Goal: Contribute content: Contribute content

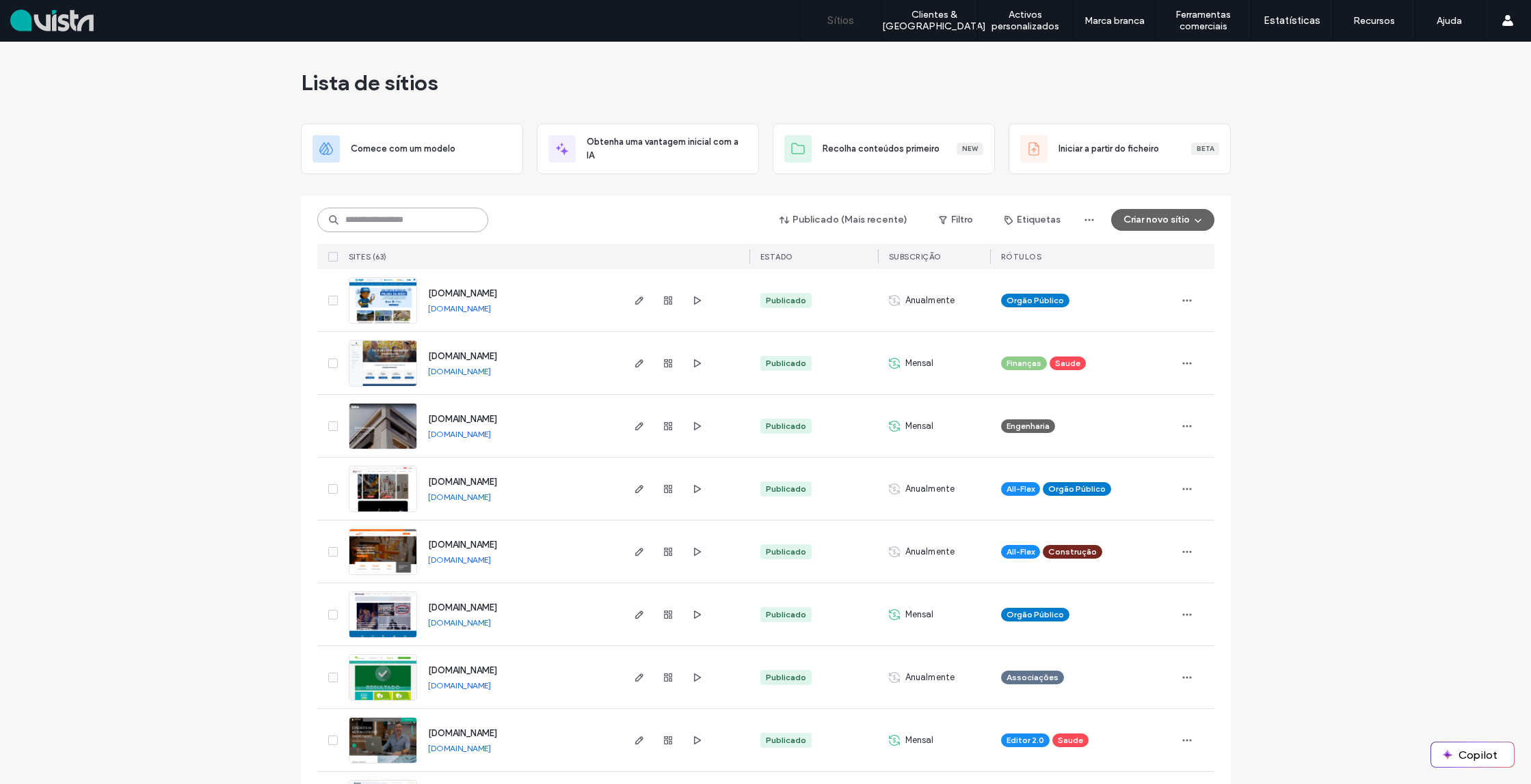
drag, startPoint x: 381, startPoint y: 207, endPoint x: 372, endPoint y: 216, distance: 12.7
click at [381, 207] on input at bounding box center [402, 219] width 171 height 24
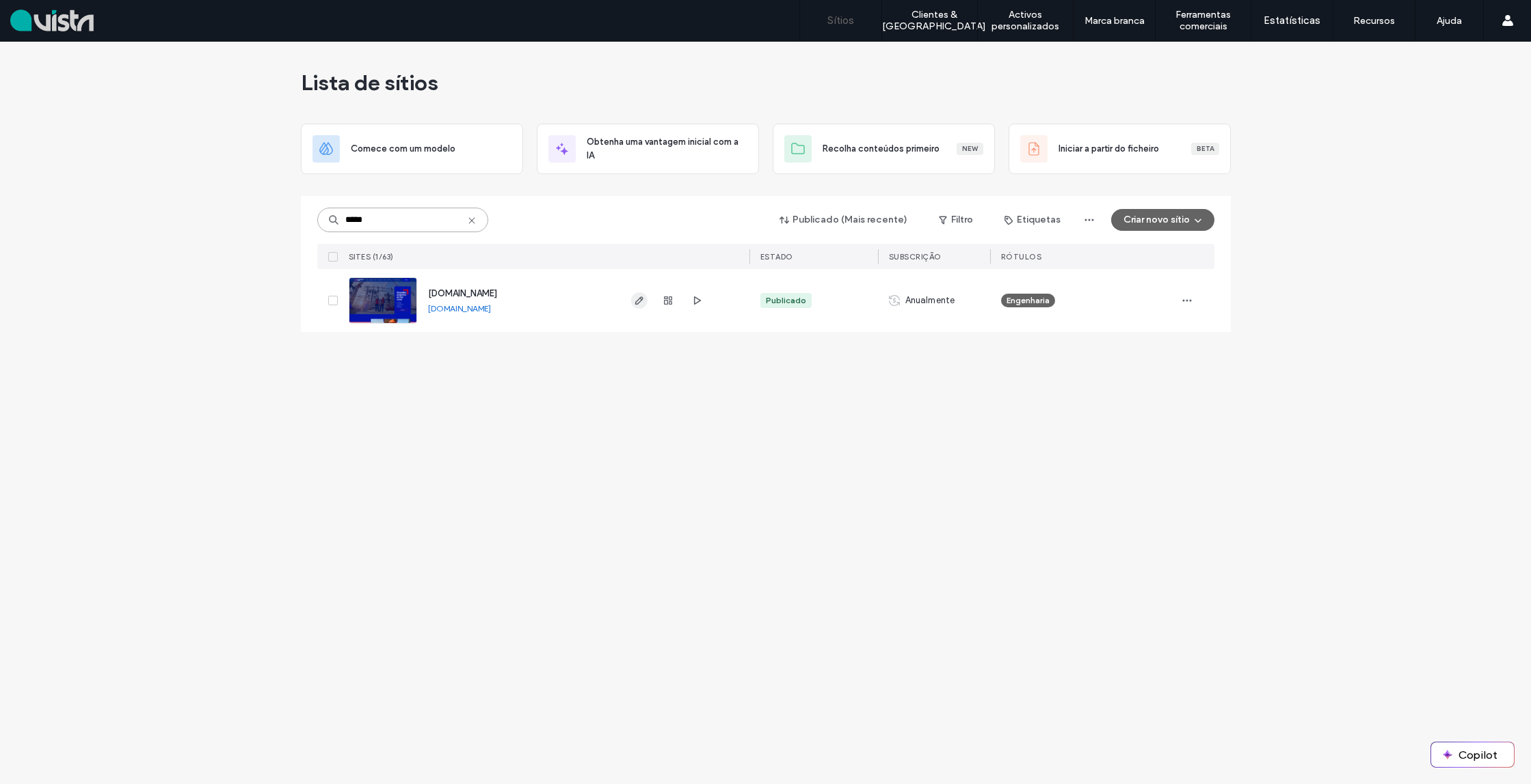
type input "*****"
click at [641, 299] on use "button" at bounding box center [638, 300] width 8 height 8
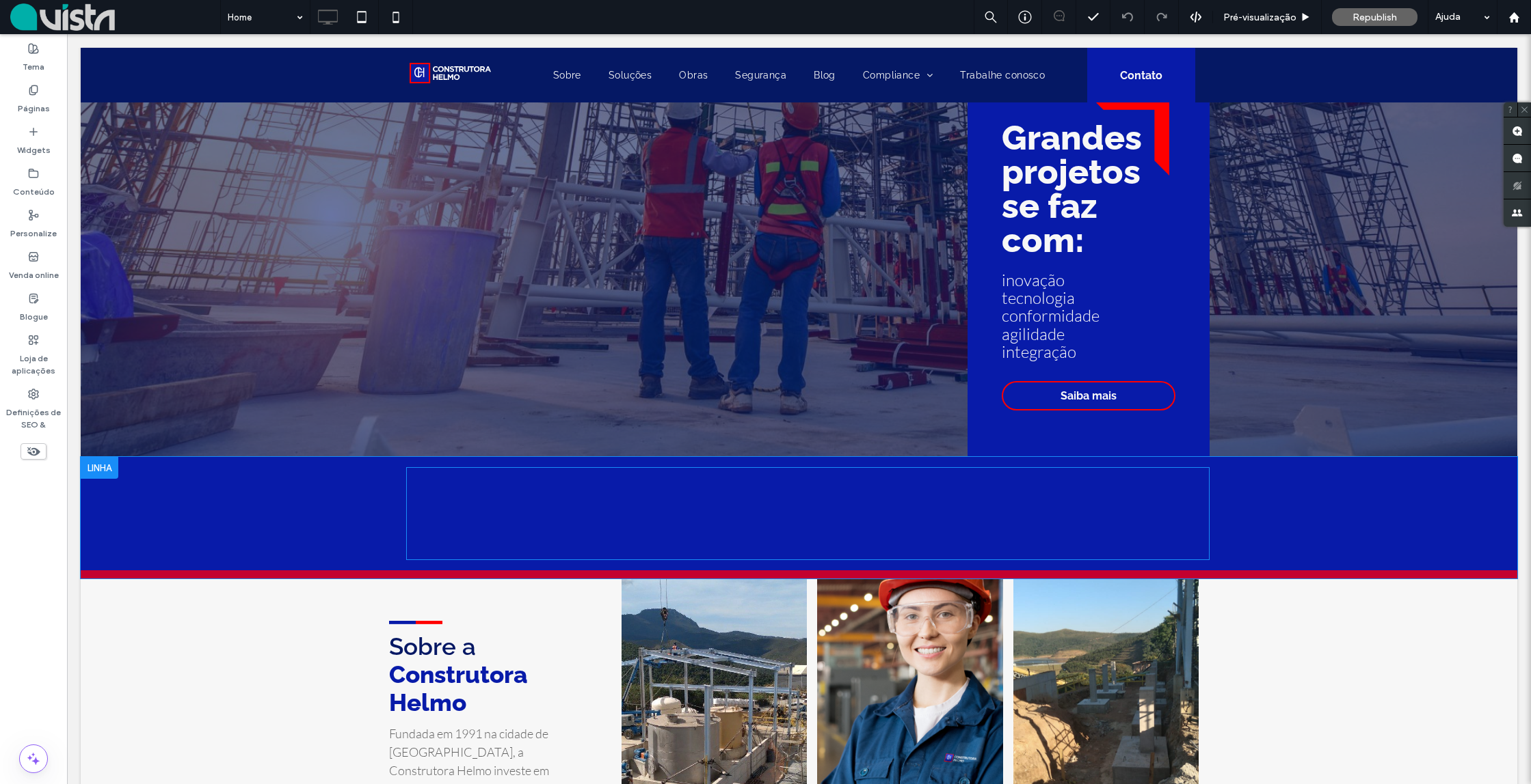
scroll to position [144, 0]
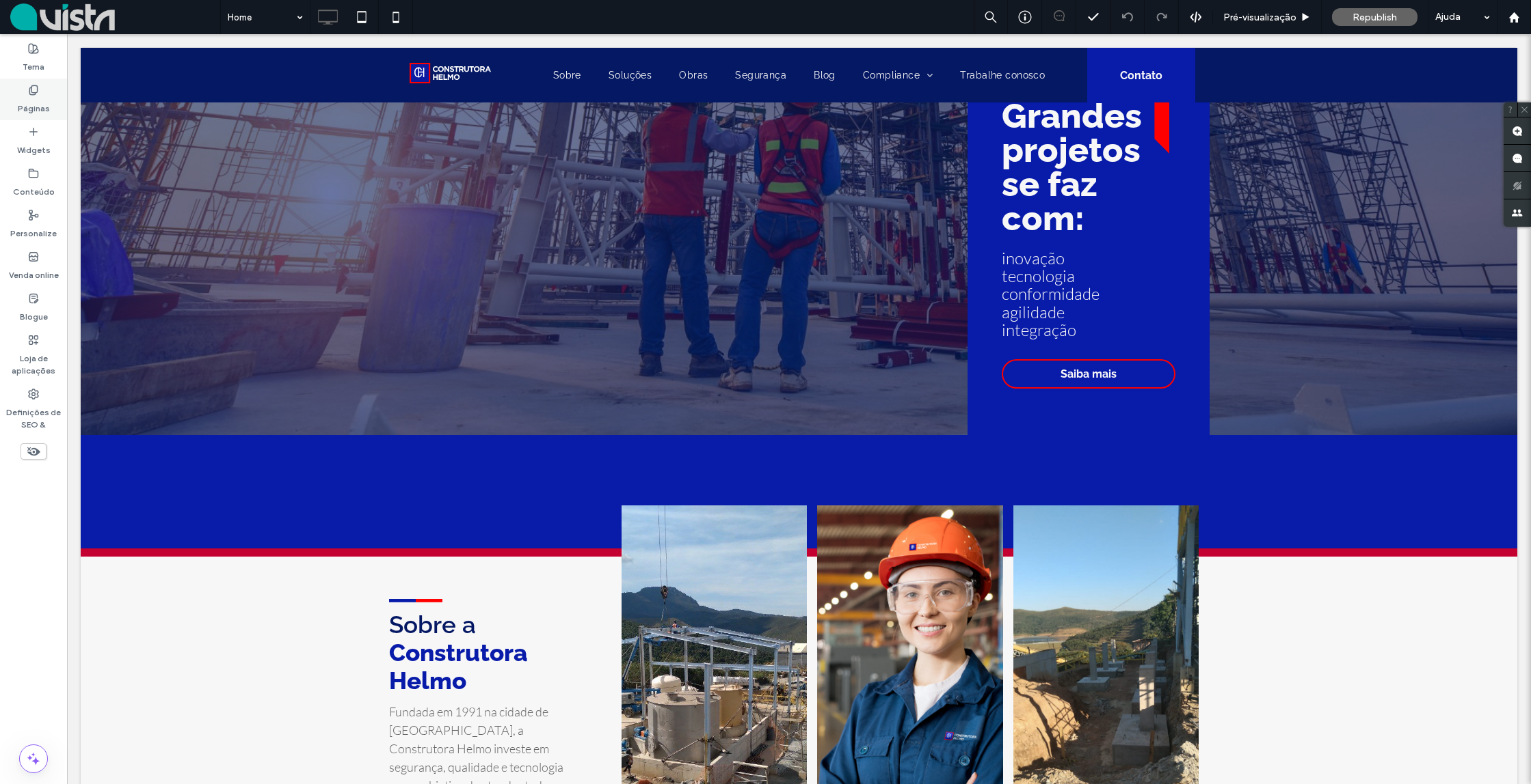
click at [39, 104] on label "Páginas" at bounding box center [33, 106] width 32 height 19
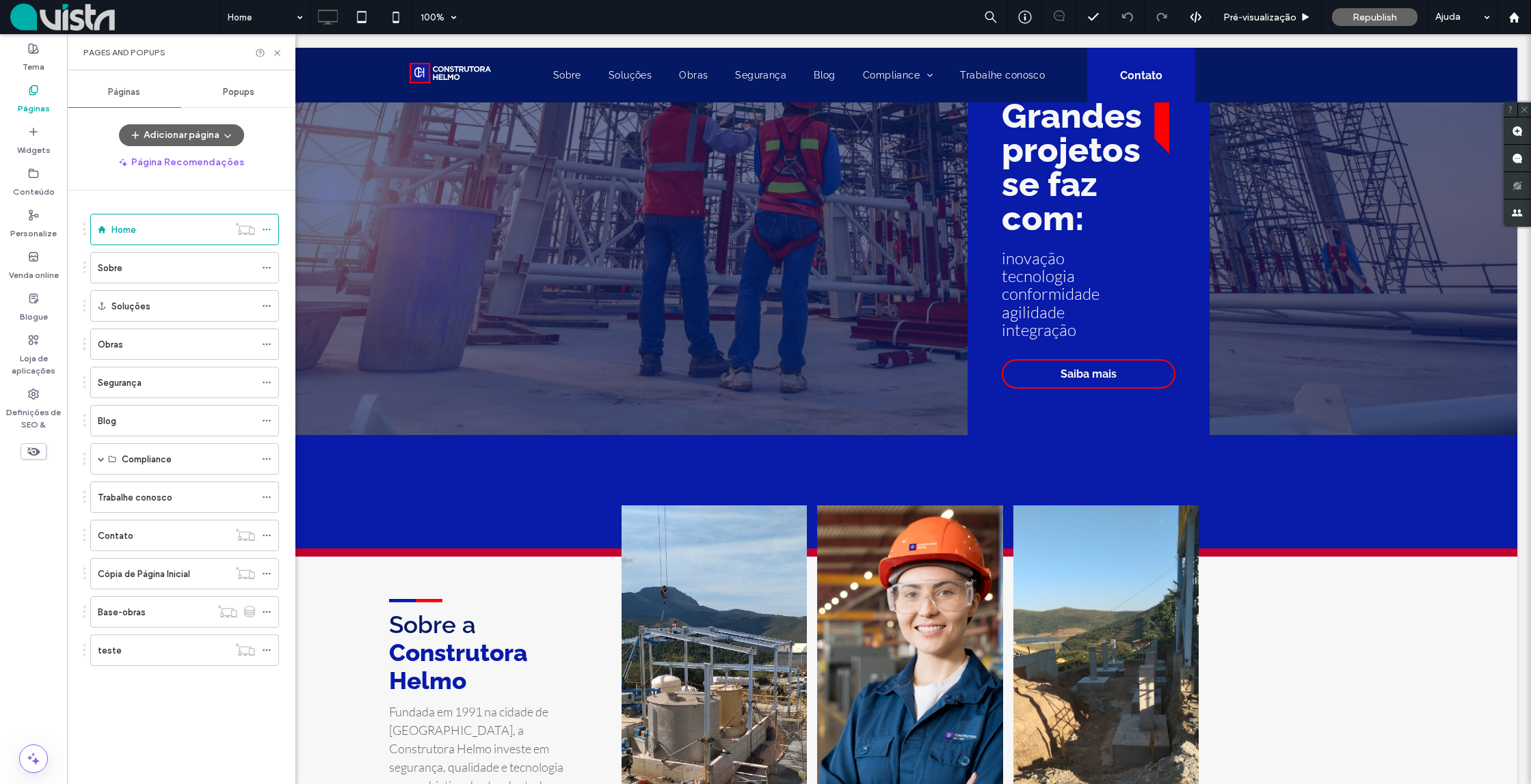
click at [112, 269] on label "Sobre" at bounding box center [110, 267] width 24 height 24
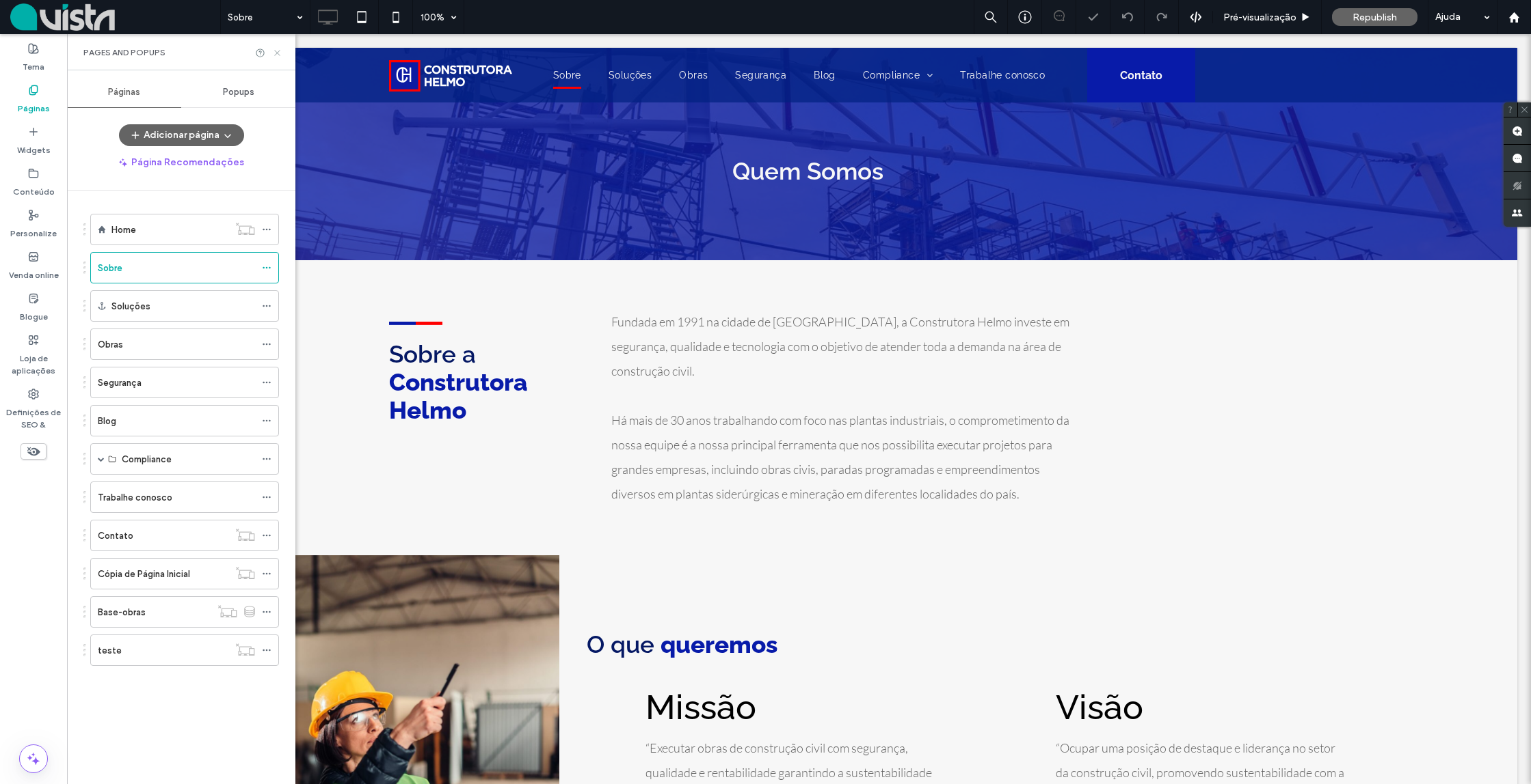
click at [273, 54] on icon at bounding box center [277, 52] width 11 height 11
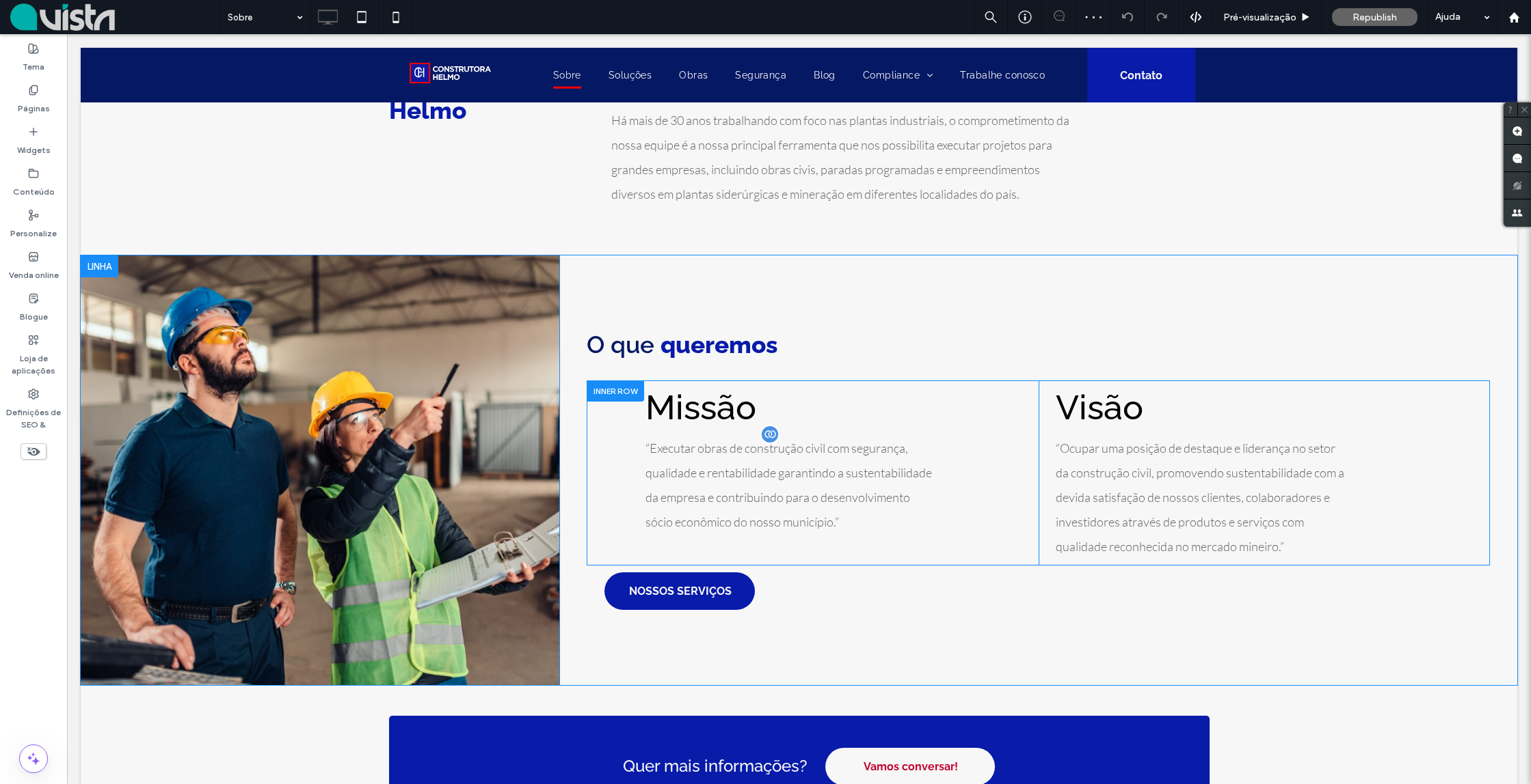
scroll to position [326, 0]
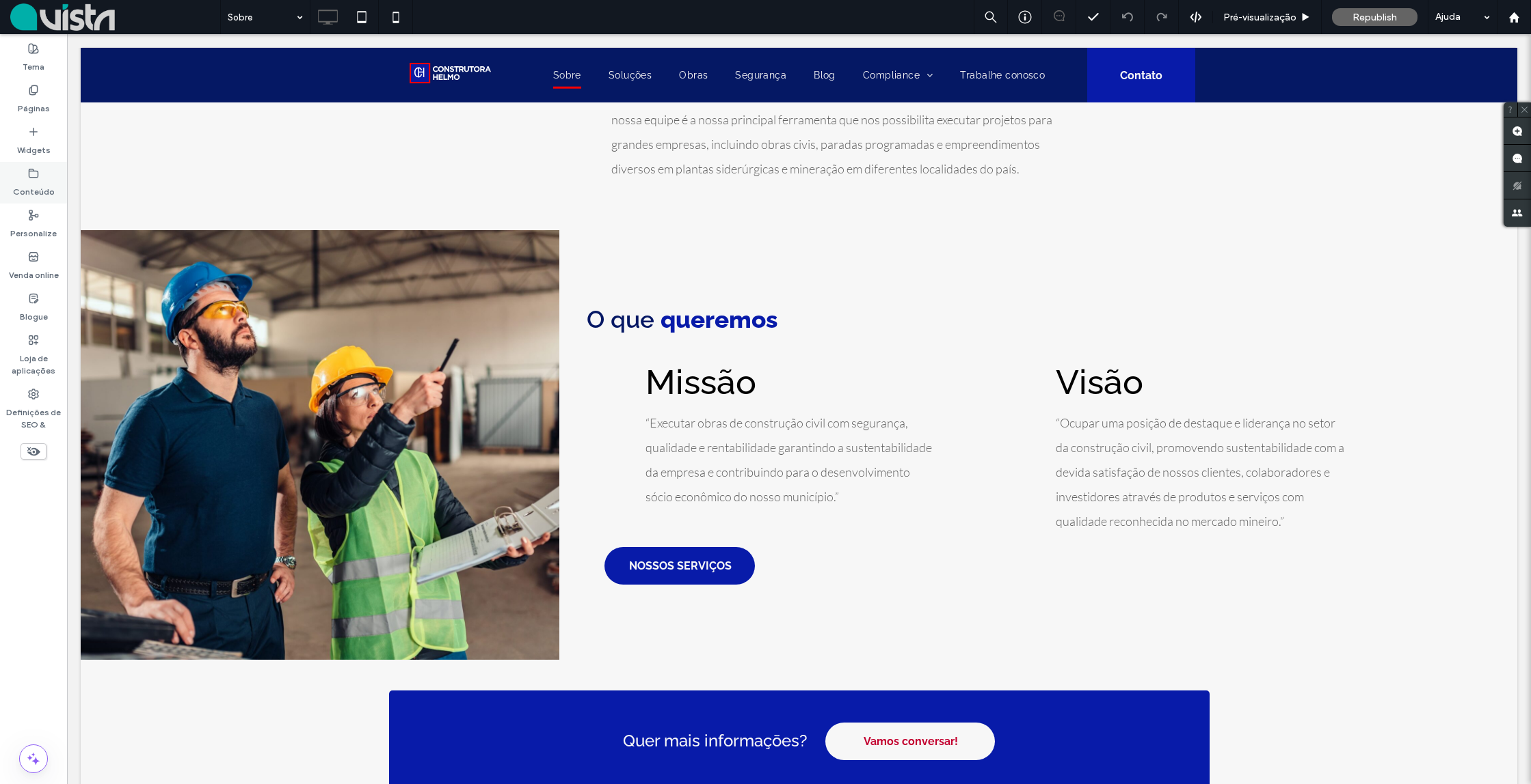
click at [33, 178] on icon at bounding box center [33, 172] width 11 height 11
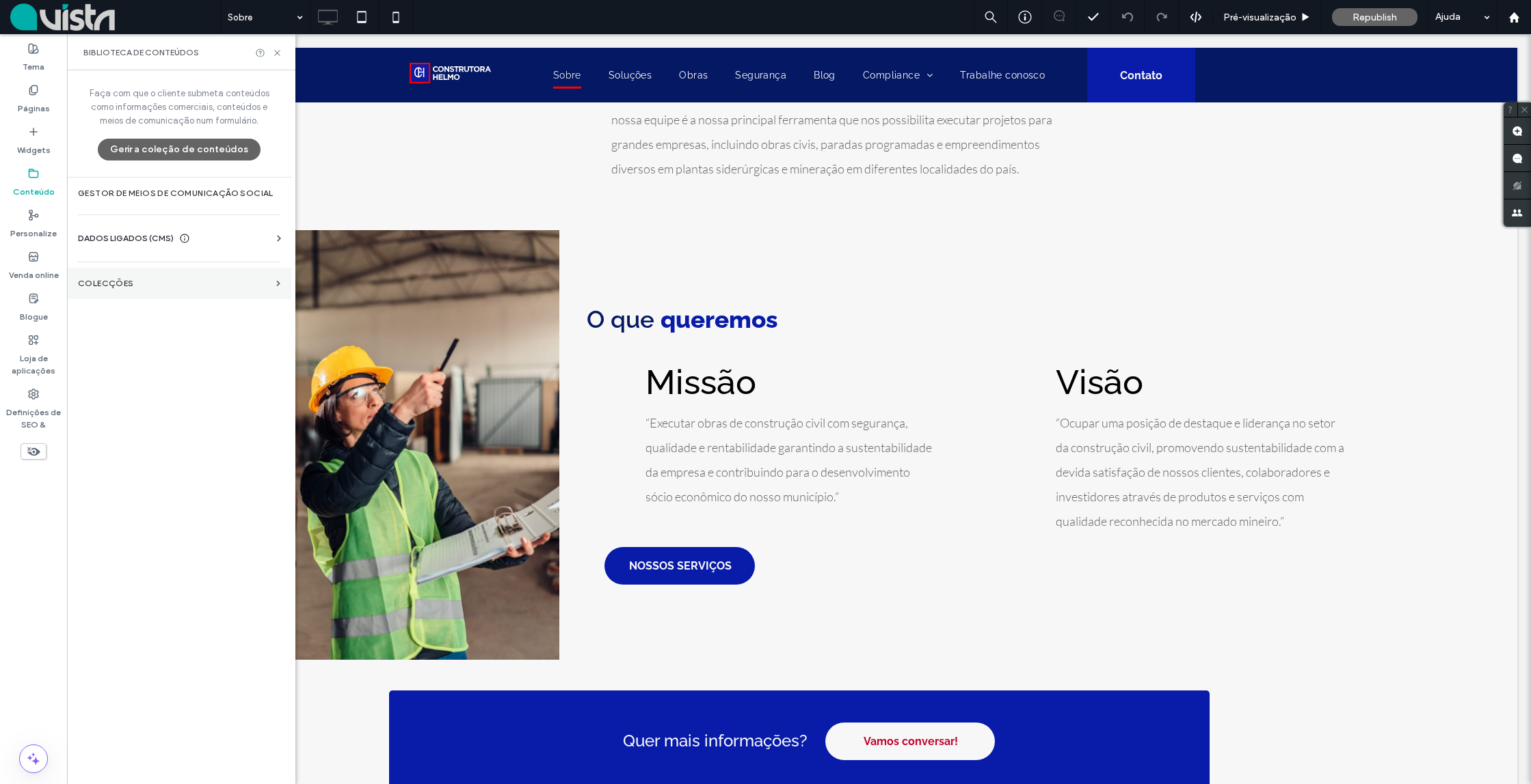
click at [121, 289] on section "Colecções" at bounding box center [178, 283] width 224 height 31
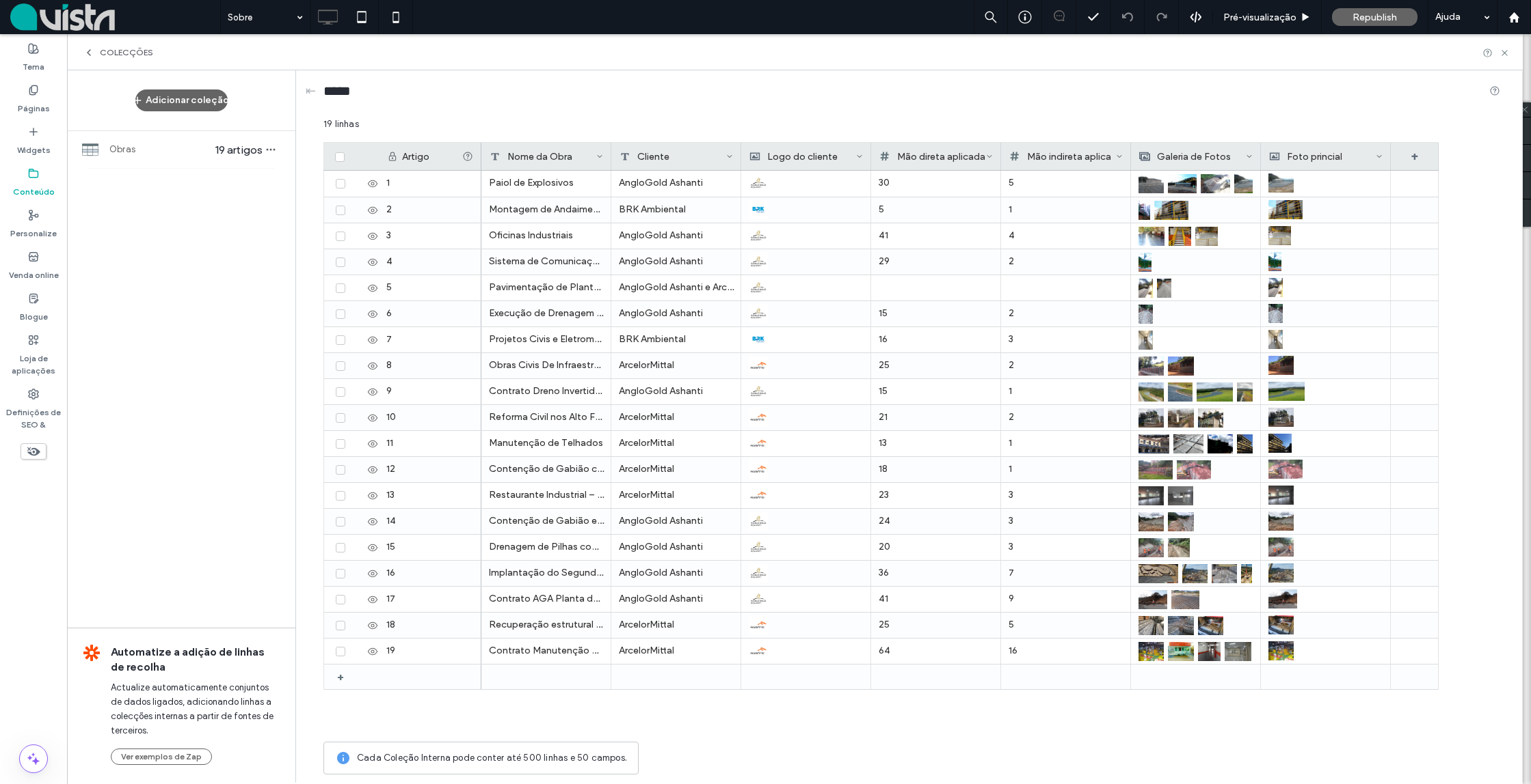
click at [89, 55] on icon at bounding box center [88, 52] width 11 height 11
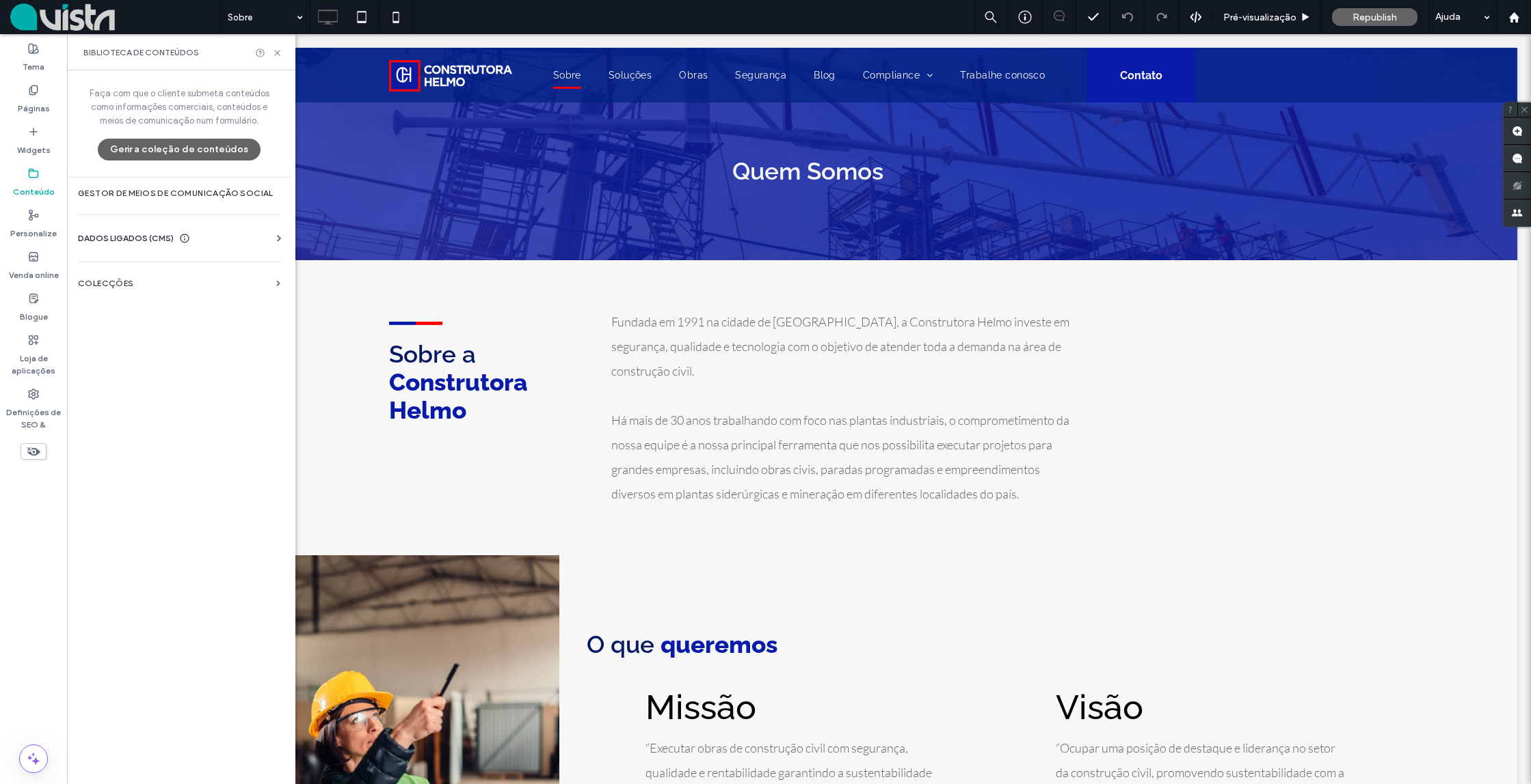
scroll to position [0, 0]
click at [119, 282] on label "Colecções" at bounding box center [174, 284] width 193 height 10
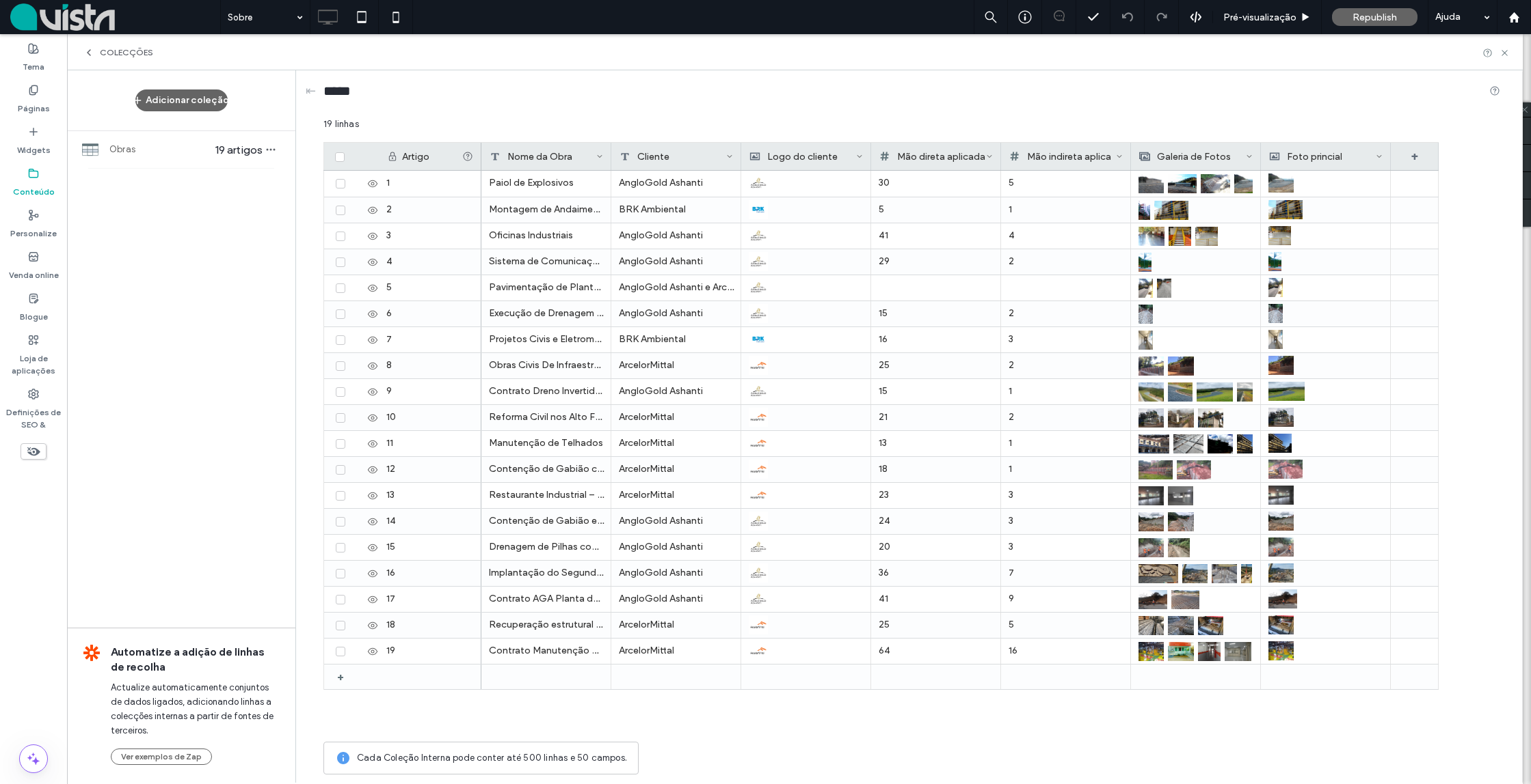
click at [86, 54] on icon at bounding box center [88, 52] width 11 height 11
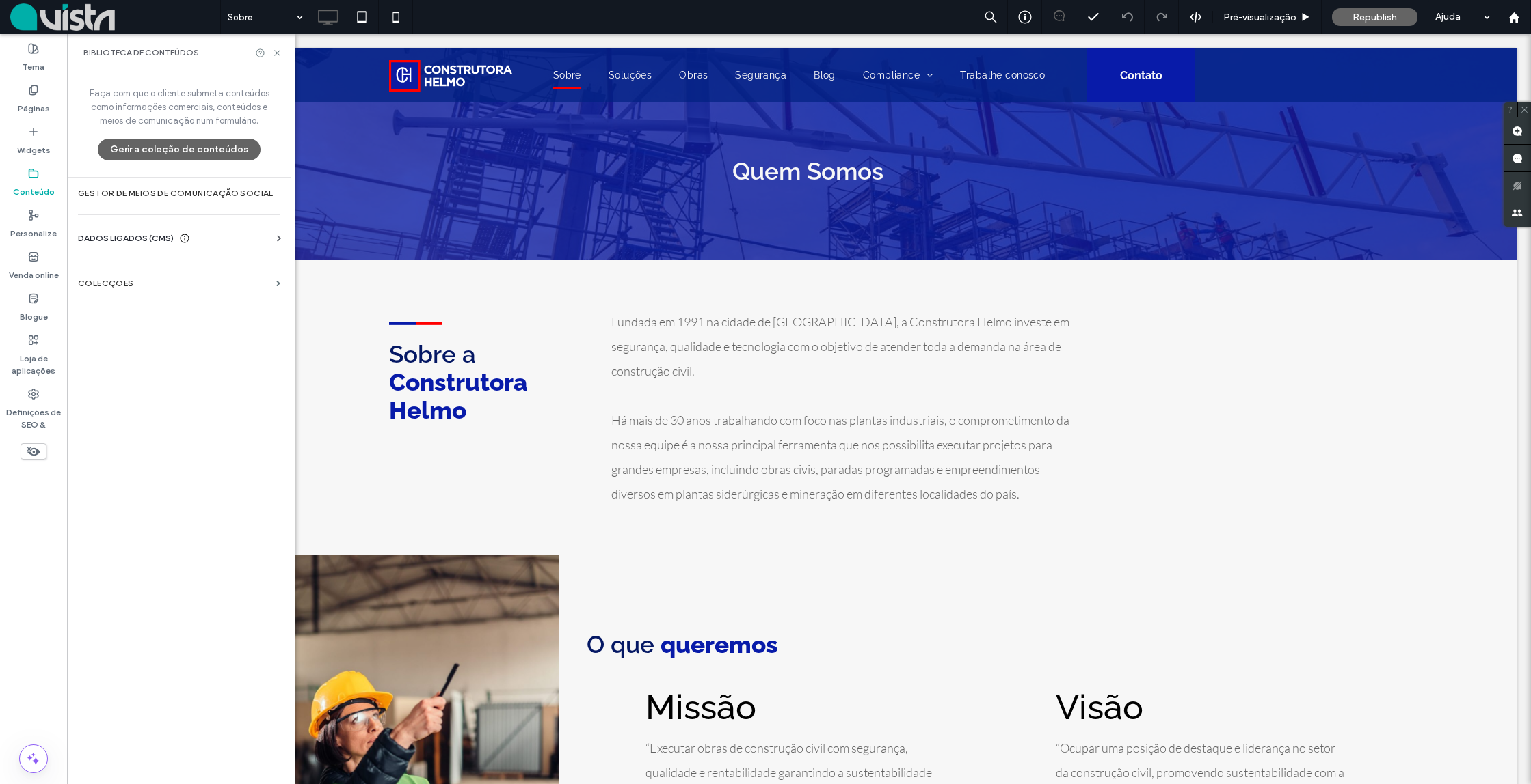
click at [89, 54] on span "Biblioteca de conteúdos" at bounding box center [141, 52] width 115 height 11
drag, startPoint x: 147, startPoint y: 236, endPoint x: 141, endPoint y: 244, distance: 10.0
click at [146, 236] on span "DADOS LIGADOS (CMS)" at bounding box center [125, 238] width 96 height 14
drag, startPoint x: 158, startPoint y: 270, endPoint x: 154, endPoint y: 279, distance: 9.8
click at [156, 272] on label "Informações comerciais" at bounding box center [182, 272] width 186 height 10
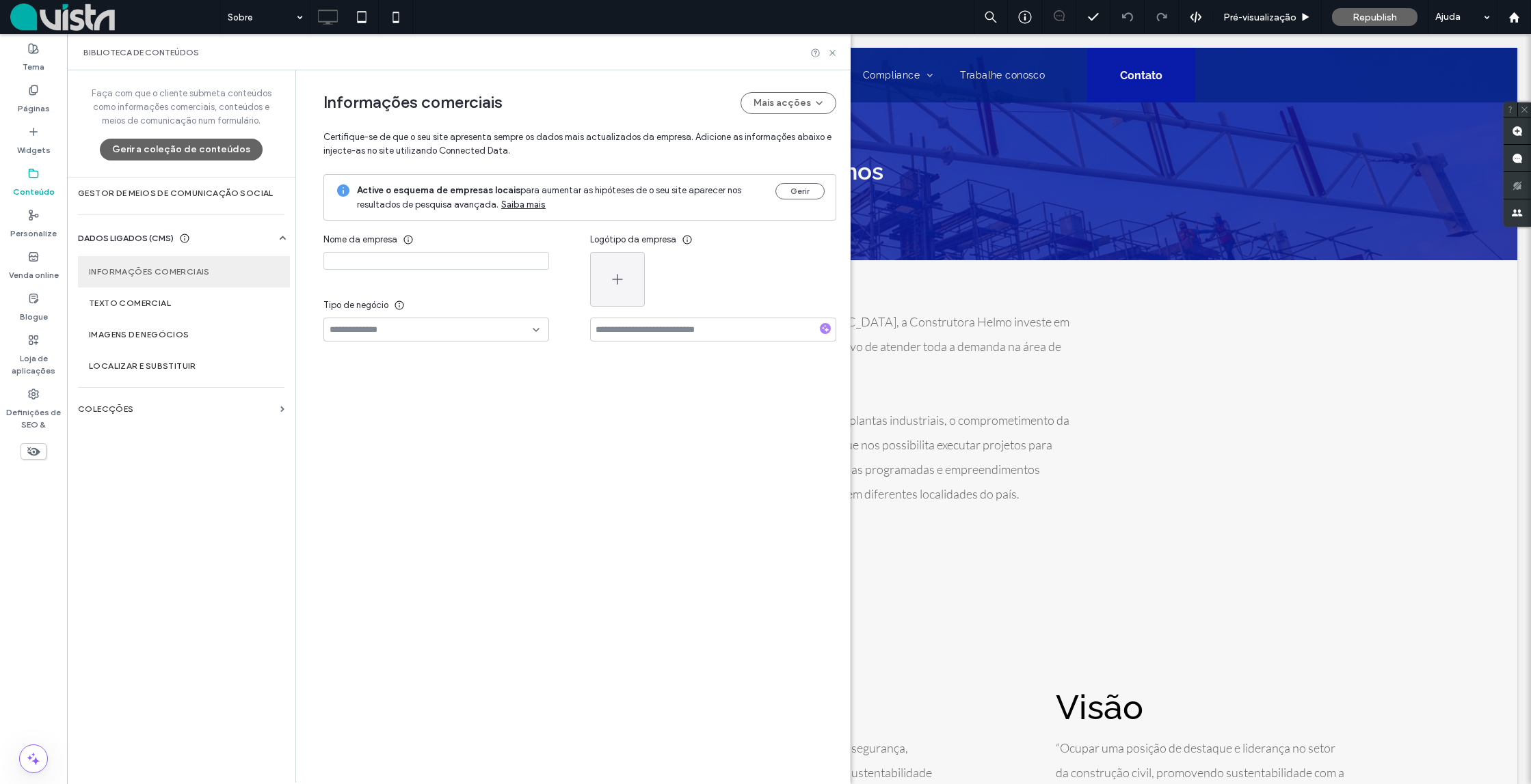
type input "**********"
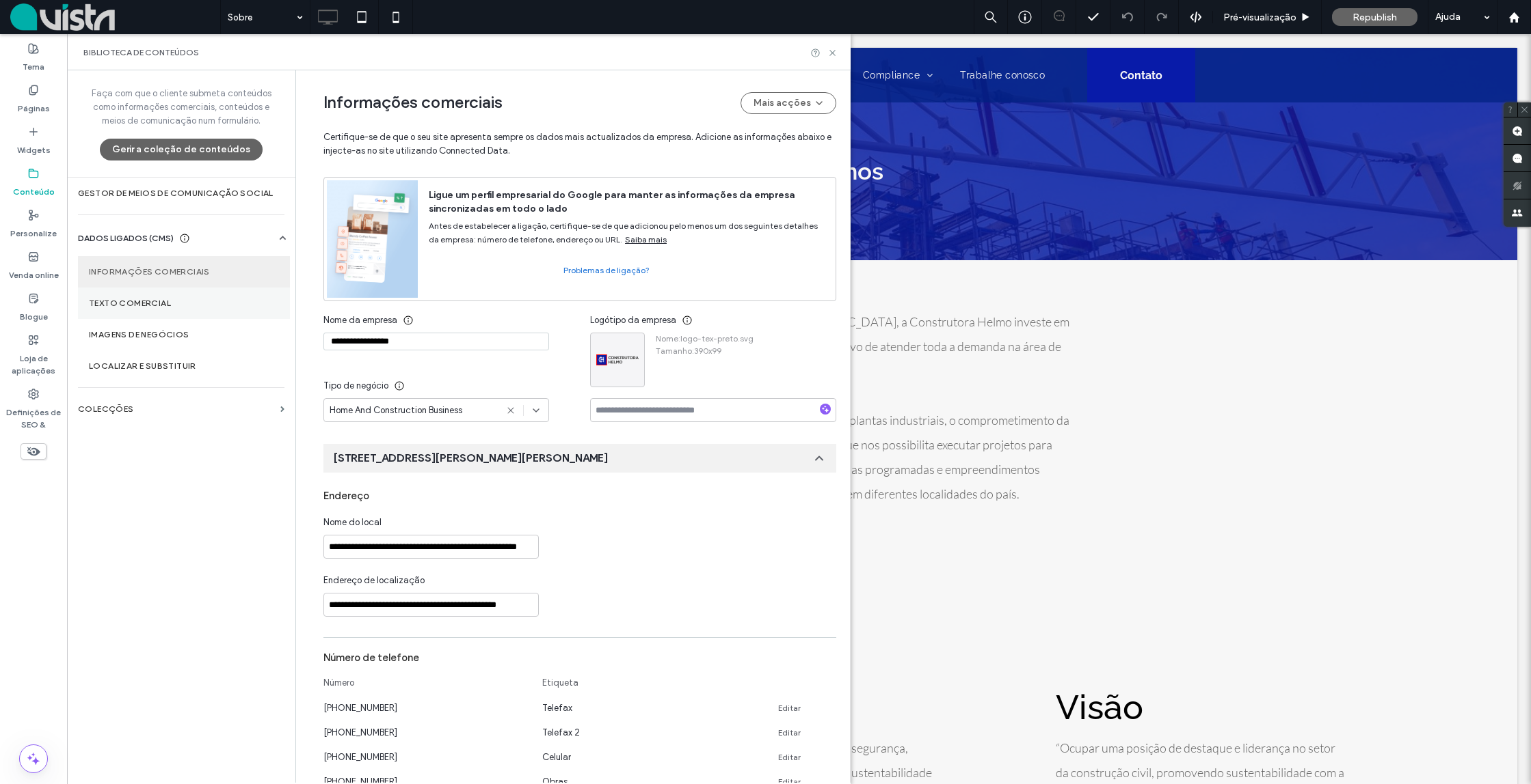
scroll to position [62, 0]
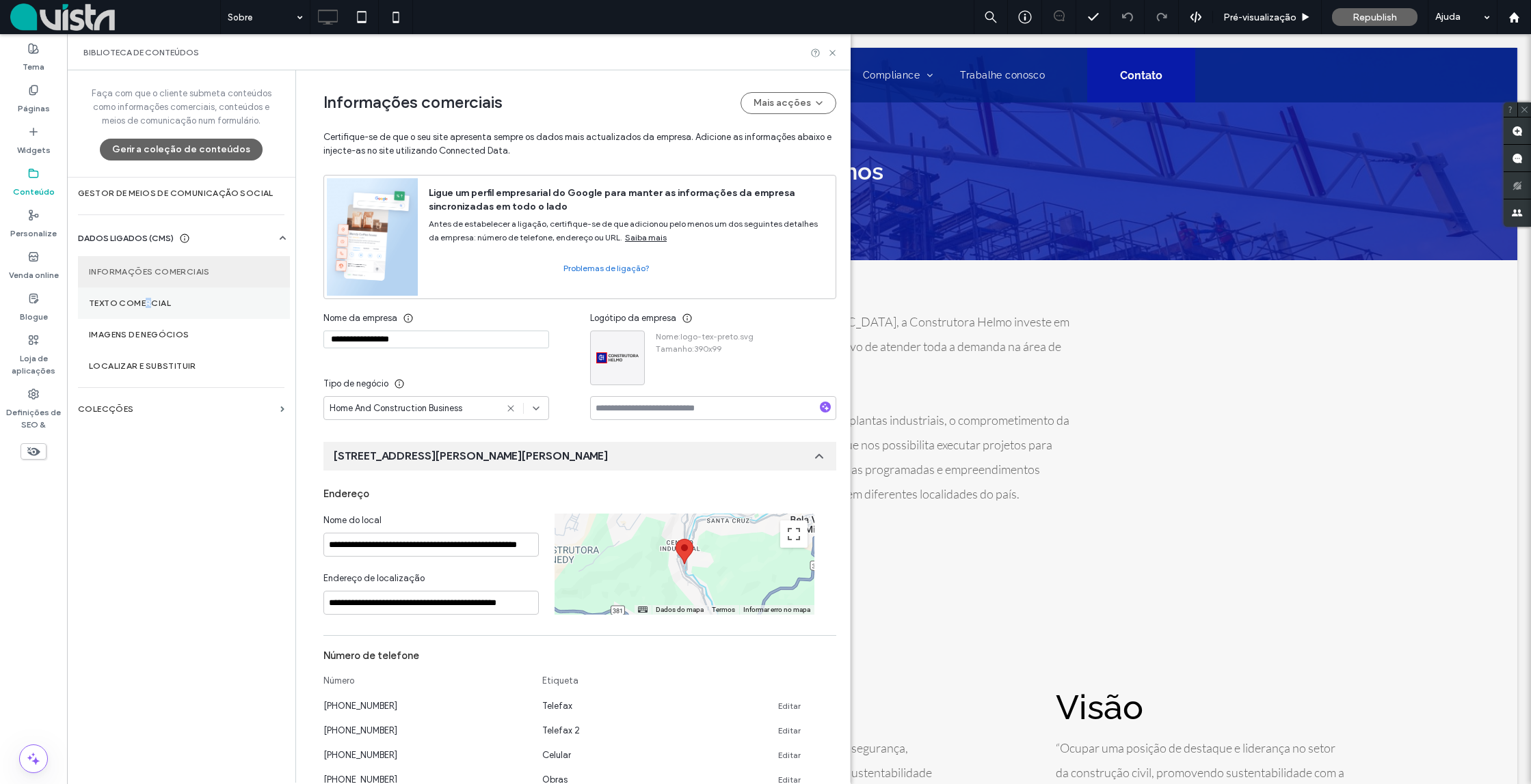
click at [145, 298] on label "Texto comercial" at bounding box center [184, 303] width 190 height 10
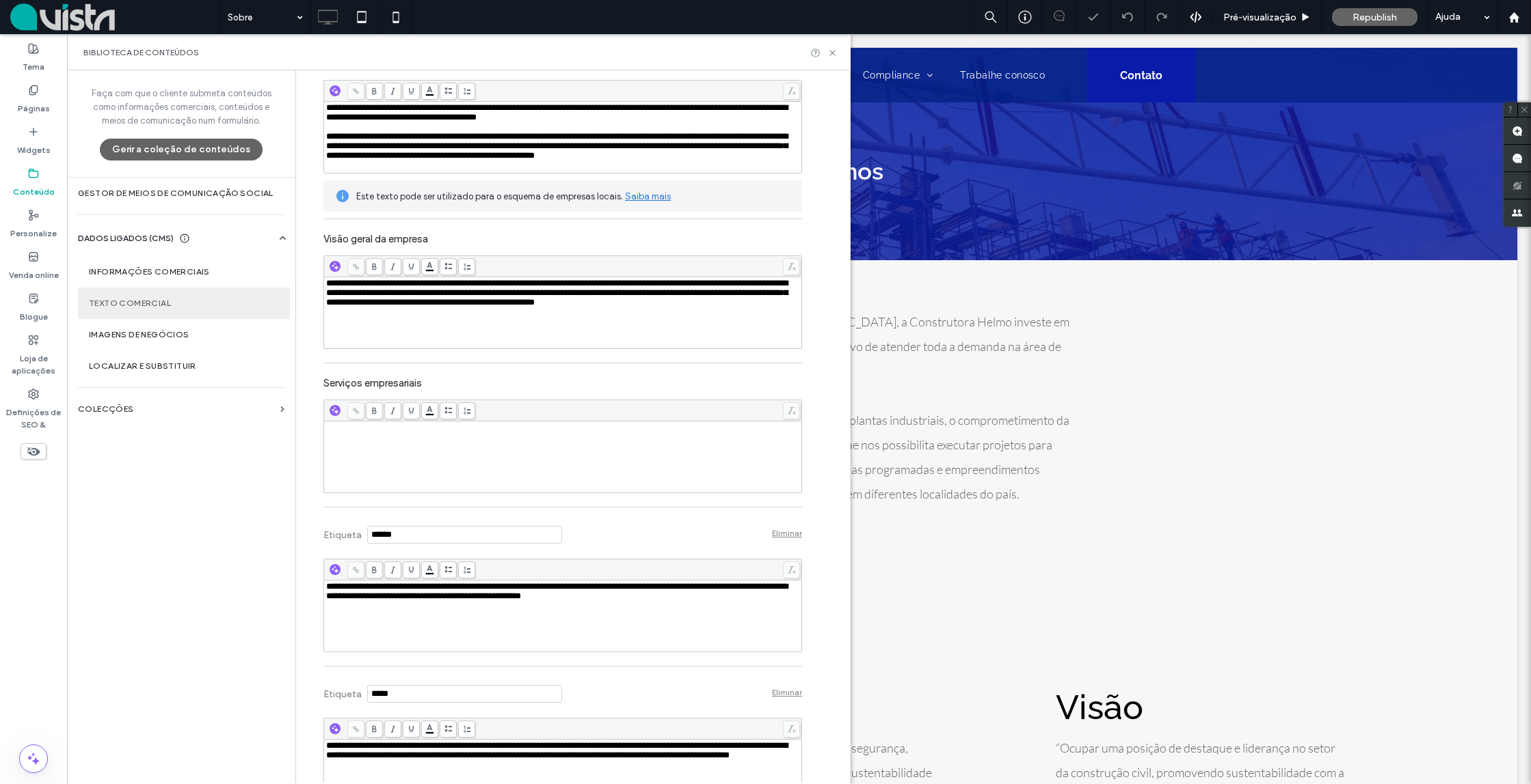
scroll to position [245, 0]
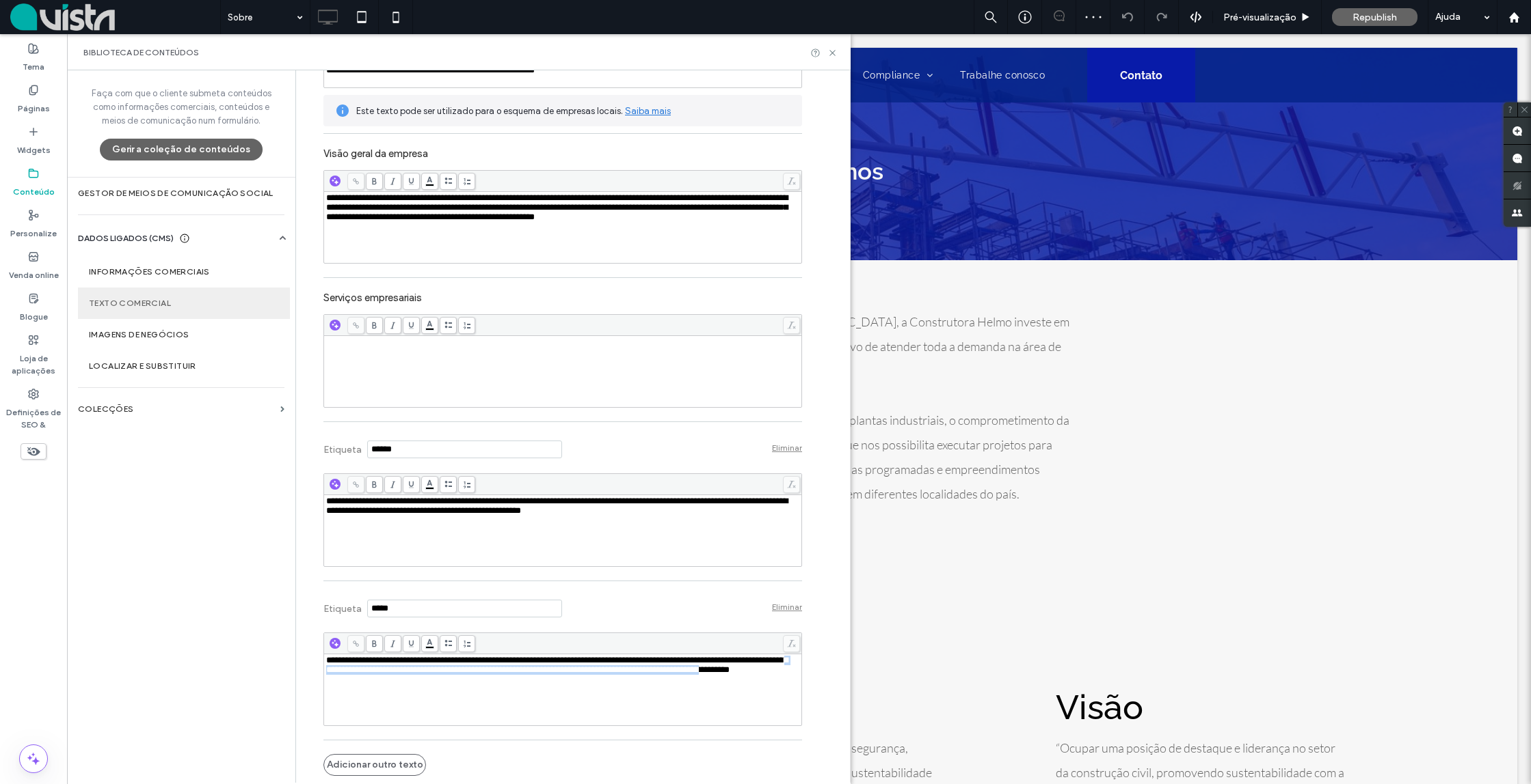
drag, startPoint x: 430, startPoint y: 675, endPoint x: 444, endPoint y: 679, distance: 14.6
click at [431, 674] on span "**********" at bounding box center [557, 665] width 462 height 18
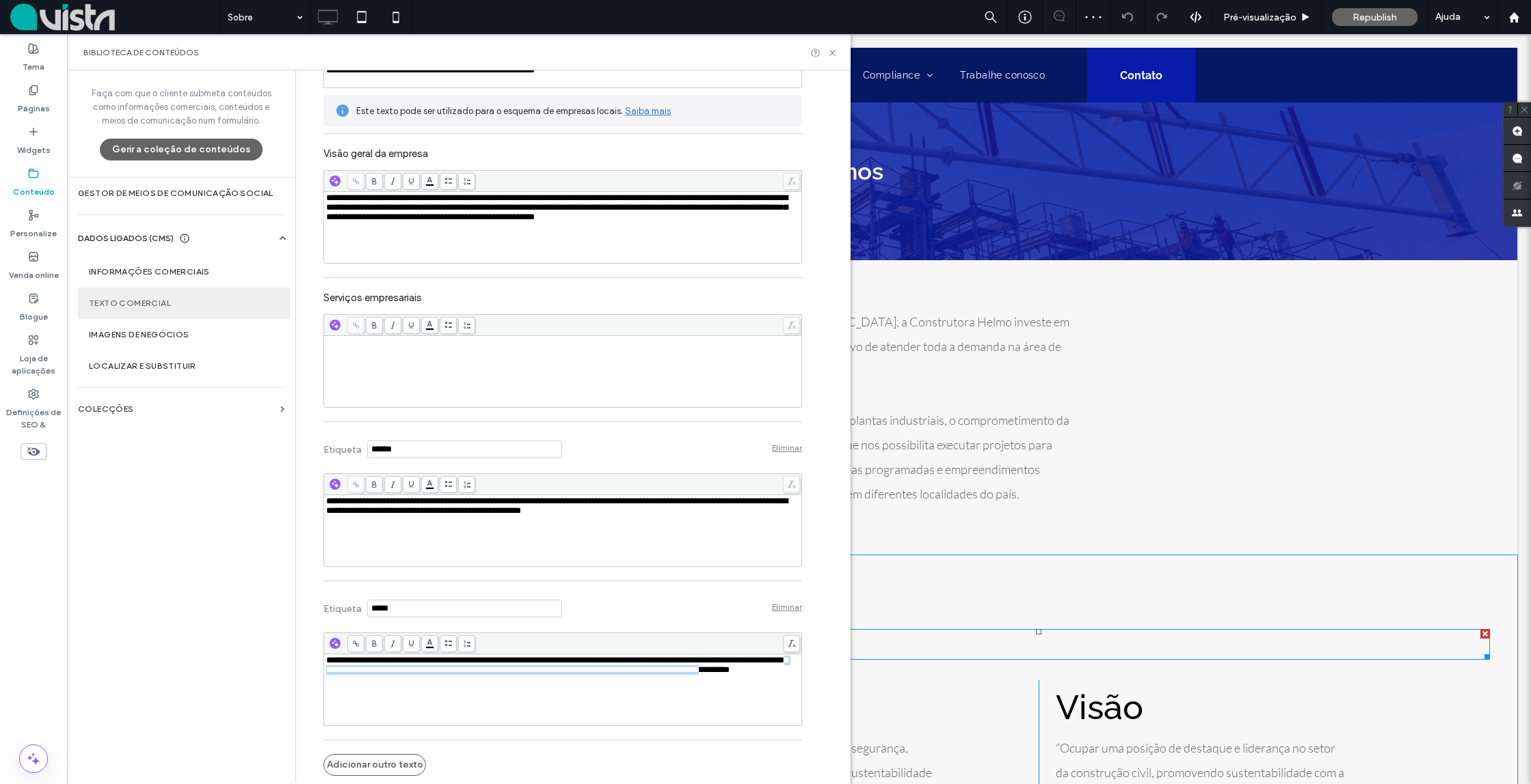
scroll to position [177, 0]
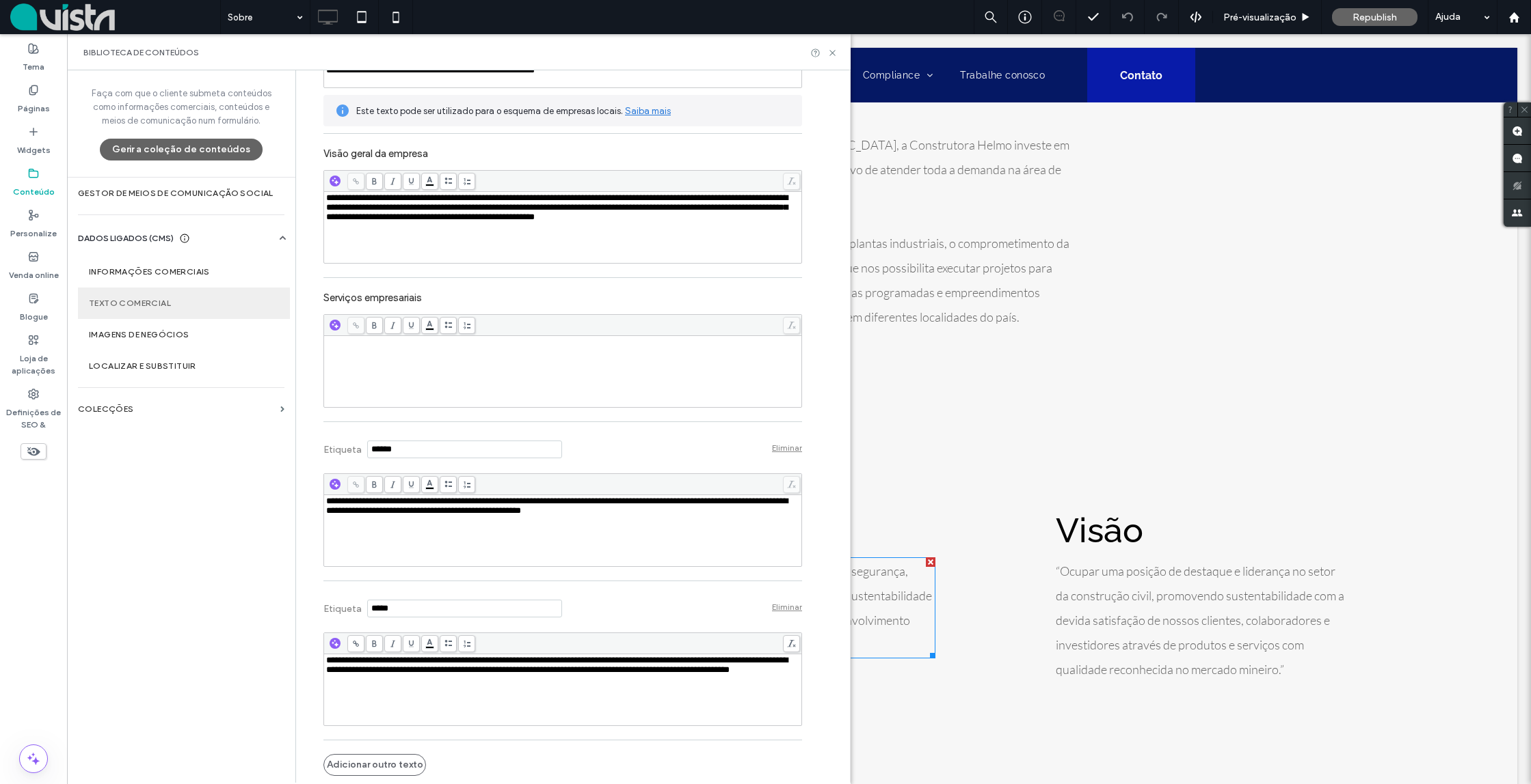
drag, startPoint x: 399, startPoint y: 698, endPoint x: 432, endPoint y: 691, distance: 33.7
click at [400, 698] on div "**********" at bounding box center [562, 690] width 474 height 69
click at [605, 604] on div "Etiqueta Eliminar" at bounding box center [562, 607] width 479 height 38
click at [629, 541] on div "**********" at bounding box center [562, 531] width 474 height 69
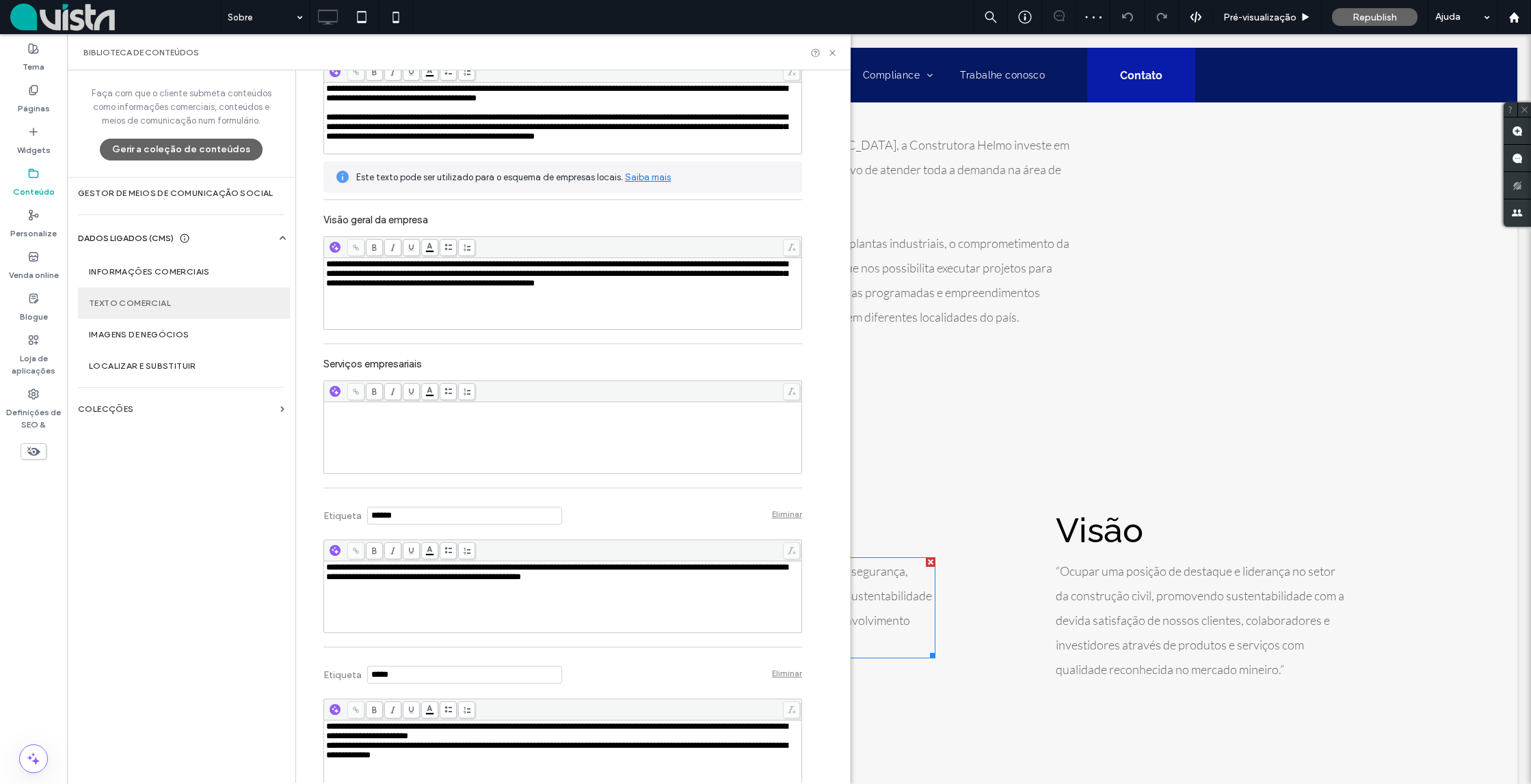
scroll to position [245, 0]
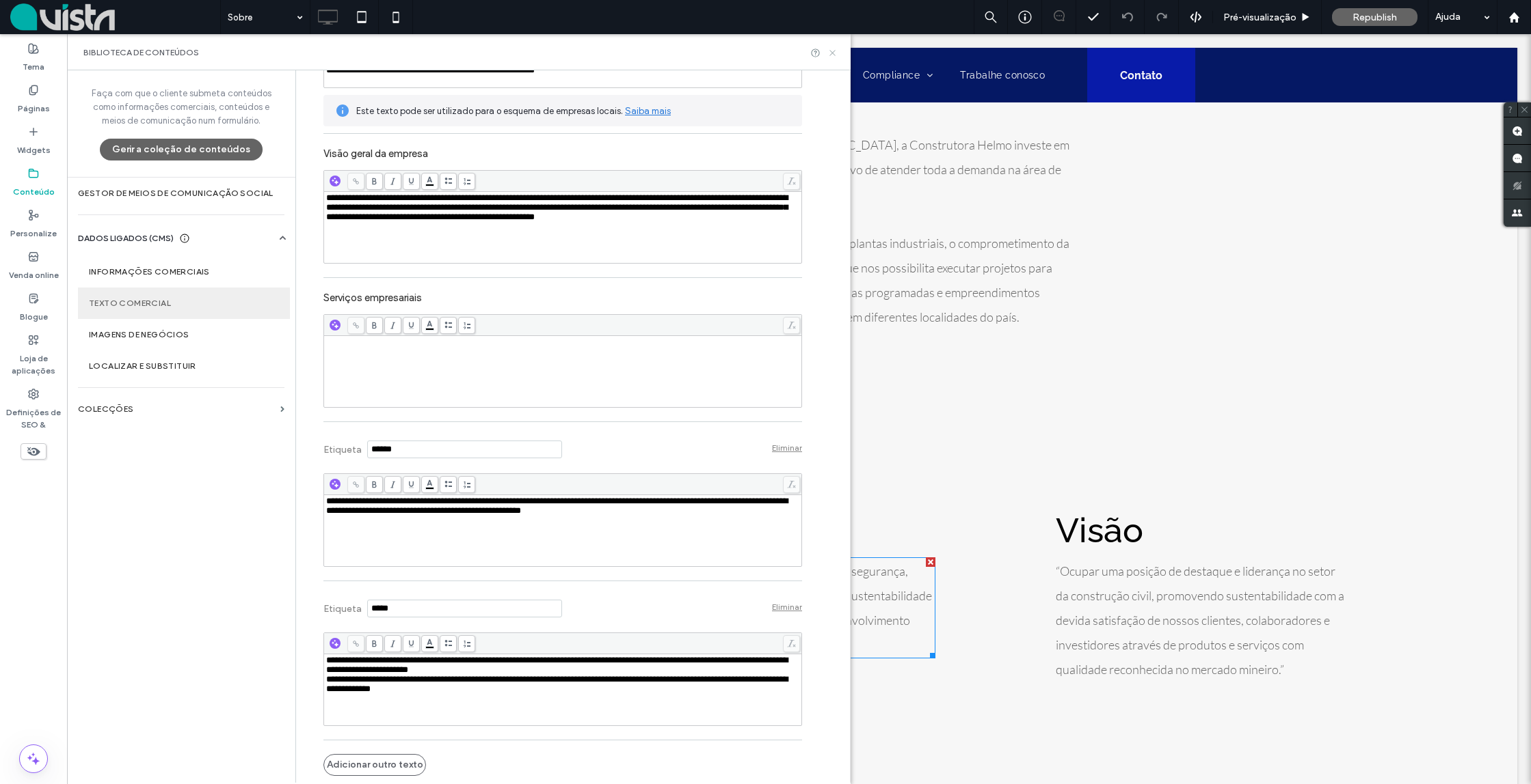
click at [832, 51] on icon at bounding box center [832, 52] width 11 height 11
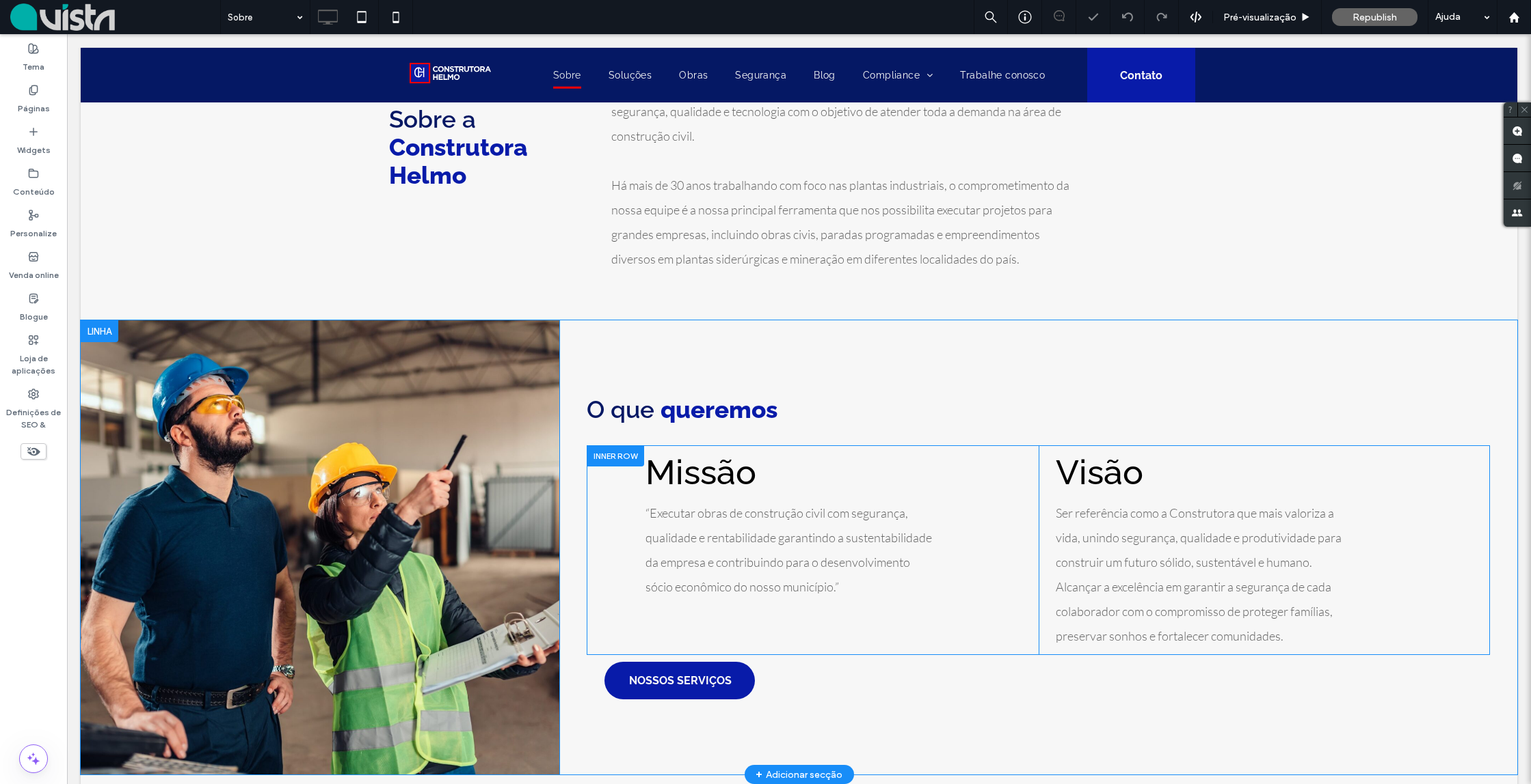
scroll to position [235, 0]
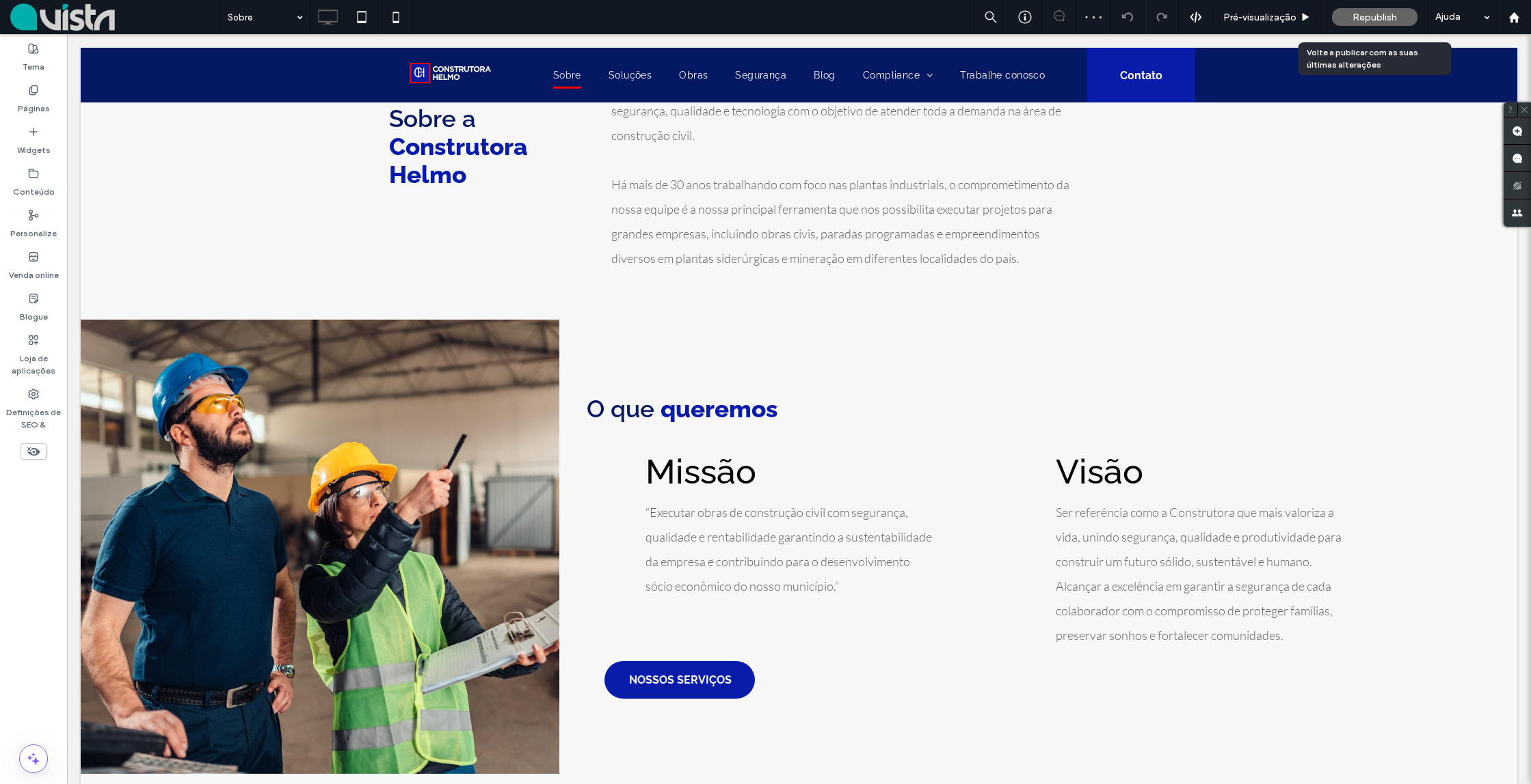
click at [1349, 17] on div "Republish" at bounding box center [1374, 16] width 85 height 17
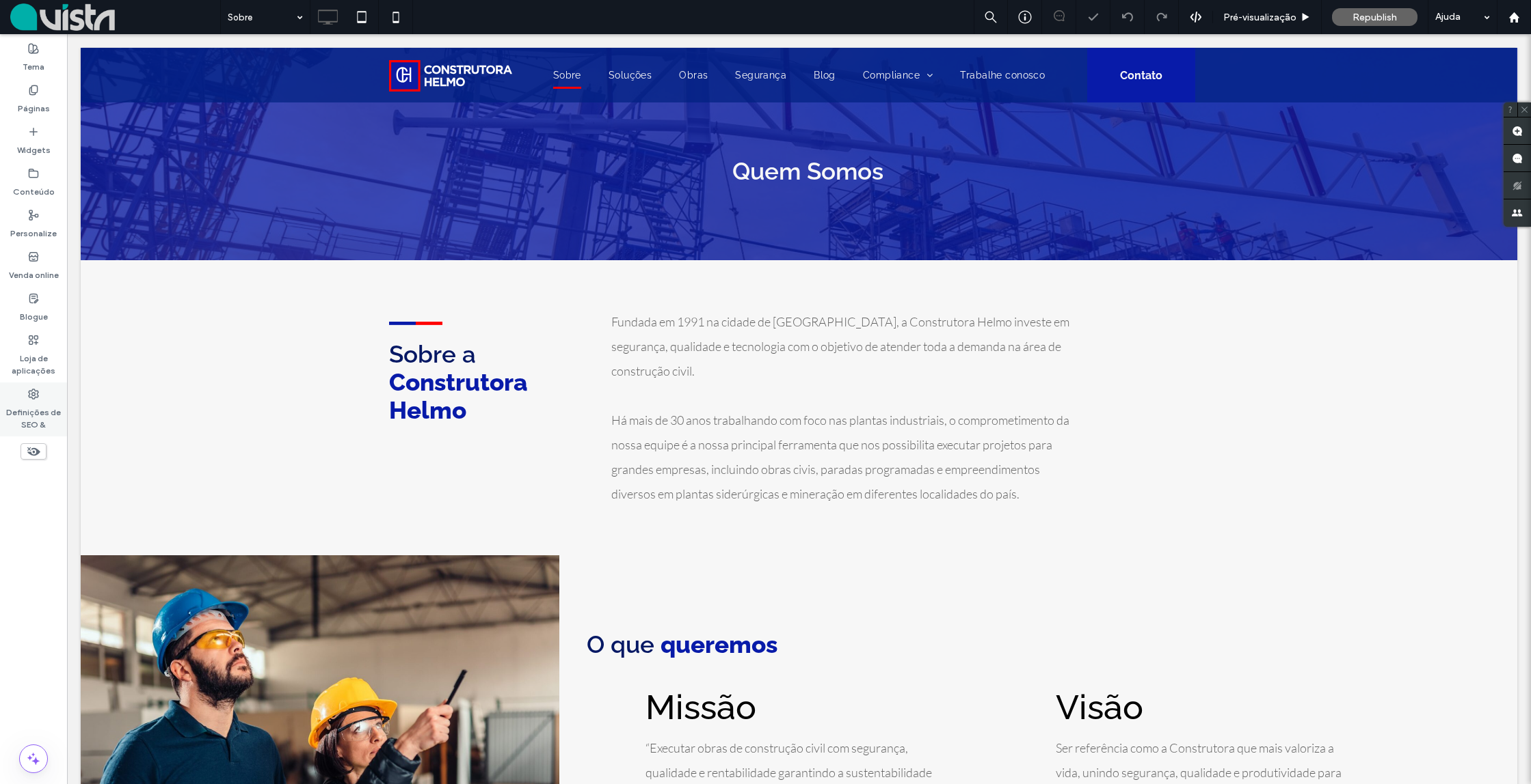
click at [34, 401] on label "Definições de SEO &" at bounding box center [33, 415] width 67 height 31
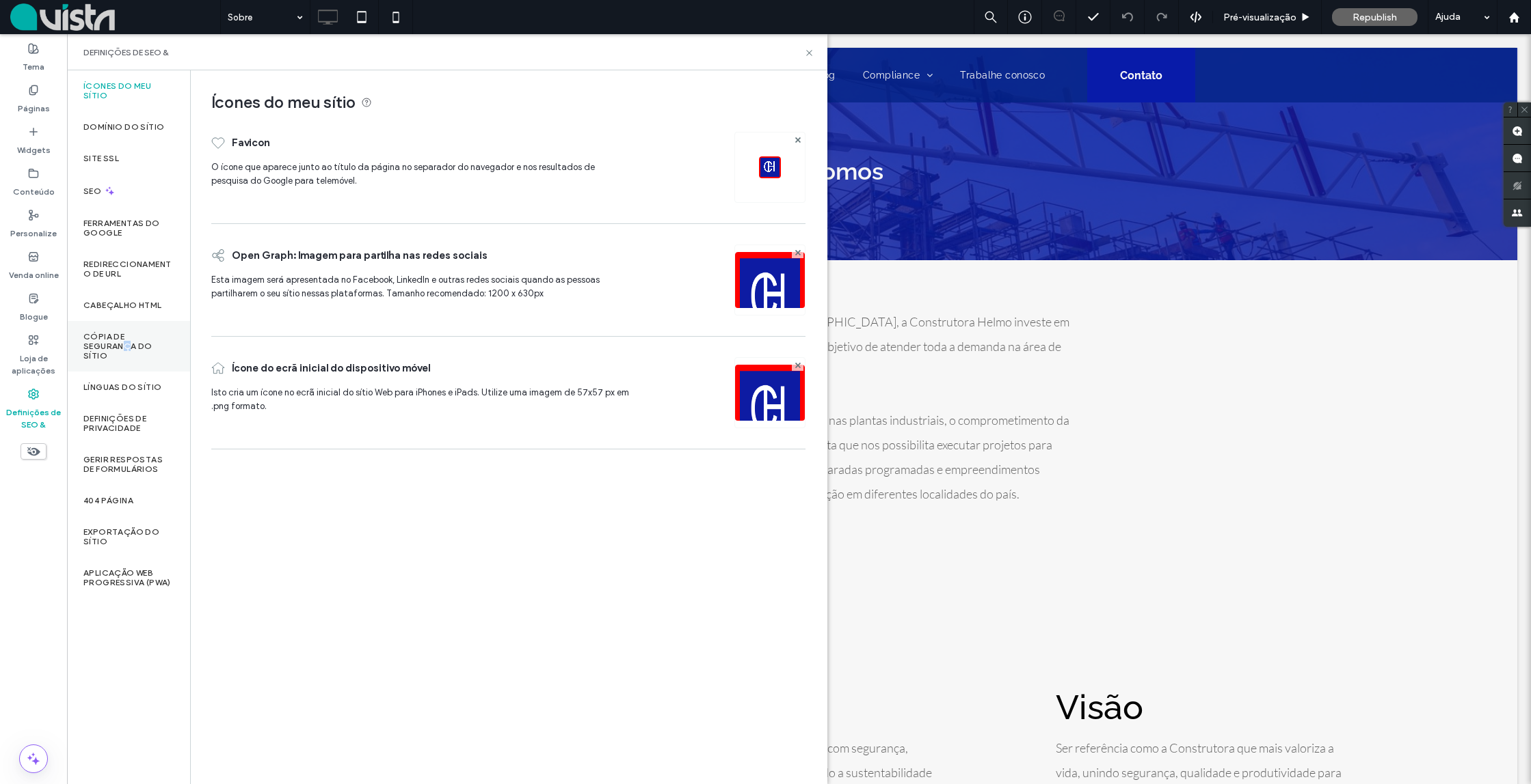
click at [126, 346] on label "Cópia de segurança do sítio" at bounding box center [128, 347] width 90 height 29
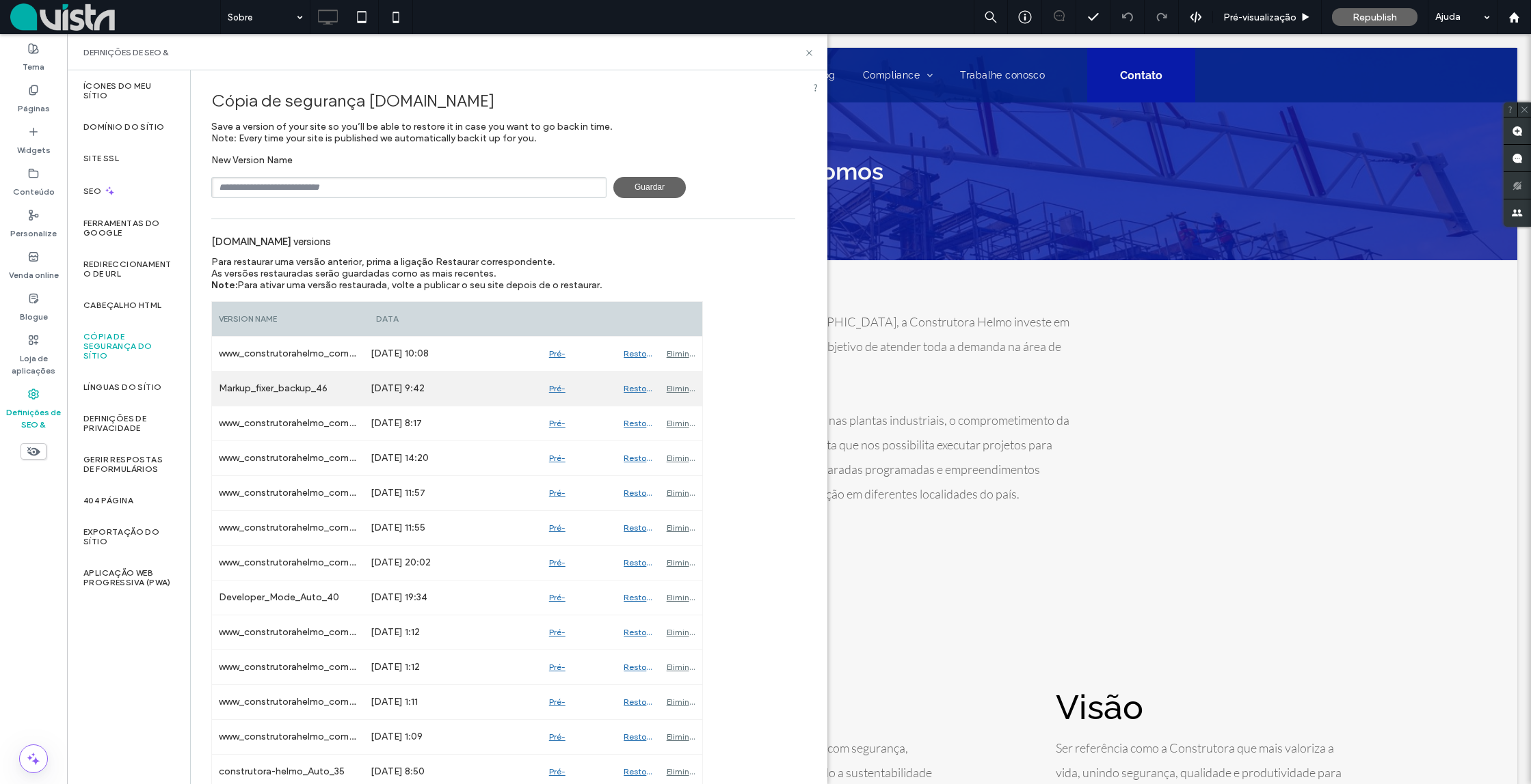
scroll to position [1, 0]
click at [554, 389] on div "Pré-visualização" at bounding box center [580, 387] width 76 height 34
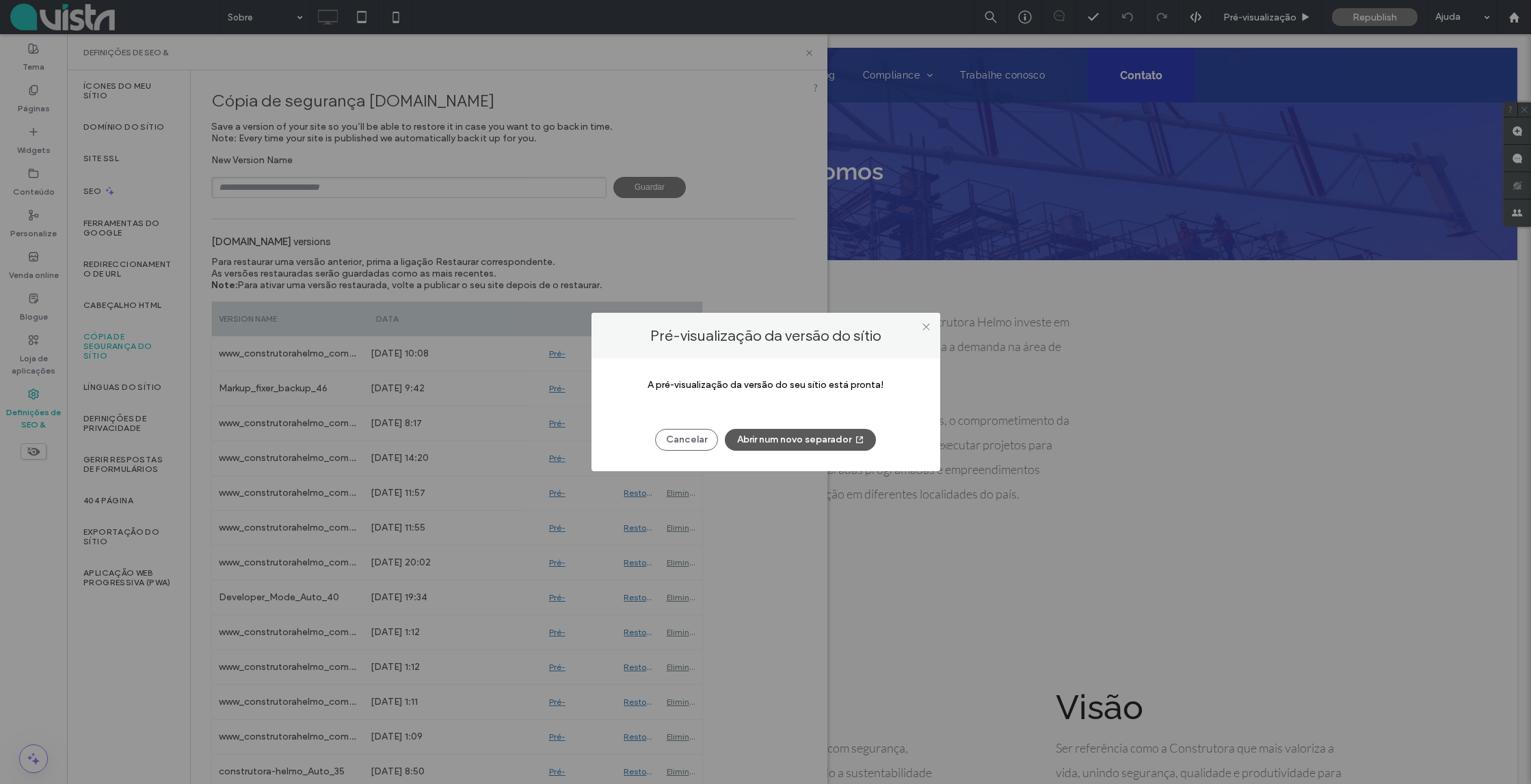
click at [768, 444] on button "Abrir num novo separador" at bounding box center [800, 440] width 151 height 22
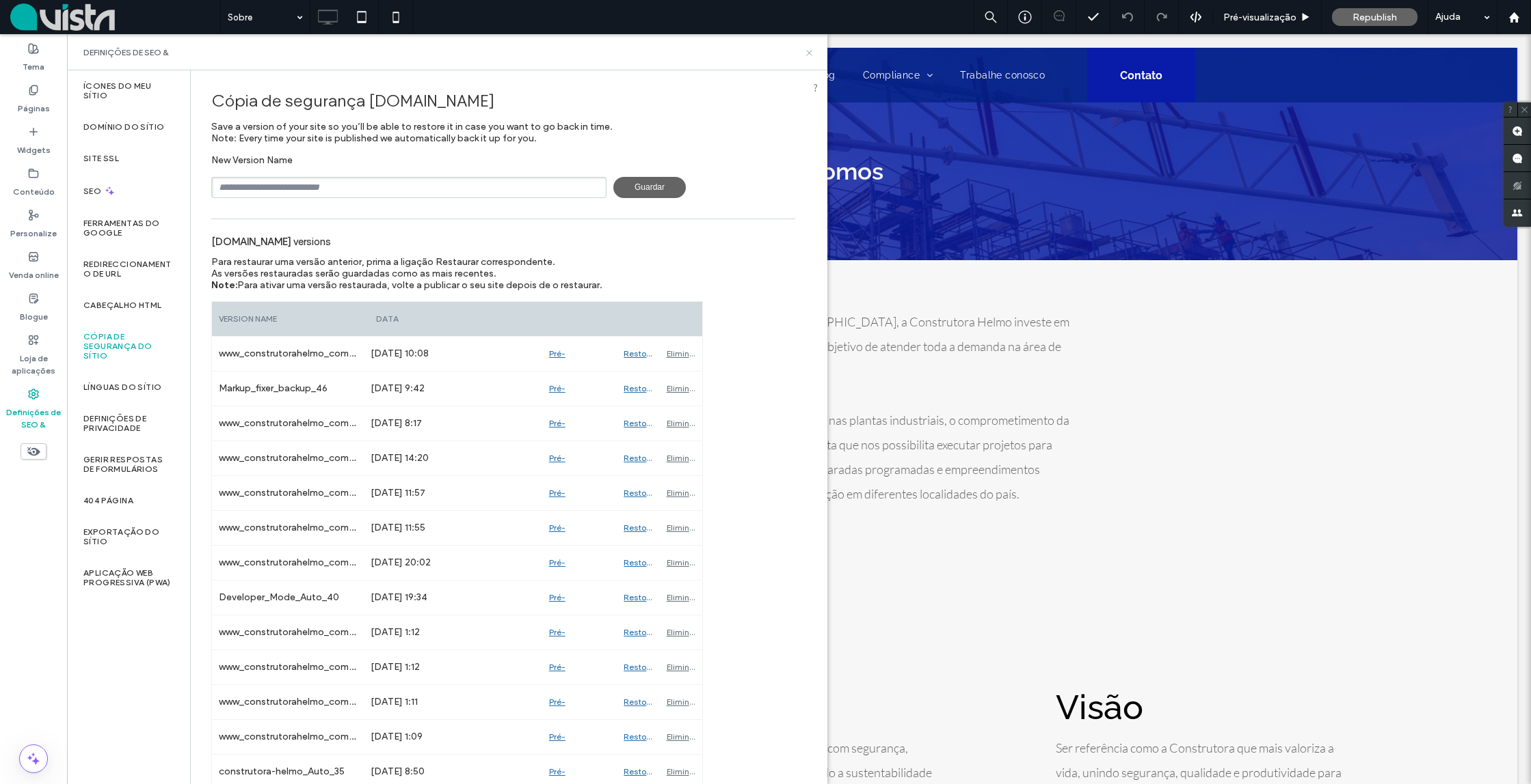
click at [808, 49] on icon at bounding box center [809, 52] width 11 height 11
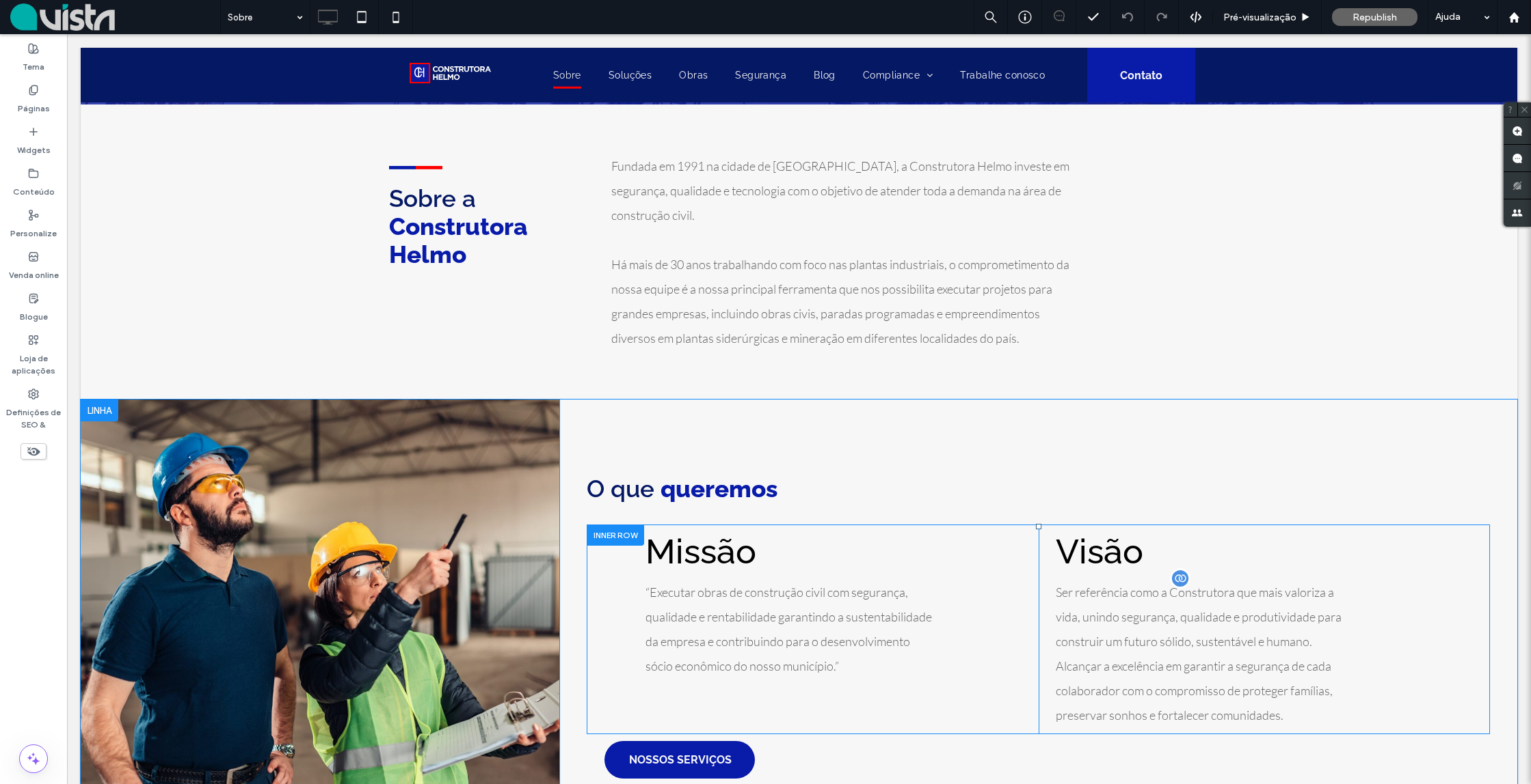
scroll to position [171, 0]
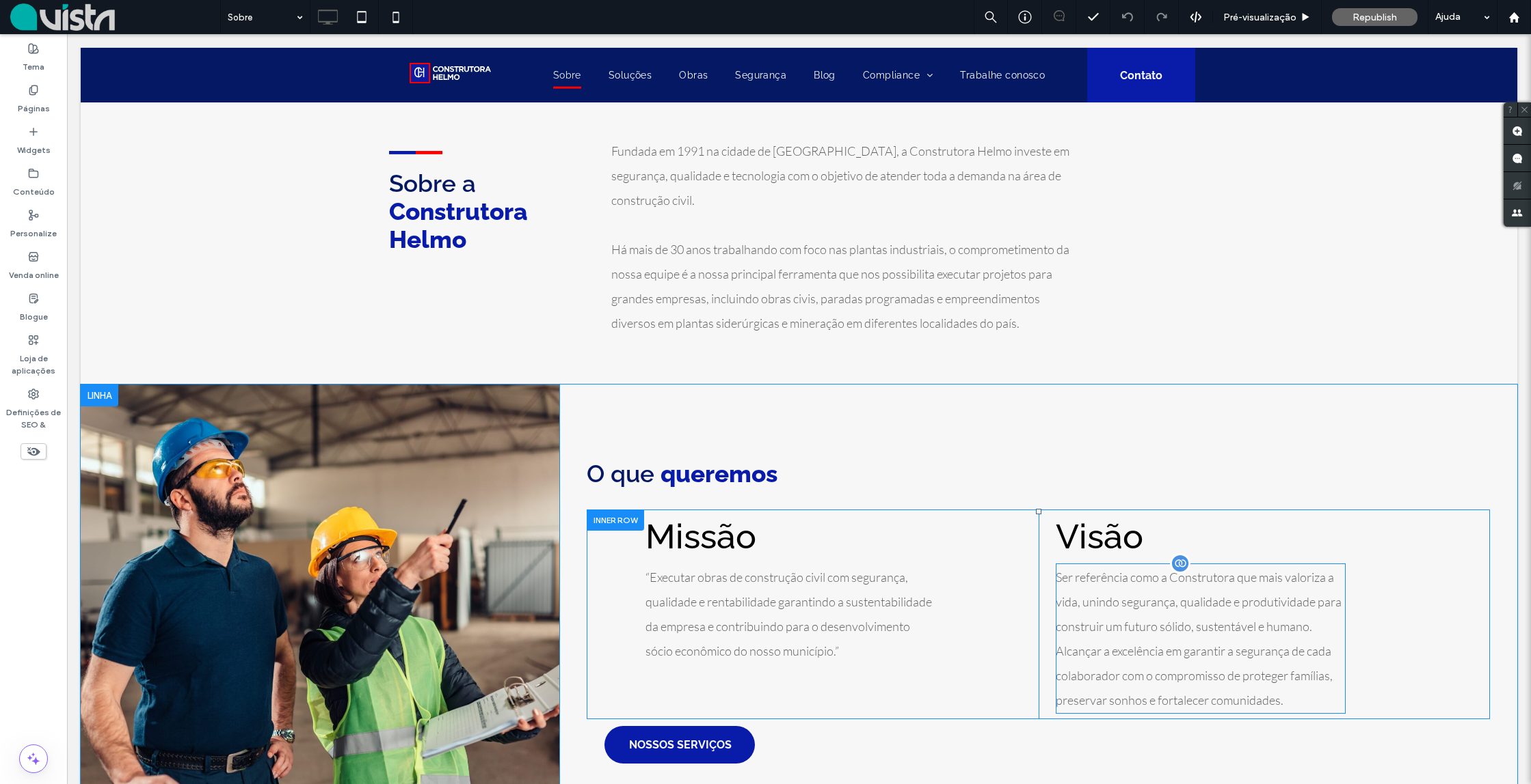
click at [1119, 618] on p "Ser referência como a Construtora que mais valoriza a vida, unindo segurança, q…" at bounding box center [1200, 602] width 290 height 74
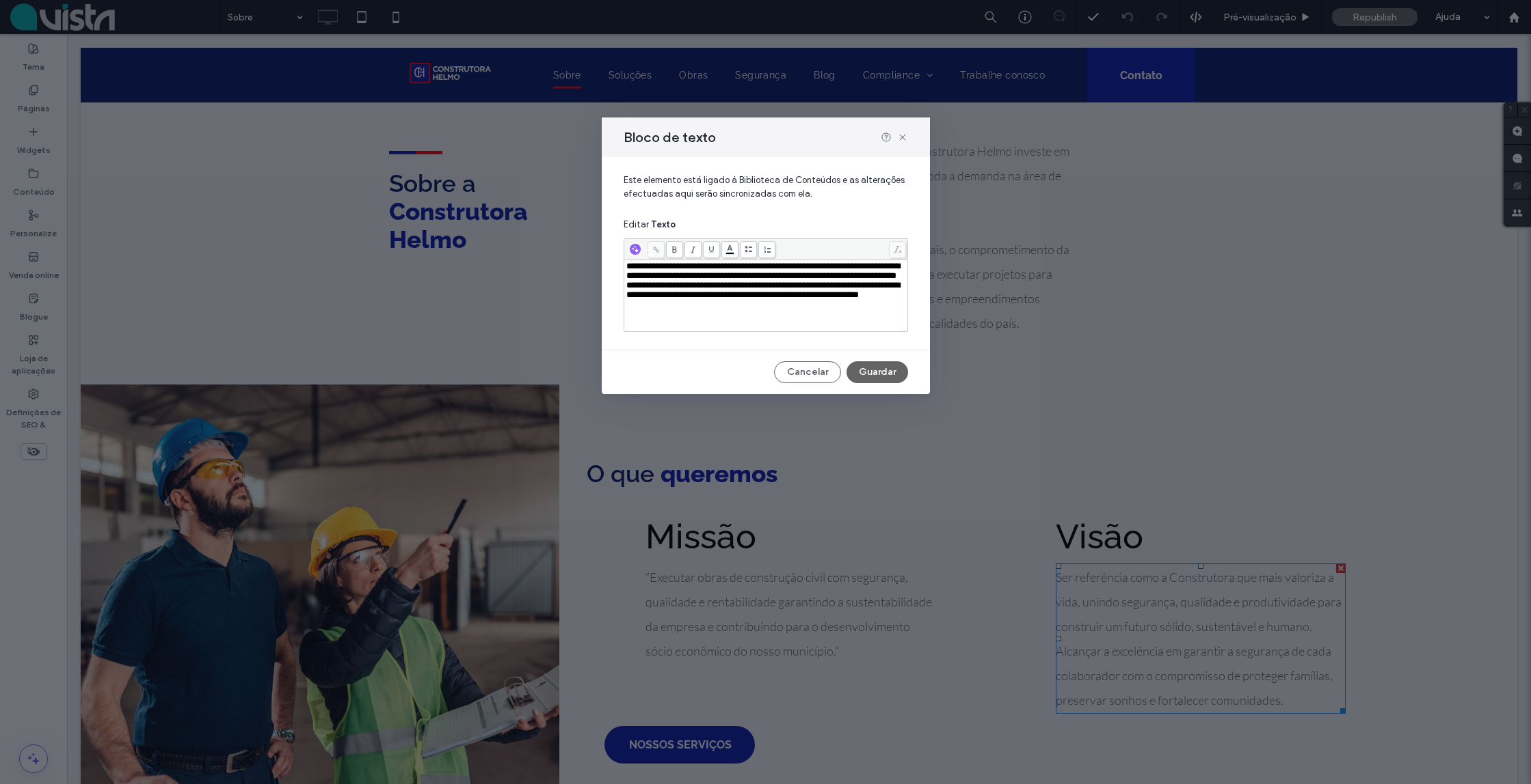
click at [749, 296] on span "**********" at bounding box center [763, 290] width 273 height 18
click at [714, 346] on div "**********" at bounding box center [765, 275] width 328 height 237
click at [884, 373] on button "Guardar" at bounding box center [877, 372] width 61 height 22
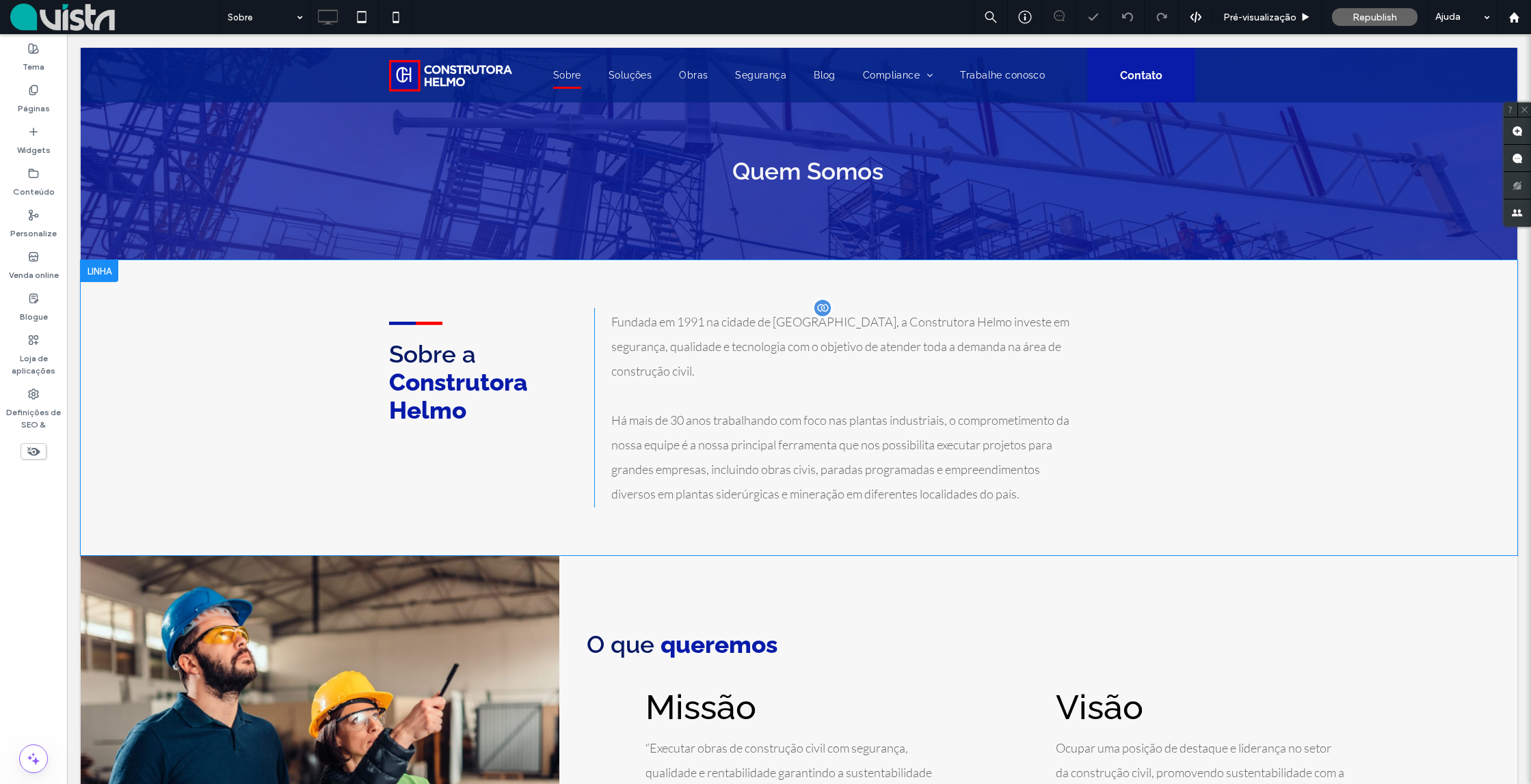
scroll to position [0, 0]
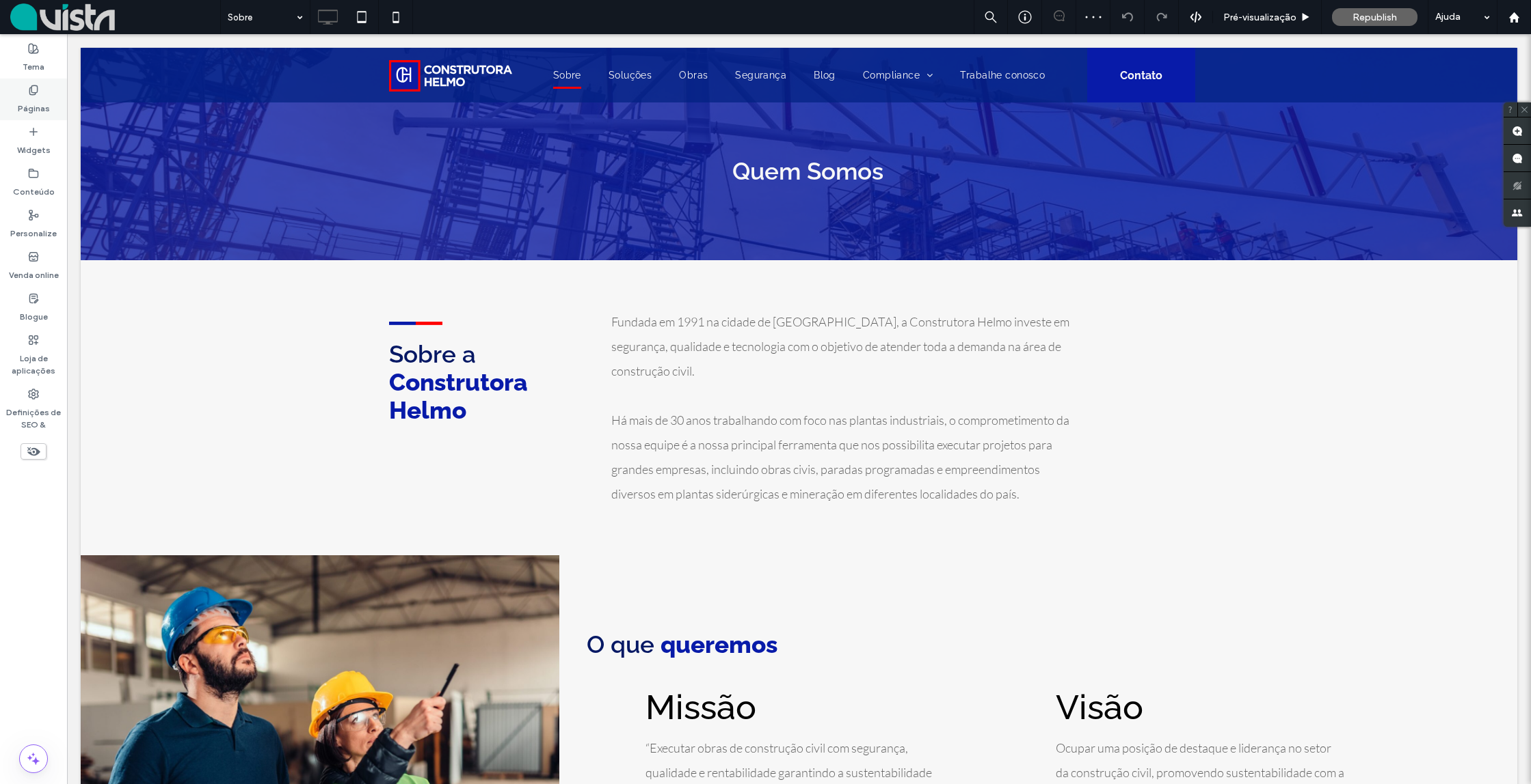
click at [36, 94] on icon at bounding box center [33, 89] width 11 height 11
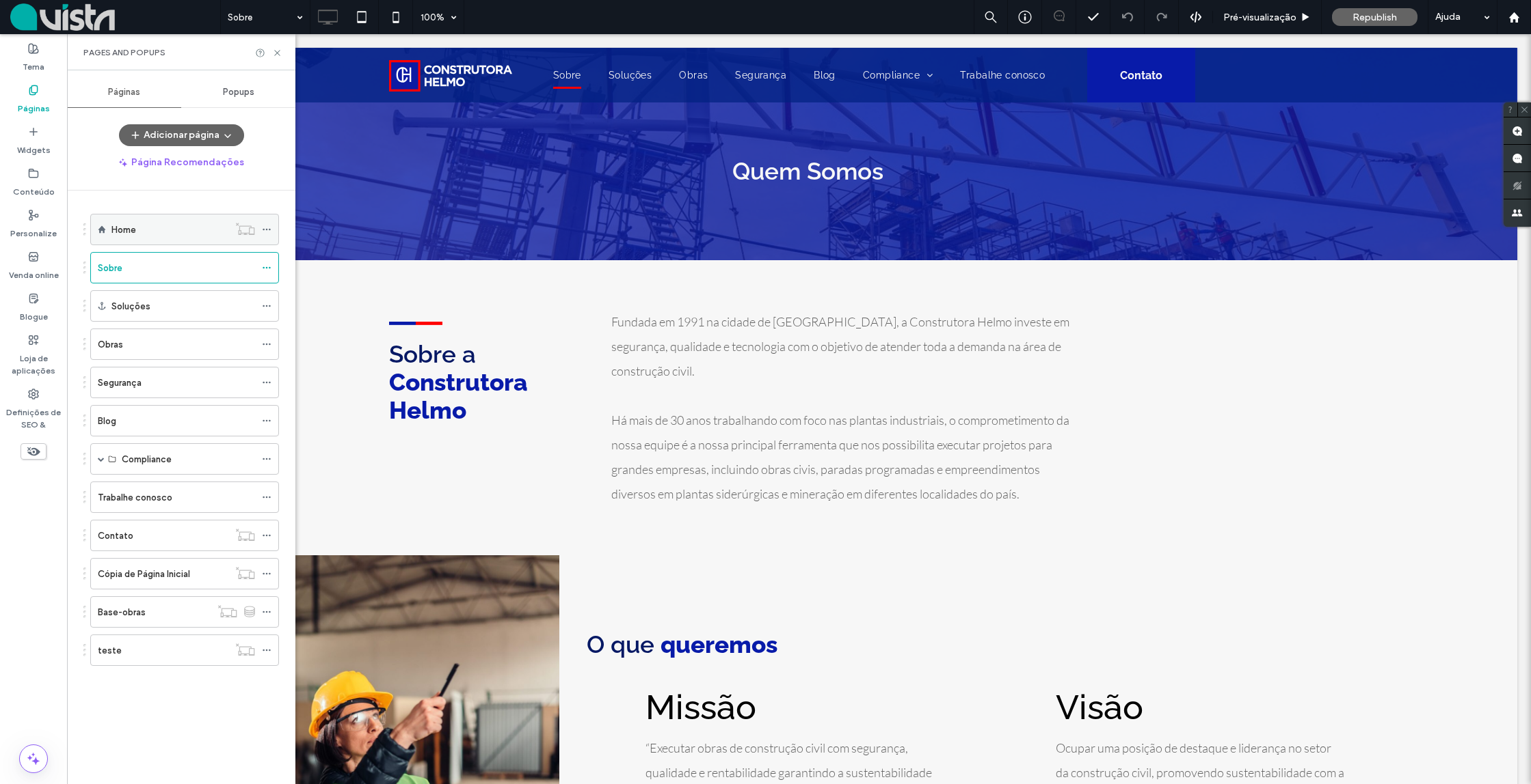
click at [129, 231] on label "Home" at bounding box center [123, 230] width 24 height 24
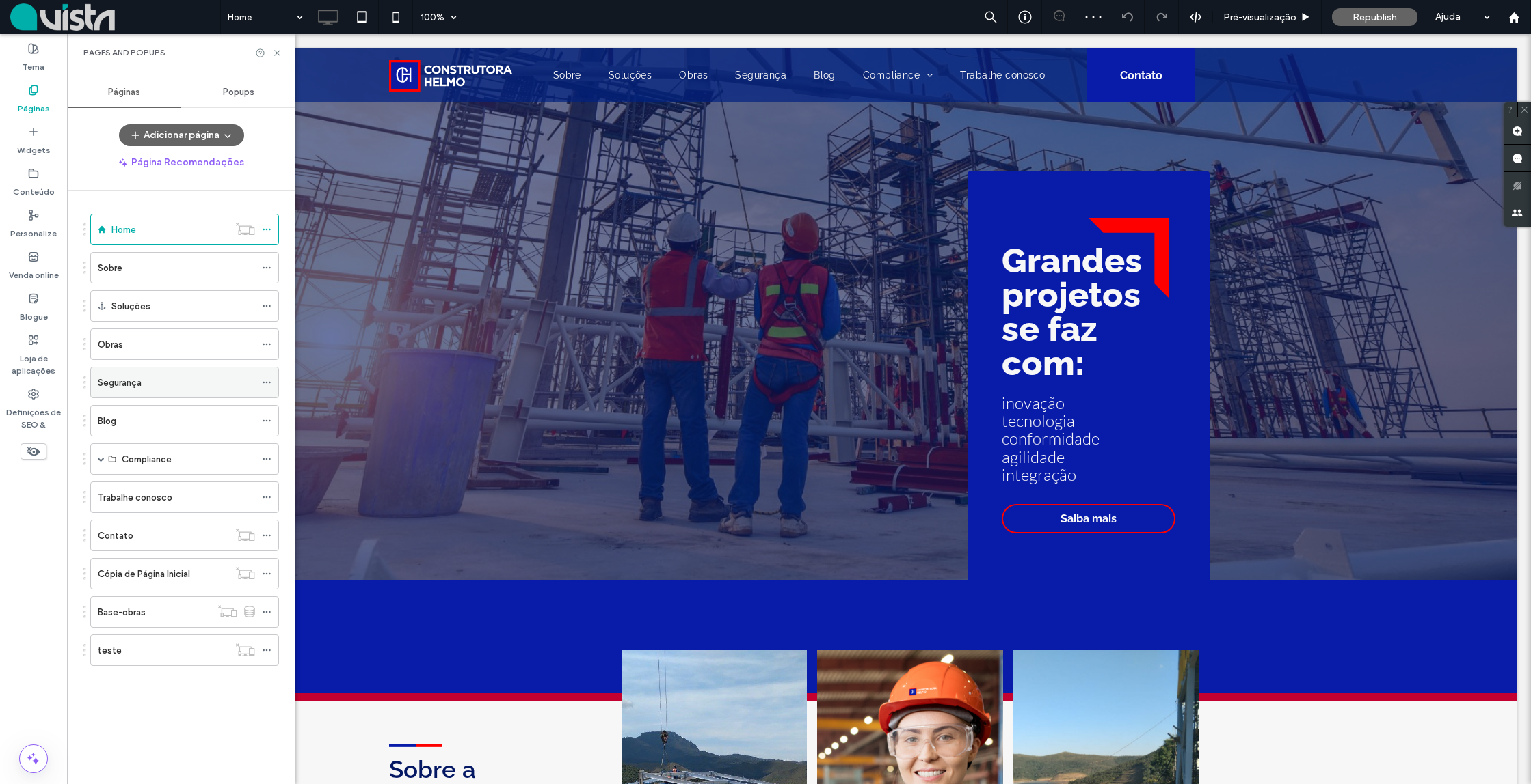
click at [126, 386] on label "Segurança" at bounding box center [119, 383] width 44 height 24
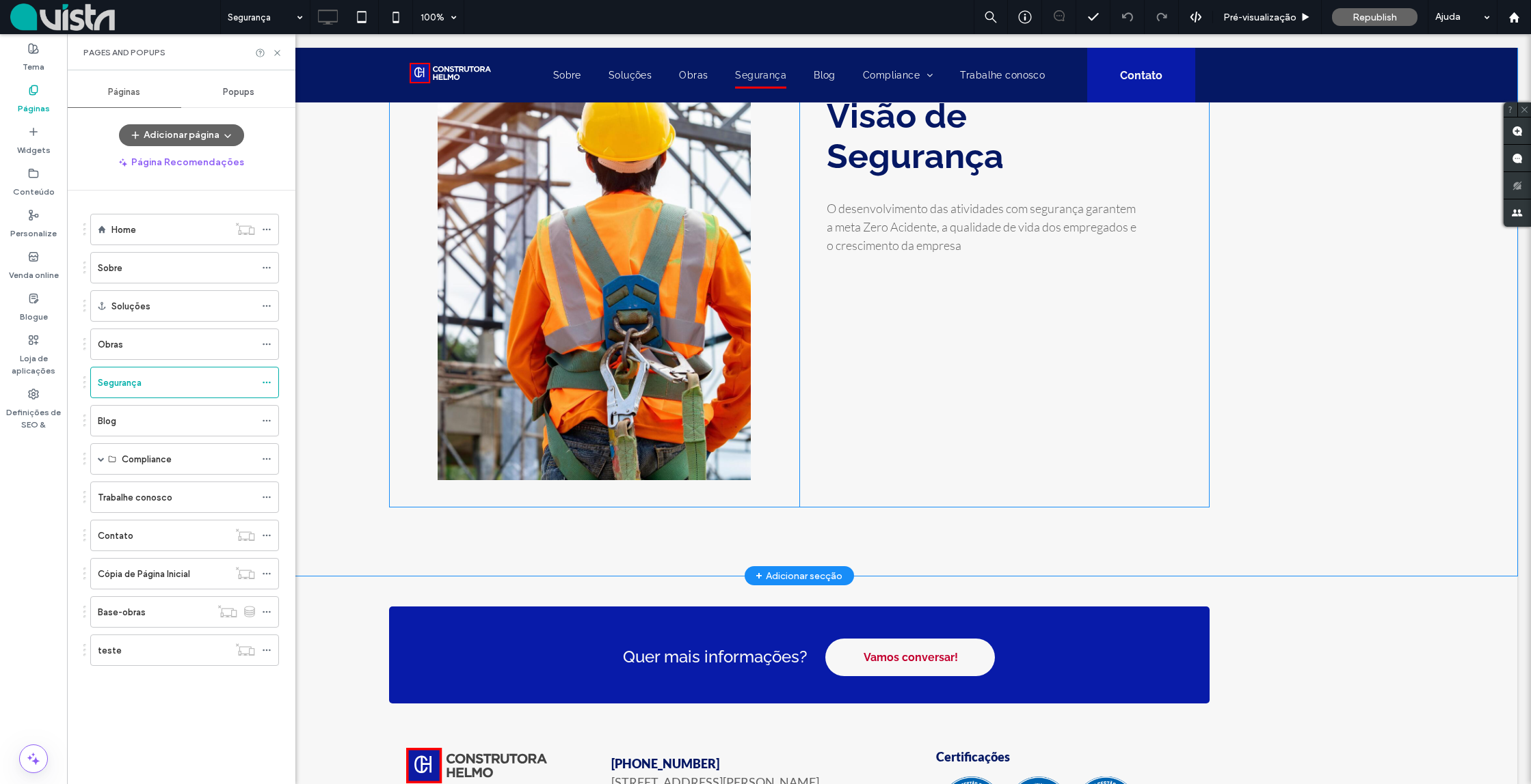
scroll to position [474, 0]
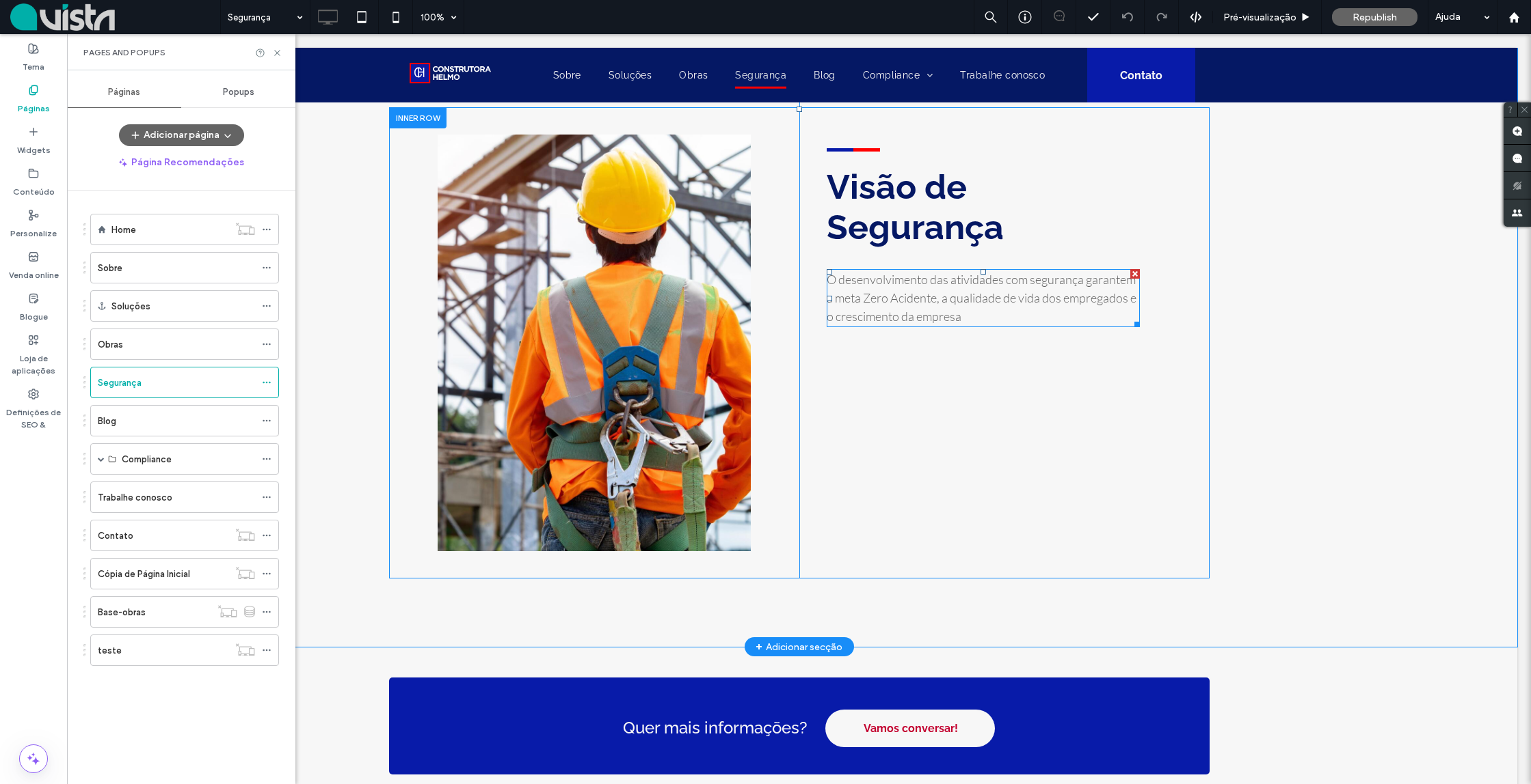
click at [872, 284] on span "O desenvolvimento das atividades com segurança garantem a meta Zero Acidente, a…" at bounding box center [980, 298] width 309 height 52
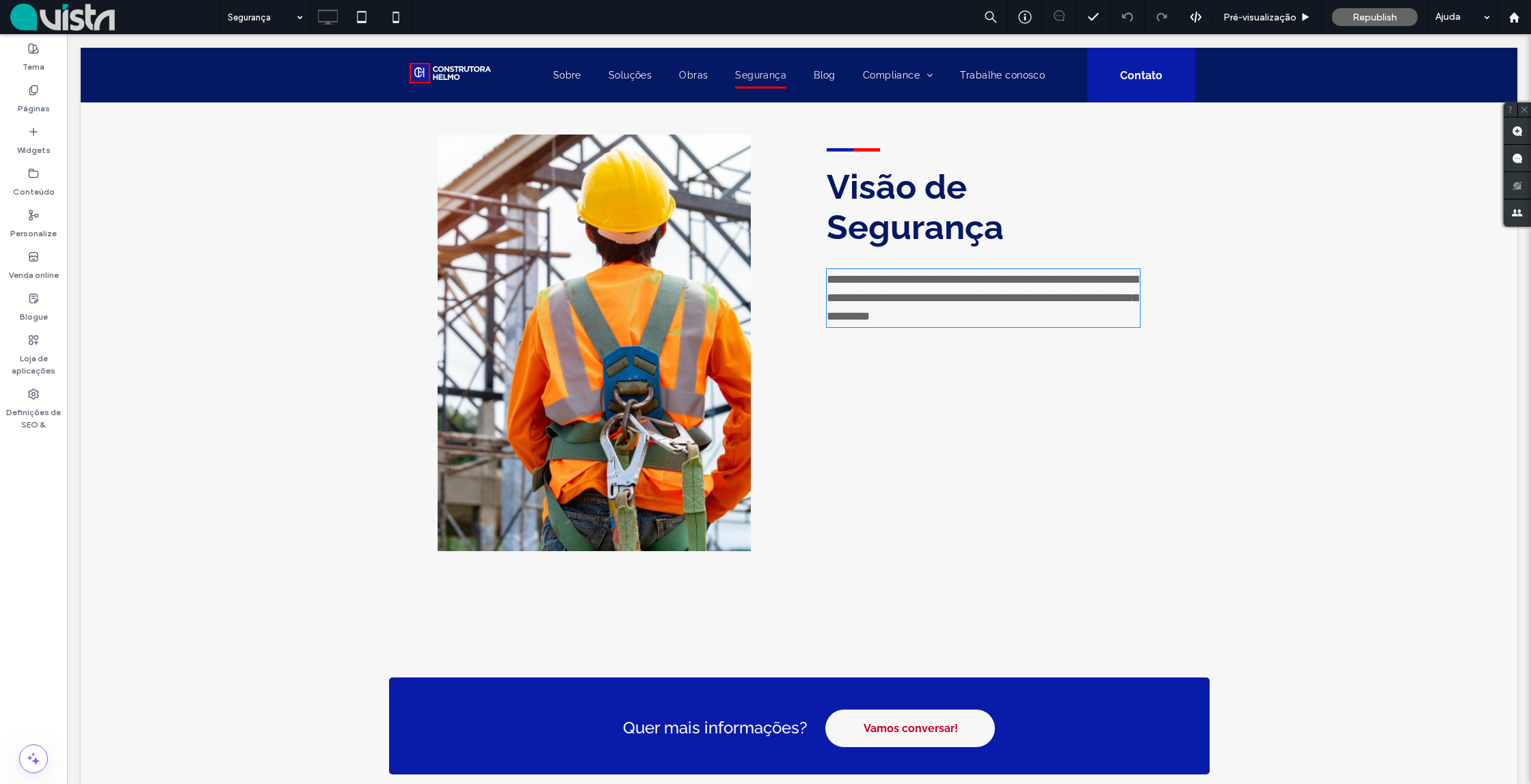
type input "****"
type input "**"
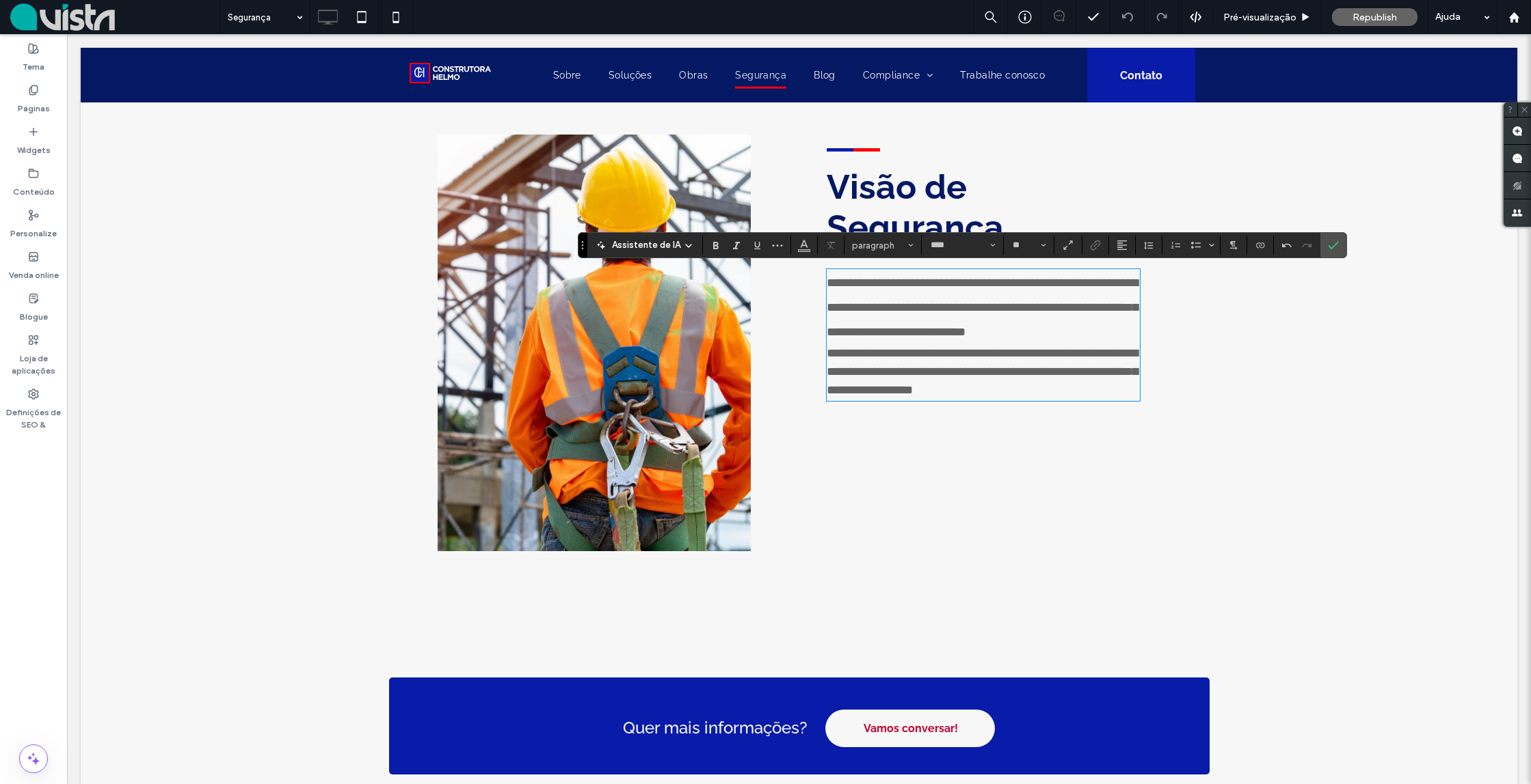
scroll to position [478, 0]
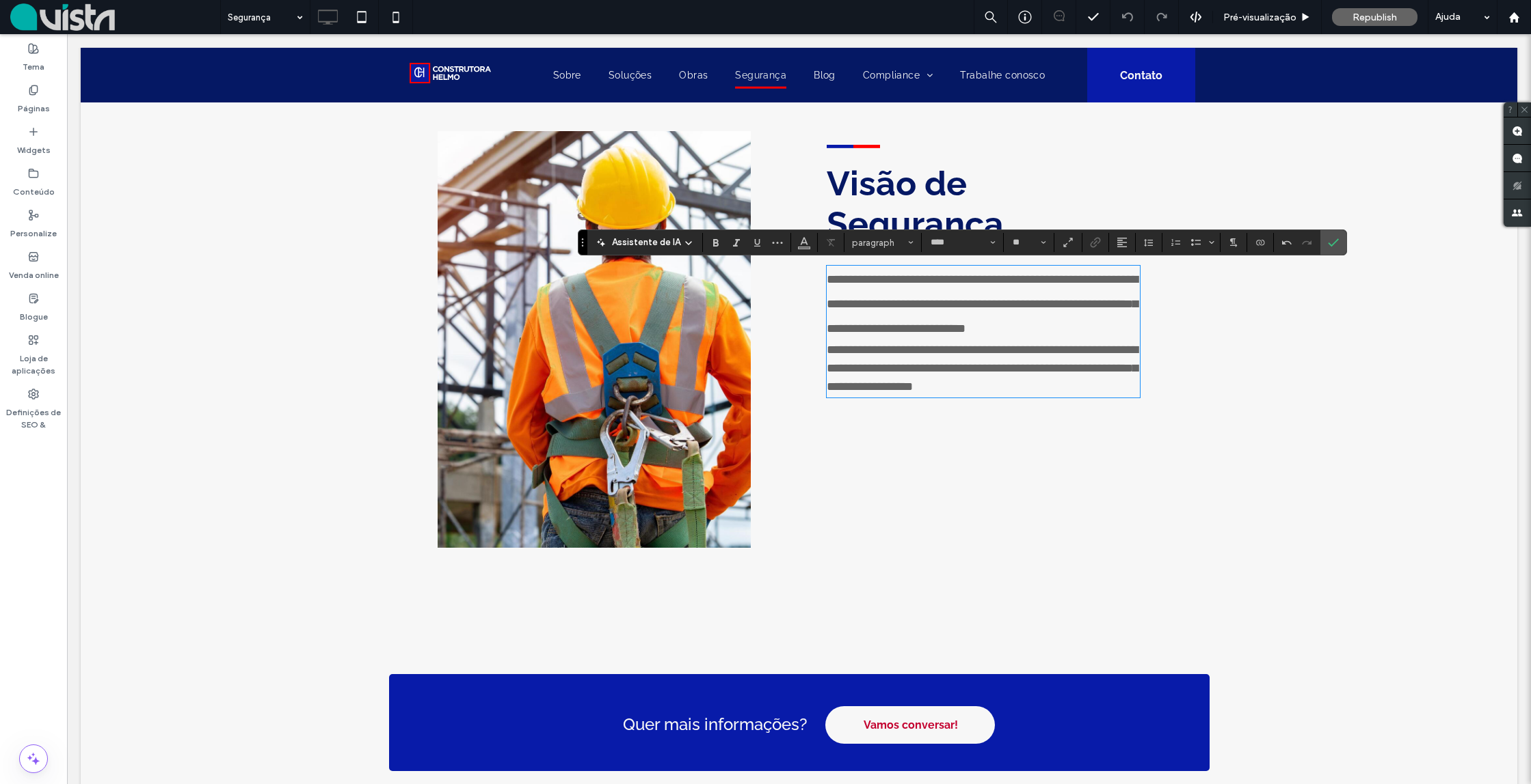
click at [825, 304] on div "**********" at bounding box center [1004, 339] width 410 height 471
click at [827, 304] on span "**********" at bounding box center [981, 303] width 311 height 61
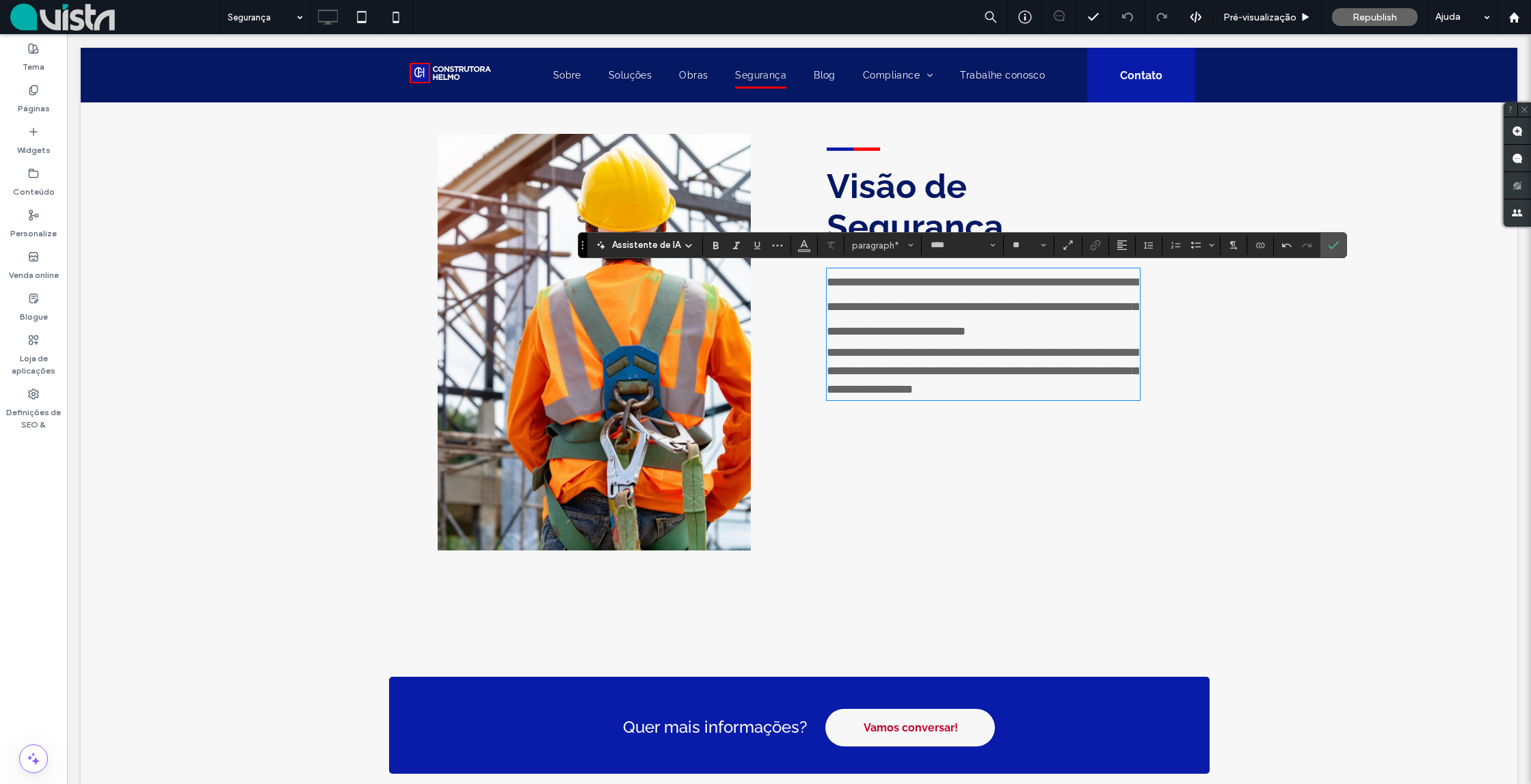
scroll to position [476, 0]
click at [1046, 330] on p "**********" at bounding box center [982, 306] width 313 height 74
click at [883, 348] on span "**********" at bounding box center [981, 370] width 311 height 49
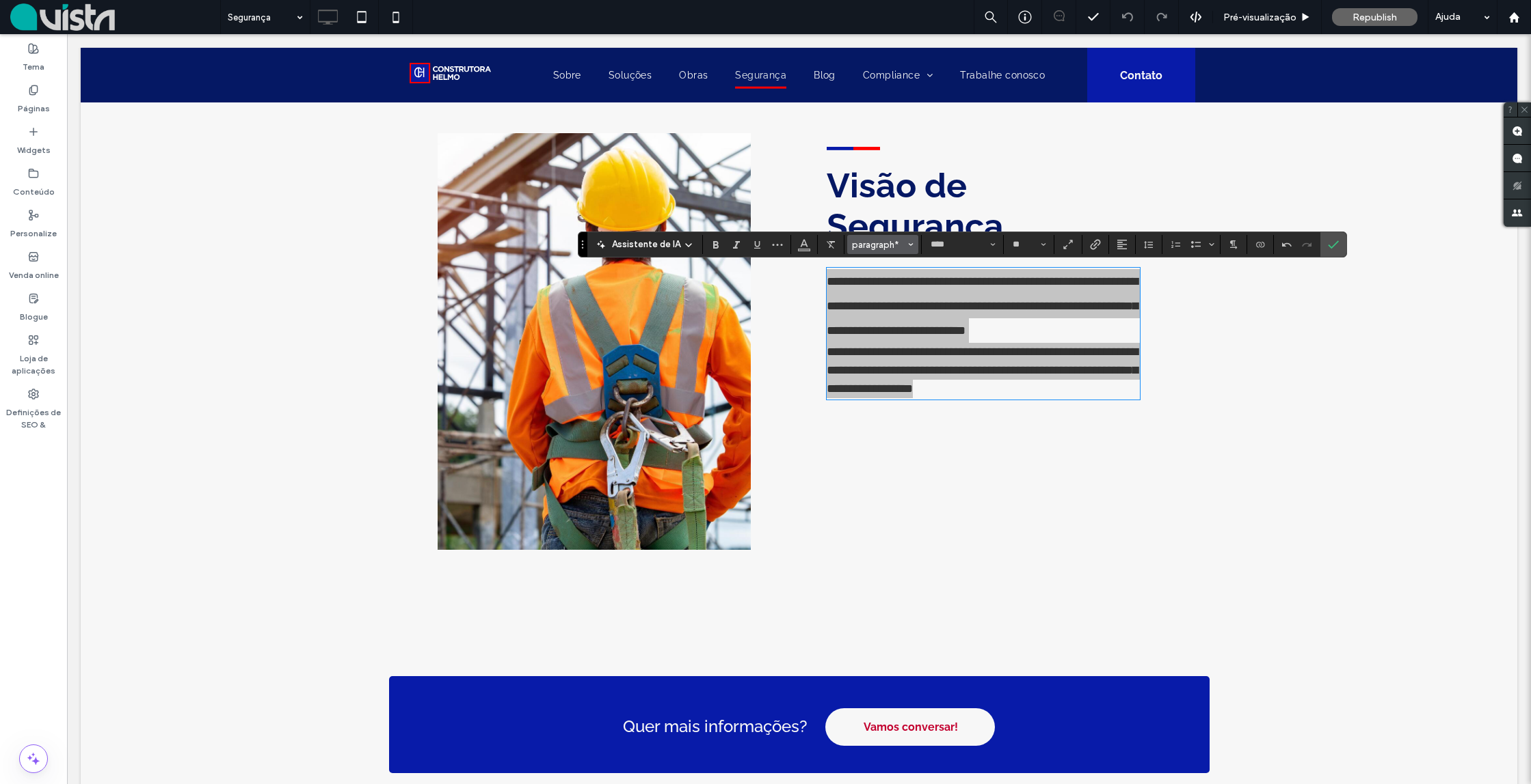
click at [886, 243] on span "paragraph*" at bounding box center [877, 244] width 53 height 11
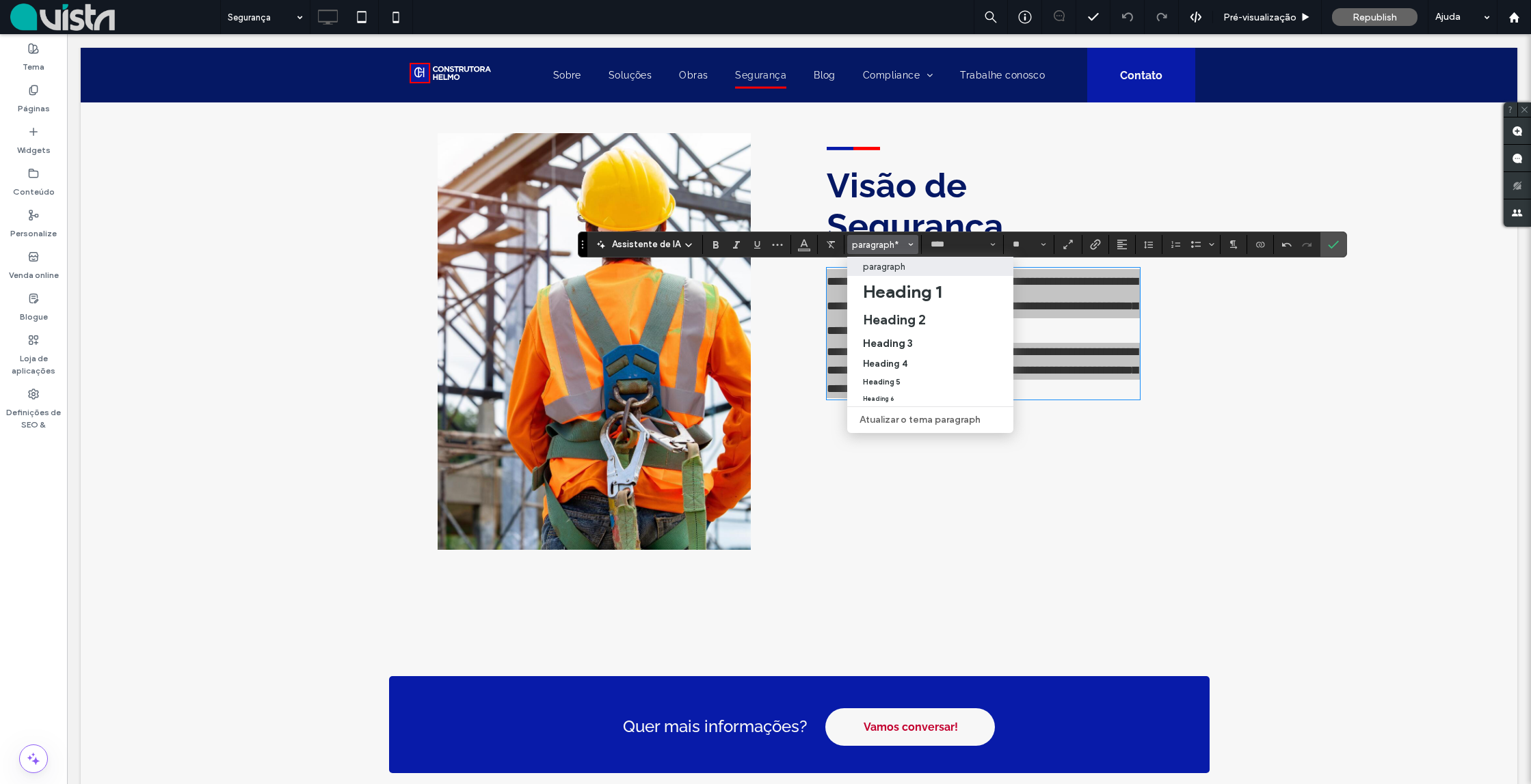
click at [882, 268] on p "paragraph" at bounding box center [884, 267] width 43 height 11
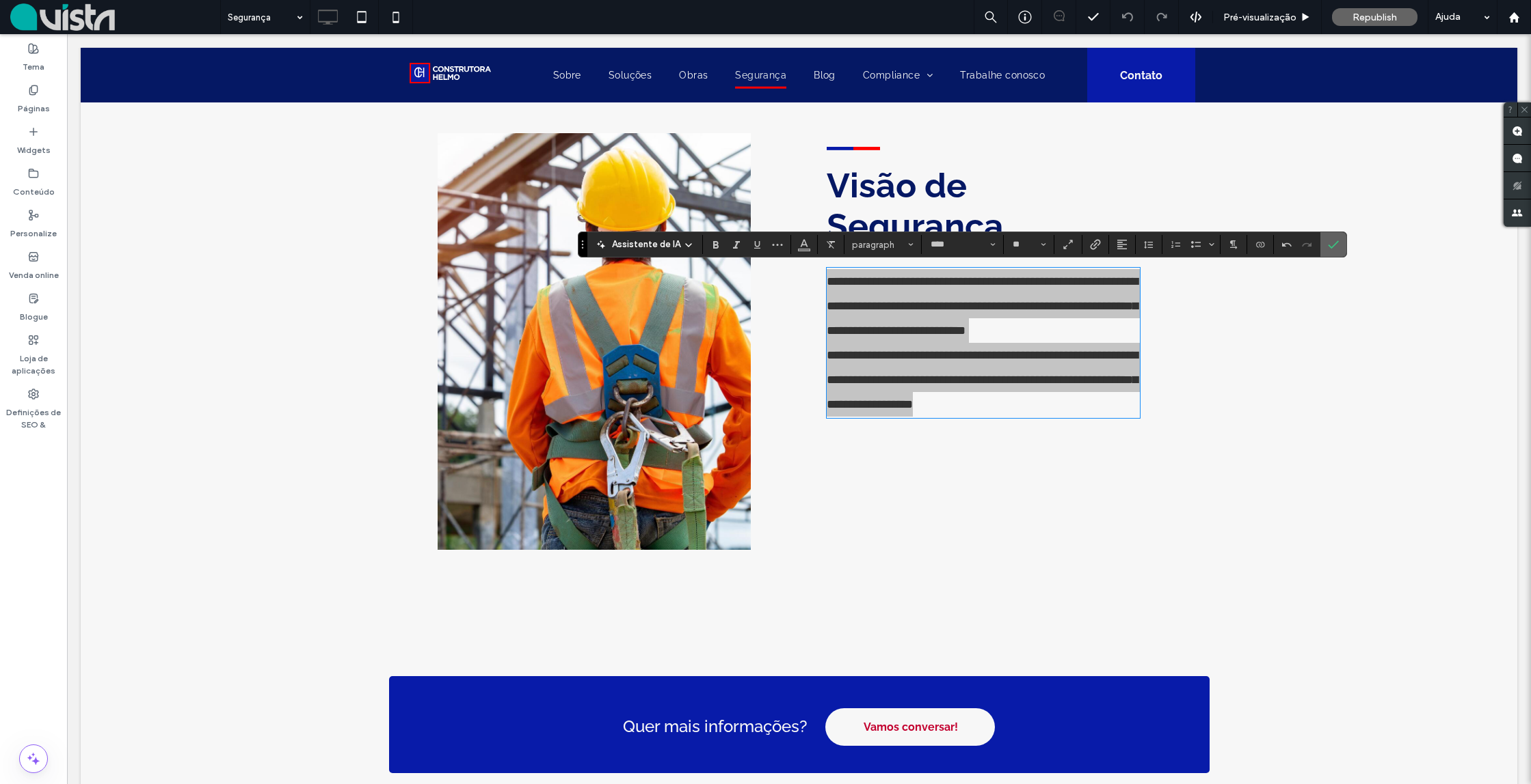
click at [1336, 244] on icon "Confirme" at bounding box center [1332, 244] width 11 height 11
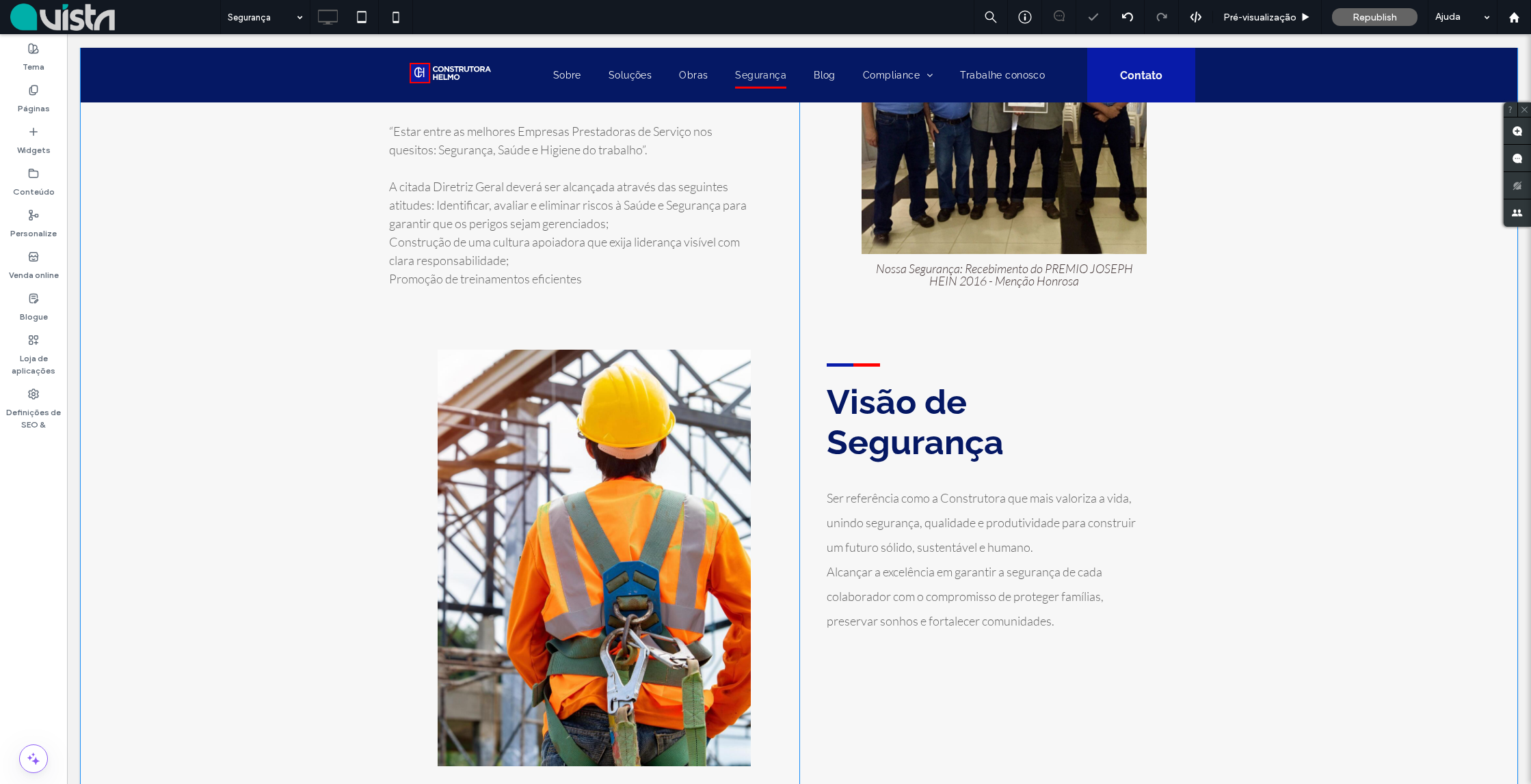
scroll to position [254, 0]
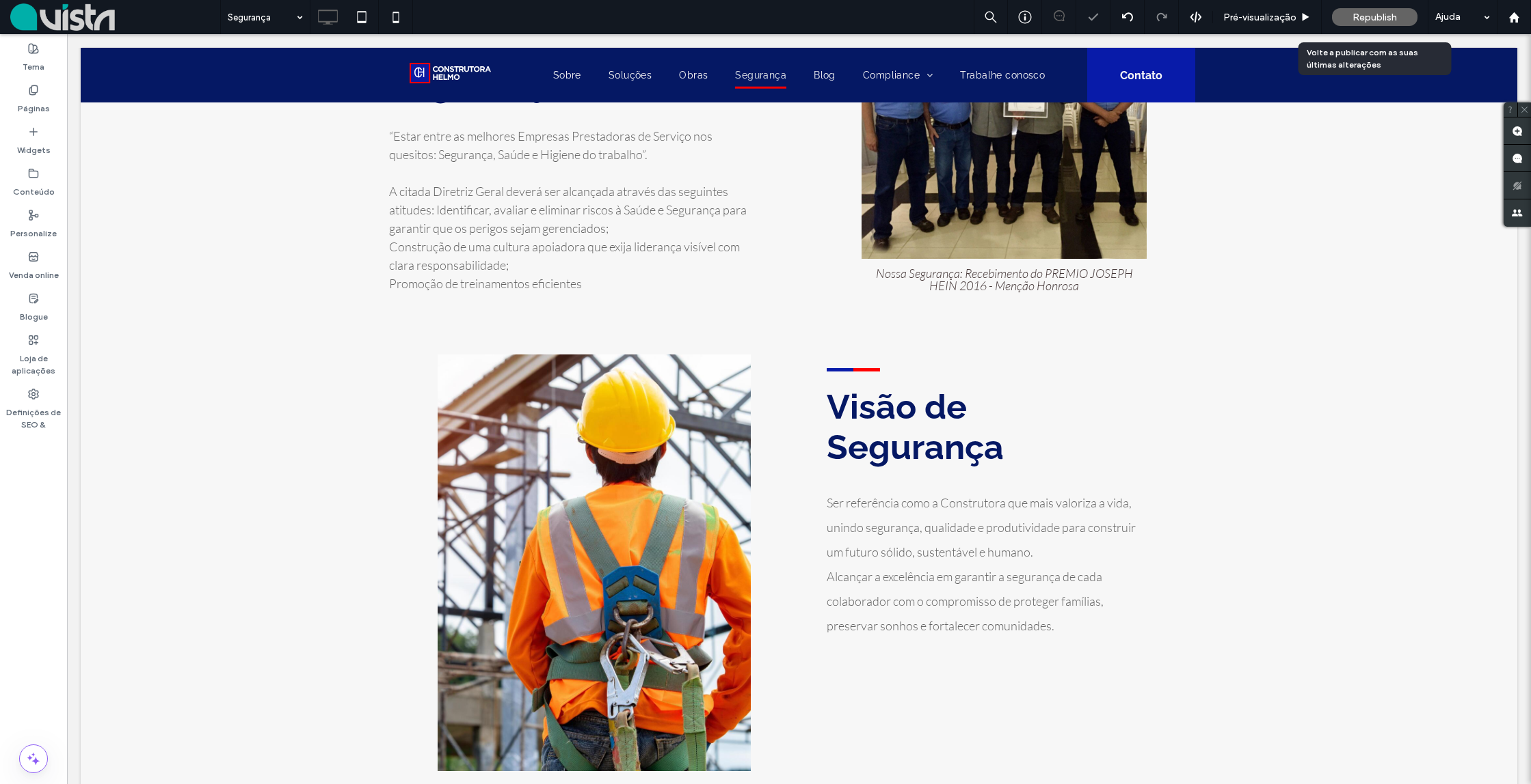
click at [1359, 24] on div "Republish" at bounding box center [1374, 16] width 85 height 17
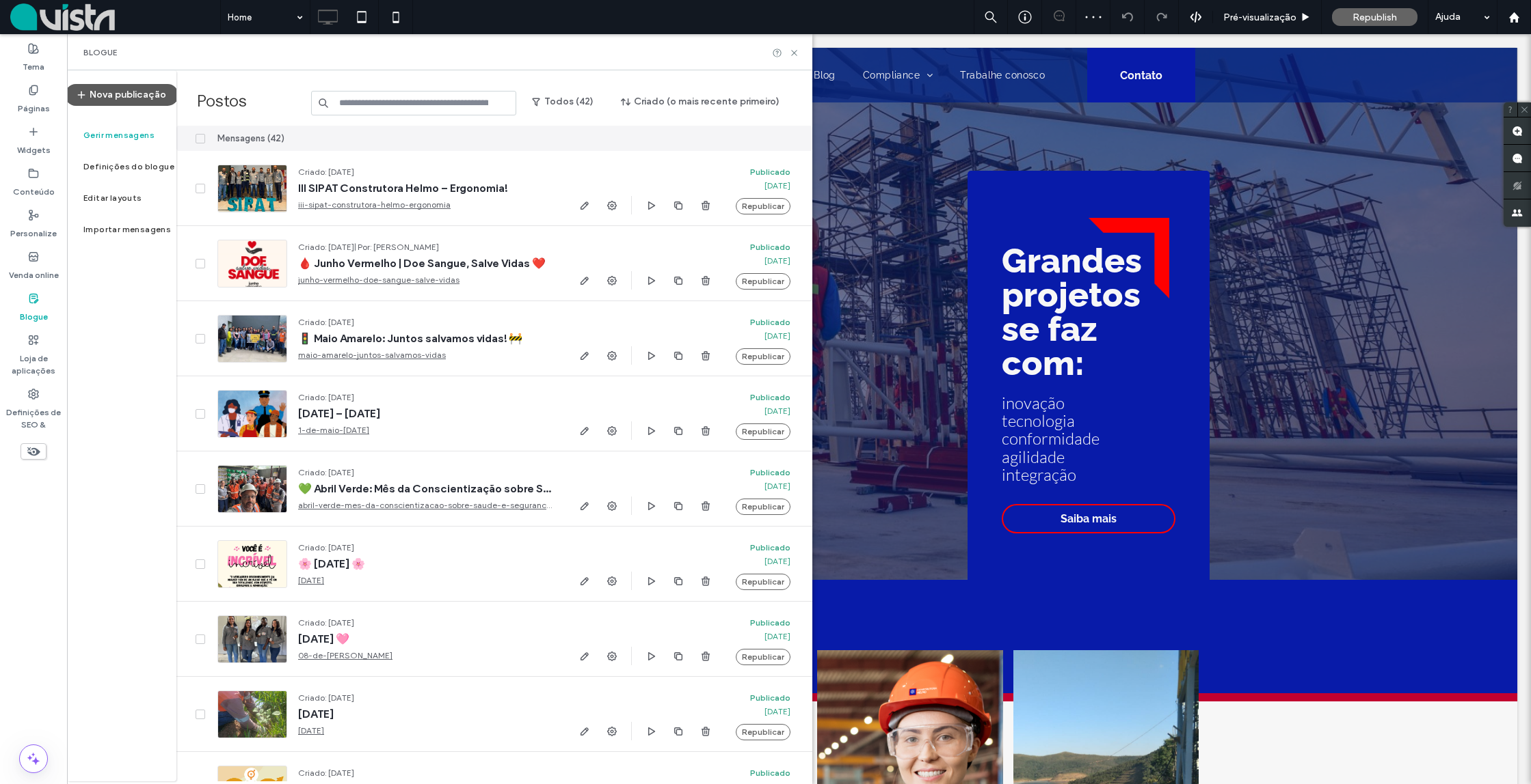
click at [119, 94] on button "Nova publicação" at bounding box center [121, 95] width 113 height 22
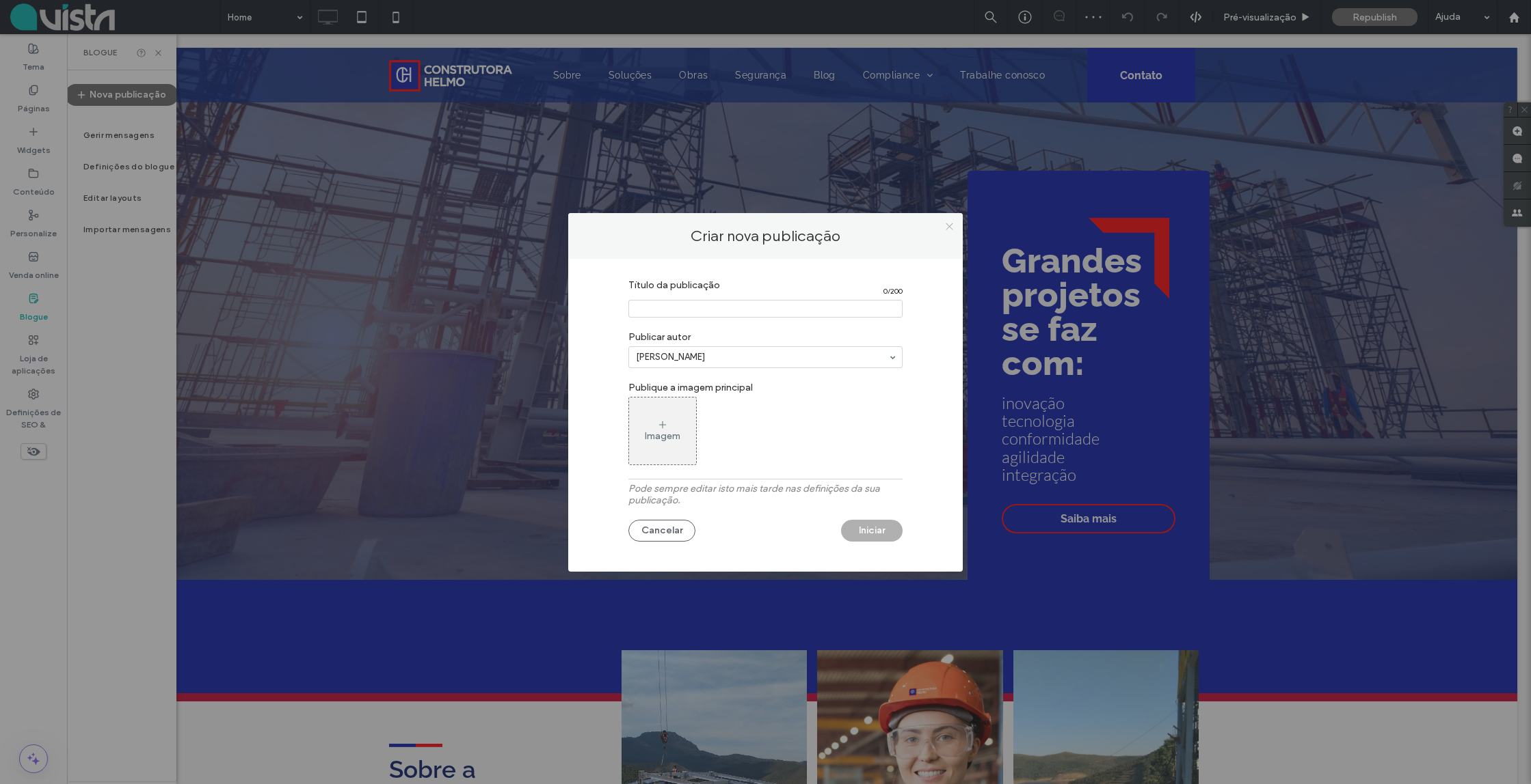
click at [948, 228] on use at bounding box center [948, 227] width 7 height 7
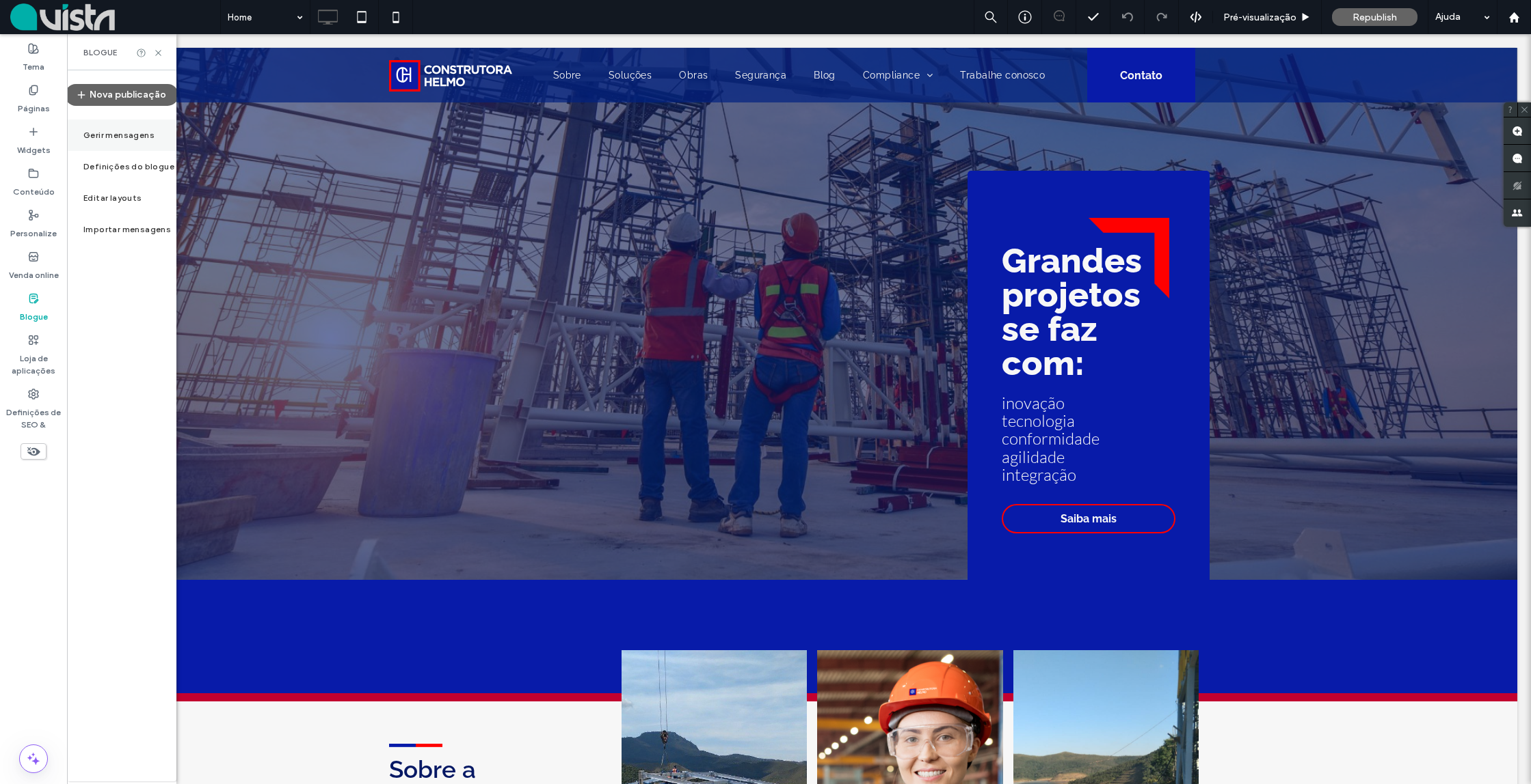
click at [111, 141] on div "Gerir mensagens" at bounding box center [121, 135] width 110 height 31
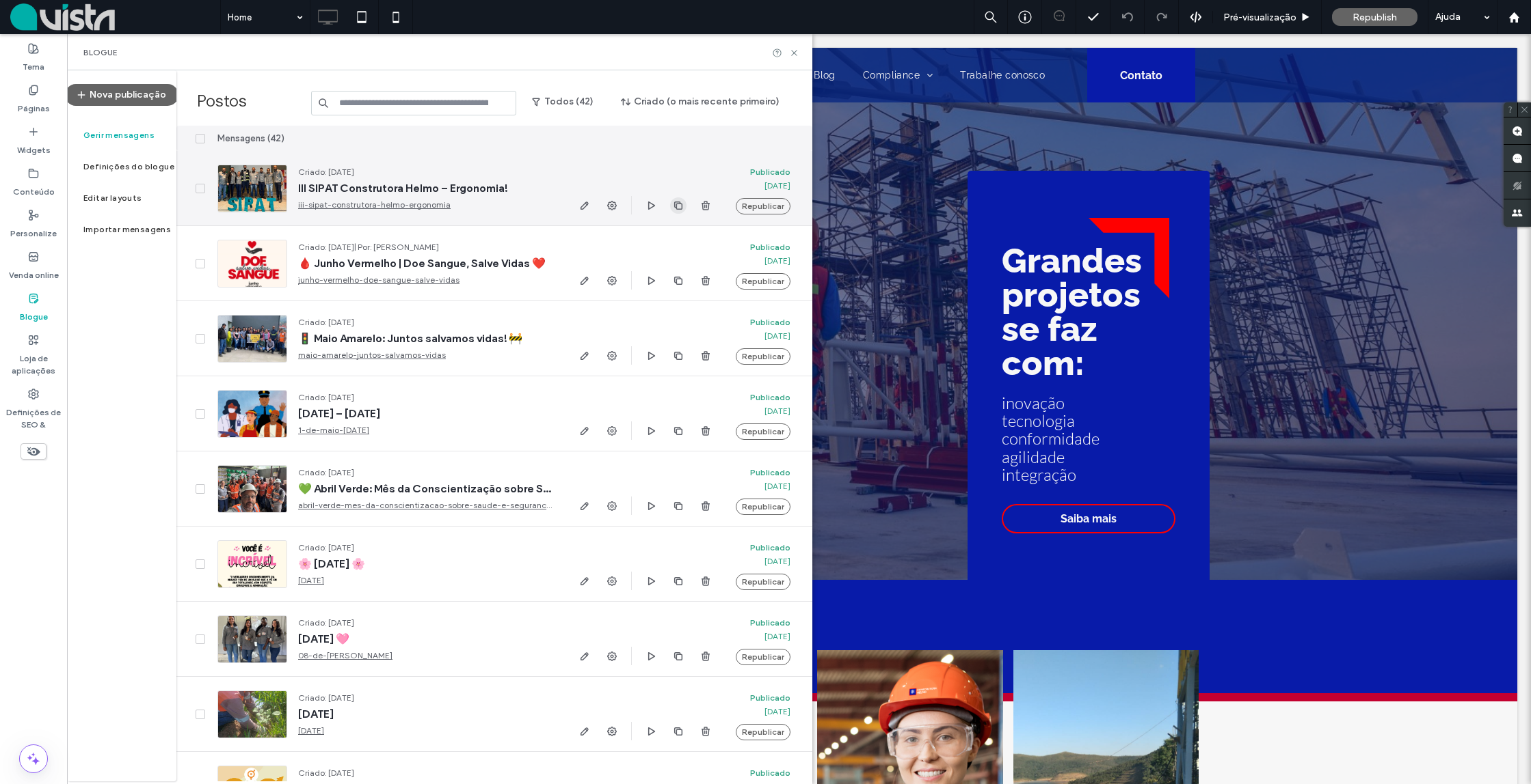
click at [678, 206] on icon "button" at bounding box center [678, 205] width 11 height 11
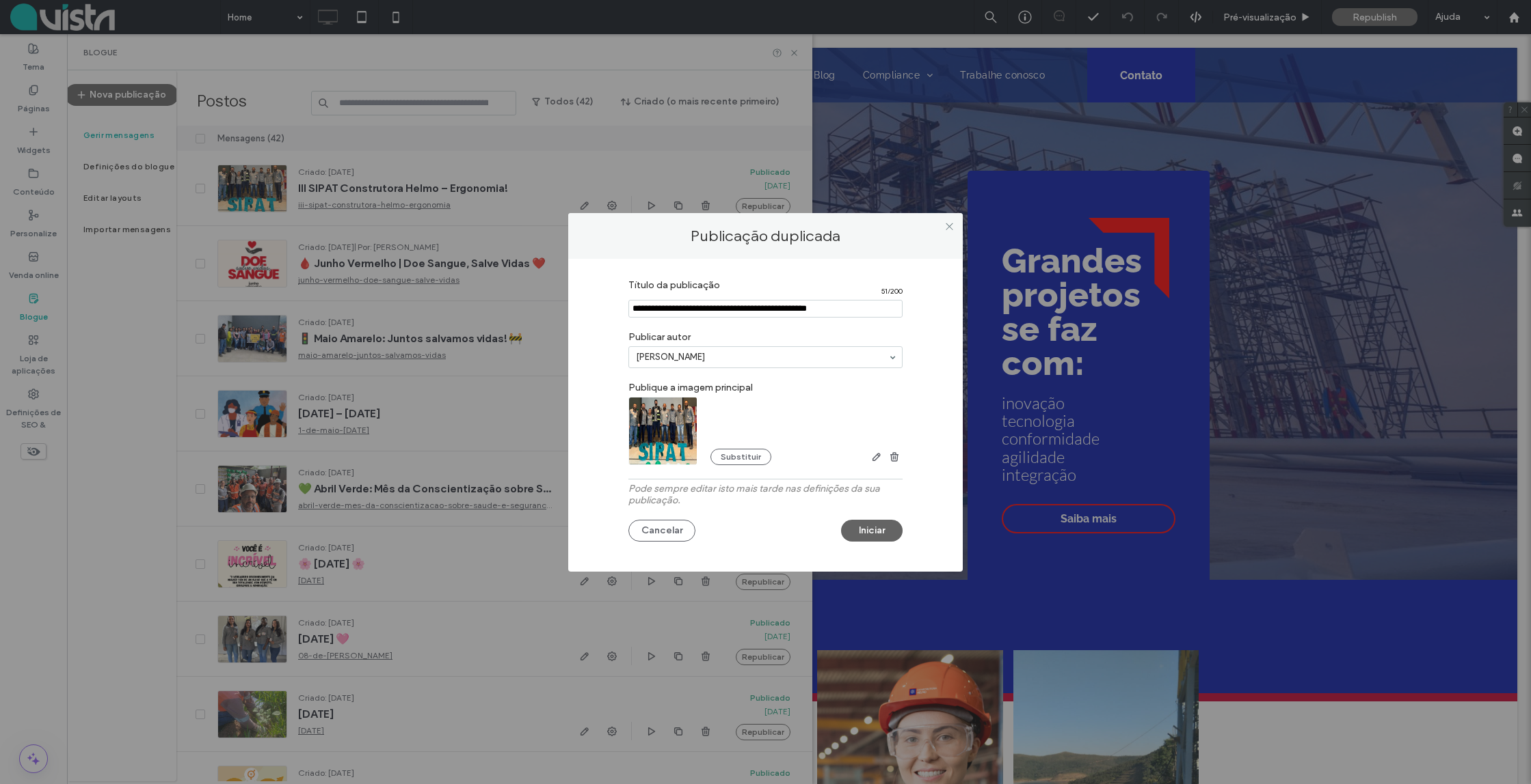
click at [722, 310] on input "Título da publicação" at bounding box center [765, 309] width 274 height 17
paste input "**********"
type input "**********"
click at [728, 453] on button "Substituir" at bounding box center [741, 456] width 61 height 16
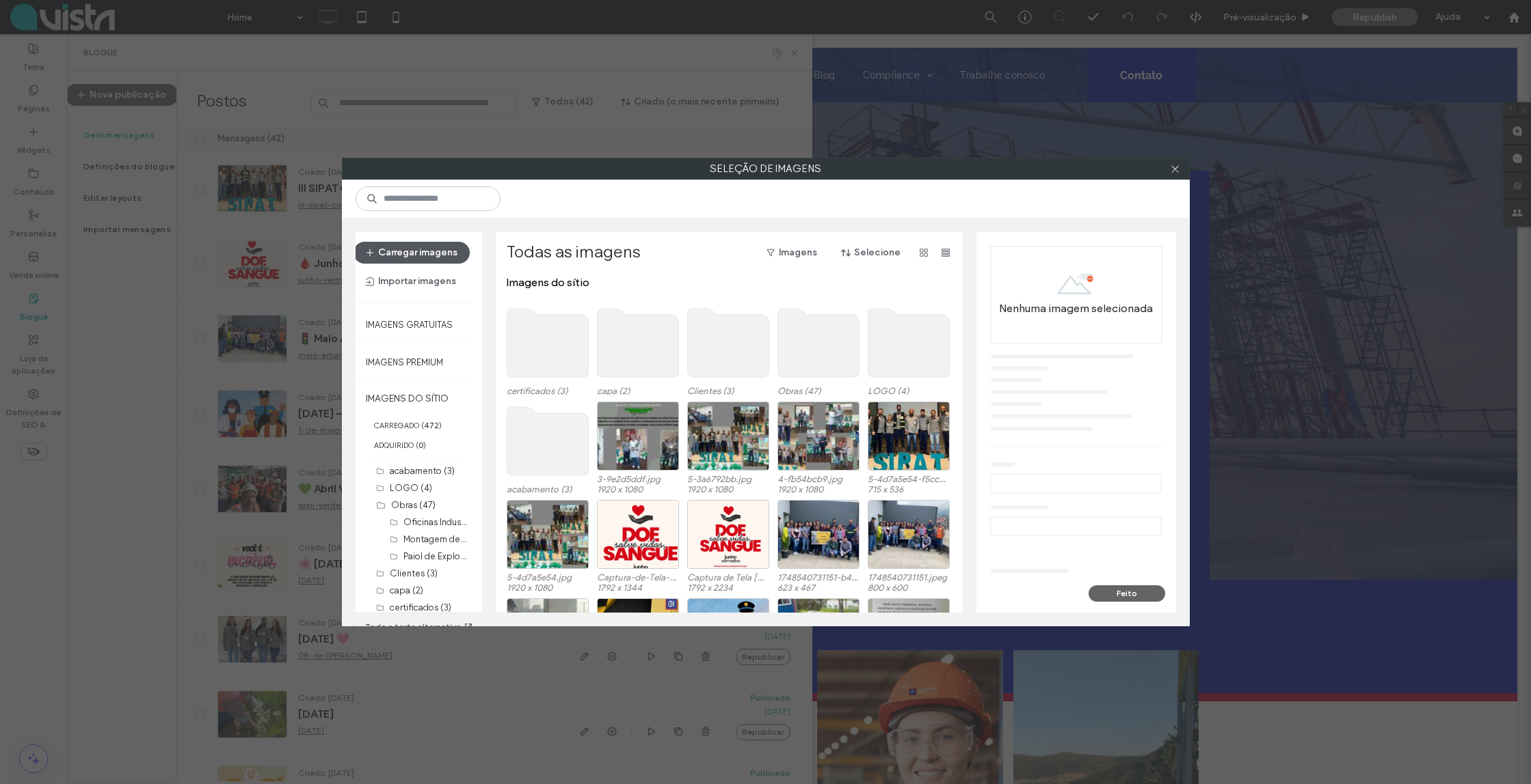
click at [434, 251] on button "Carregar imagens" at bounding box center [412, 253] width 116 height 22
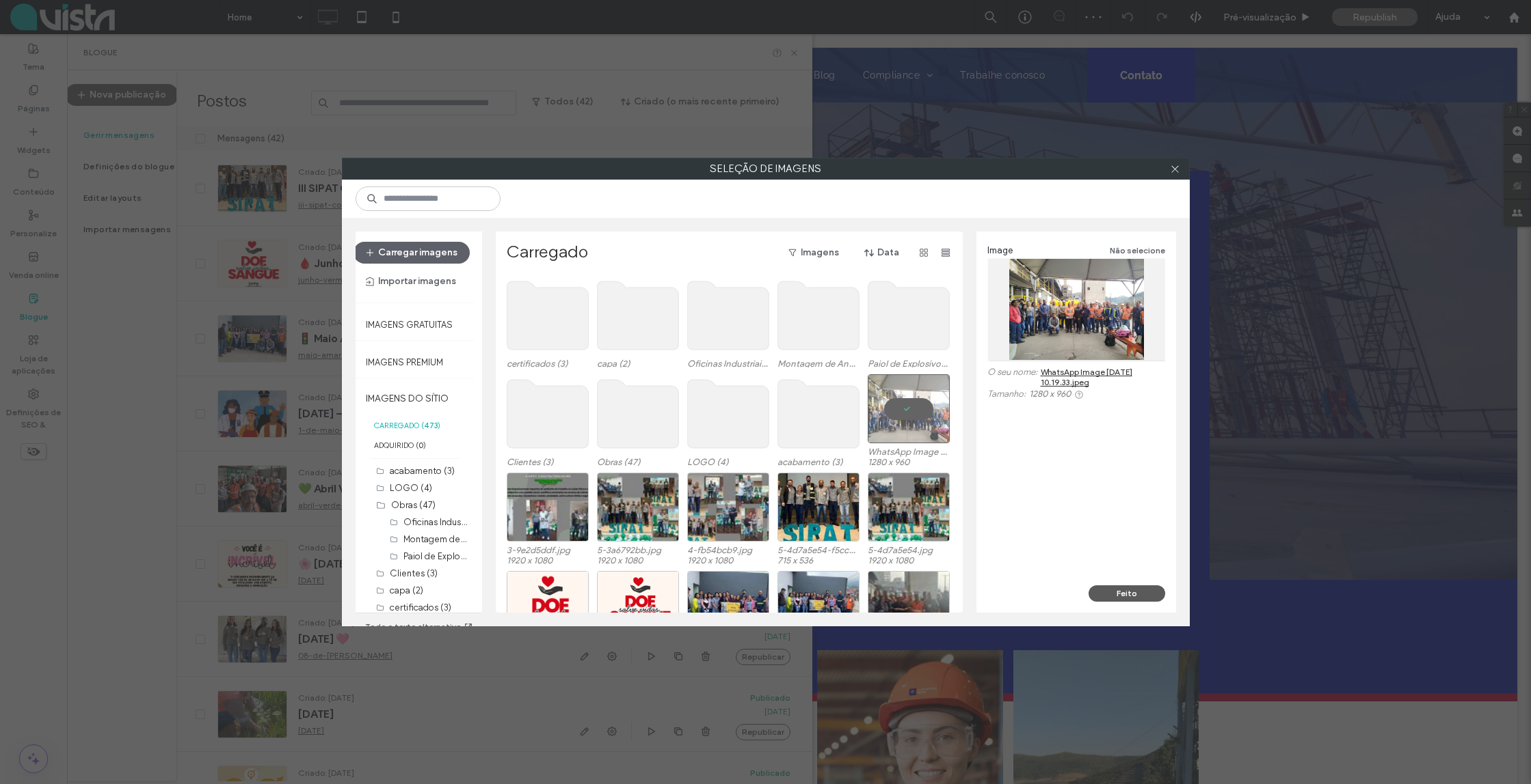
click at [1122, 589] on button "Feito" at bounding box center [1126, 593] width 77 height 16
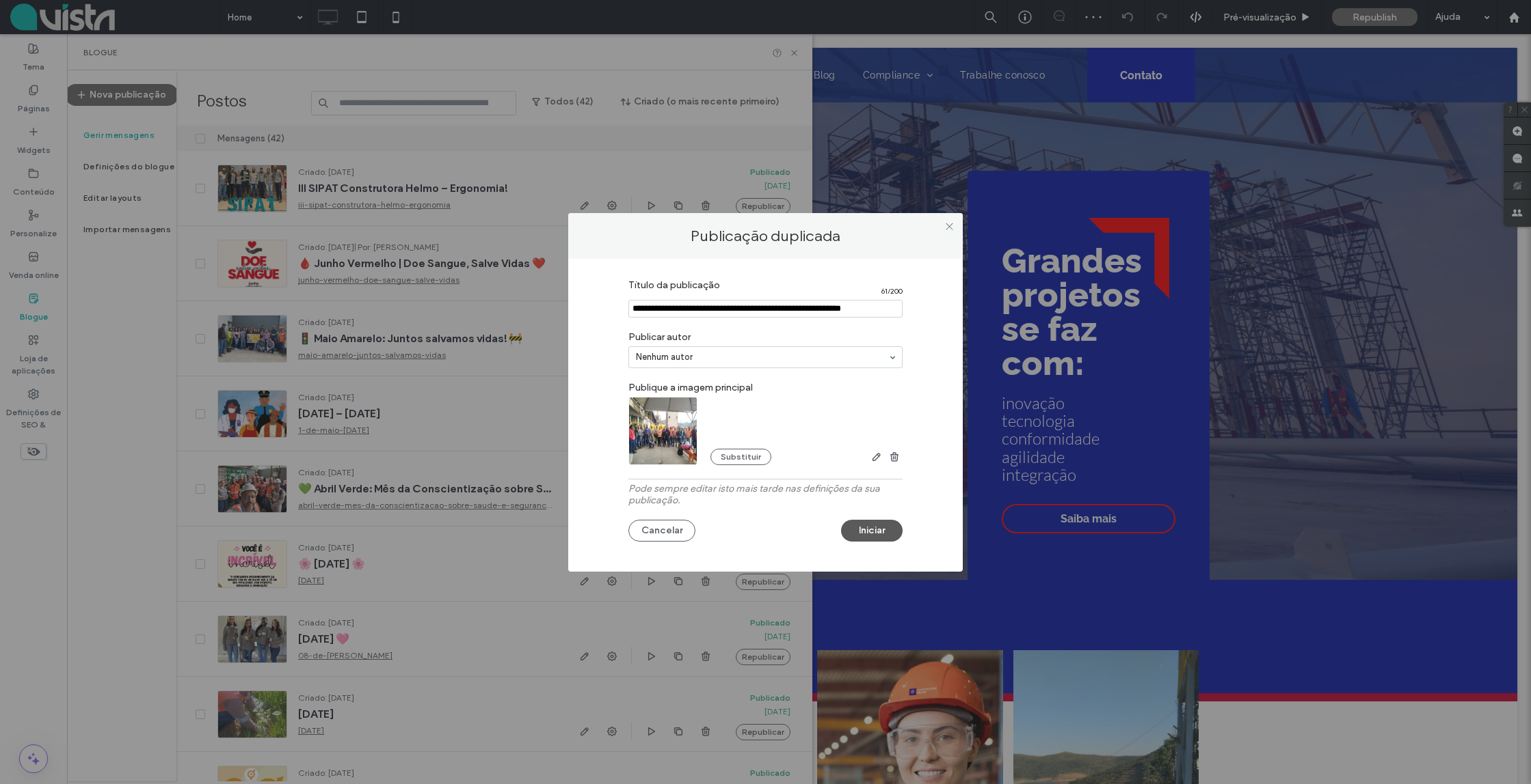
click at [883, 527] on button "Iniciar" at bounding box center [871, 531] width 61 height 22
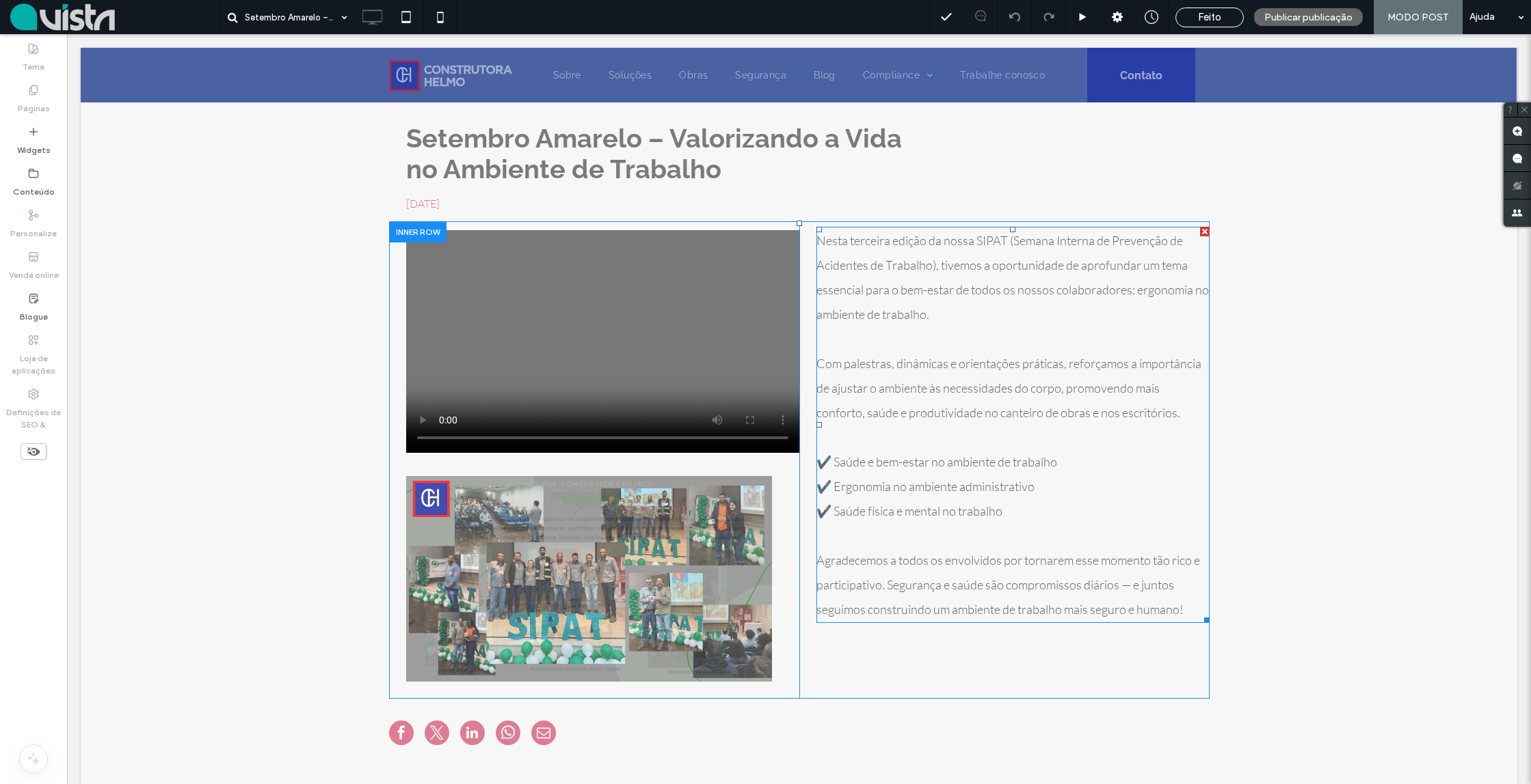
click at [946, 319] on p "Nesta terceira edição da nossa SIPAT (Semana Interna de Prevenção de Acidentes …" at bounding box center [1012, 277] width 393 height 99
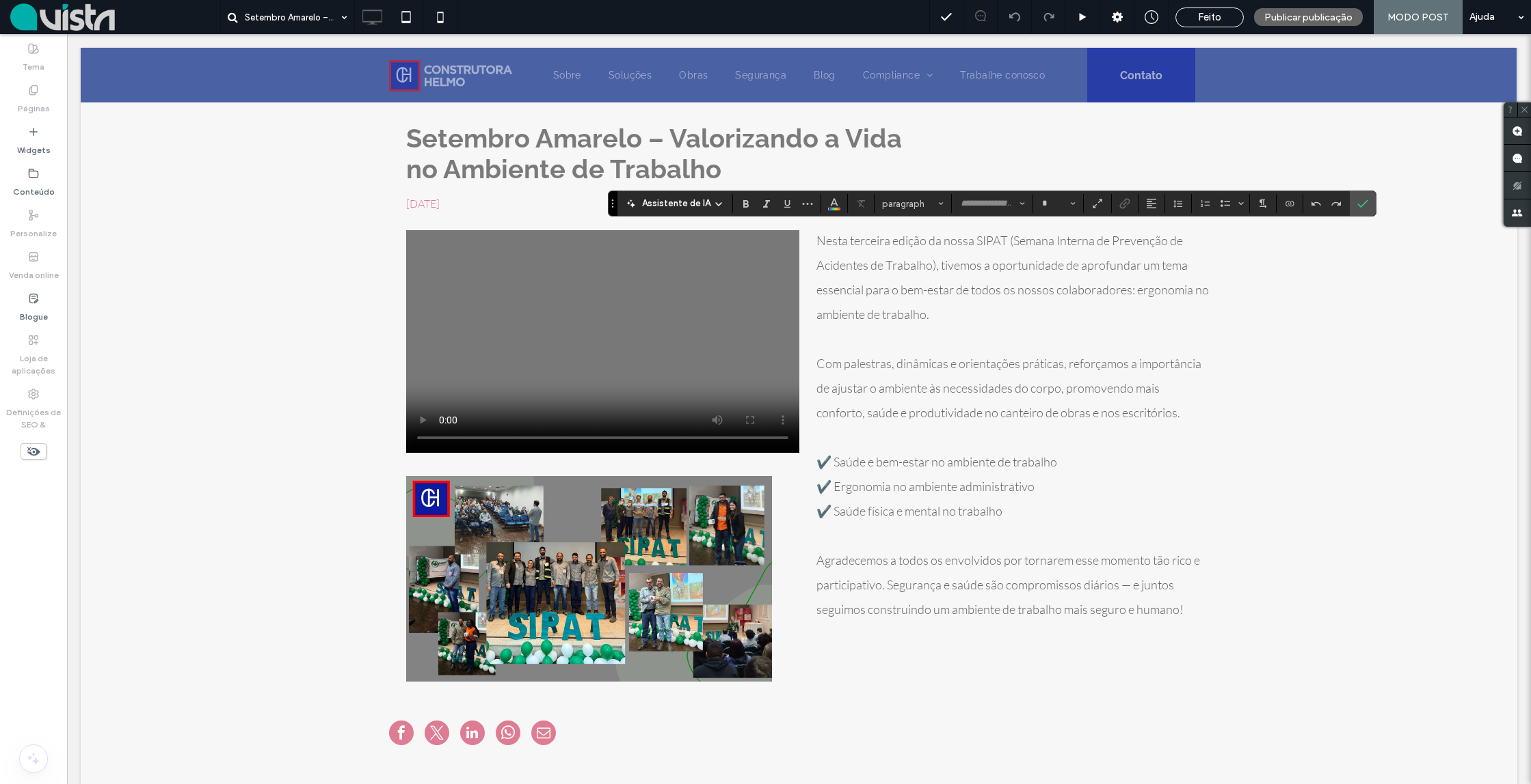
type input "****"
type input "**"
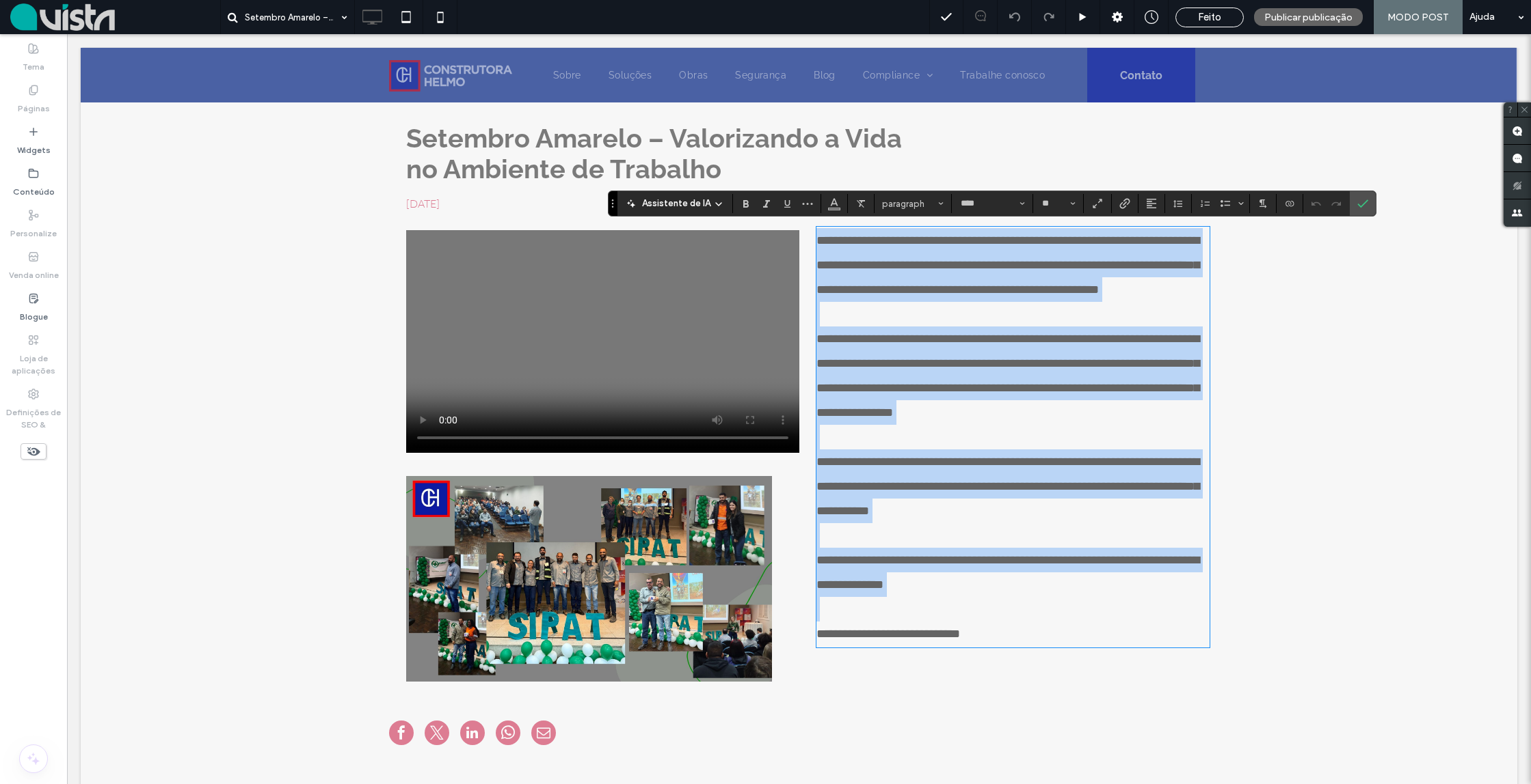
scroll to position [24, 0]
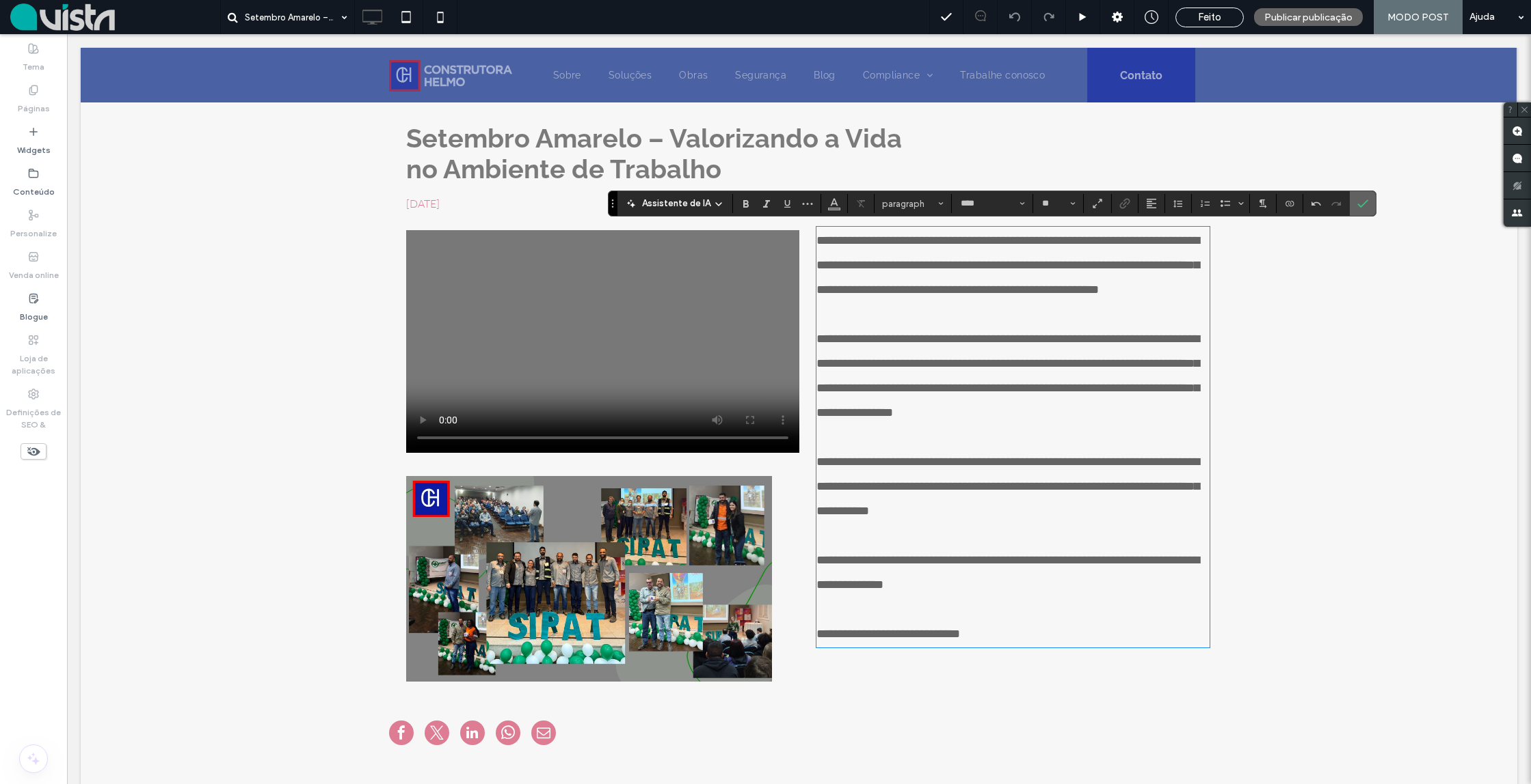
click at [1355, 203] on label "Confirme" at bounding box center [1362, 203] width 20 height 24
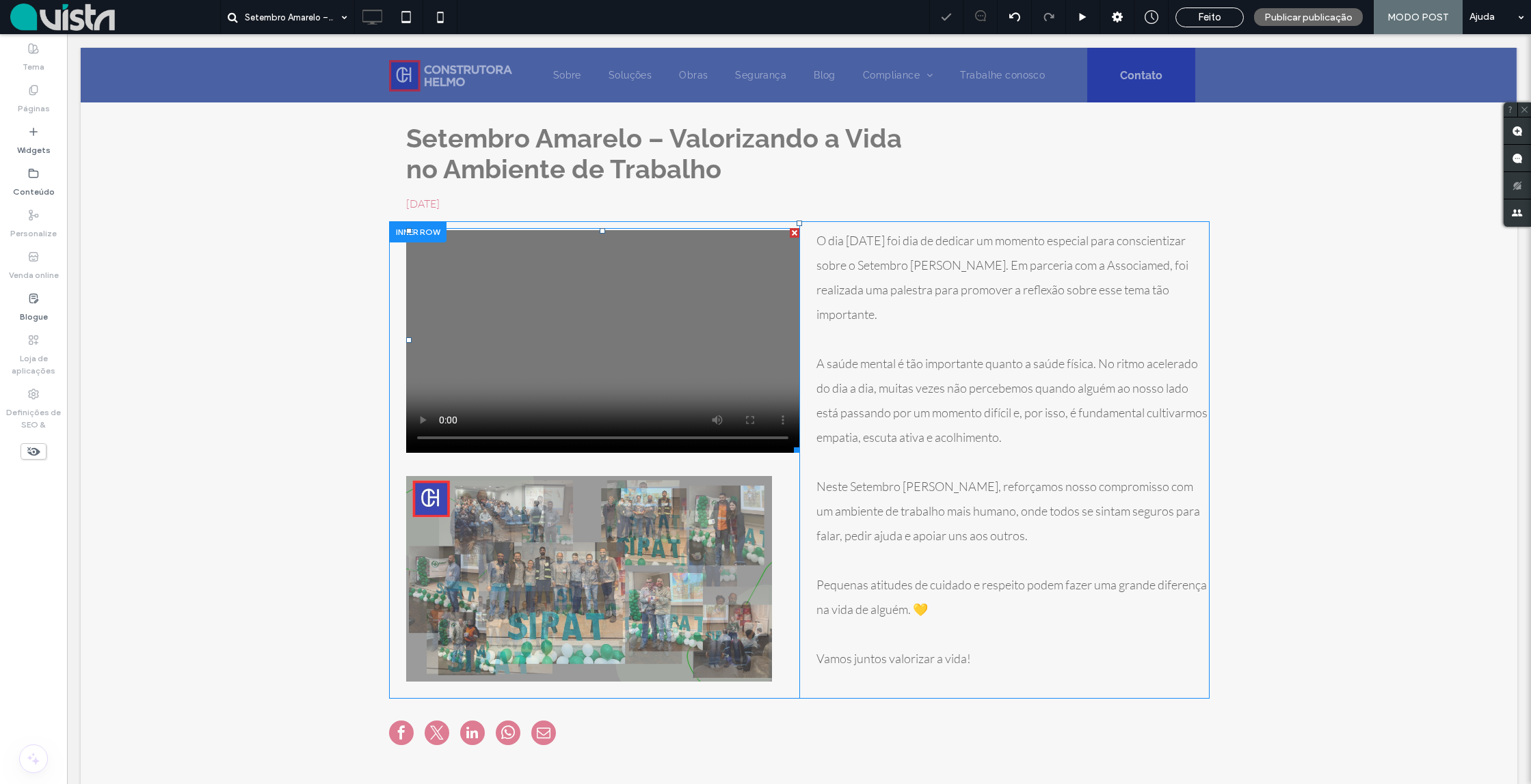
click at [668, 359] on span at bounding box center [602, 340] width 393 height 225
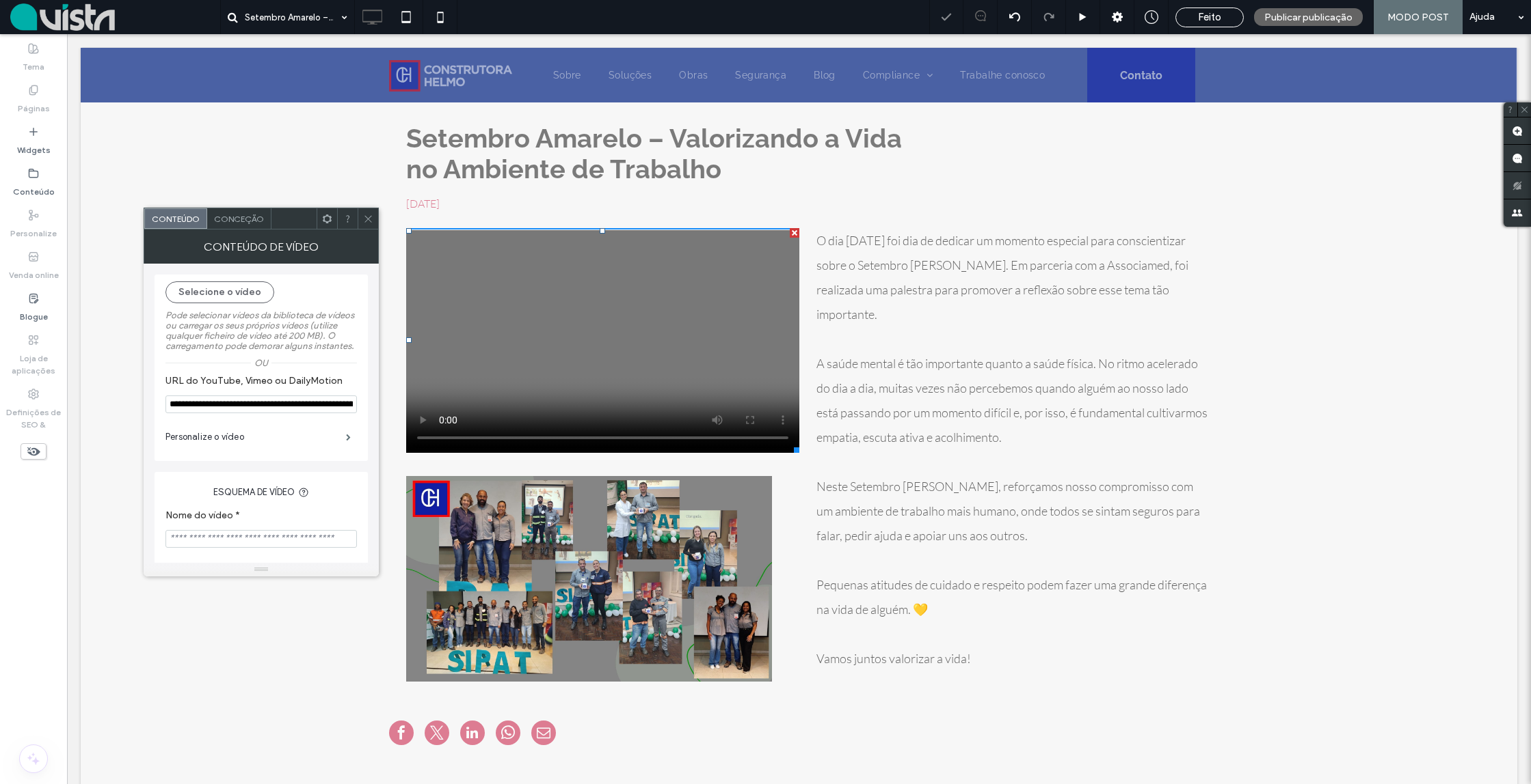
click at [668, 359] on video at bounding box center [602, 340] width 393 height 225
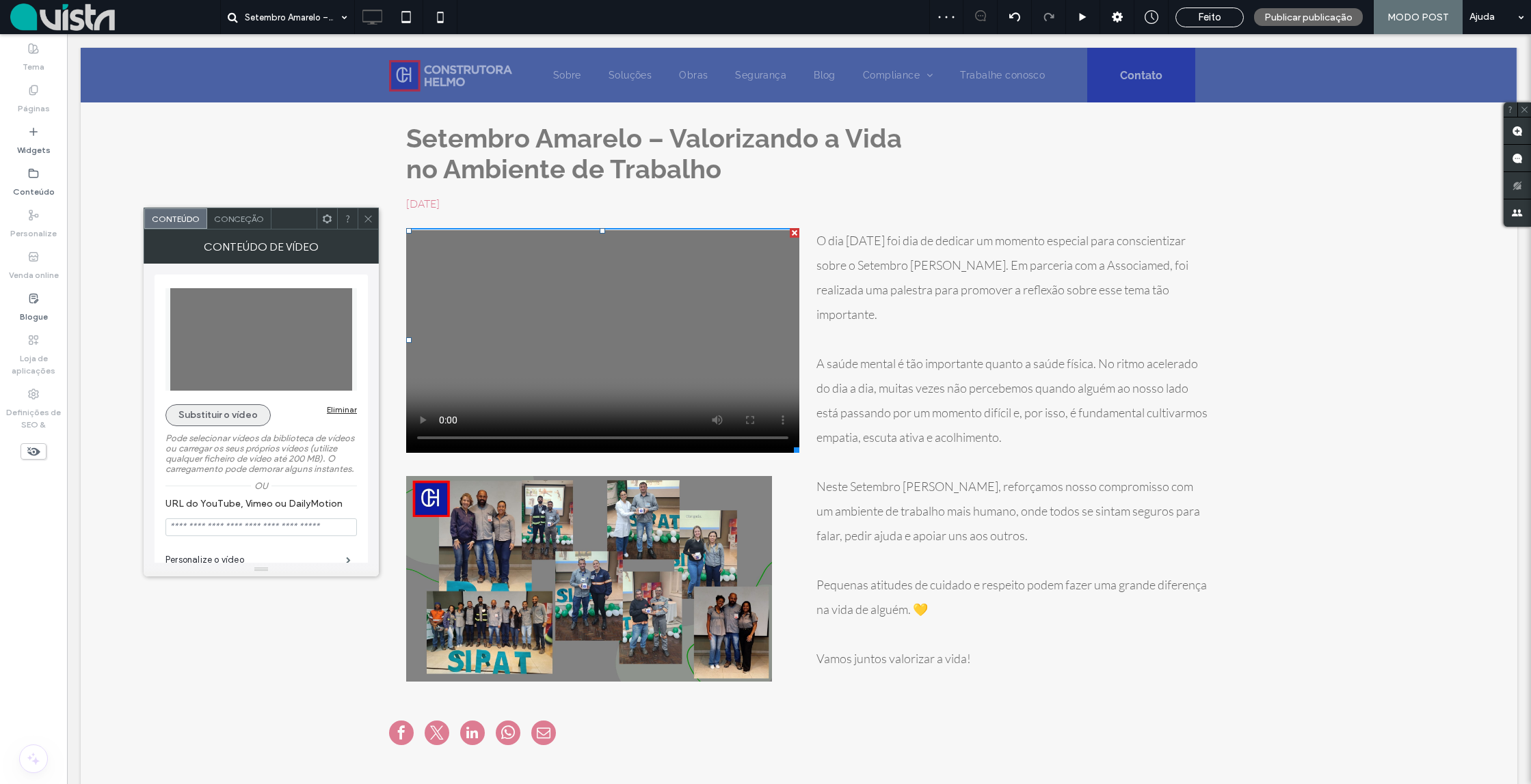
click at [228, 411] on button "Substituir o vídeo" at bounding box center [218, 415] width 106 height 22
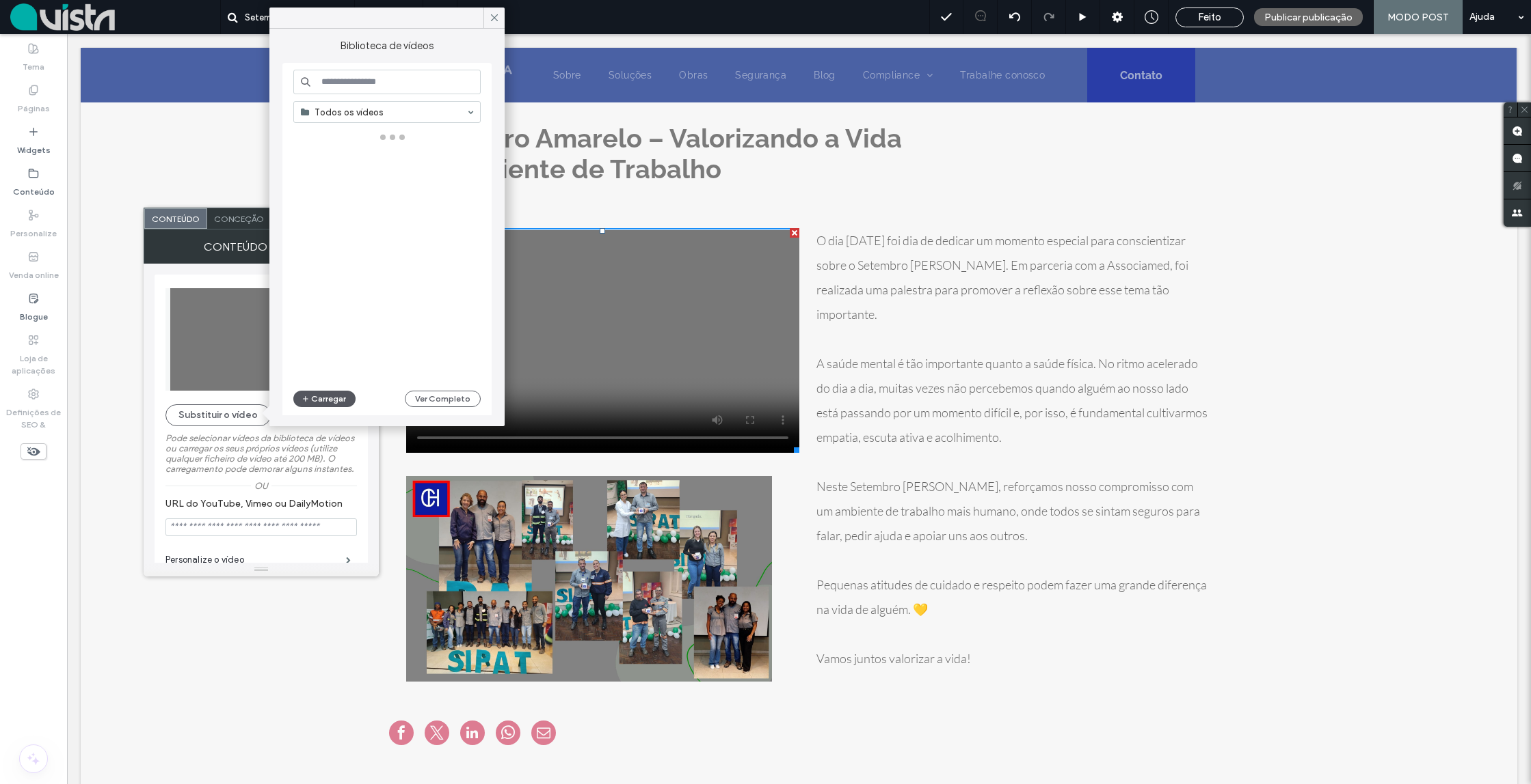
click at [317, 394] on button "Carregar" at bounding box center [324, 398] width 62 height 16
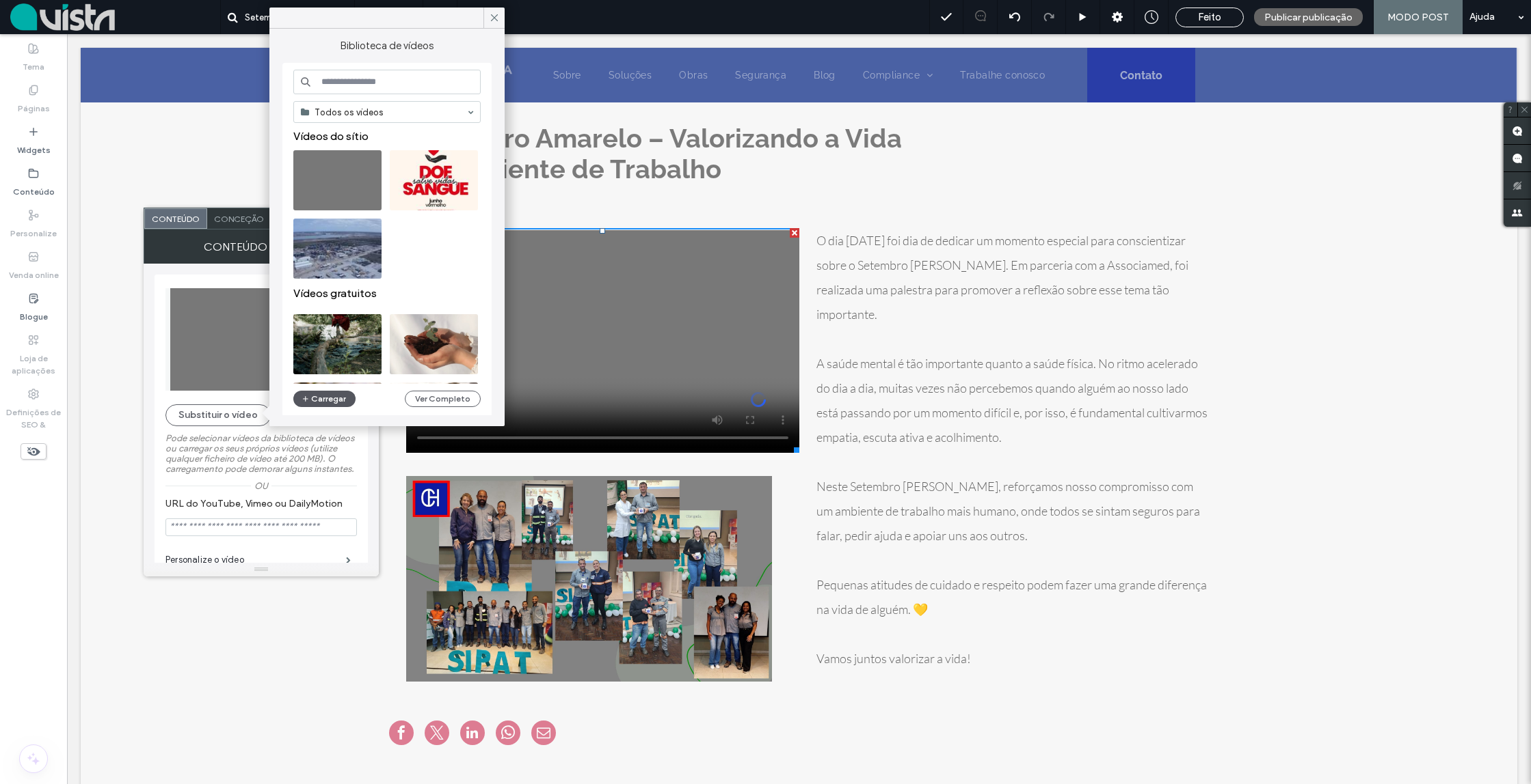
click at [326, 400] on button "Carregar" at bounding box center [324, 398] width 62 height 16
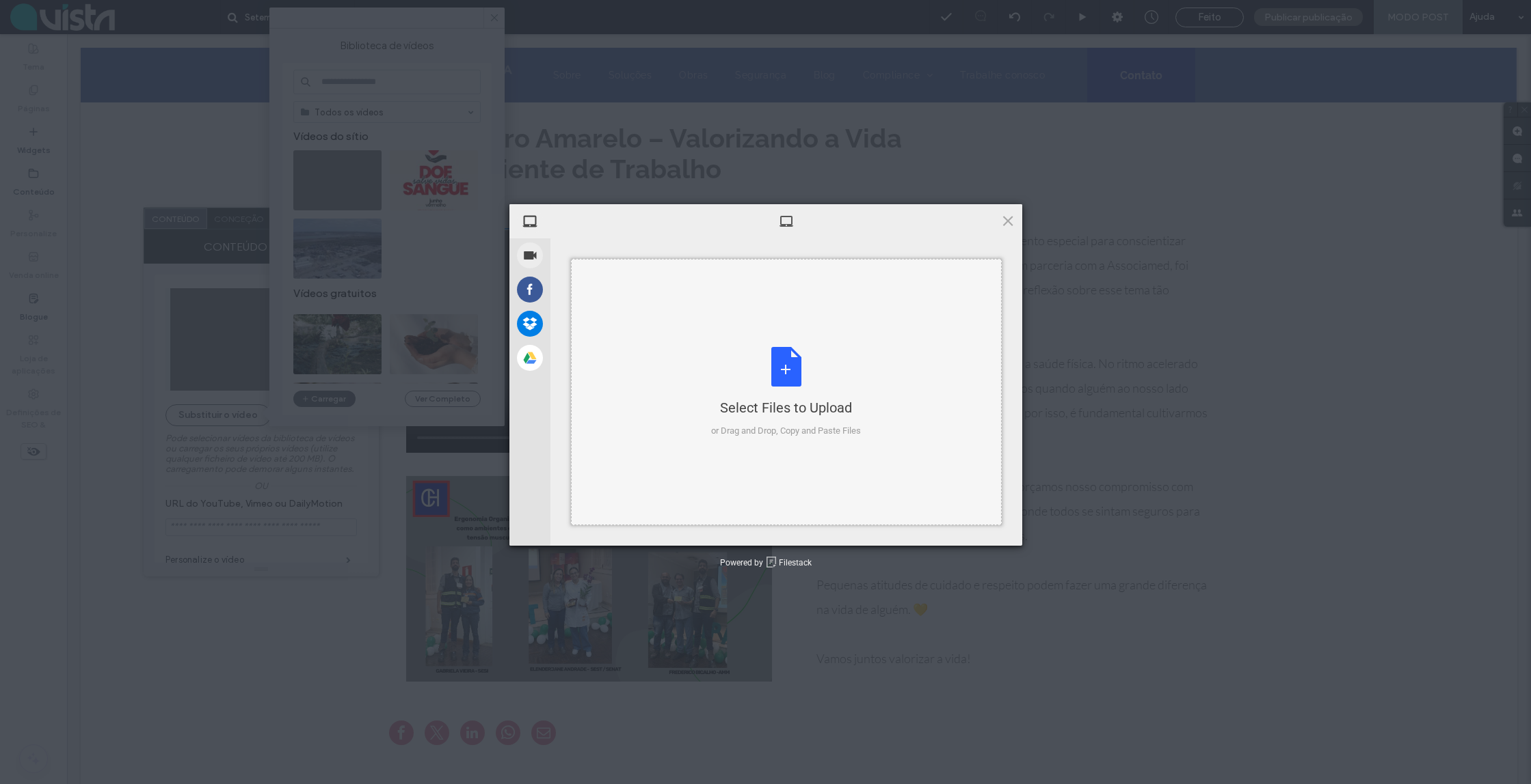
click at [756, 370] on div "Select Files to Upload or Drag and Drop, Copy and Paste Files" at bounding box center [785, 392] width 149 height 91
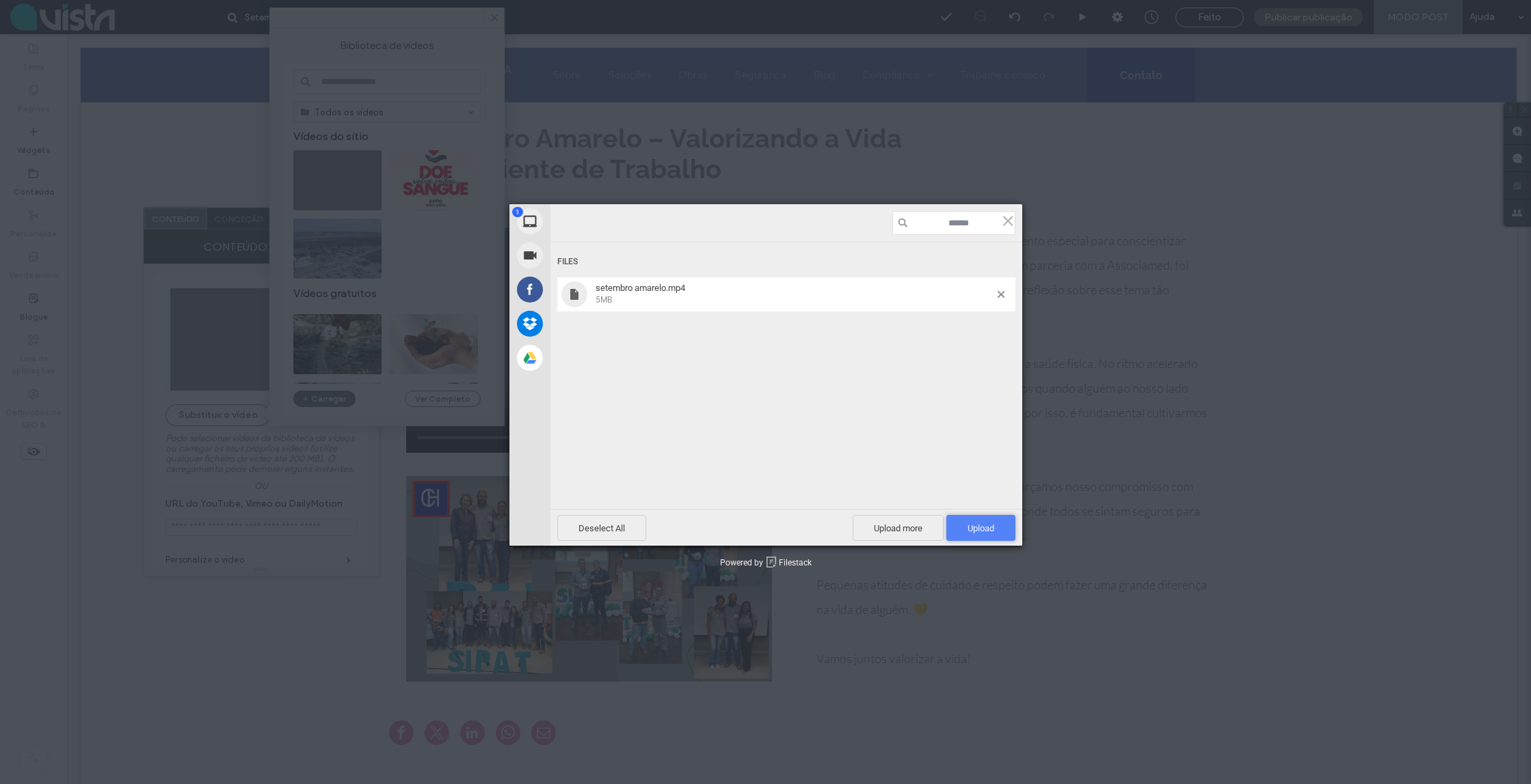
click at [994, 527] on span "Upload 1" at bounding box center [980, 528] width 69 height 26
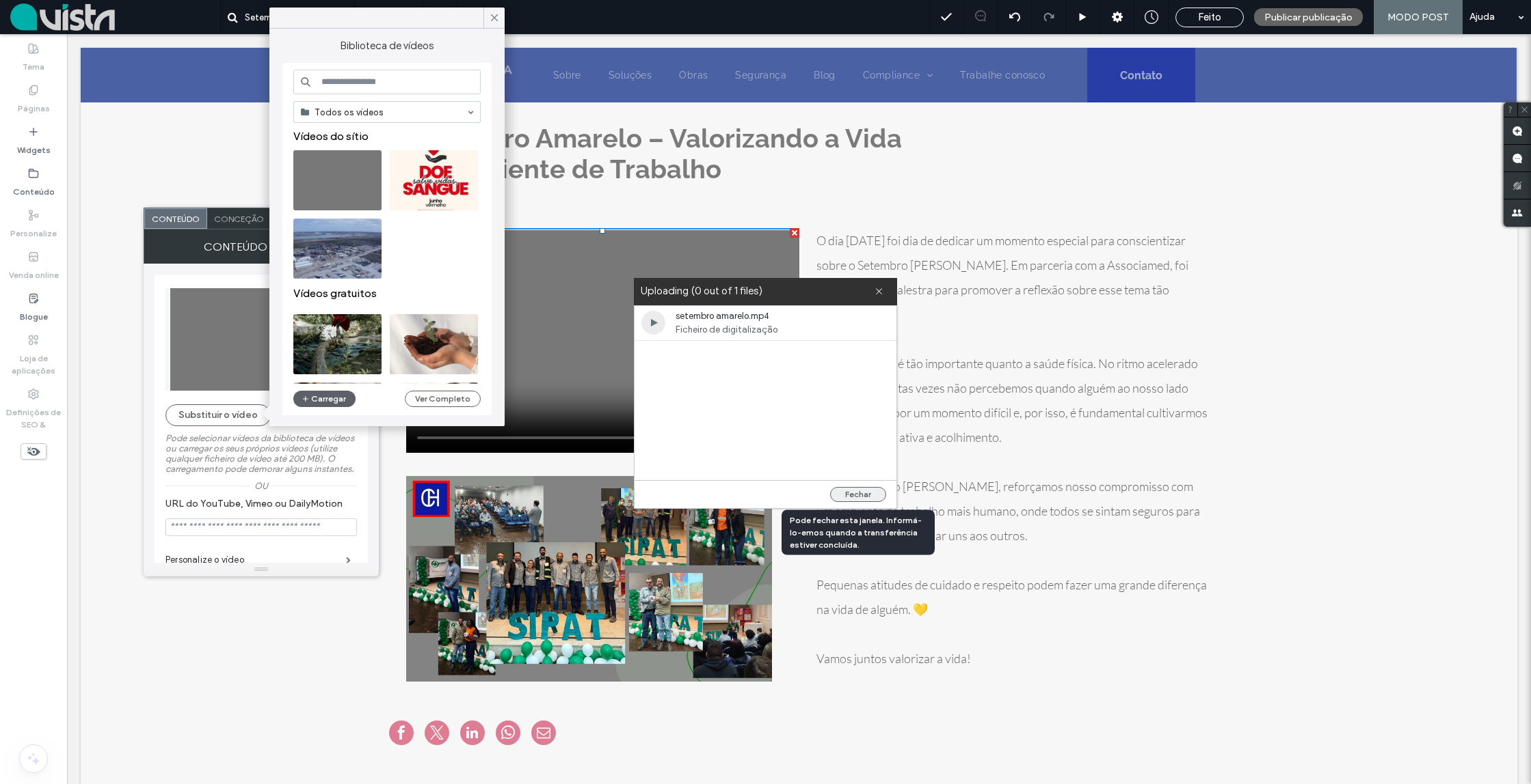
click at [850, 494] on button "Fechar" at bounding box center [858, 495] width 56 height 16
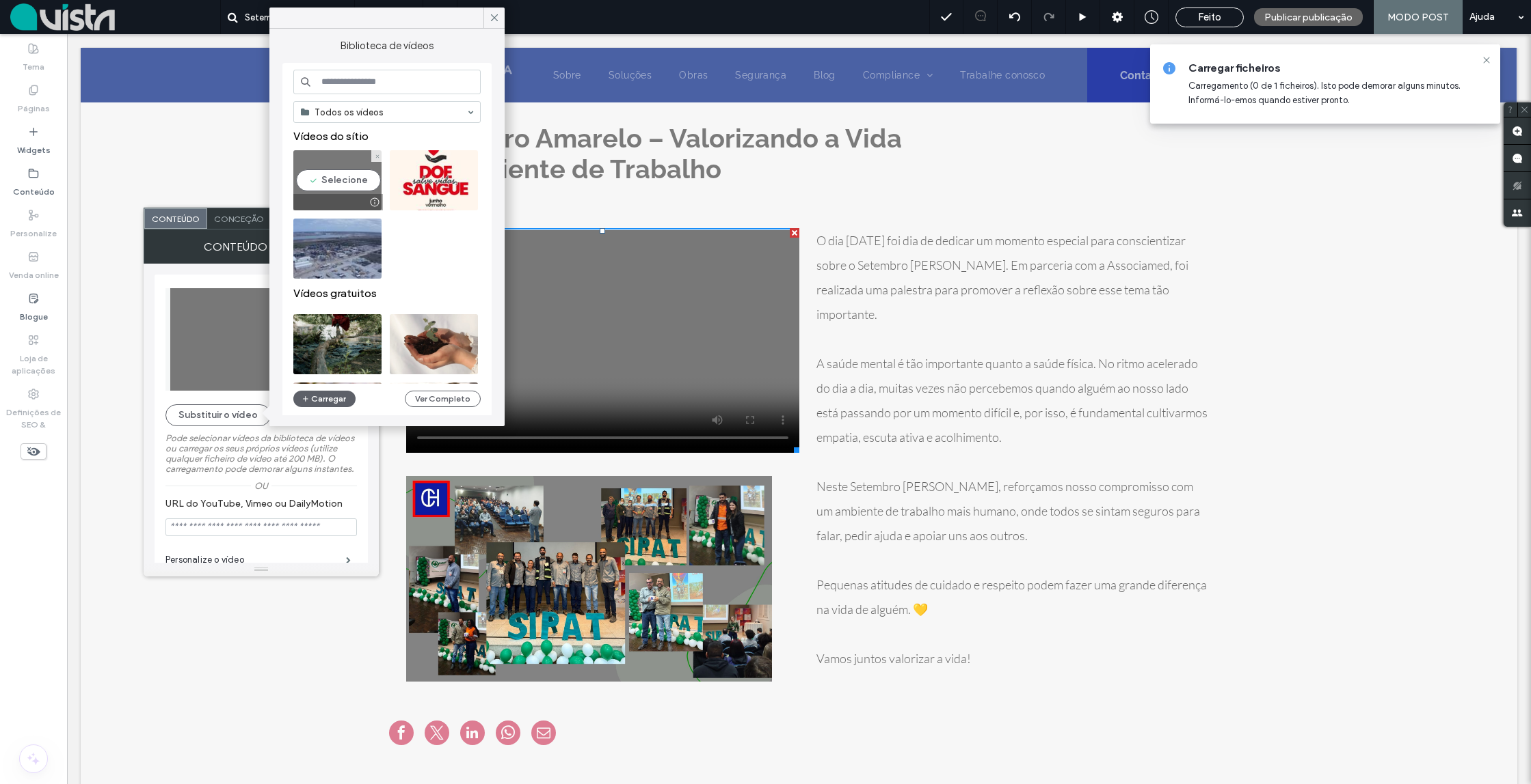
click at [346, 181] on video at bounding box center [336, 180] width 88 height 60
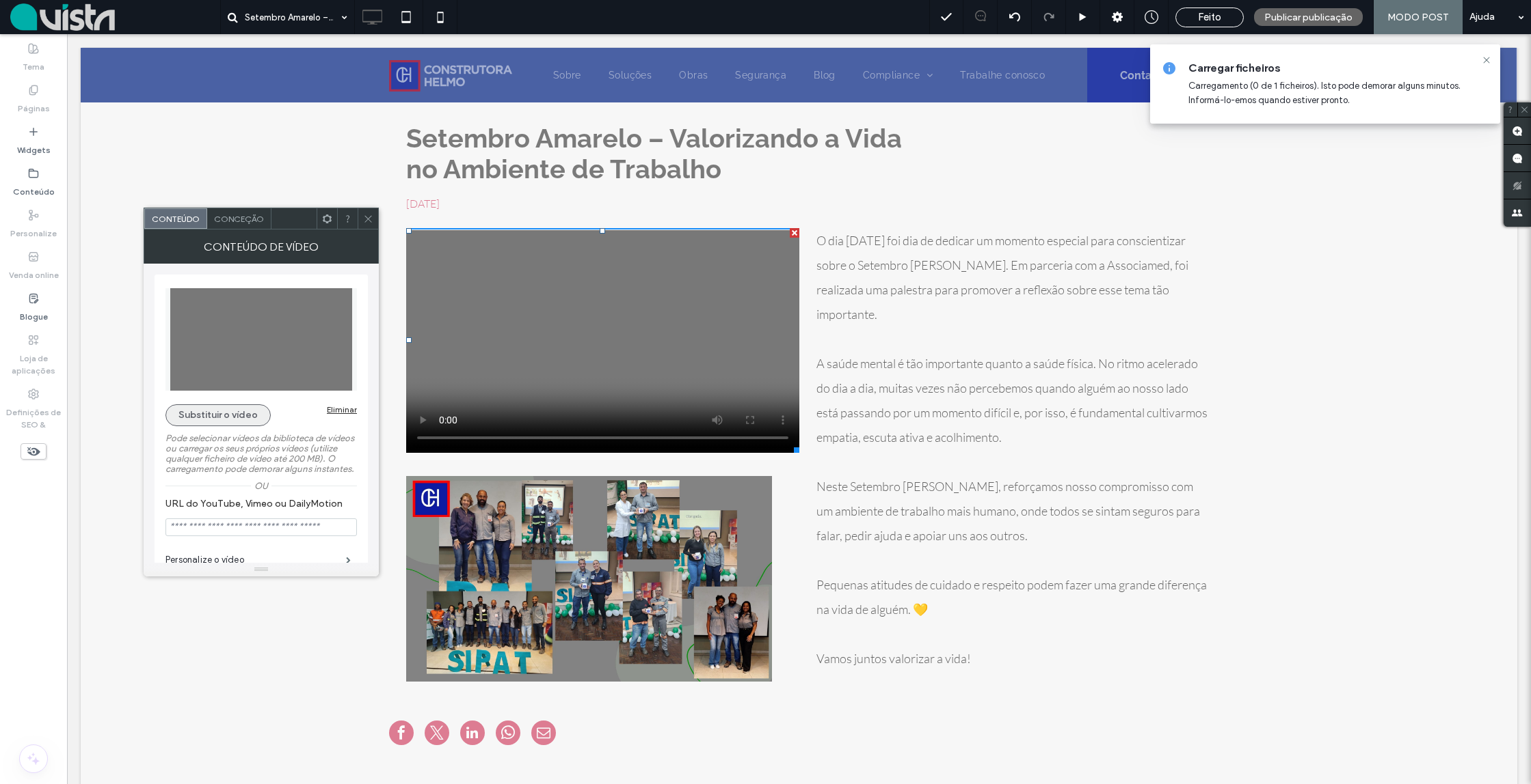
click at [225, 419] on button "Substituir o vídeo" at bounding box center [218, 415] width 106 height 22
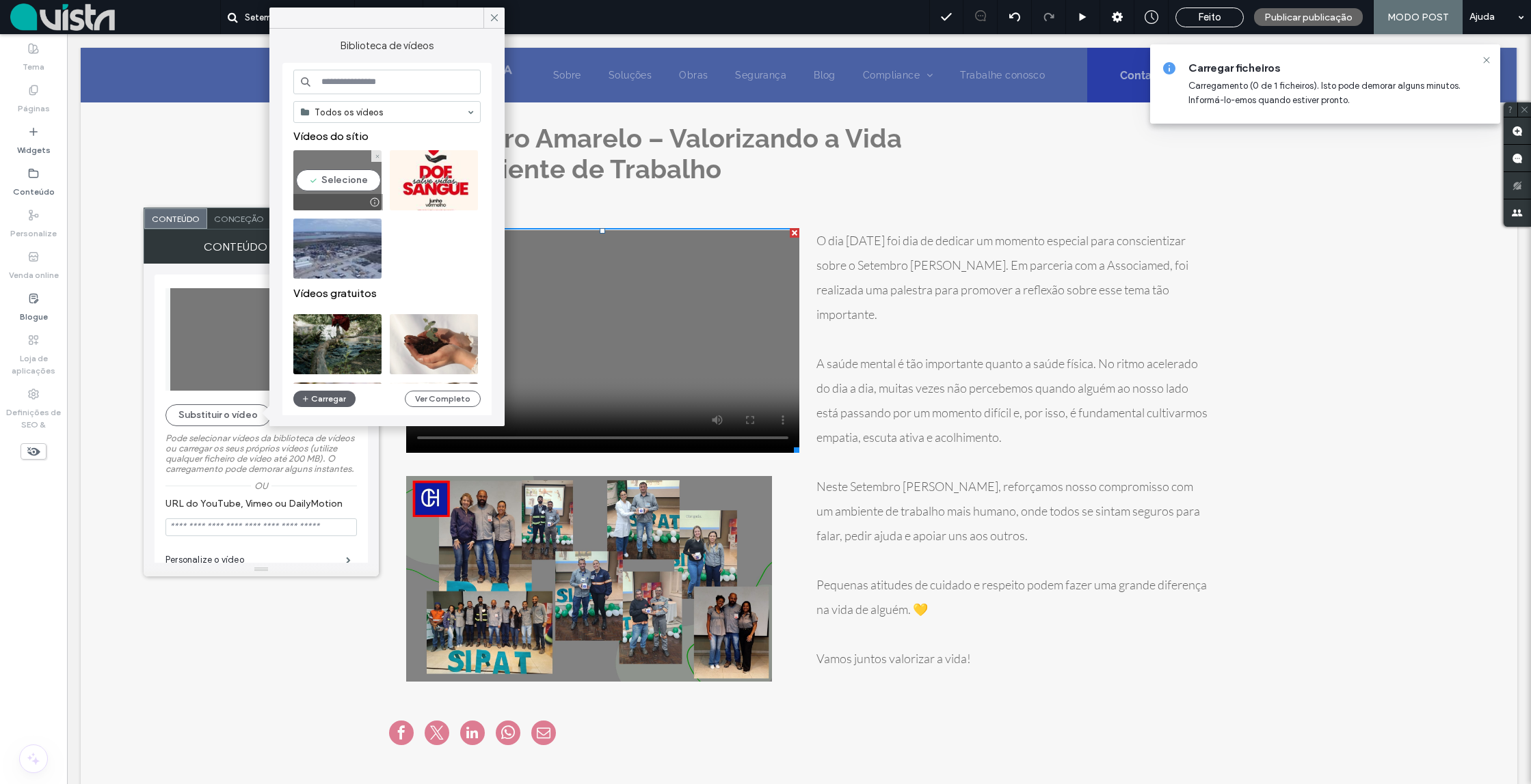
click at [349, 184] on video at bounding box center [336, 180] width 88 height 60
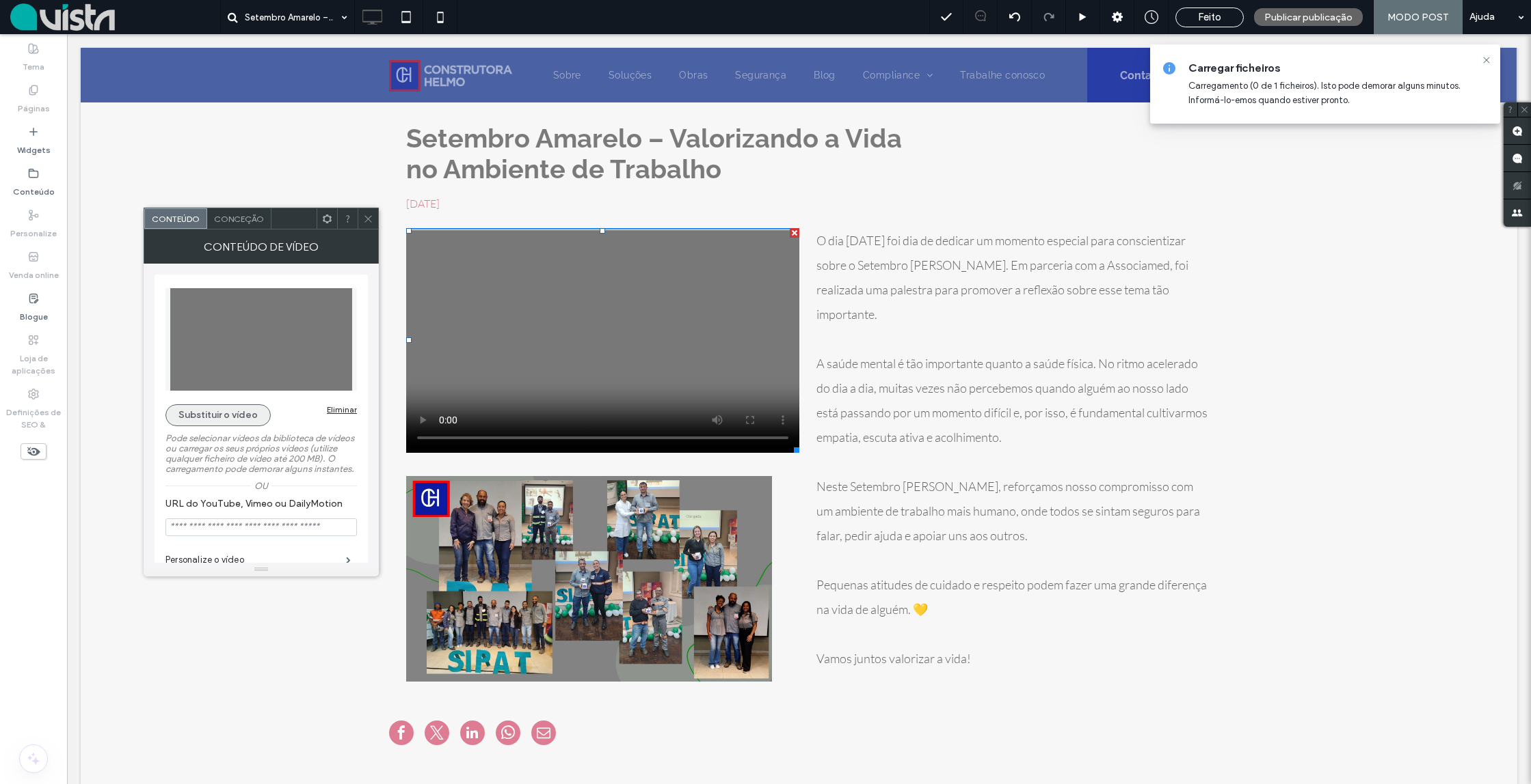
click at [219, 409] on button "Substituir o vídeo" at bounding box center [218, 415] width 106 height 22
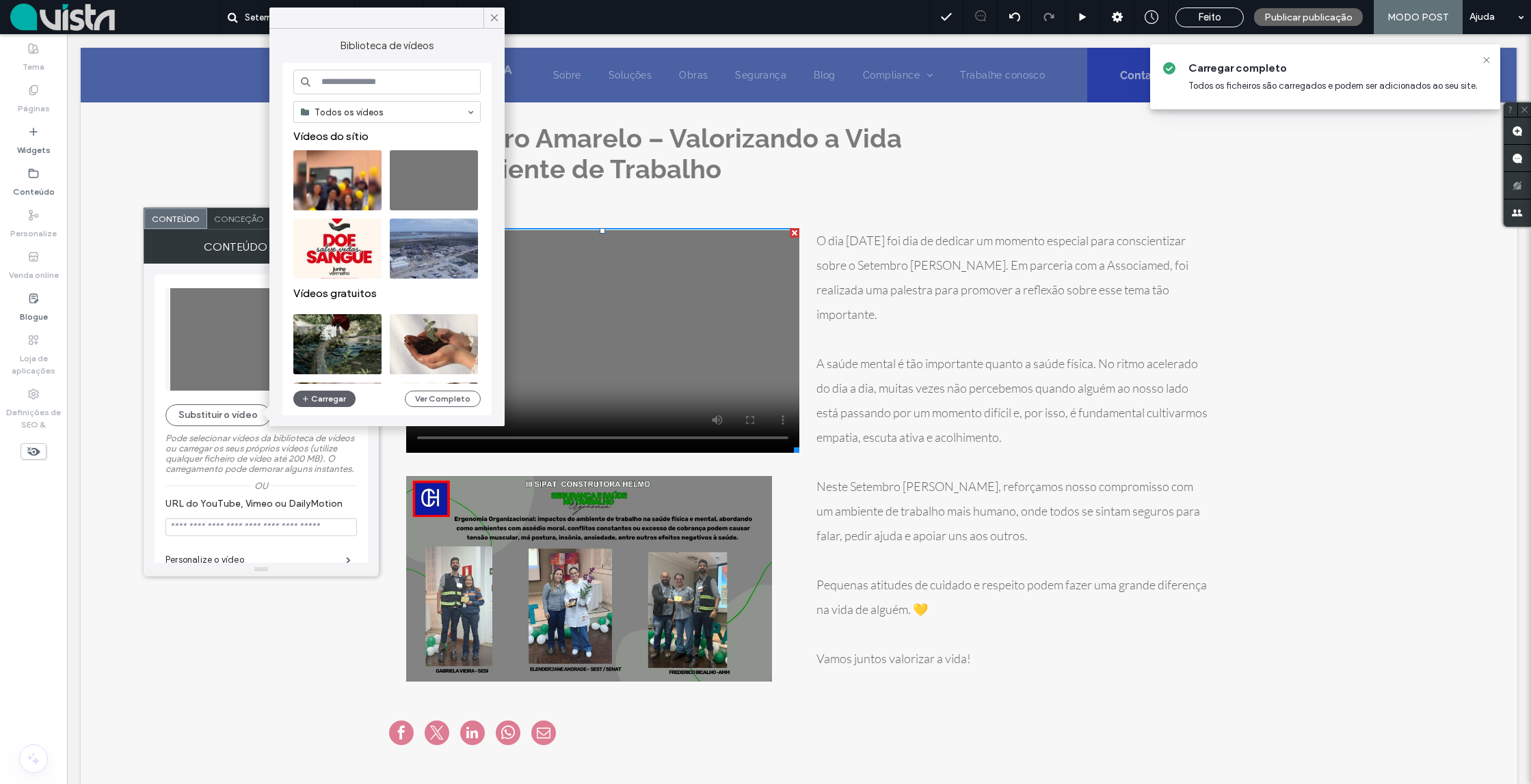
click at [386, 82] on input at bounding box center [386, 81] width 187 height 24
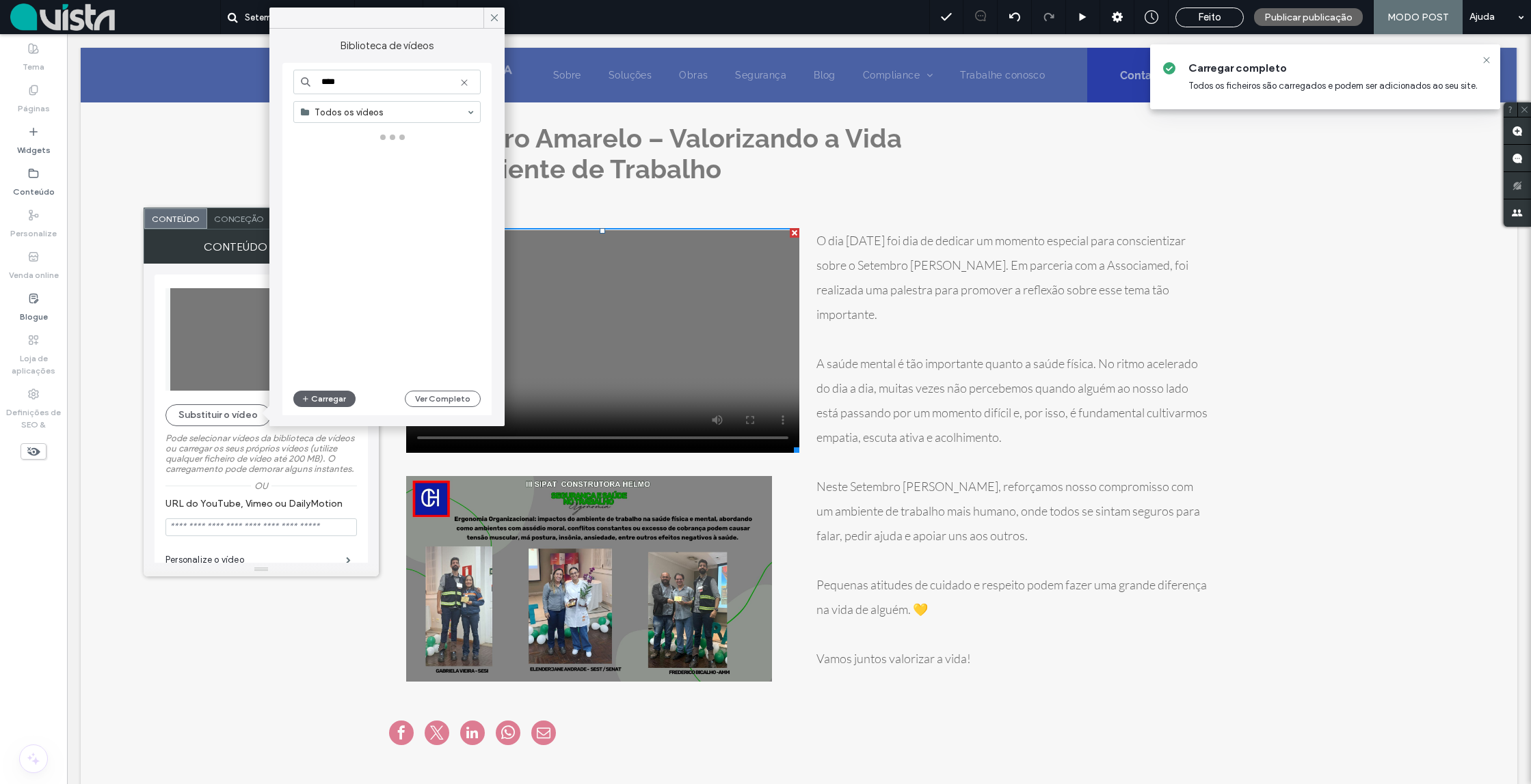
type input "****"
click at [332, 182] on div at bounding box center [392, 257] width 198 height 254
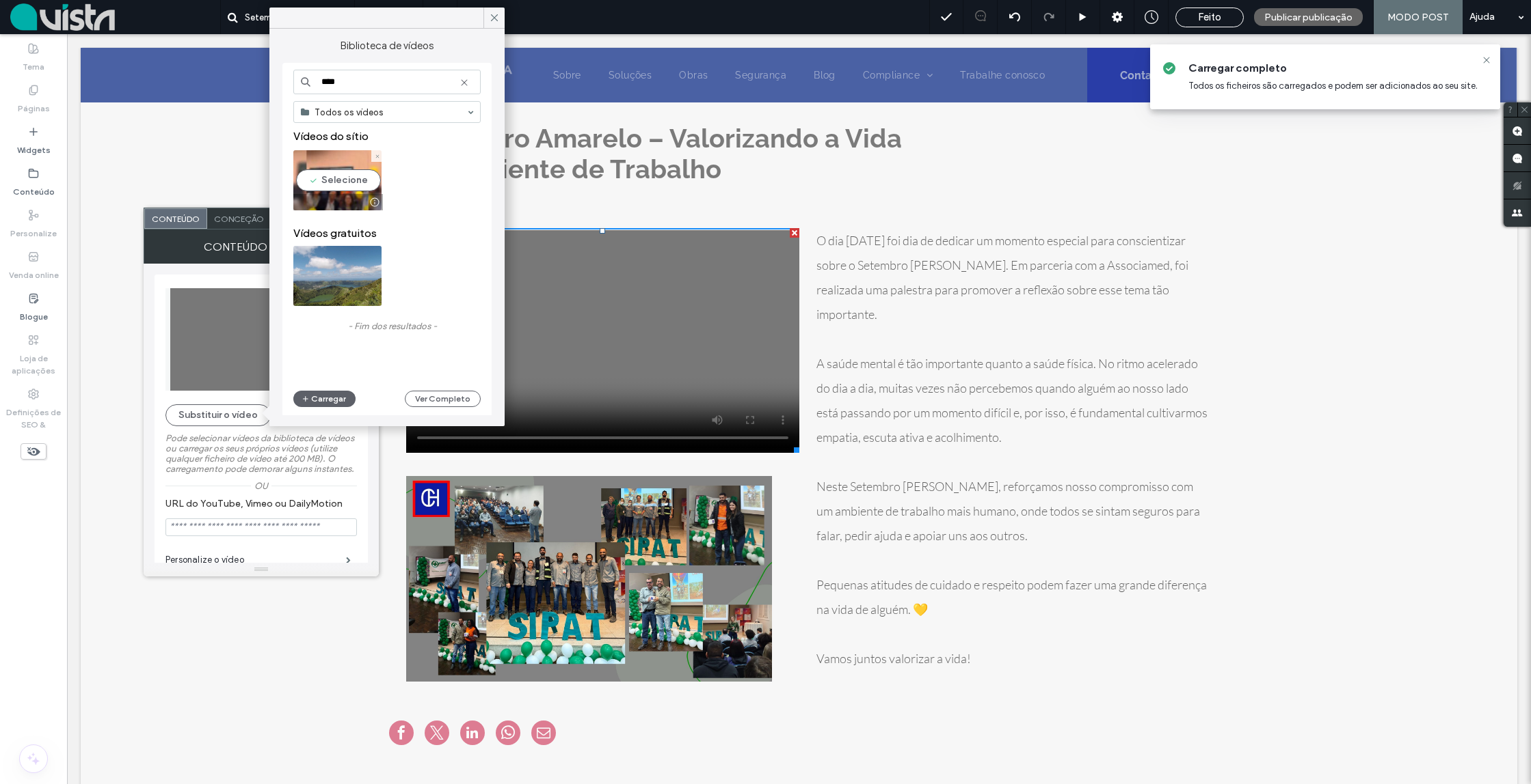
click at [328, 172] on video at bounding box center [336, 180] width 88 height 60
type input "**********"
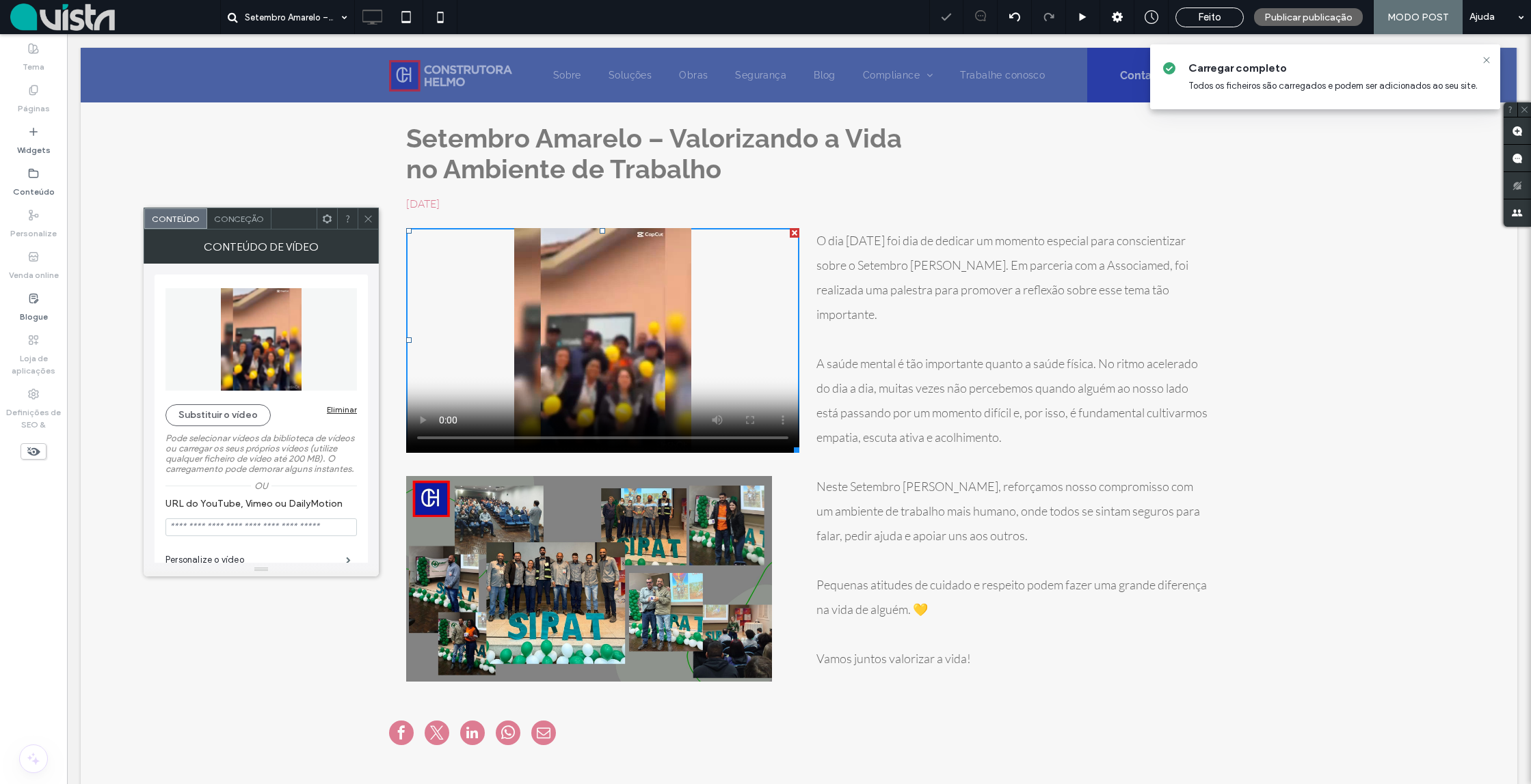
click at [367, 214] on icon at bounding box center [367, 219] width 11 height 11
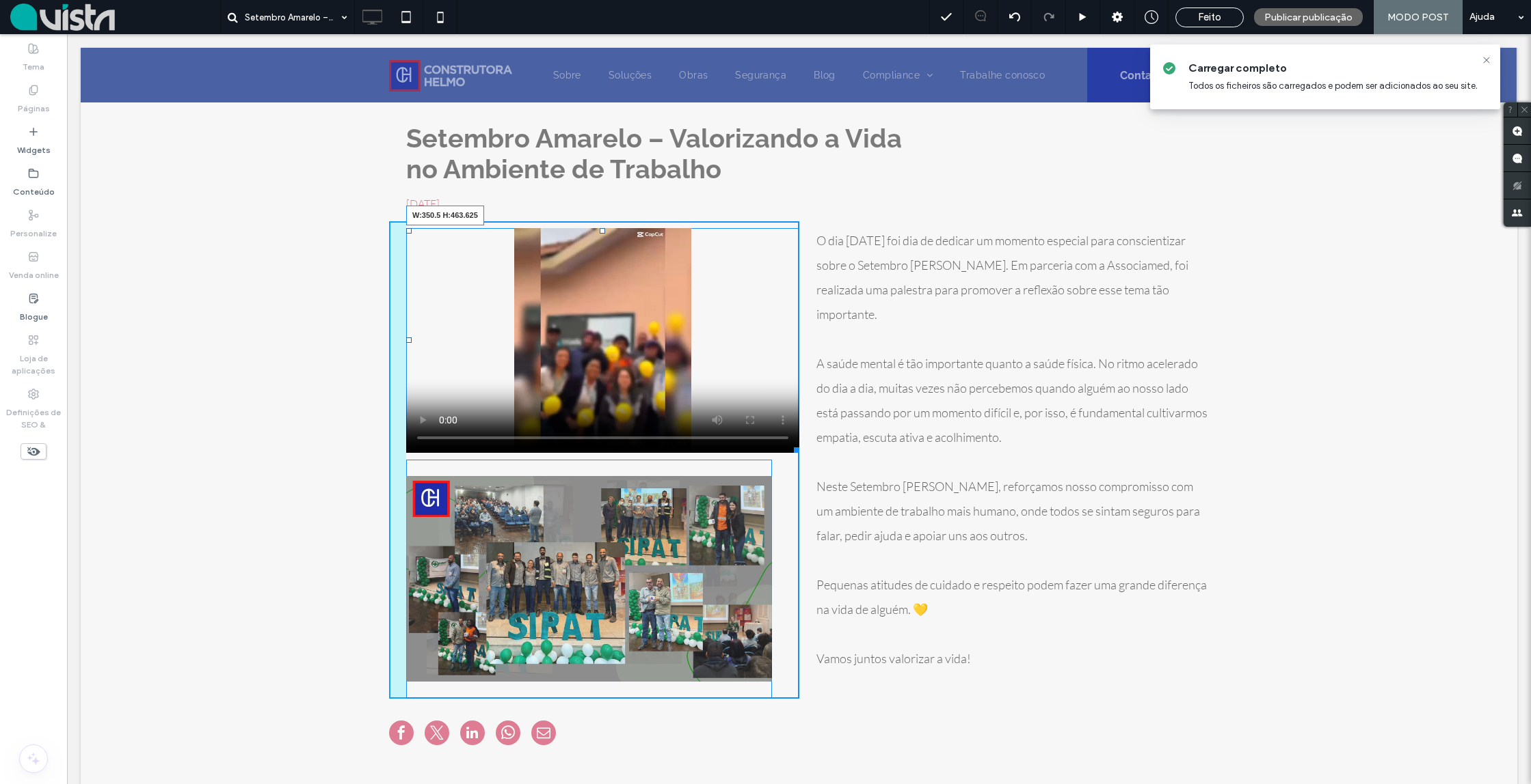
drag, startPoint x: 794, startPoint y: 446, endPoint x: 642, endPoint y: 539, distance: 178.2
click at [789, 453] on div at bounding box center [794, 448] width 11 height 11
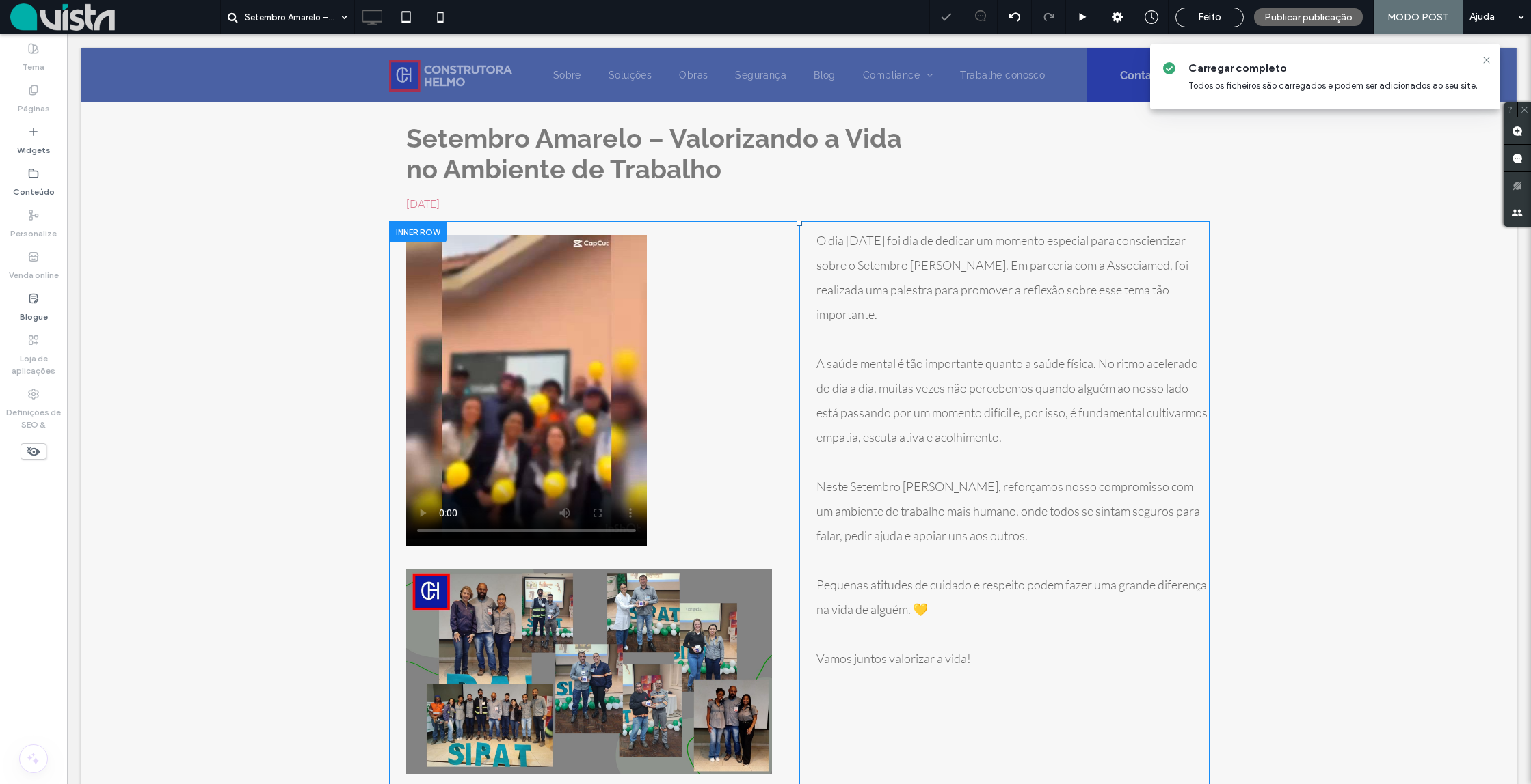
click at [760, 298] on div "Título do Slide [PERSON_NAME] sua legenda aqui [GEOGRAPHIC_DATA] Título do Slid…" at bounding box center [593, 506] width 410 height 571
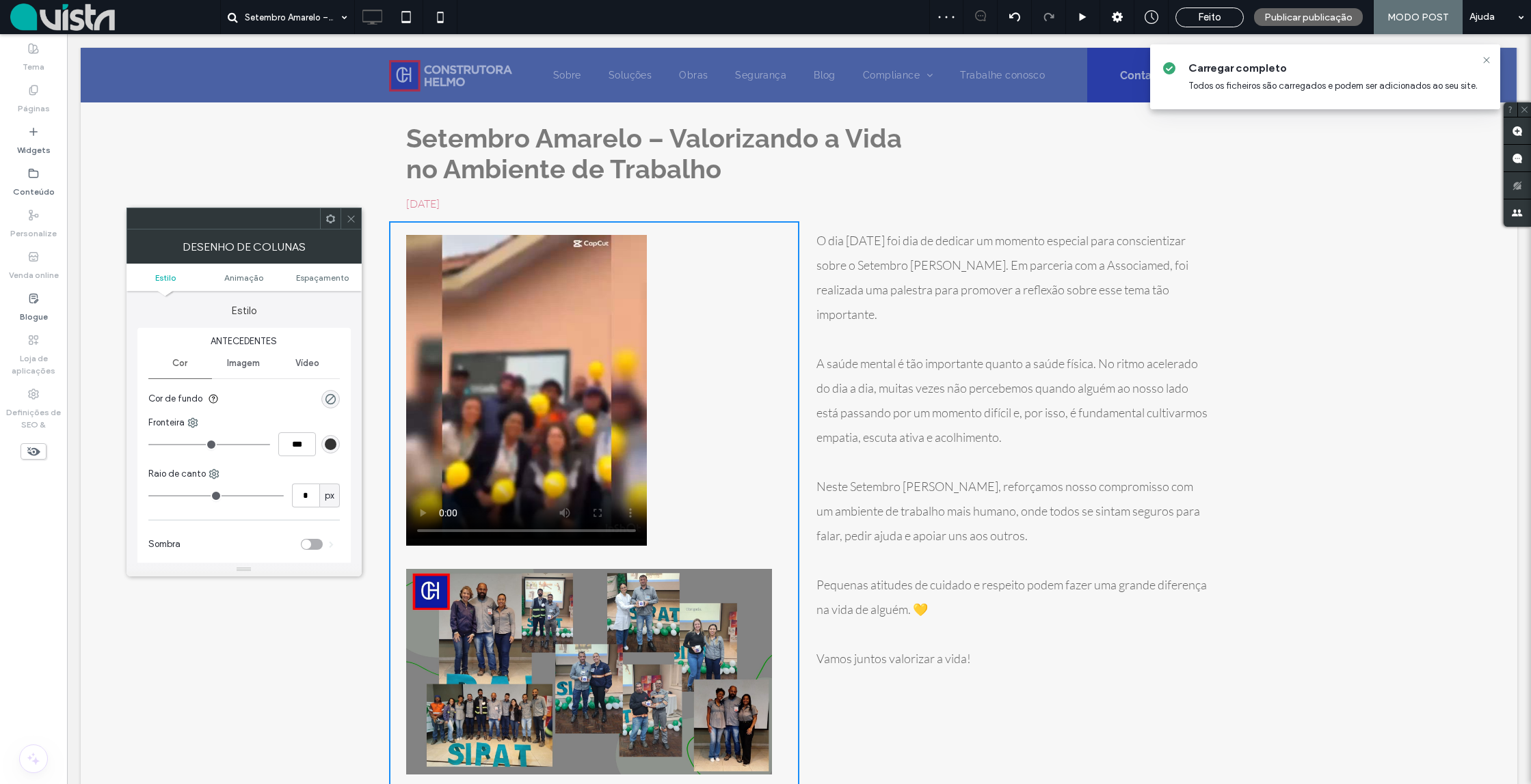
click at [241, 271] on ul "Estilo Animação Espaçamento" at bounding box center [243, 277] width 236 height 27
click at [346, 212] on span at bounding box center [351, 218] width 11 height 20
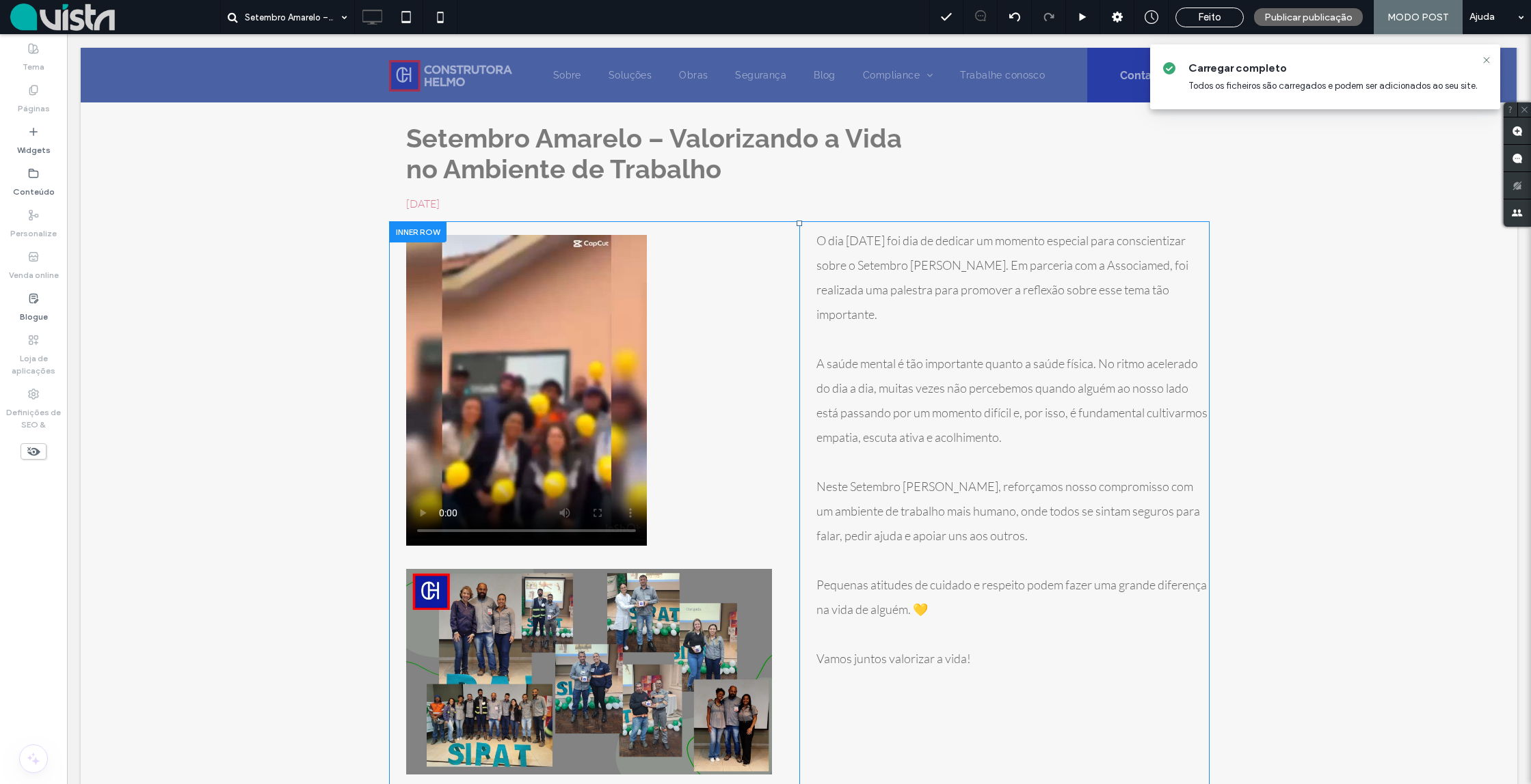
click at [683, 369] on div "Título do Slide [PERSON_NAME] sua legenda aqui [GEOGRAPHIC_DATA] Título do Slid…" at bounding box center [593, 506] width 410 height 571
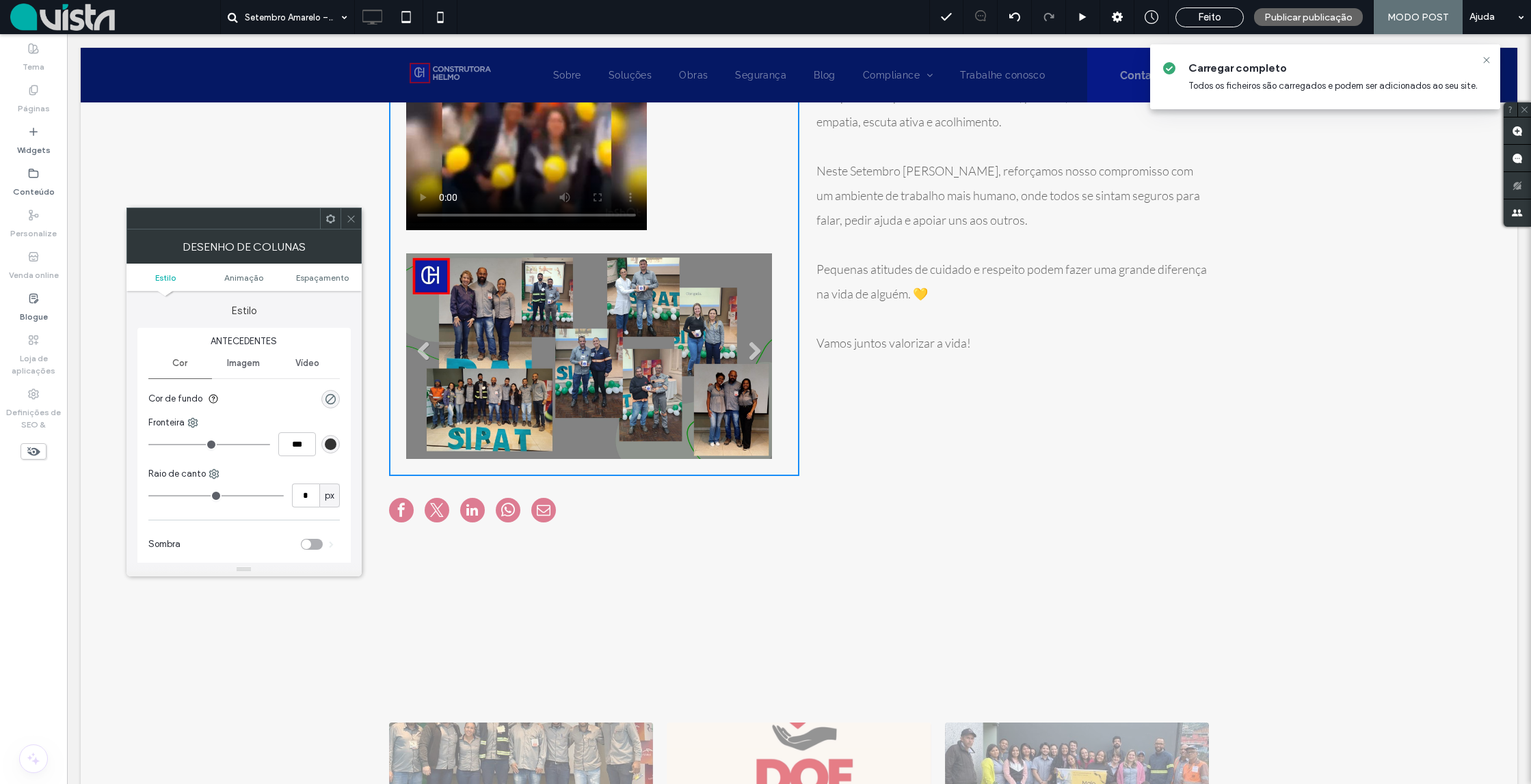
scroll to position [357, 0]
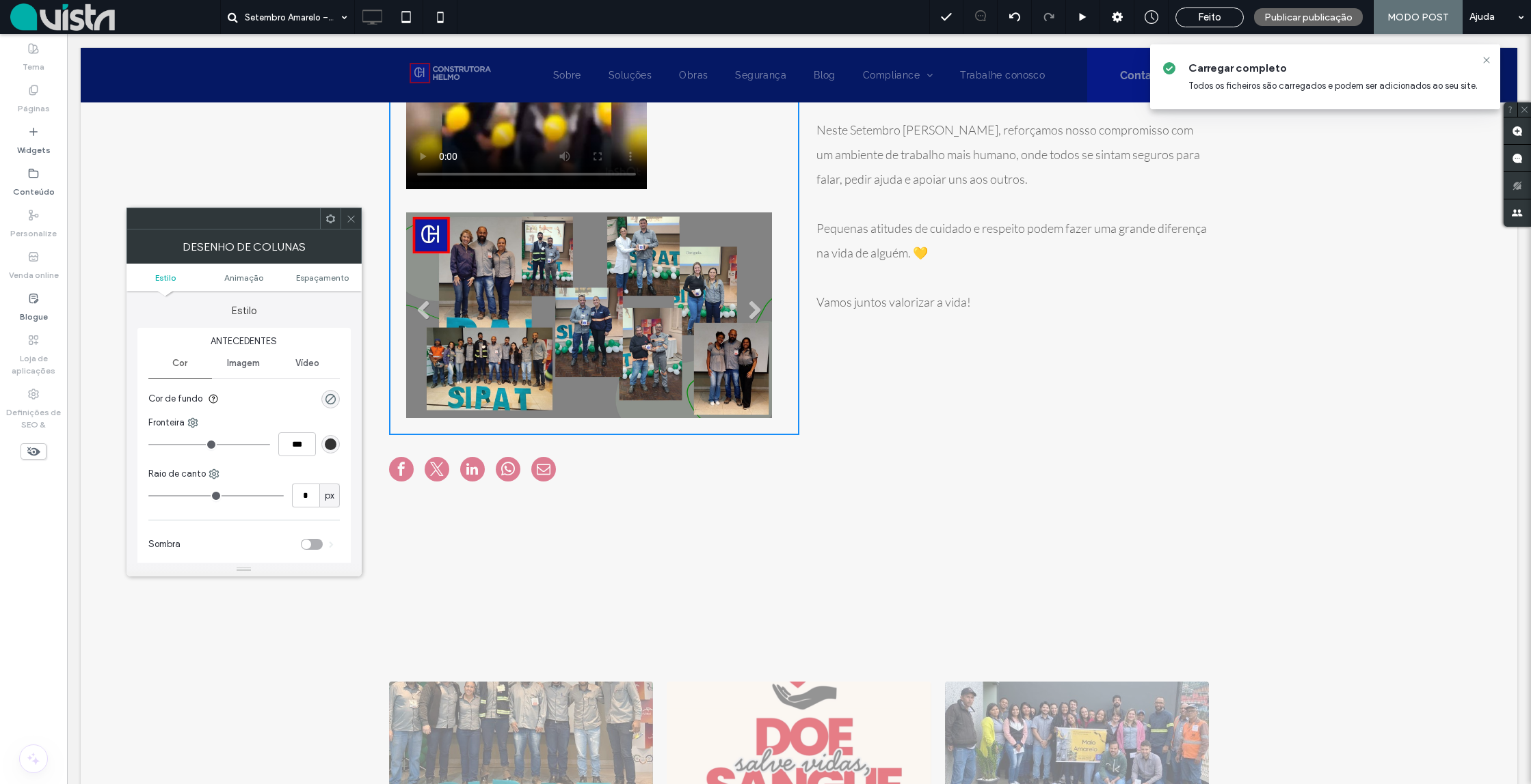
click at [650, 349] on li "Título do Slide [PERSON_NAME] sua legenda aqui [GEOGRAPHIC_DATA]" at bounding box center [589, 315] width 366 height 239
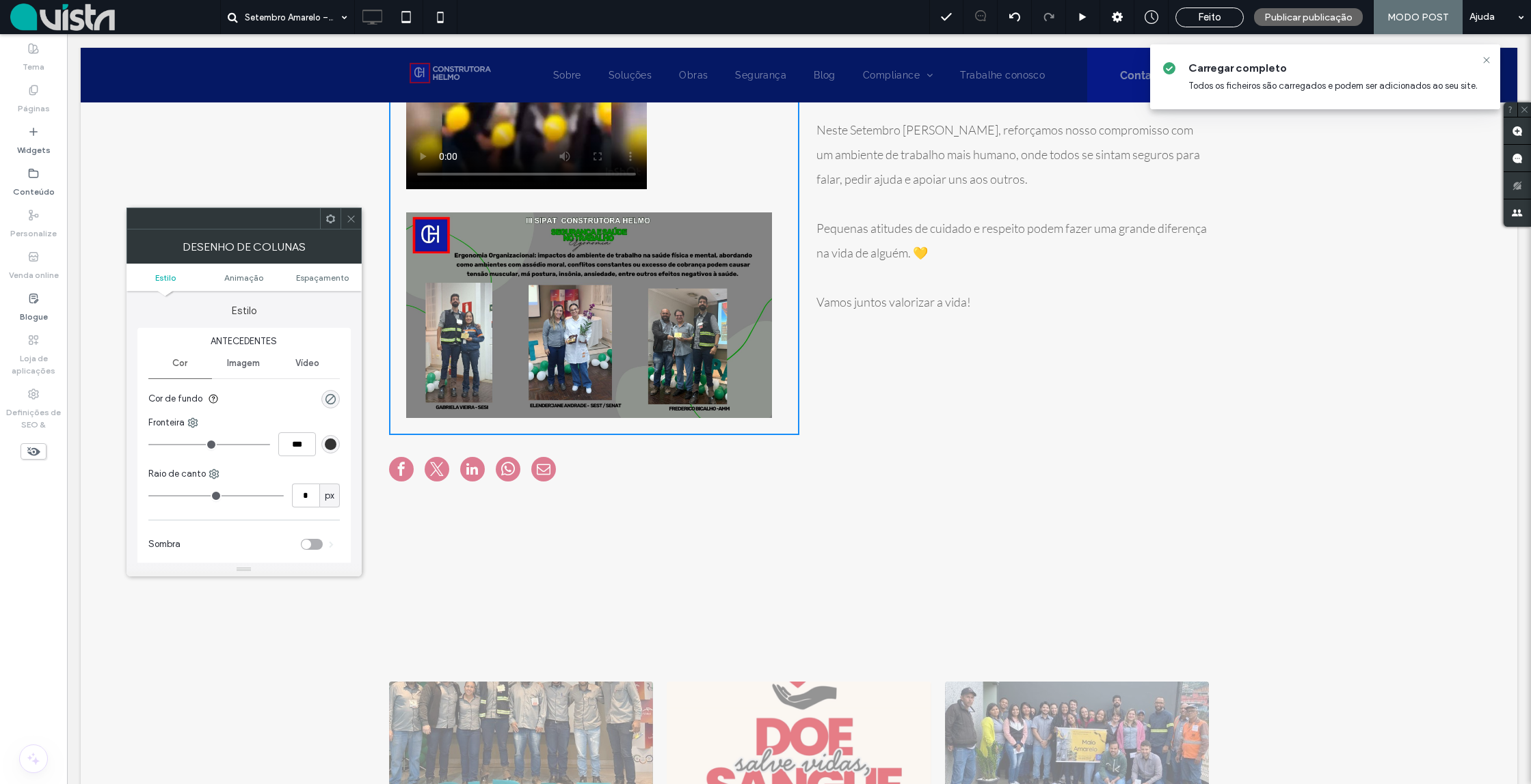
click at [331, 220] on icon at bounding box center [331, 219] width 11 height 11
click at [736, 308] on li "Título do Slide [PERSON_NAME] sua legenda aqui [GEOGRAPHIC_DATA]" at bounding box center [589, 315] width 366 height 239
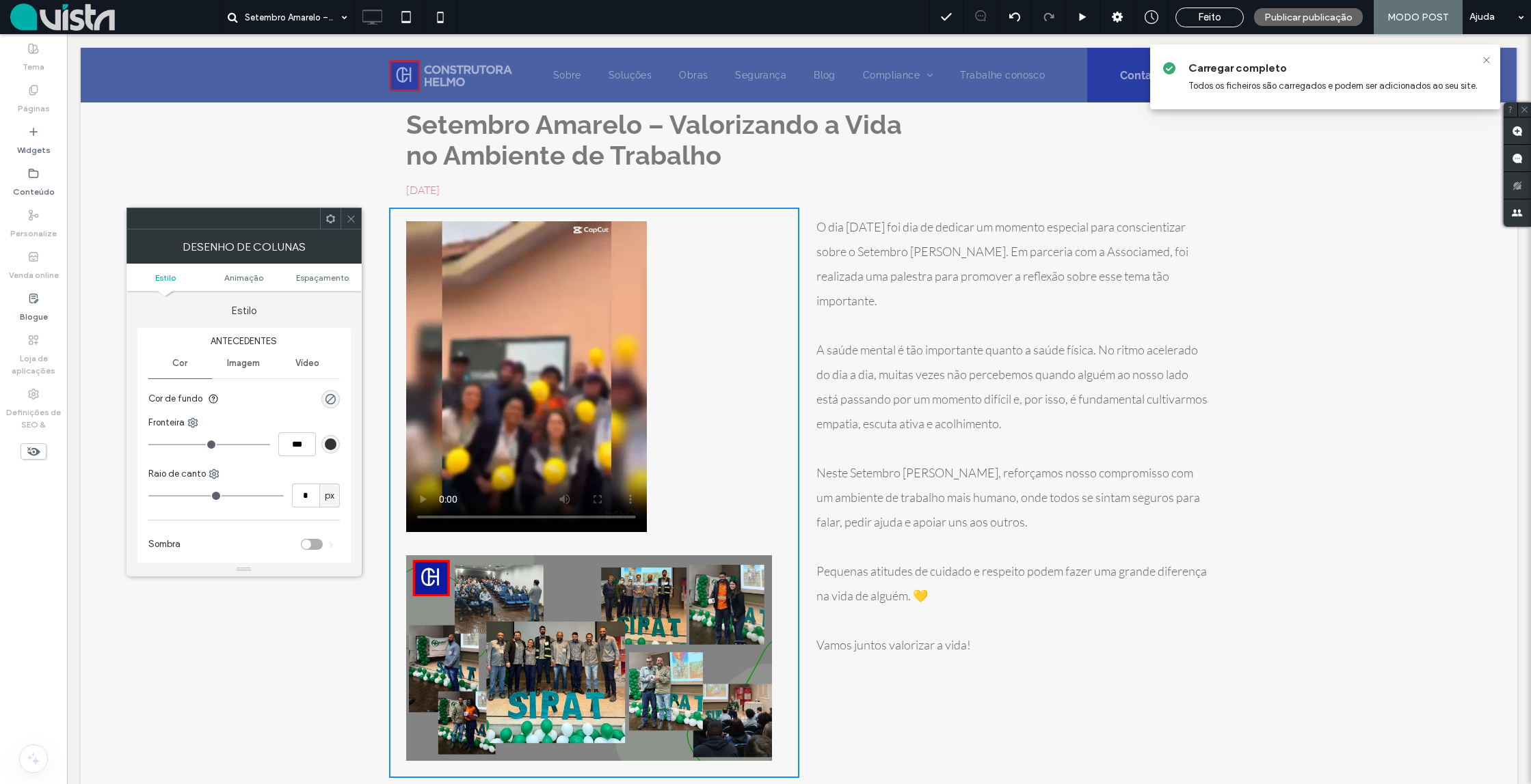
scroll to position [11, 0]
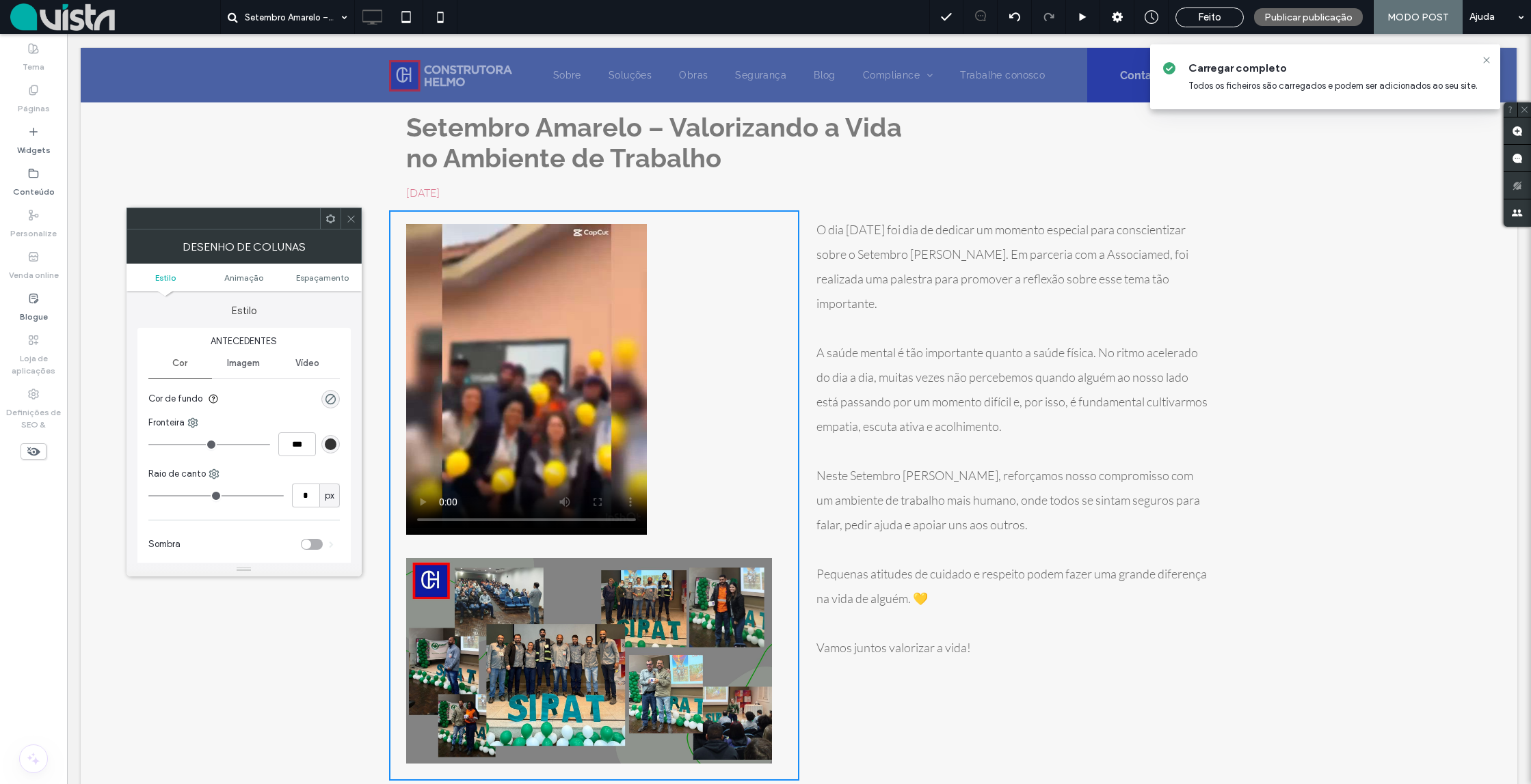
drag, startPoint x: 675, startPoint y: 611, endPoint x: 646, endPoint y: 288, distance: 324.3
click at [645, 277] on div "Título do Slide [PERSON_NAME] sua legenda aqui [GEOGRAPHIC_DATA] Título do Slid…" at bounding box center [593, 495] width 410 height 571
drag, startPoint x: 546, startPoint y: 654, endPoint x: 493, endPoint y: 458, distance: 203.0
click at [548, 481] on div "Título do Slide [PERSON_NAME] sua legenda aqui [GEOGRAPHIC_DATA] Título do Slid…" at bounding box center [593, 495] width 410 height 571
click at [354, 222] on icon at bounding box center [351, 219] width 11 height 11
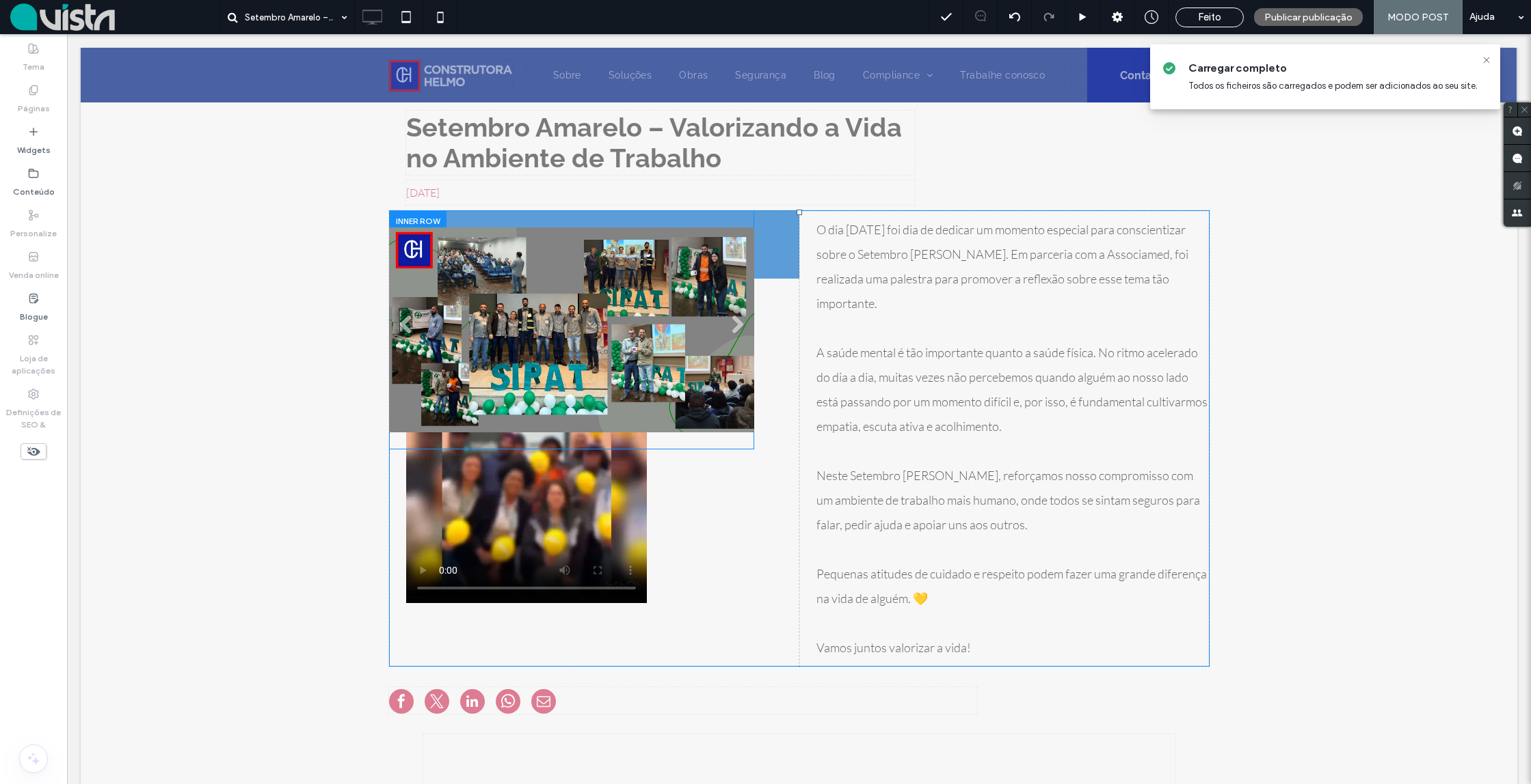
drag, startPoint x: 541, startPoint y: 607, endPoint x: 535, endPoint y: 261, distance: 346.1
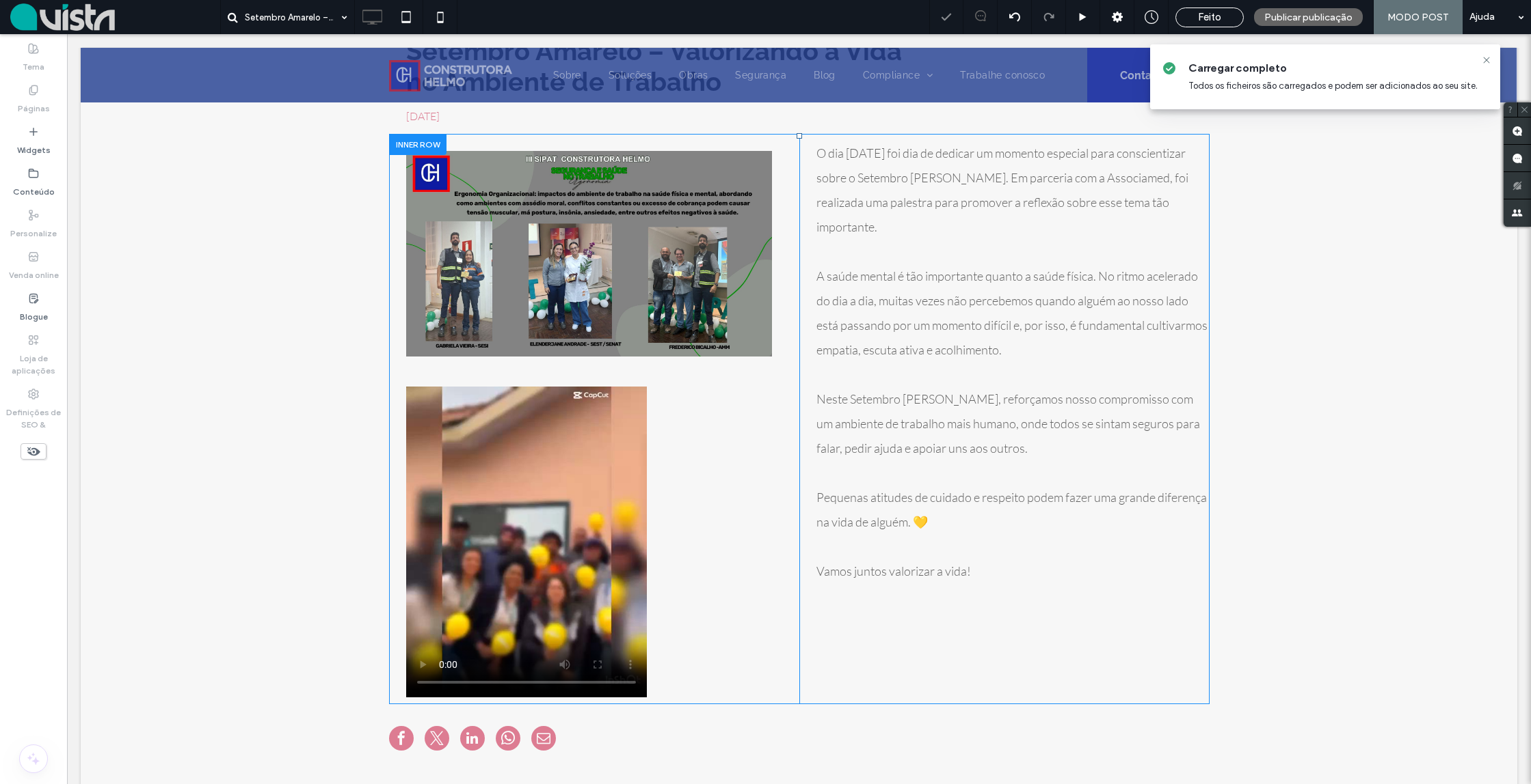
scroll to position [97, 0]
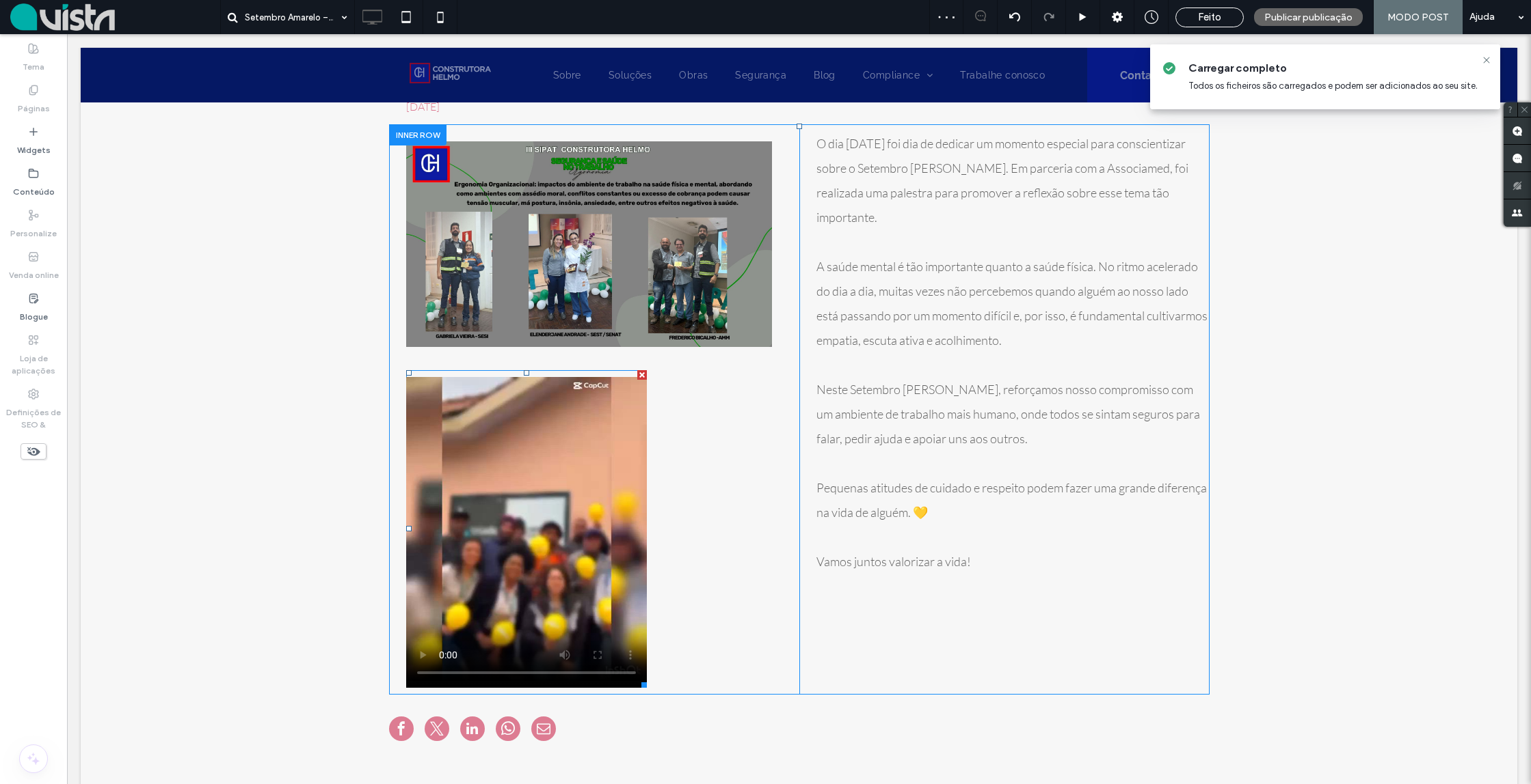
click at [565, 432] on span at bounding box center [526, 529] width 240 height 318
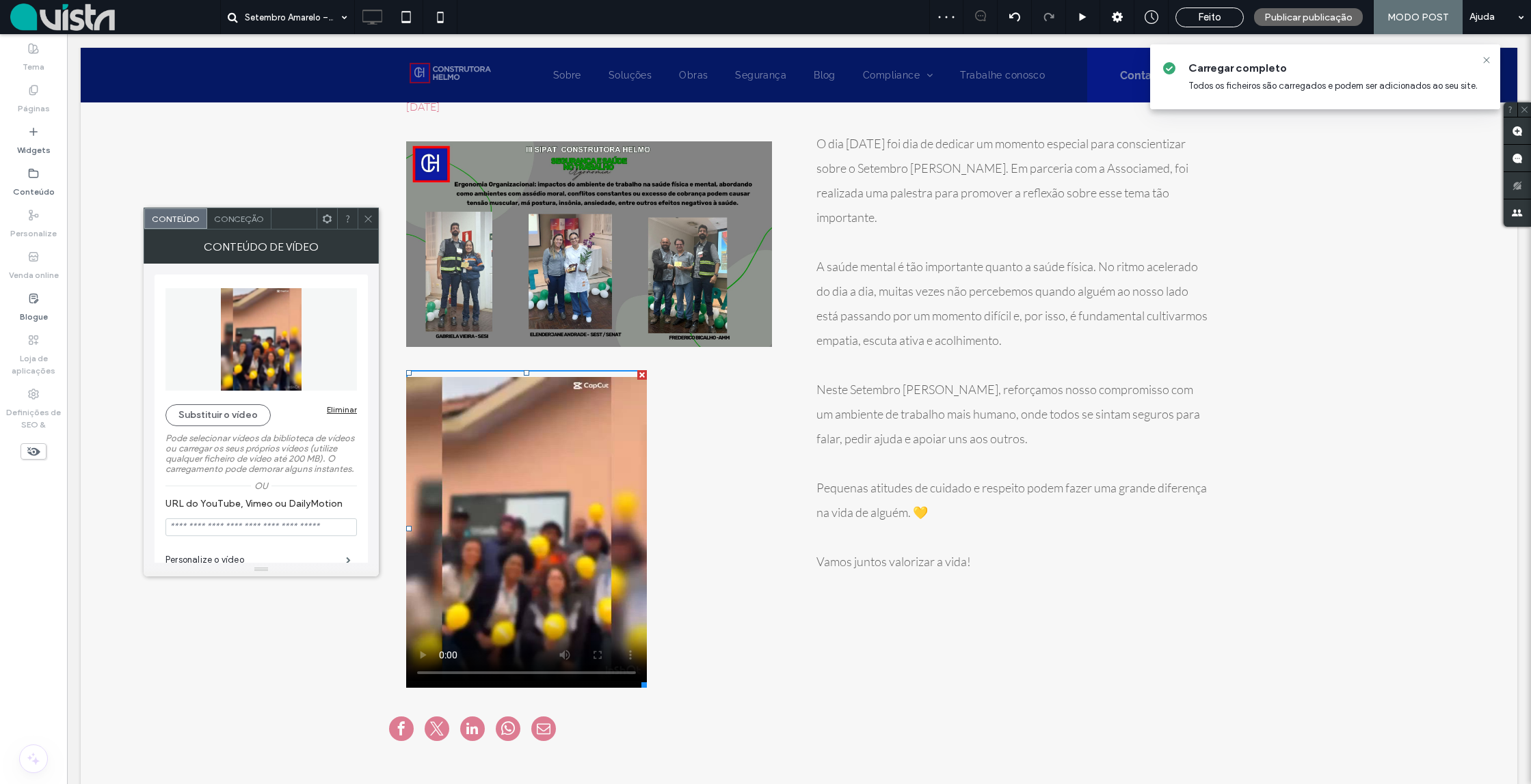
click at [691, 450] on div "Título do Slide [PERSON_NAME] sua legenda aqui [GEOGRAPHIC_DATA] Título do Slid…" at bounding box center [593, 409] width 410 height 571
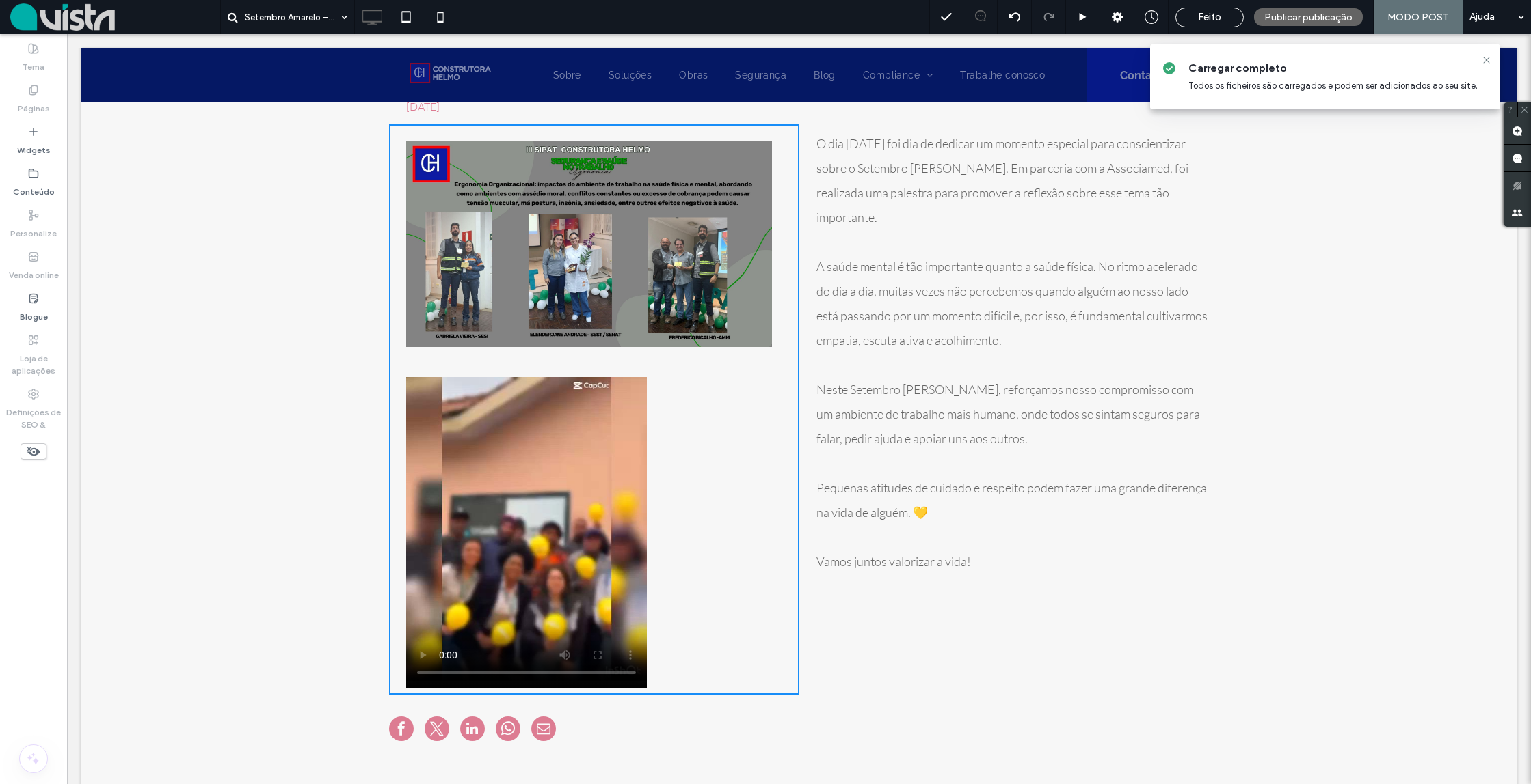
click at [715, 457] on div "Título do Slide [PERSON_NAME] sua legenda aqui [GEOGRAPHIC_DATA] Título do Slid…" at bounding box center [593, 409] width 410 height 571
click at [674, 286] on li "Título do Slide [PERSON_NAME] sua legenda aqui [GEOGRAPHIC_DATA]" at bounding box center [589, 243] width 366 height 239
click at [749, 508] on div "Título do Slide [PERSON_NAME] sua legenda aqui [GEOGRAPHIC_DATA] Título do Slid…" at bounding box center [593, 409] width 410 height 571
click at [588, 439] on video at bounding box center [526, 529] width 240 height 318
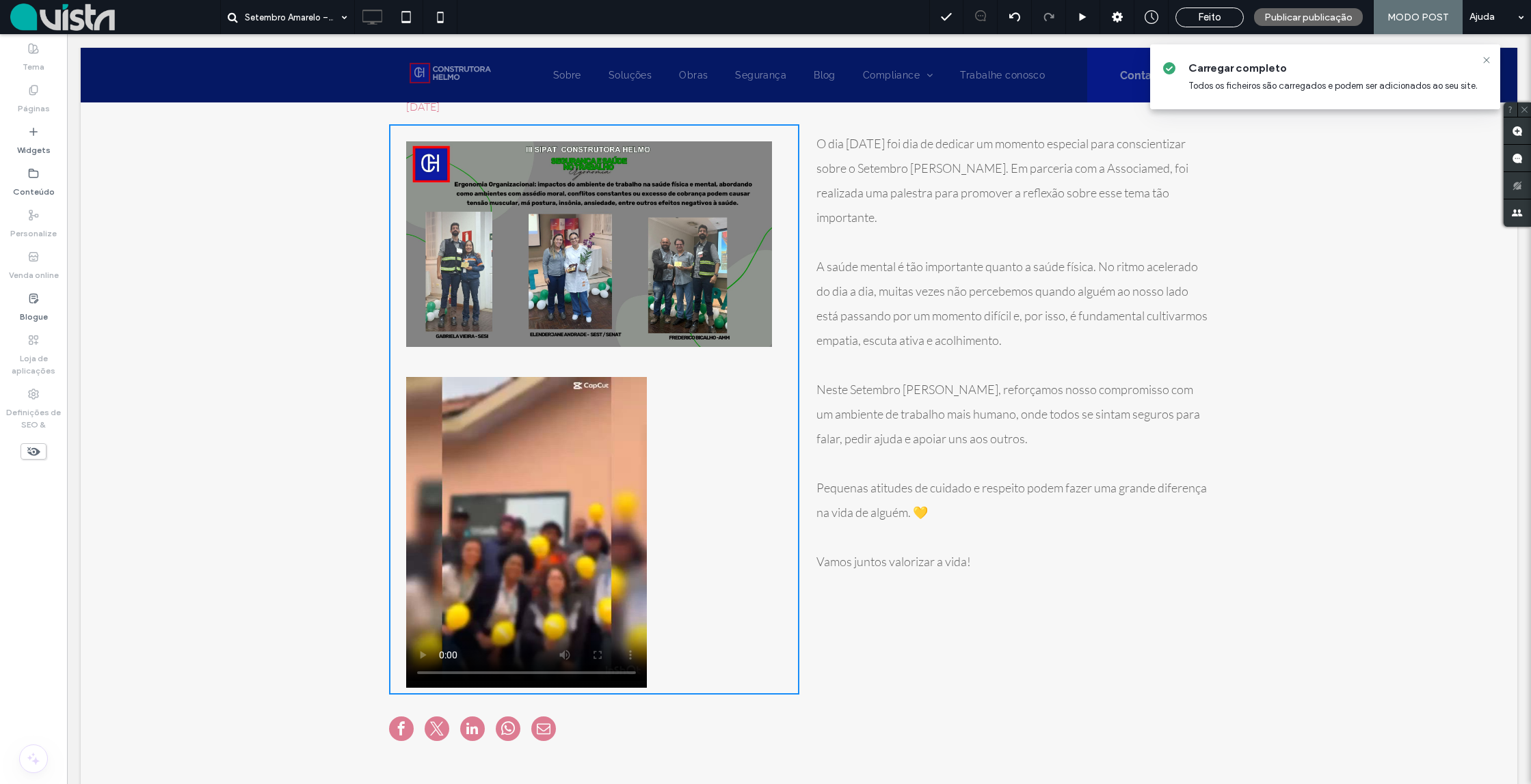
click at [529, 429] on video at bounding box center [526, 529] width 240 height 318
click at [604, 284] on li "Título do Slide [PERSON_NAME] sua legenda aqui [GEOGRAPHIC_DATA]" at bounding box center [589, 243] width 366 height 239
click at [1487, 59] on icon at bounding box center [1485, 59] width 11 height 11
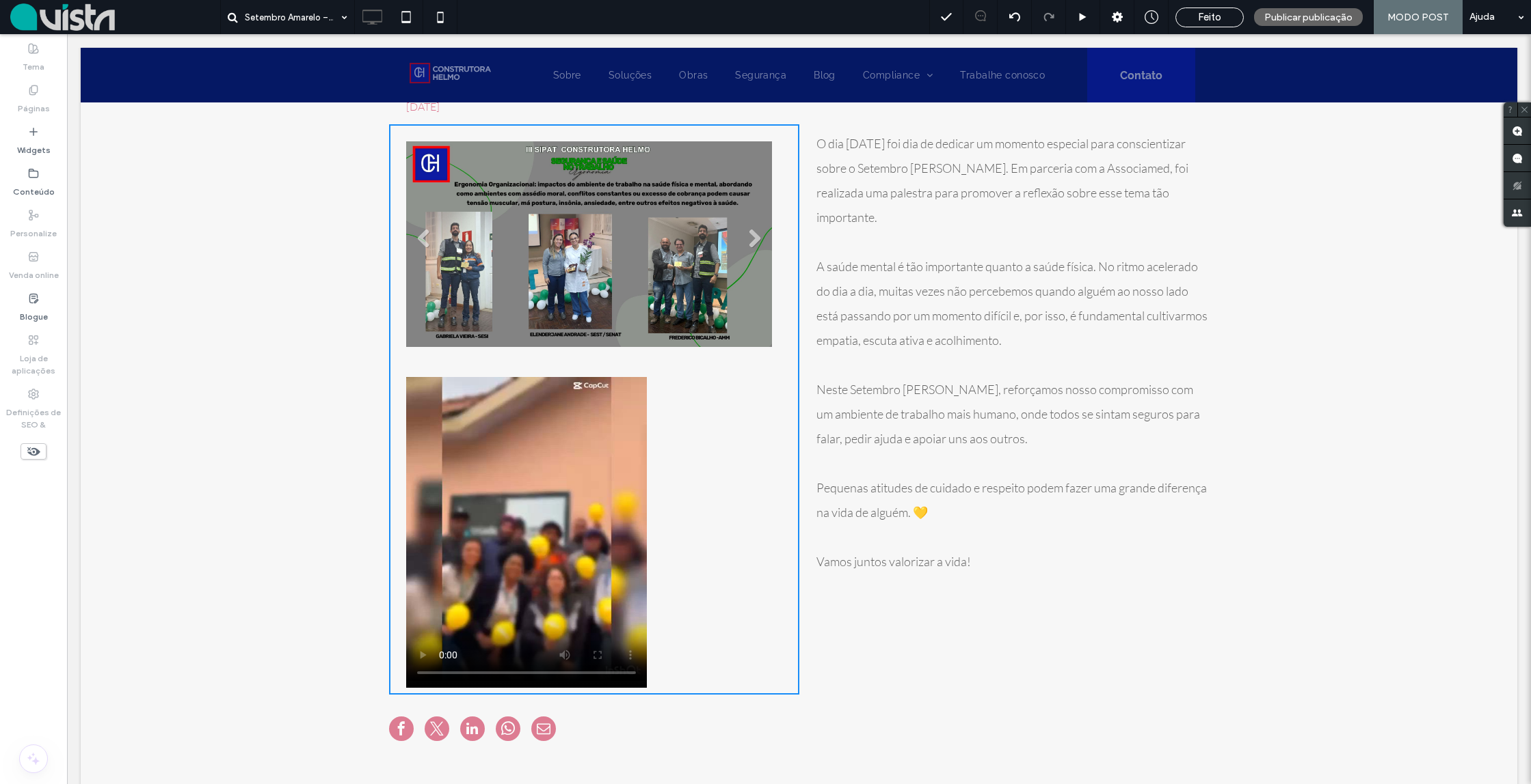
click at [443, 237] on li "Título do Slide [PERSON_NAME] sua legenda aqui [GEOGRAPHIC_DATA]" at bounding box center [589, 243] width 366 height 239
click at [525, 221] on li "Título do Slide [PERSON_NAME] sua legenda aqui [GEOGRAPHIC_DATA]" at bounding box center [589, 243] width 366 height 239
click at [954, 434] on span "Neste Setembro [PERSON_NAME], reforçamos nosso compromisso com um ambiente de t…" at bounding box center [1008, 414] width 384 height 64
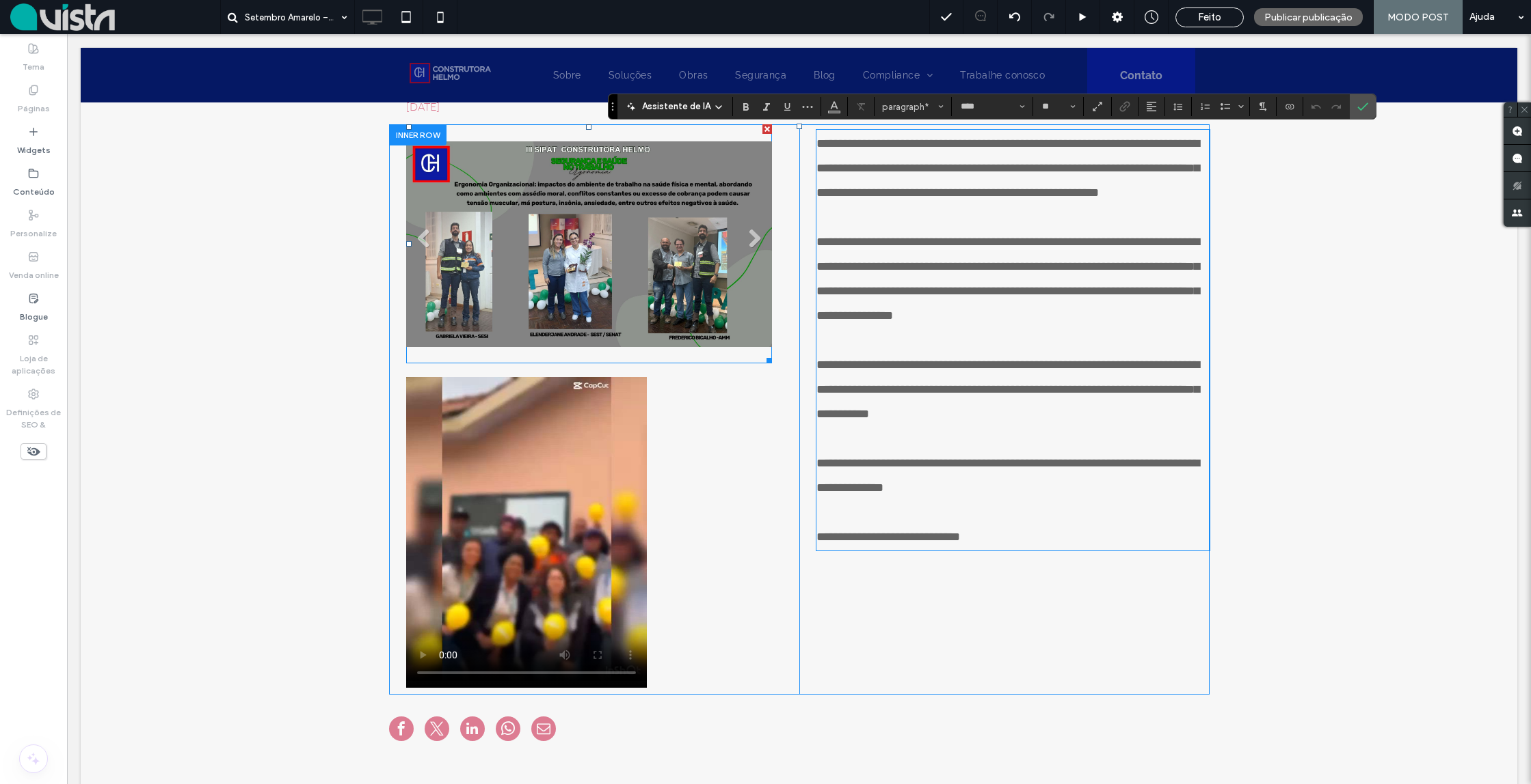
click at [596, 273] on li "Título do Slide [PERSON_NAME] sua legenda aqui [GEOGRAPHIC_DATA]" at bounding box center [589, 243] width 366 height 239
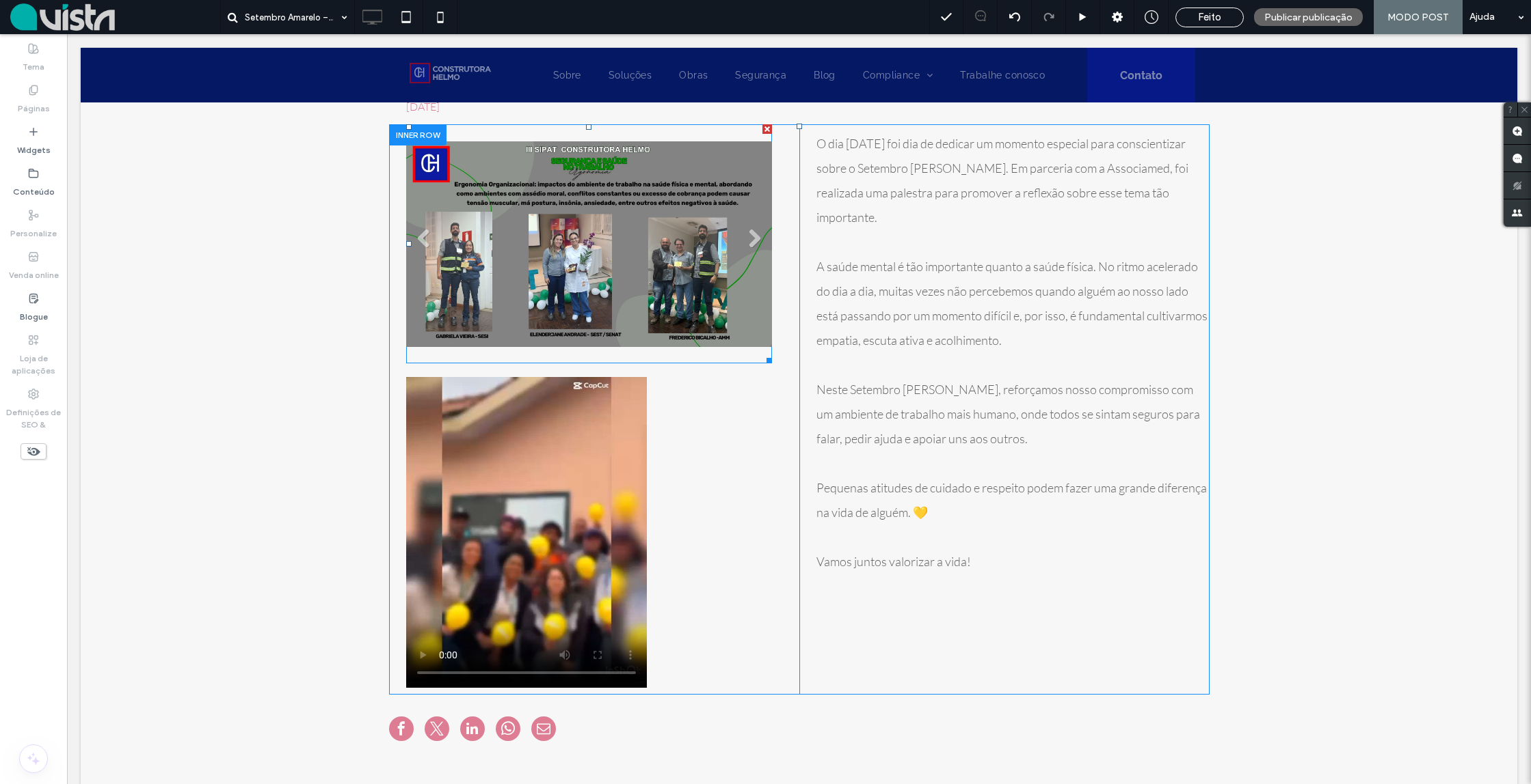
click at [536, 228] on li "Título do Slide [PERSON_NAME] sua legenda aqui [GEOGRAPHIC_DATA]" at bounding box center [589, 243] width 366 height 239
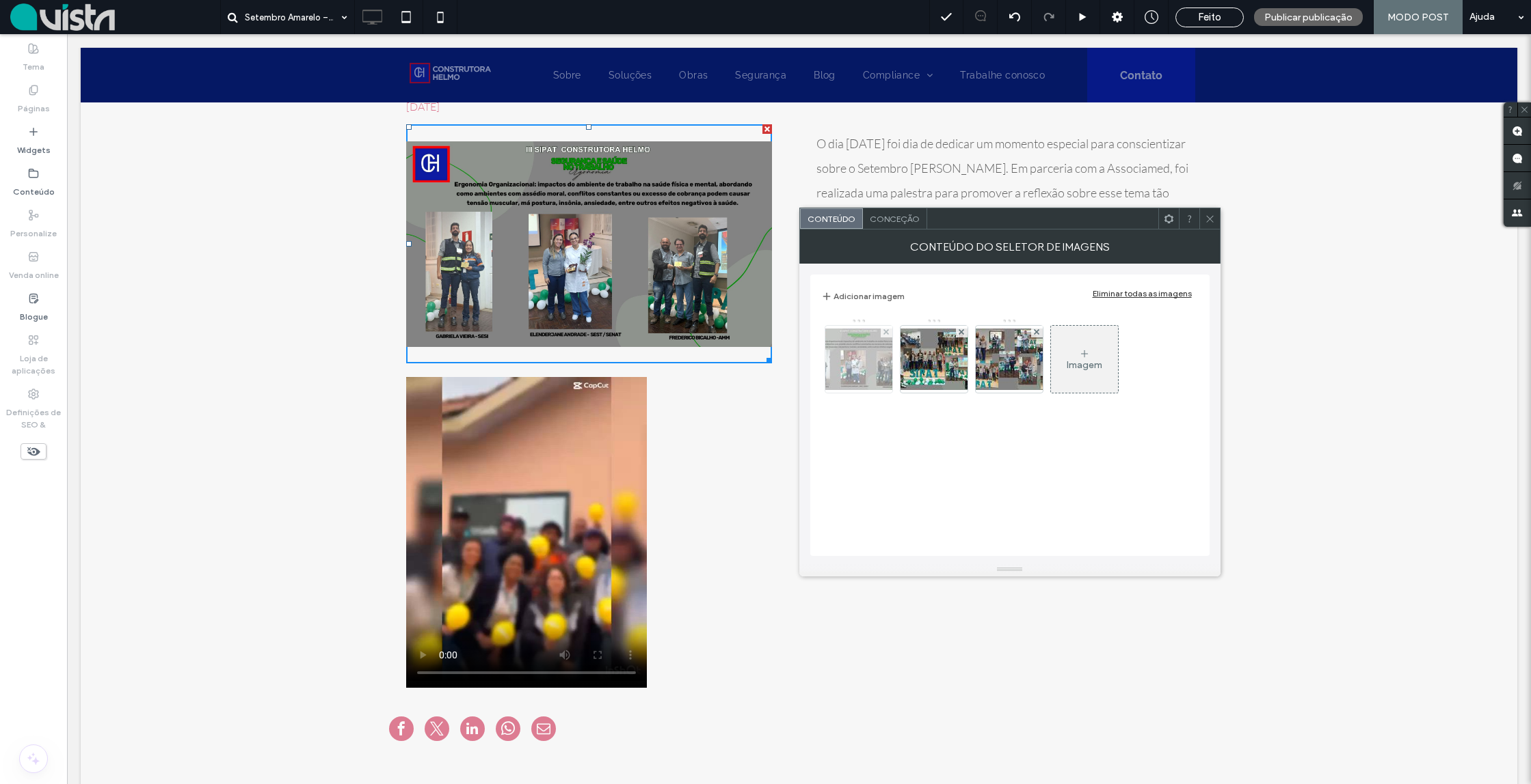
click at [889, 332] on div at bounding box center [886, 331] width 12 height 12
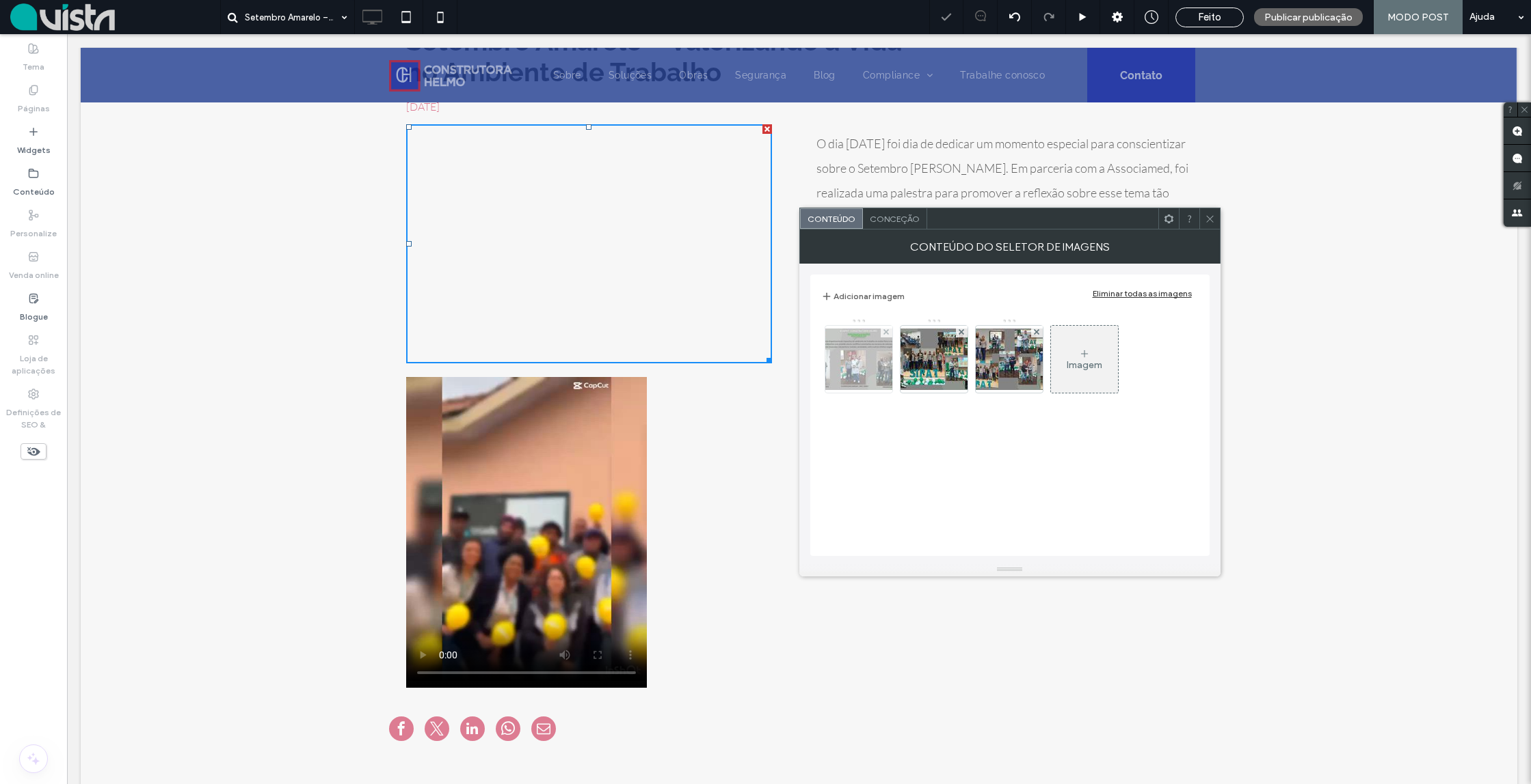
click at [889, 332] on div at bounding box center [886, 331] width 12 height 12
click at [889, 332] on div at bounding box center [765, 392] width 1531 height 784
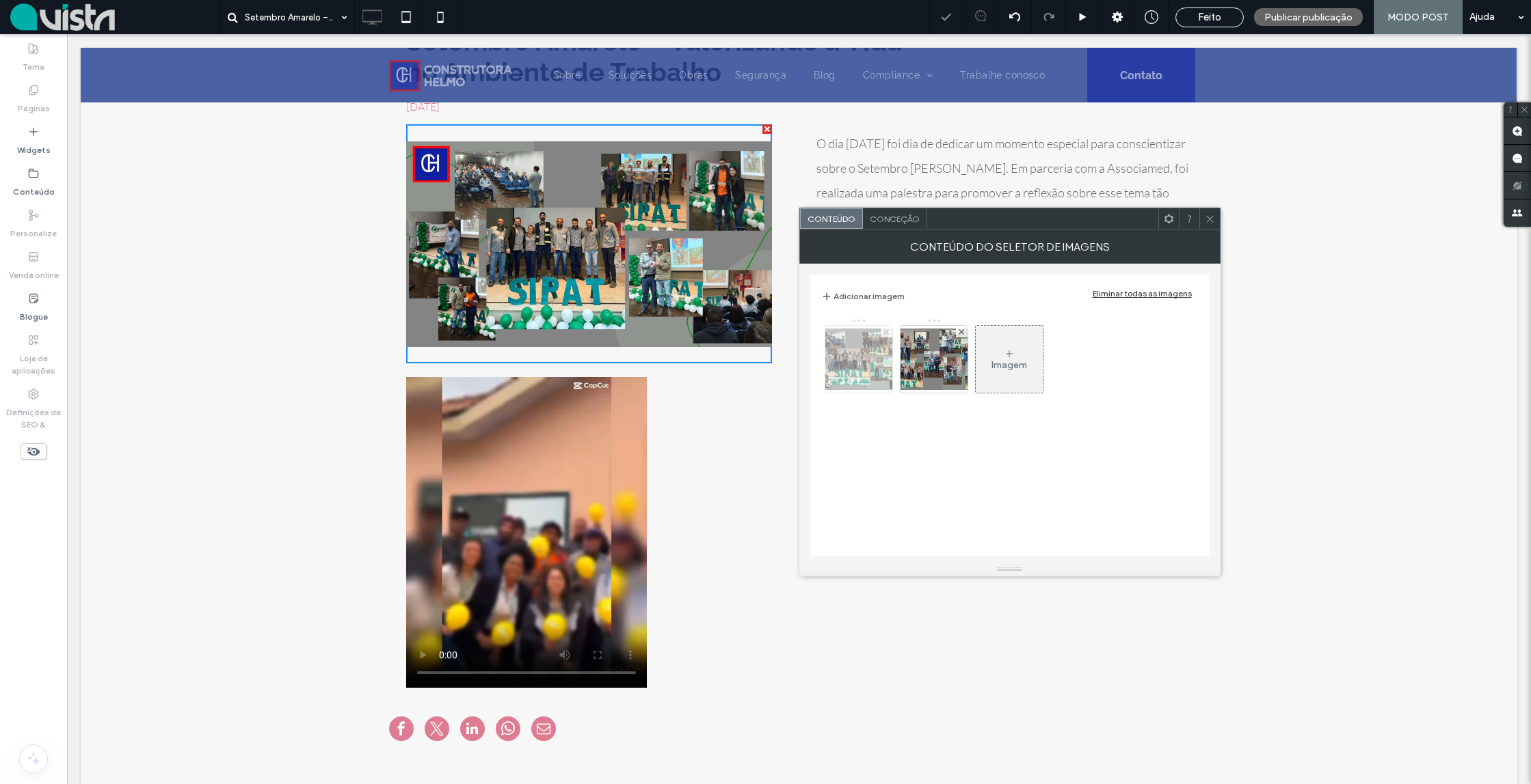
click at [888, 332] on icon at bounding box center [886, 332] width 6 height 6
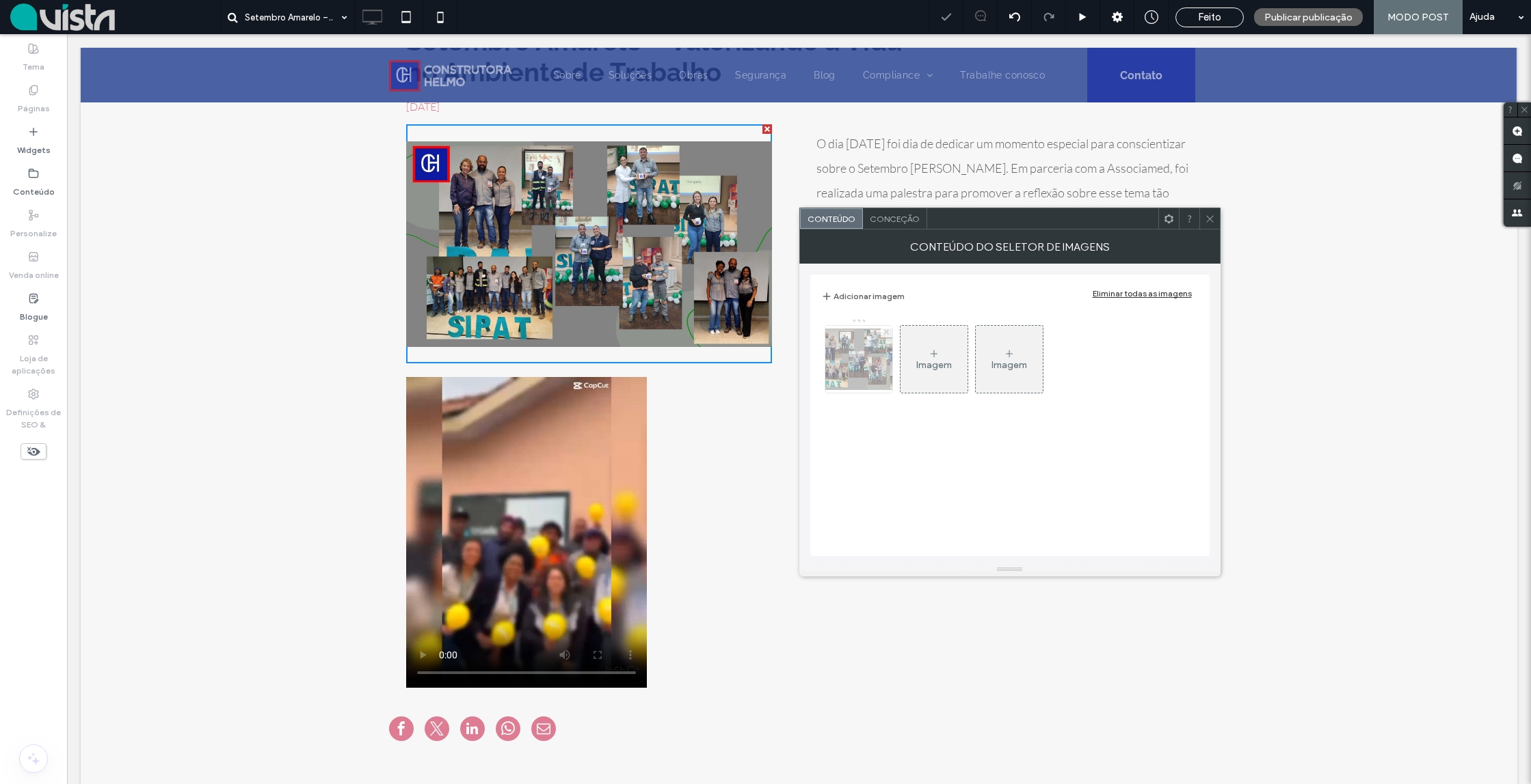
click at [886, 334] on span at bounding box center [886, 331] width 6 height 12
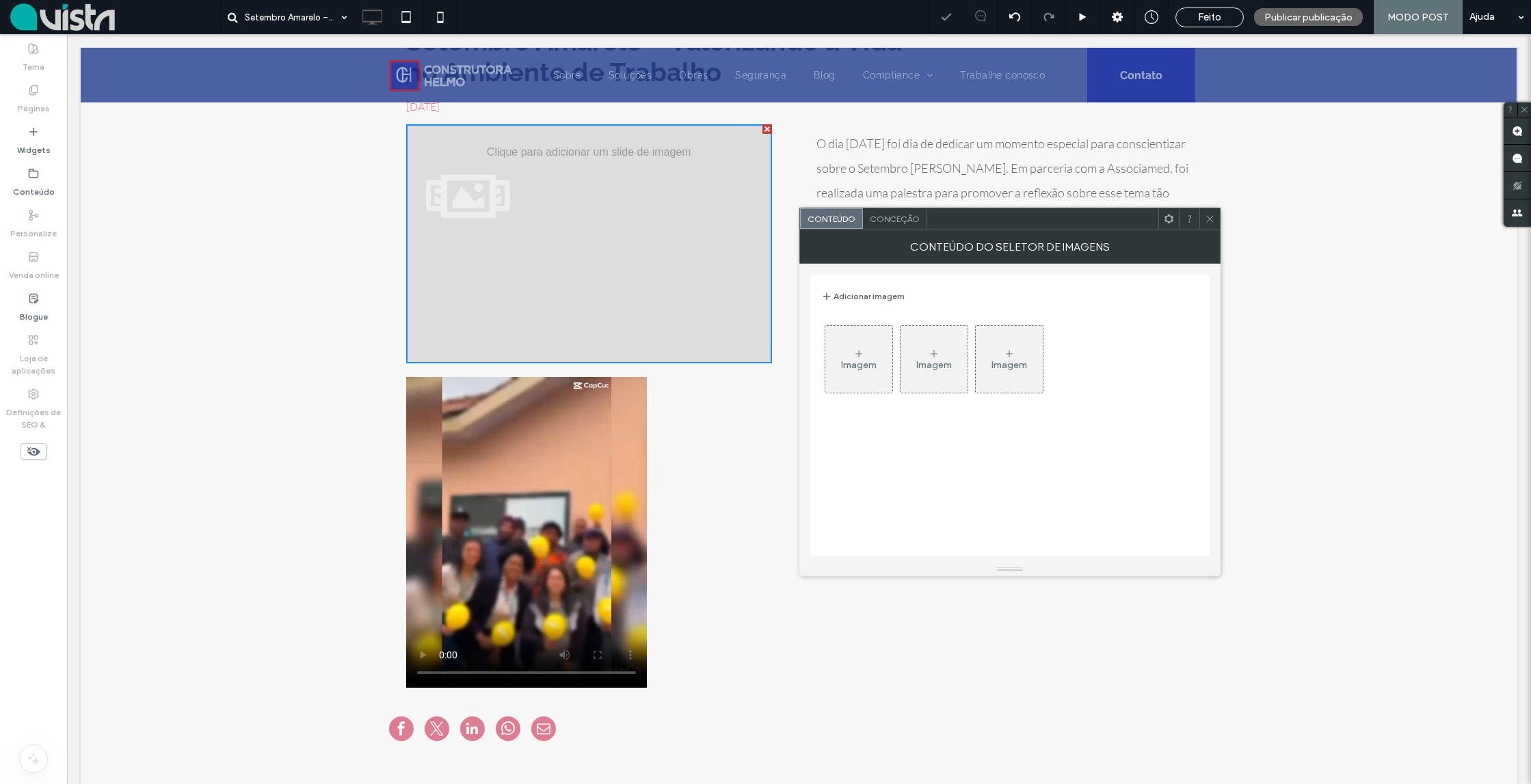
click at [856, 358] on icon at bounding box center [858, 354] width 11 height 11
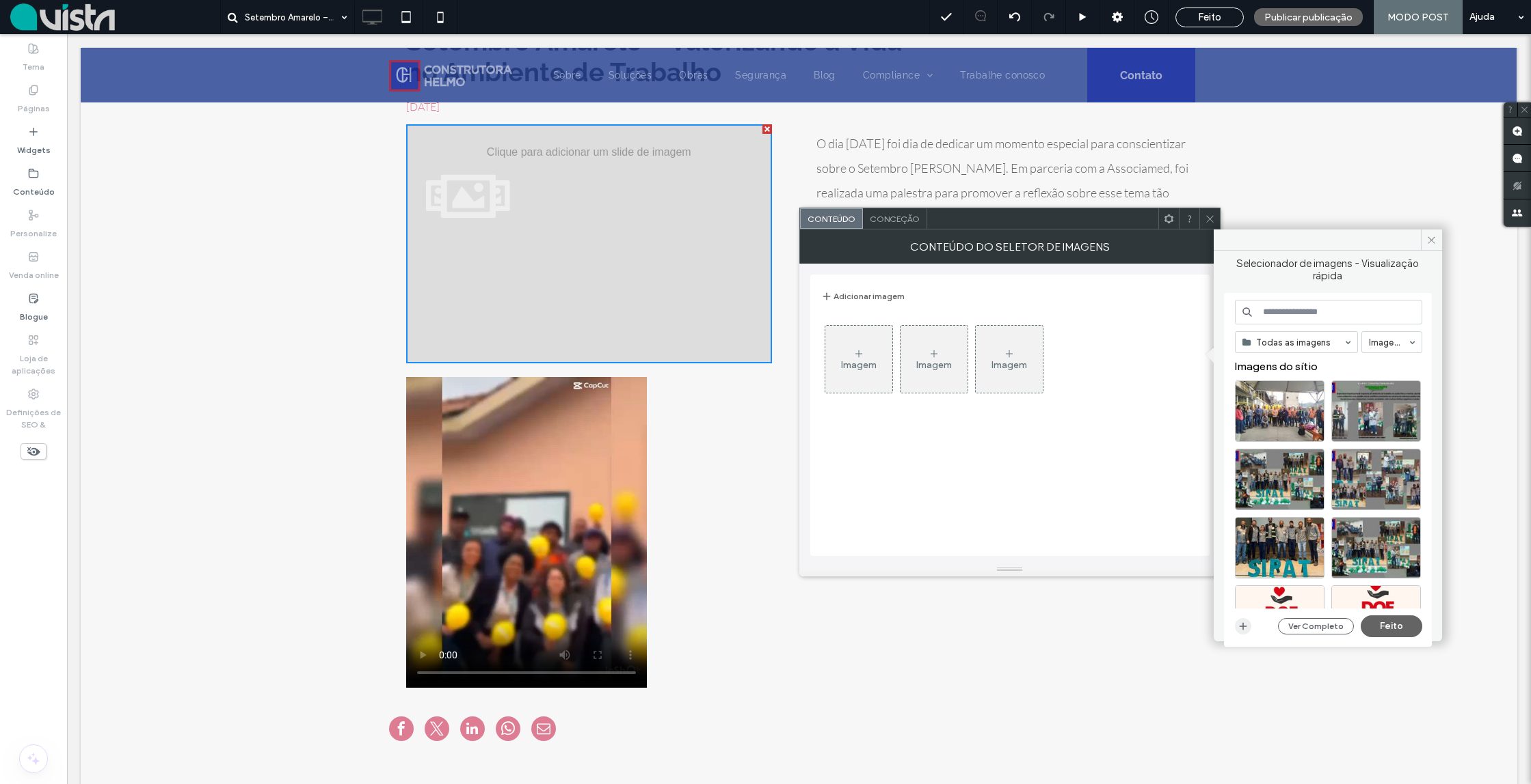
click at [1245, 622] on icon "button" at bounding box center [1242, 626] width 11 height 11
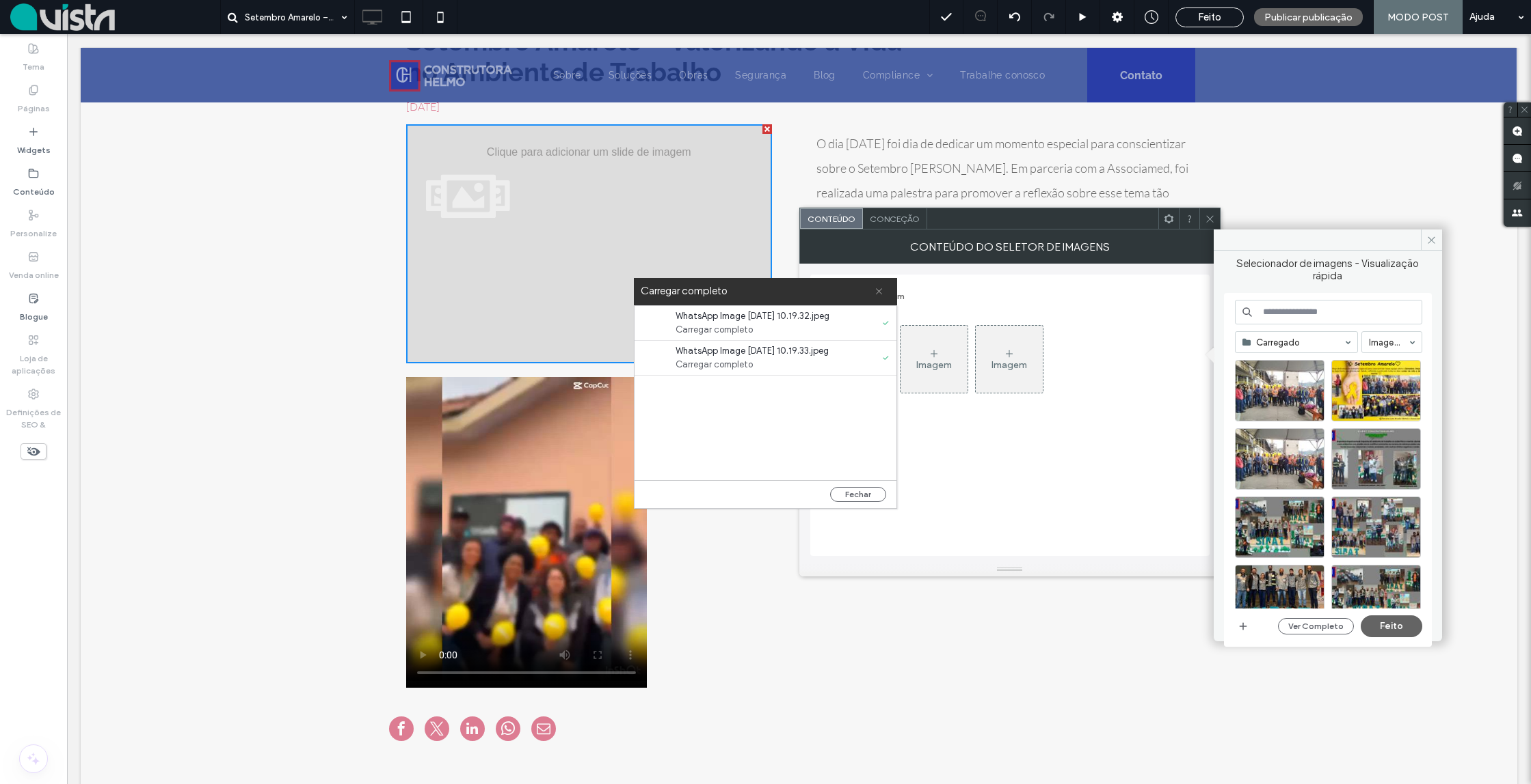
click at [883, 291] on div "Carregar completo" at bounding box center [765, 292] width 263 height 27
click at [877, 291] on use at bounding box center [878, 292] width 6 height 6
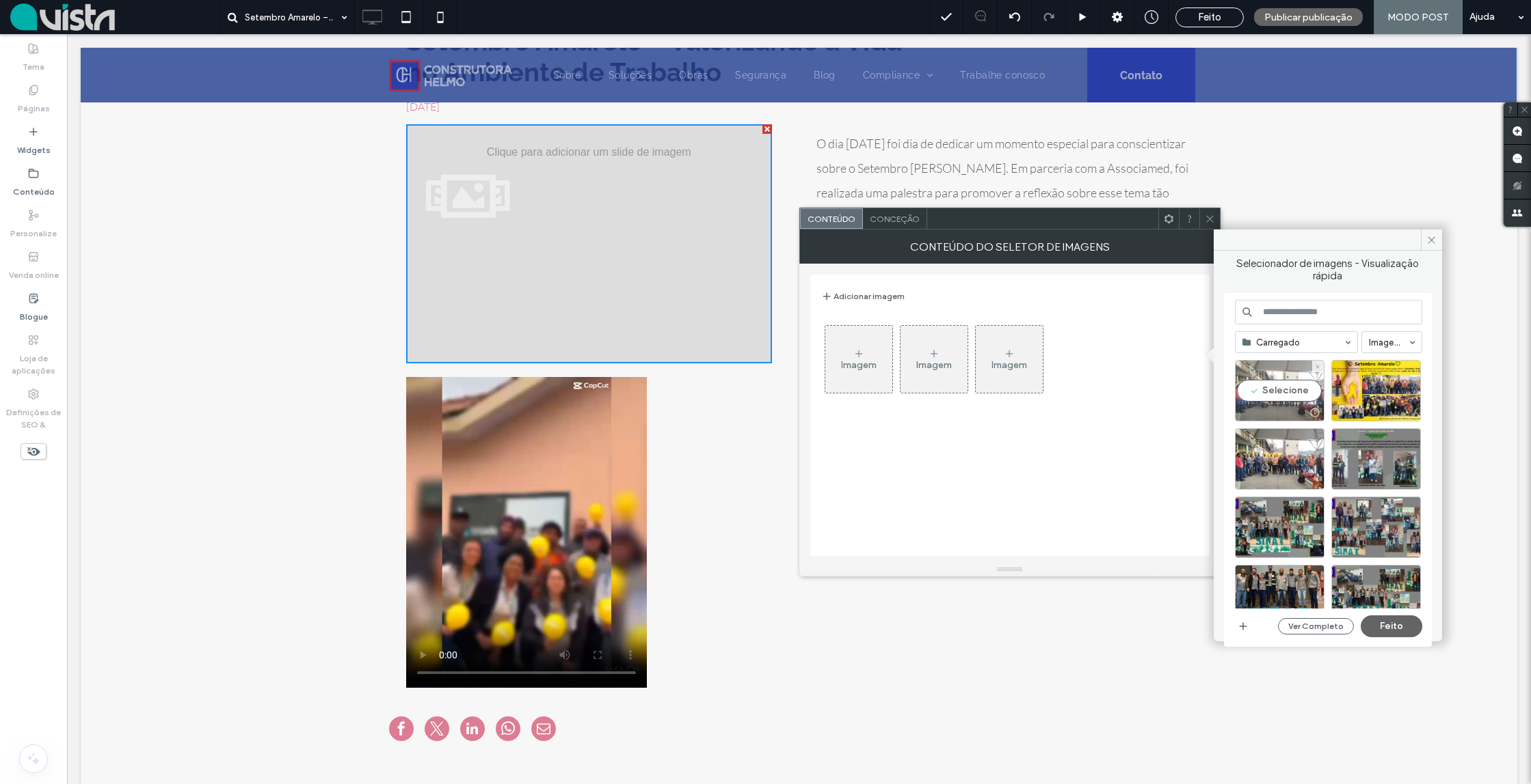
click at [1276, 394] on div "Selecione" at bounding box center [1279, 391] width 89 height 61
click at [1386, 392] on div "Selecione" at bounding box center [1376, 391] width 89 height 61
click at [1385, 626] on button "Feito" at bounding box center [1390, 626] width 61 height 22
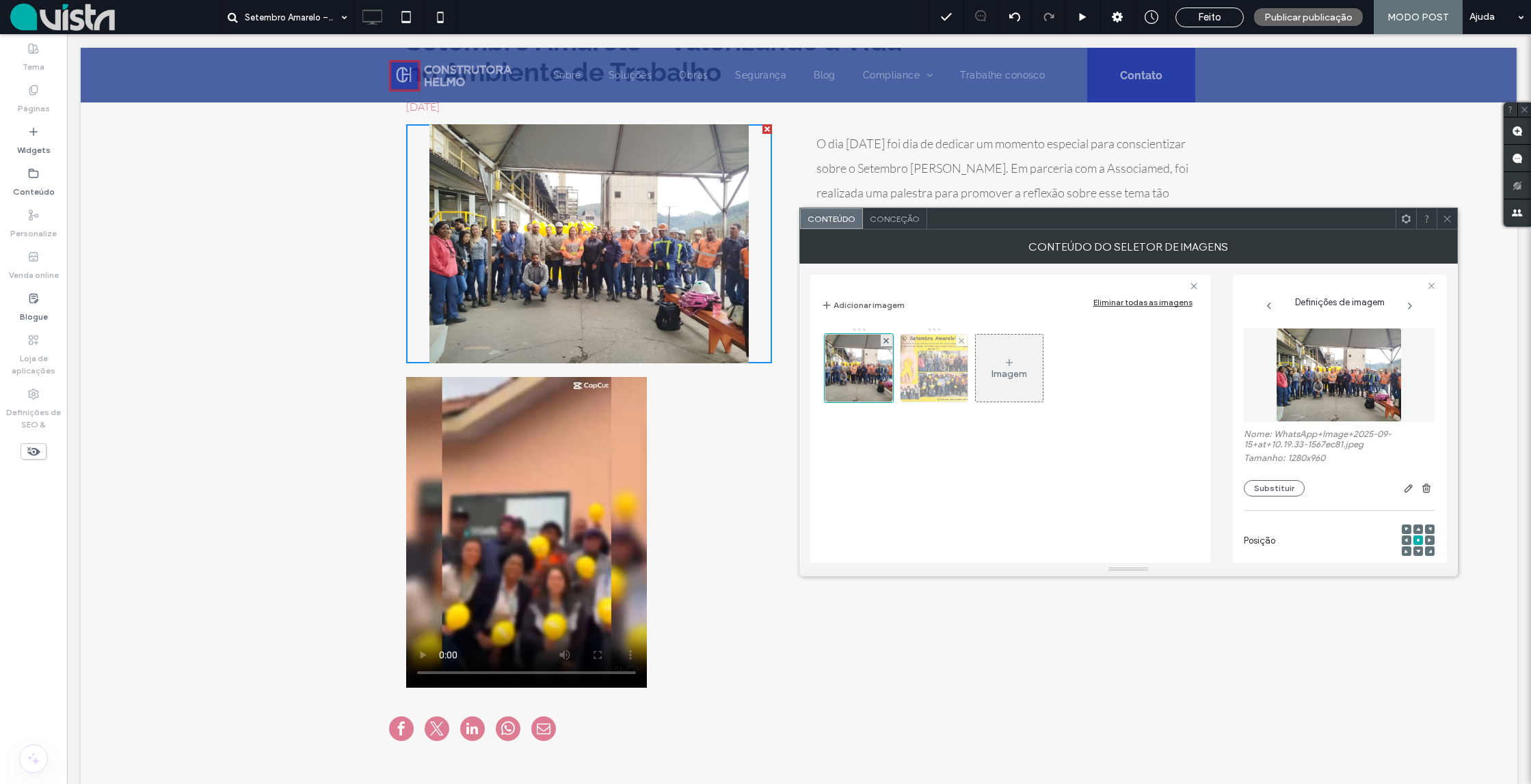
click at [922, 361] on img at bounding box center [933, 367] width 119 height 67
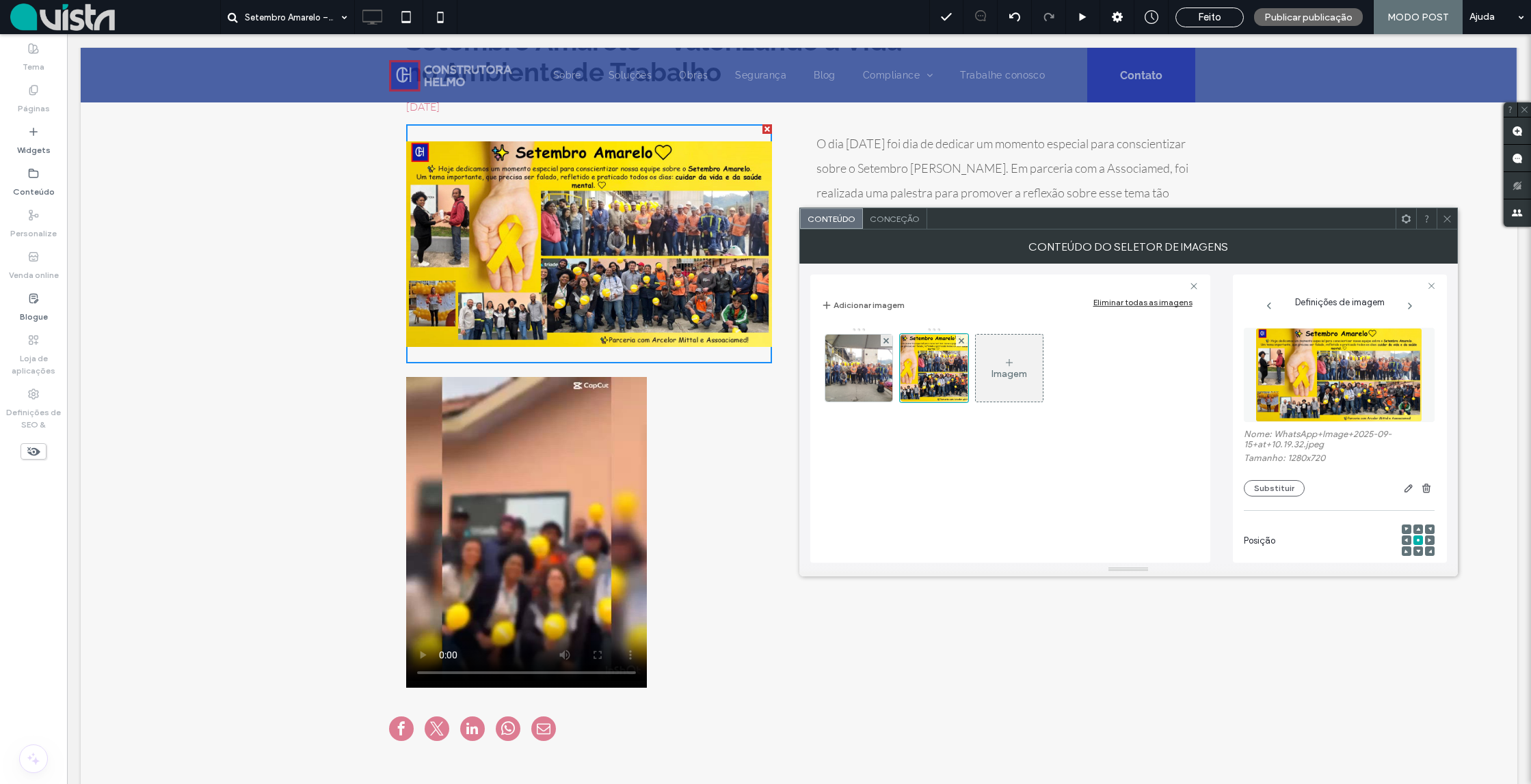
click at [1448, 220] on use at bounding box center [1446, 218] width 7 height 7
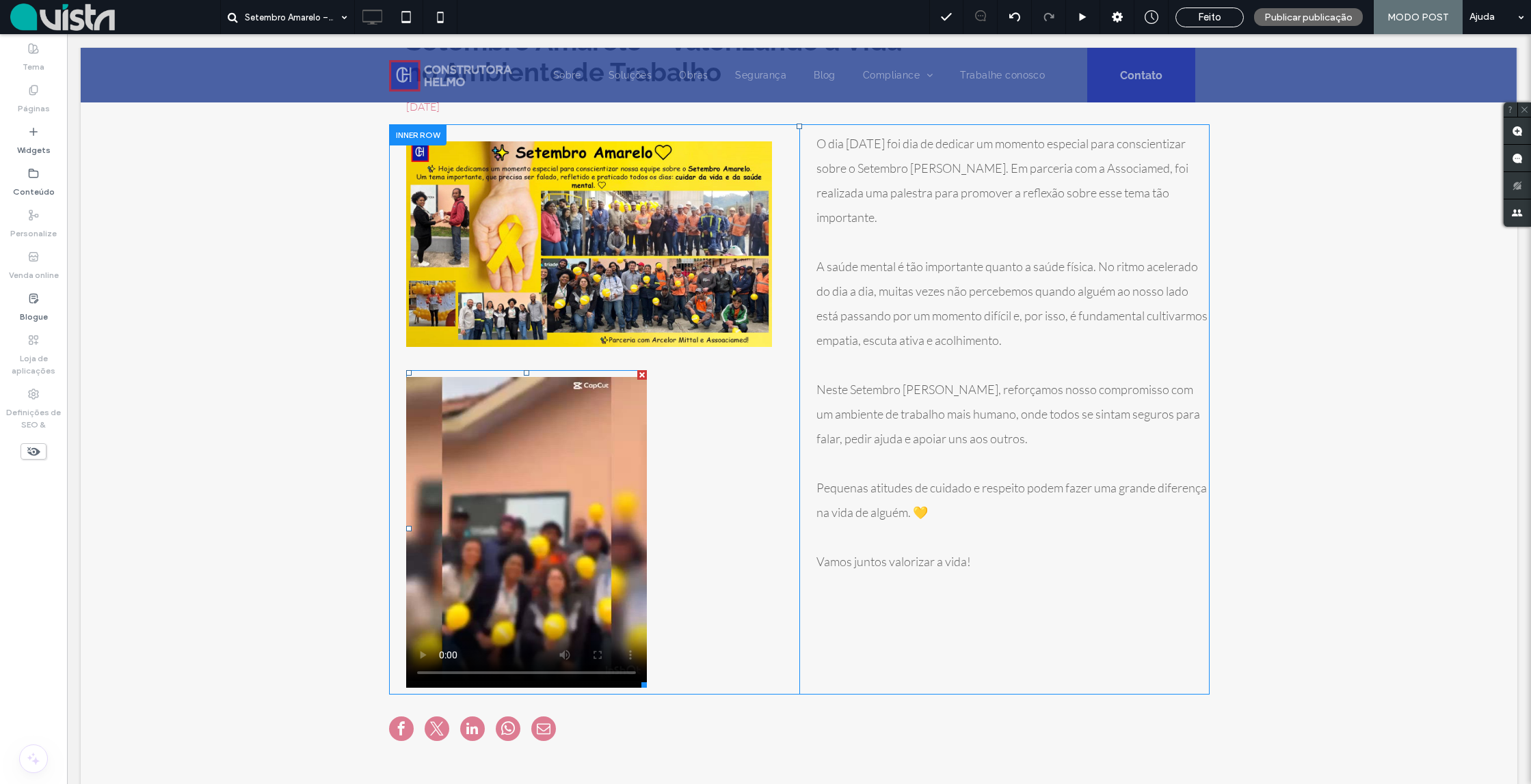
click at [613, 439] on span at bounding box center [526, 529] width 240 height 318
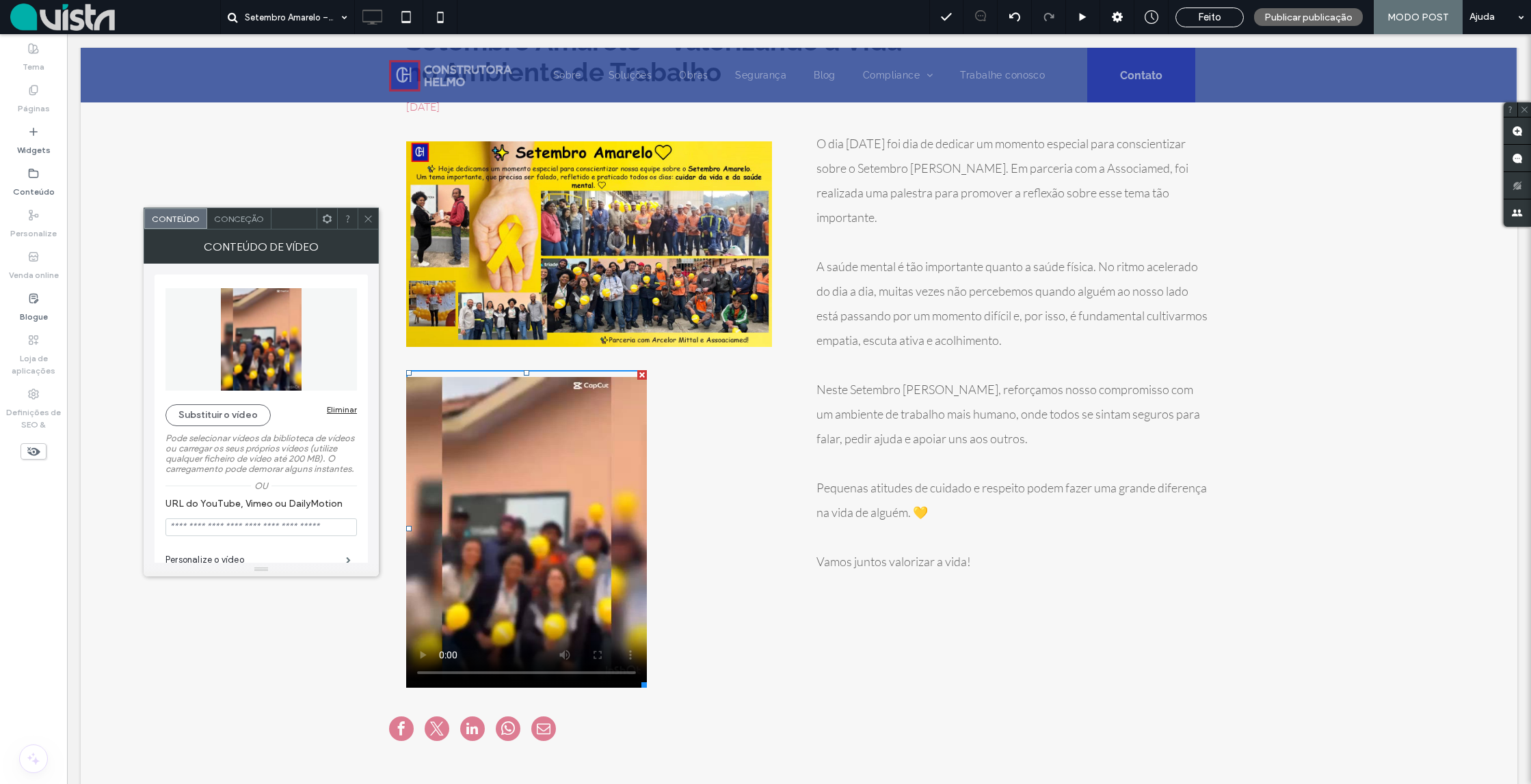
click at [695, 445] on div "Título do diapositivo [PERSON_NAME] aqui a sua legenda [GEOGRAPHIC_DATA] Título…" at bounding box center [593, 409] width 410 height 571
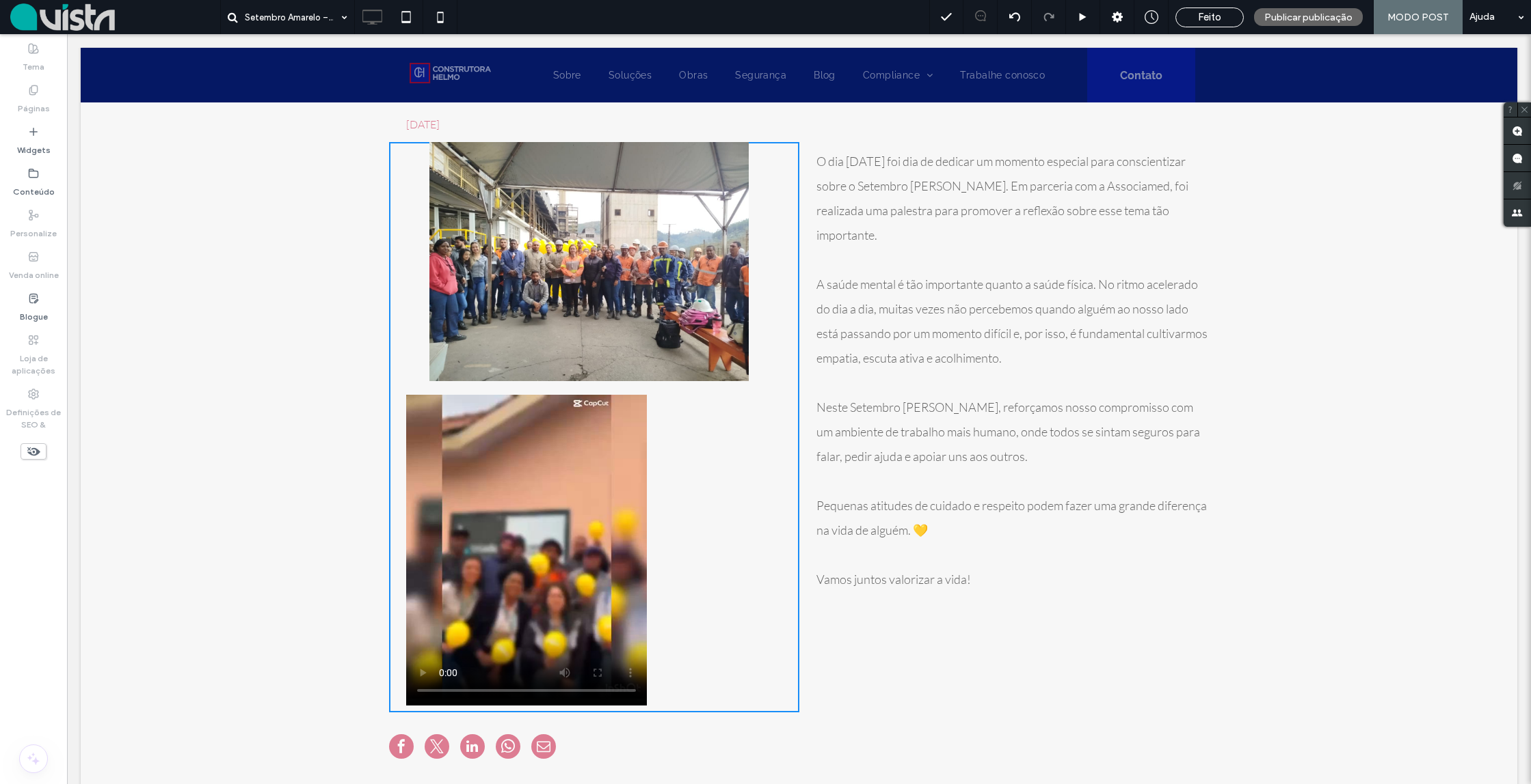
scroll to position [83, 0]
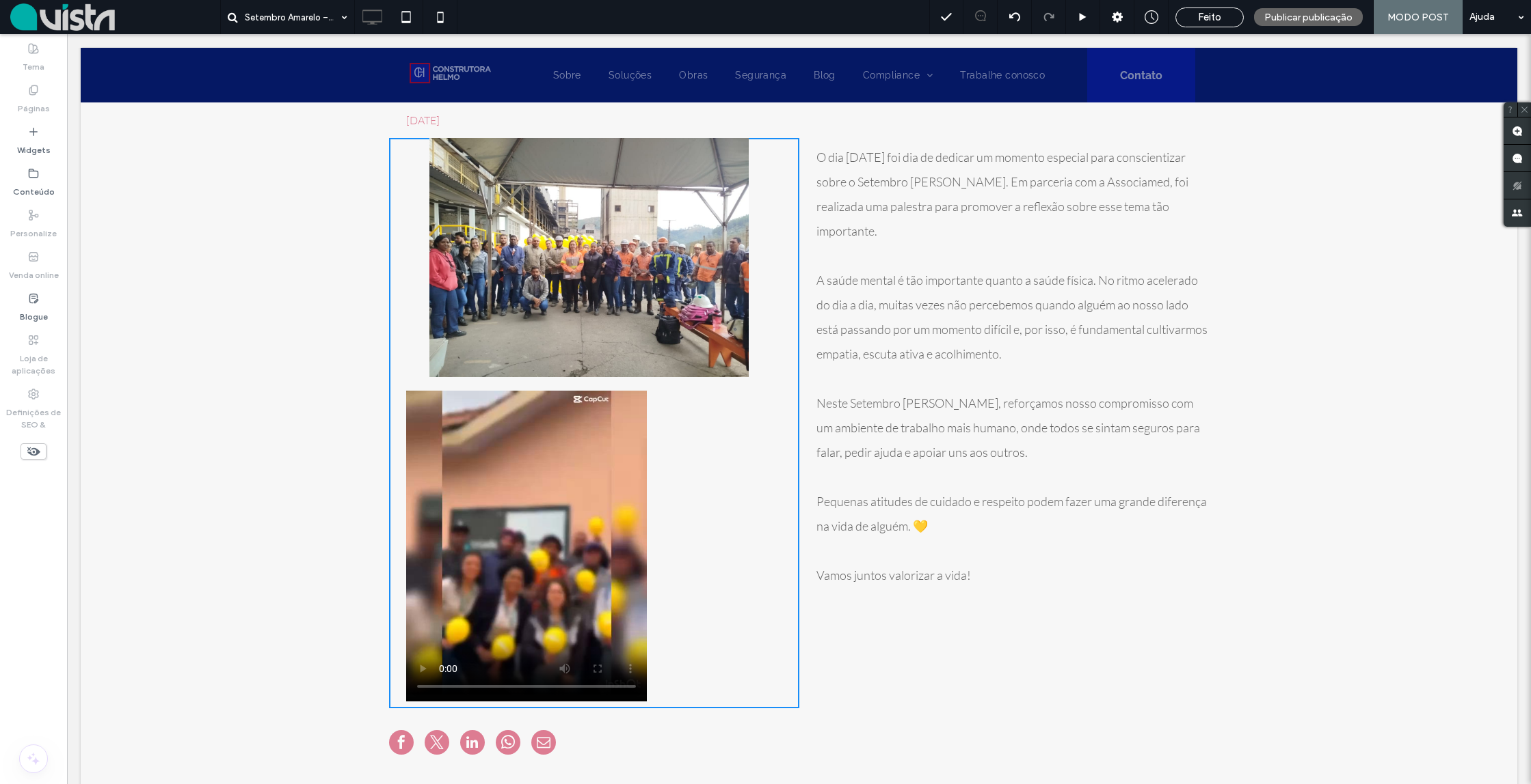
drag, startPoint x: 754, startPoint y: 469, endPoint x: 878, endPoint y: 469, distance: 124.0
click at [756, 469] on div "Título do diapositivo [PERSON_NAME] aqui a sua legenda [GEOGRAPHIC_DATA] Título…" at bounding box center [593, 423] width 410 height 571
click at [881, 469] on p at bounding box center [1012, 476] width 393 height 24
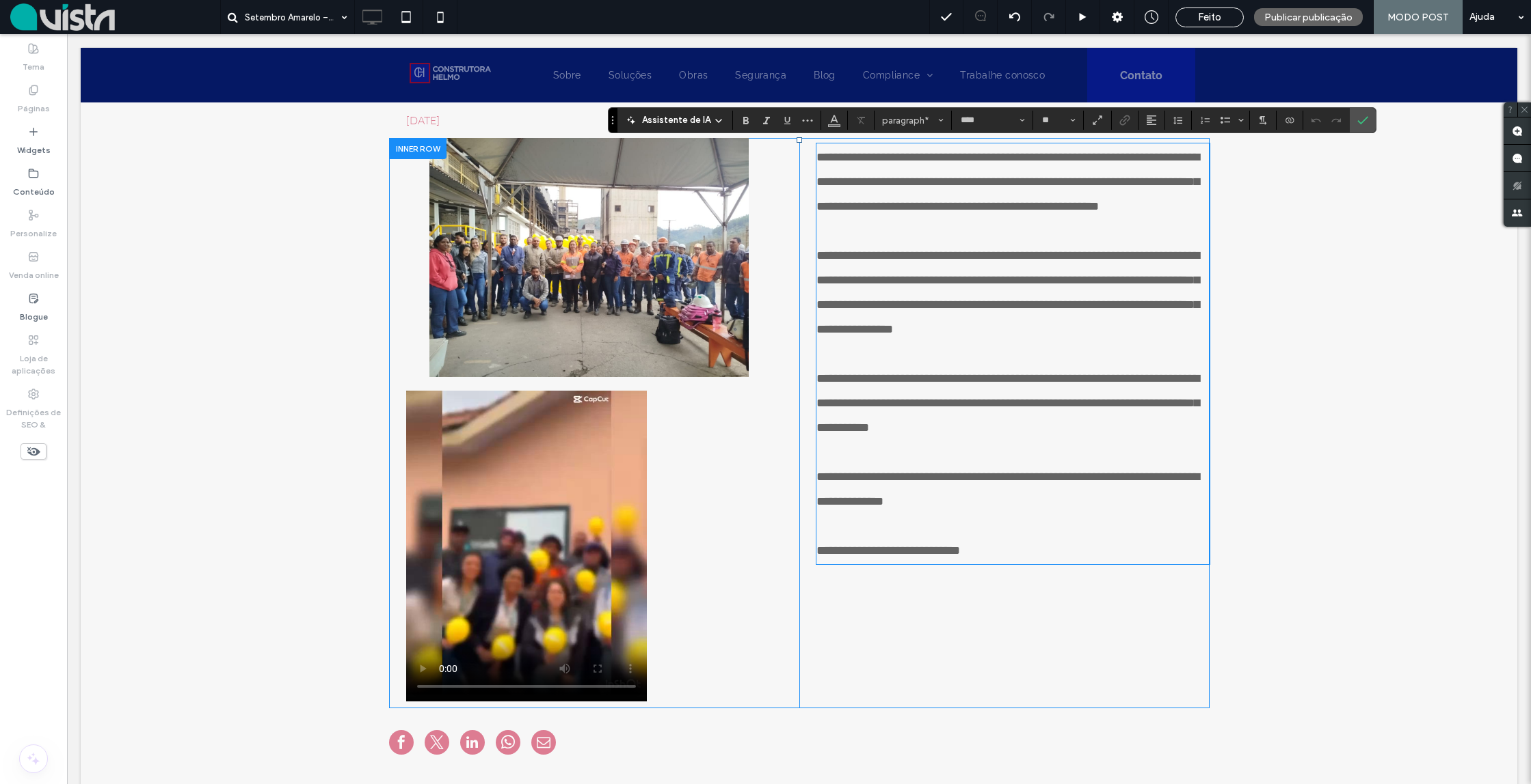
click at [772, 455] on div "Título do diapositivo [PERSON_NAME] aqui a sua legenda [GEOGRAPHIC_DATA] Título…" at bounding box center [593, 423] width 410 height 571
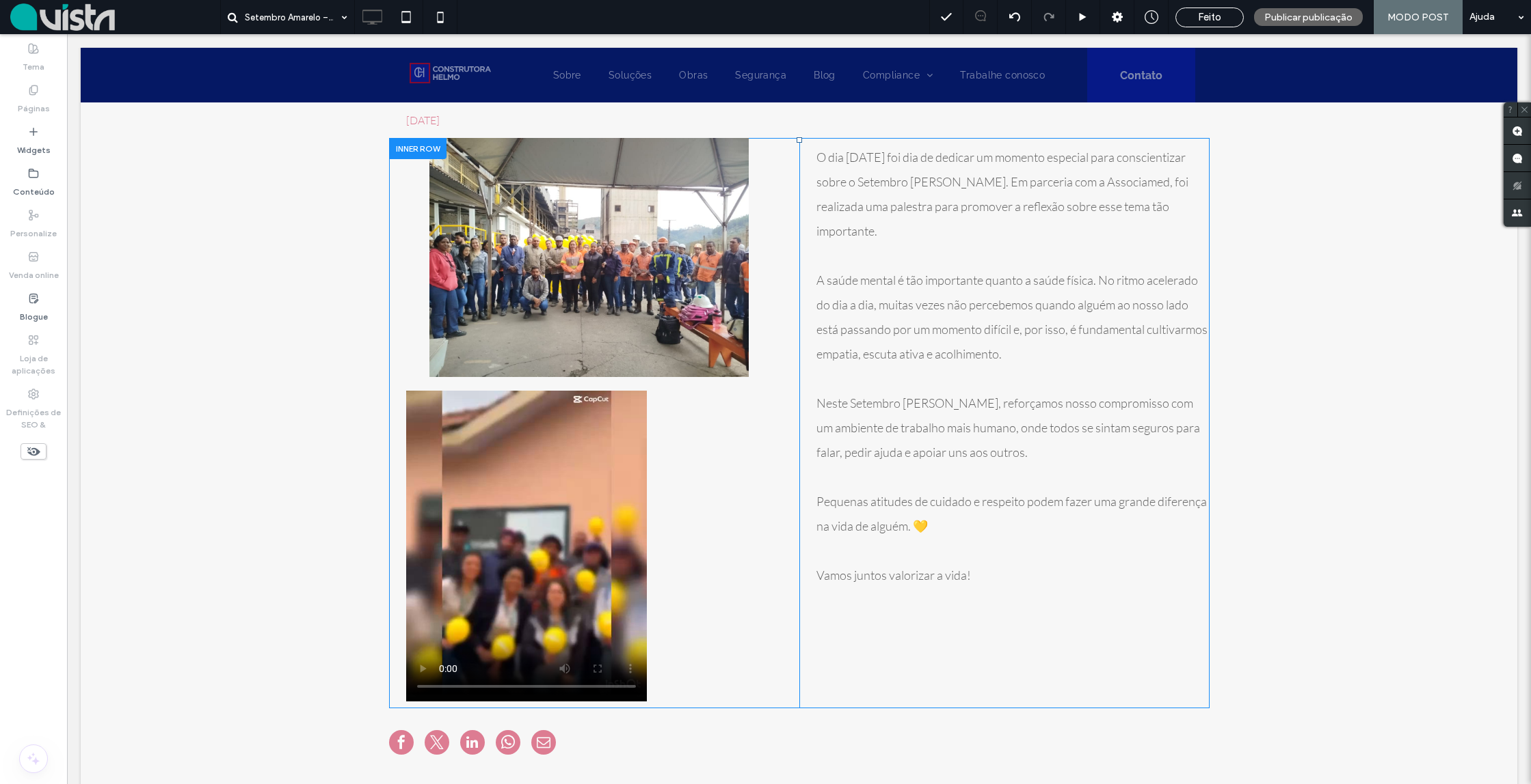
click at [771, 454] on div "Título do diapositivo [PERSON_NAME] aqui a sua legenda [GEOGRAPHIC_DATA] Título…" at bounding box center [593, 423] width 410 height 571
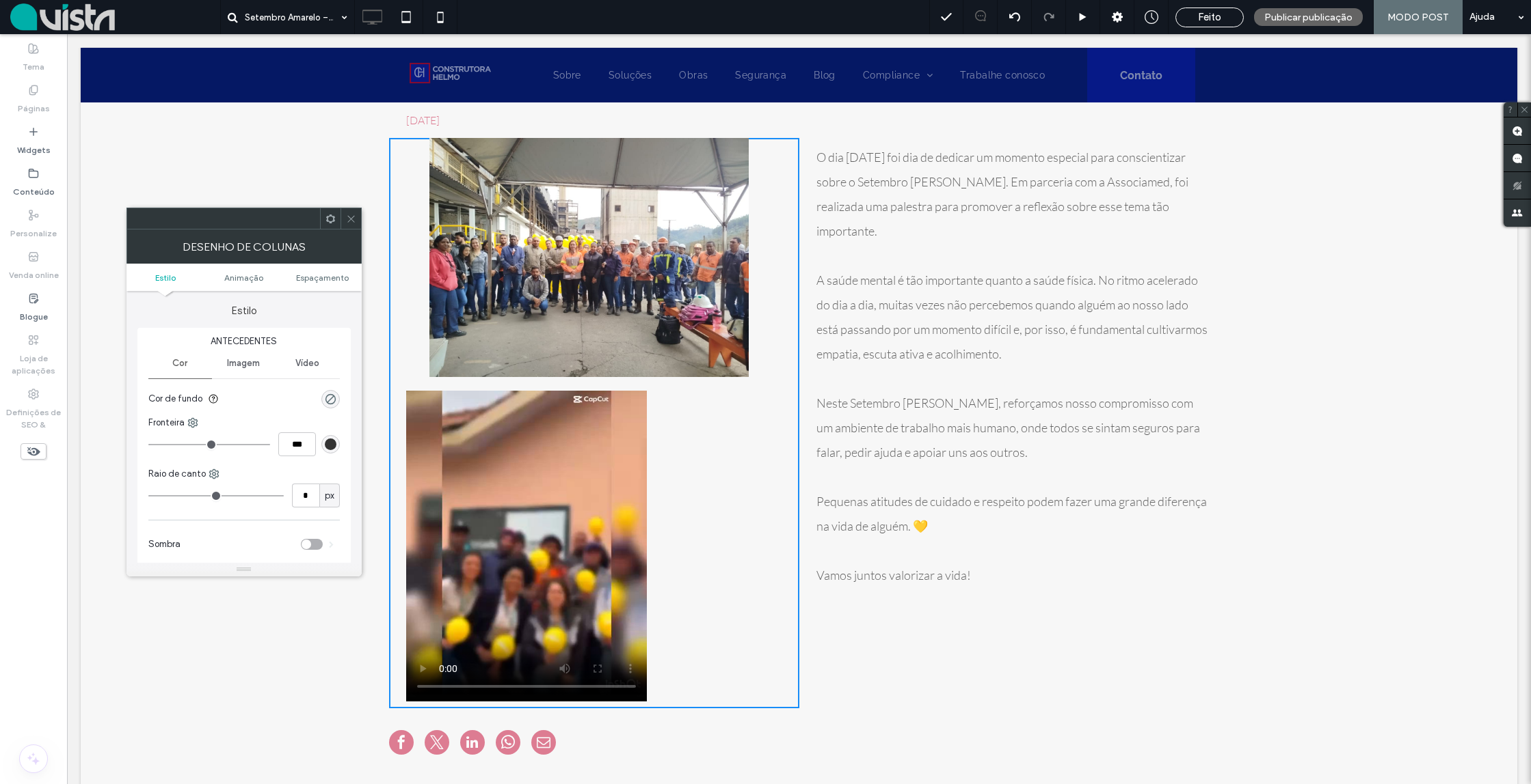
click at [834, 457] on span "Neste Setembro [PERSON_NAME], reforçamos nosso compromisso com um ambiente de t…" at bounding box center [1008, 427] width 384 height 64
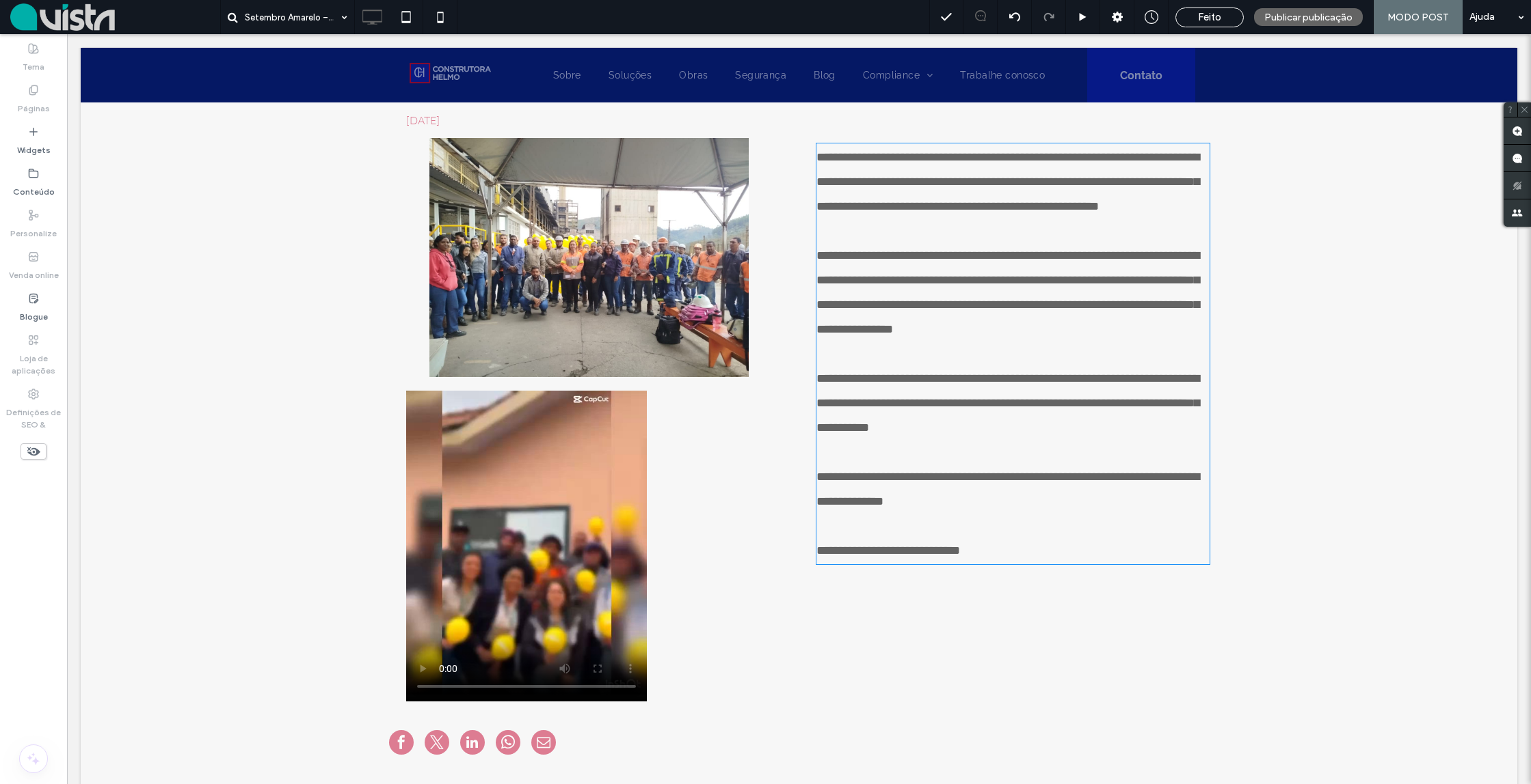
type input "****"
type input "**"
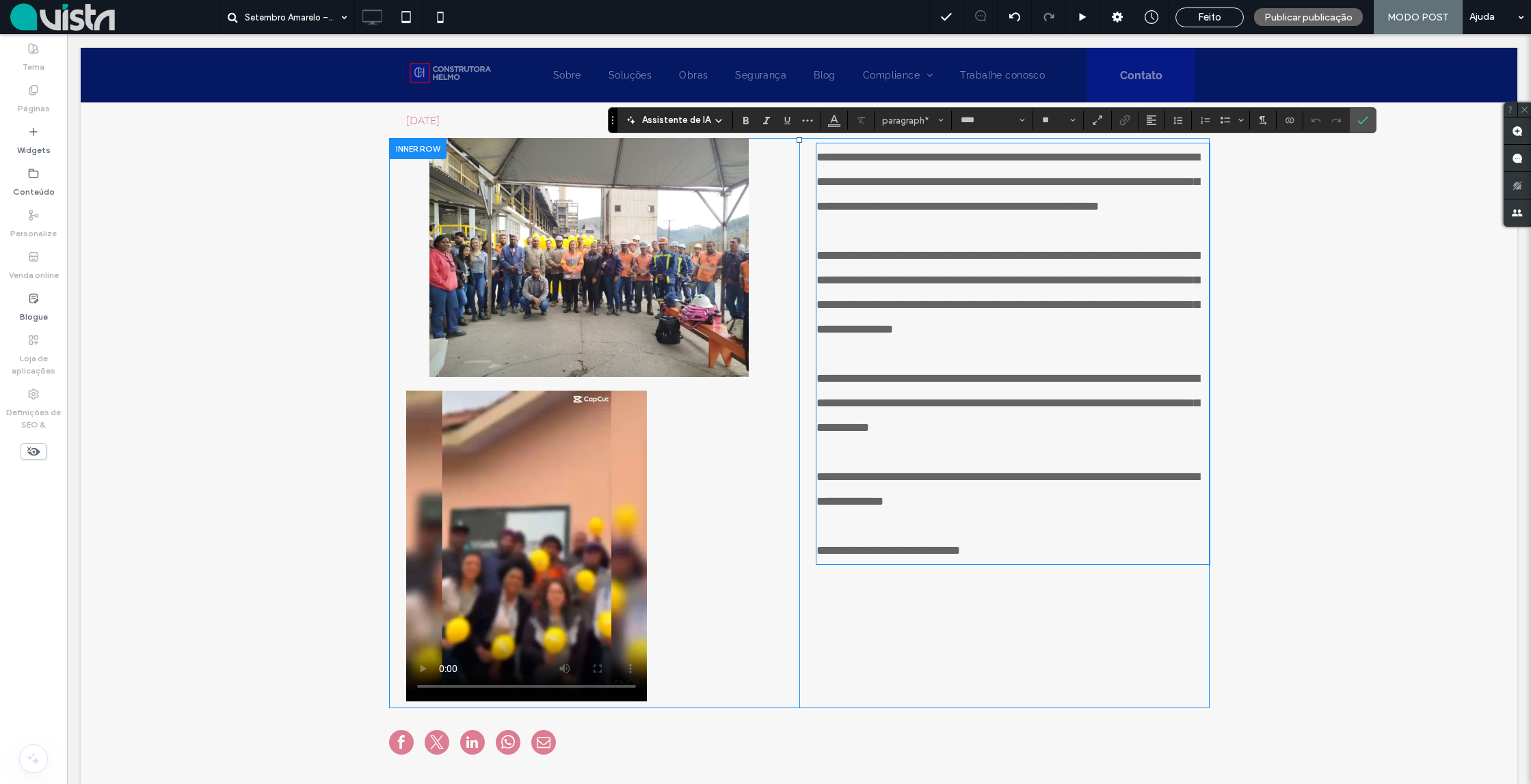
click at [719, 455] on div "Título do diapositivo [PERSON_NAME] aqui a sua legenda [GEOGRAPHIC_DATA] Título…" at bounding box center [593, 423] width 410 height 571
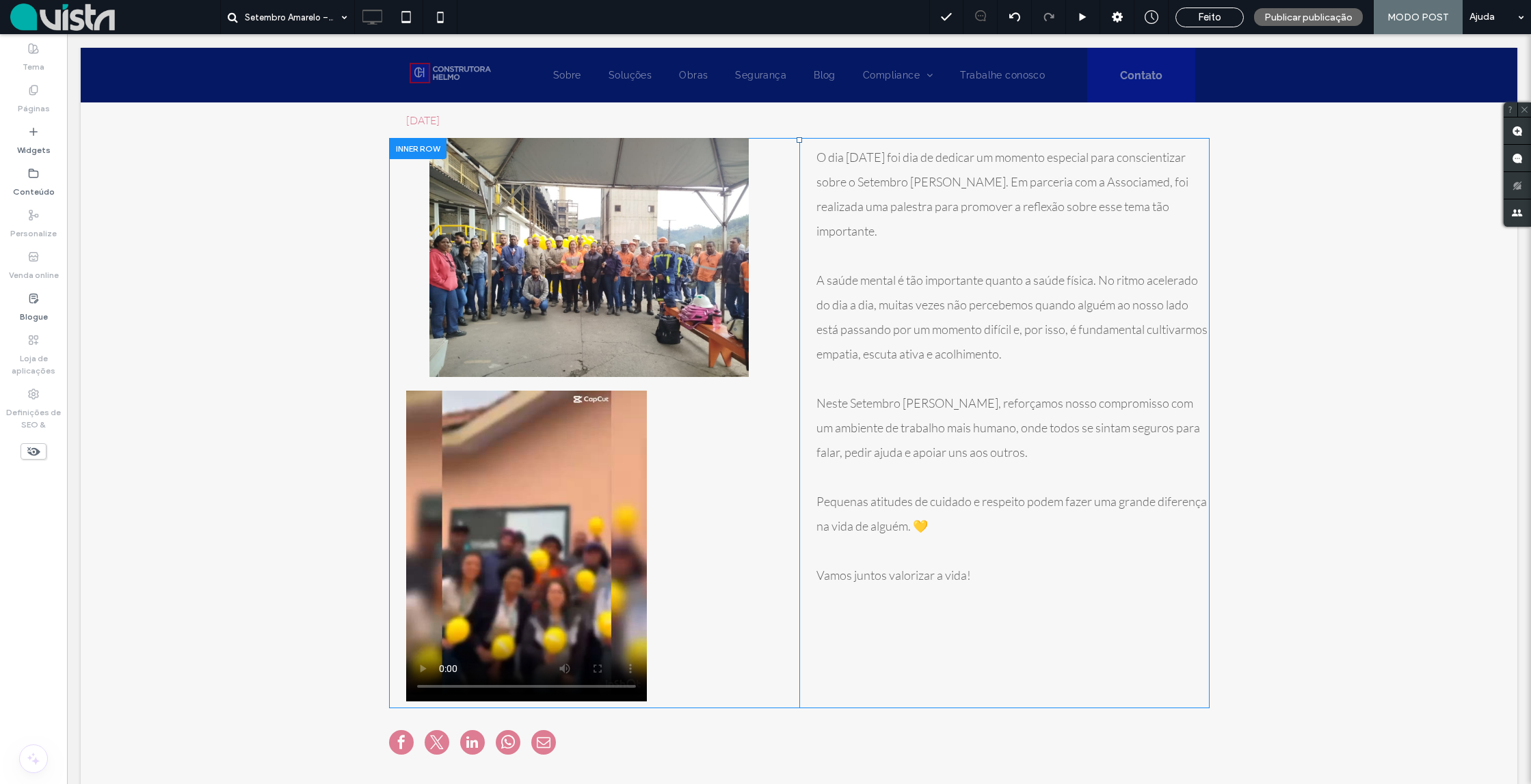
click at [724, 454] on div "Título do diapositivo [PERSON_NAME] aqui a sua legenda [GEOGRAPHIC_DATA] Título…" at bounding box center [593, 423] width 410 height 571
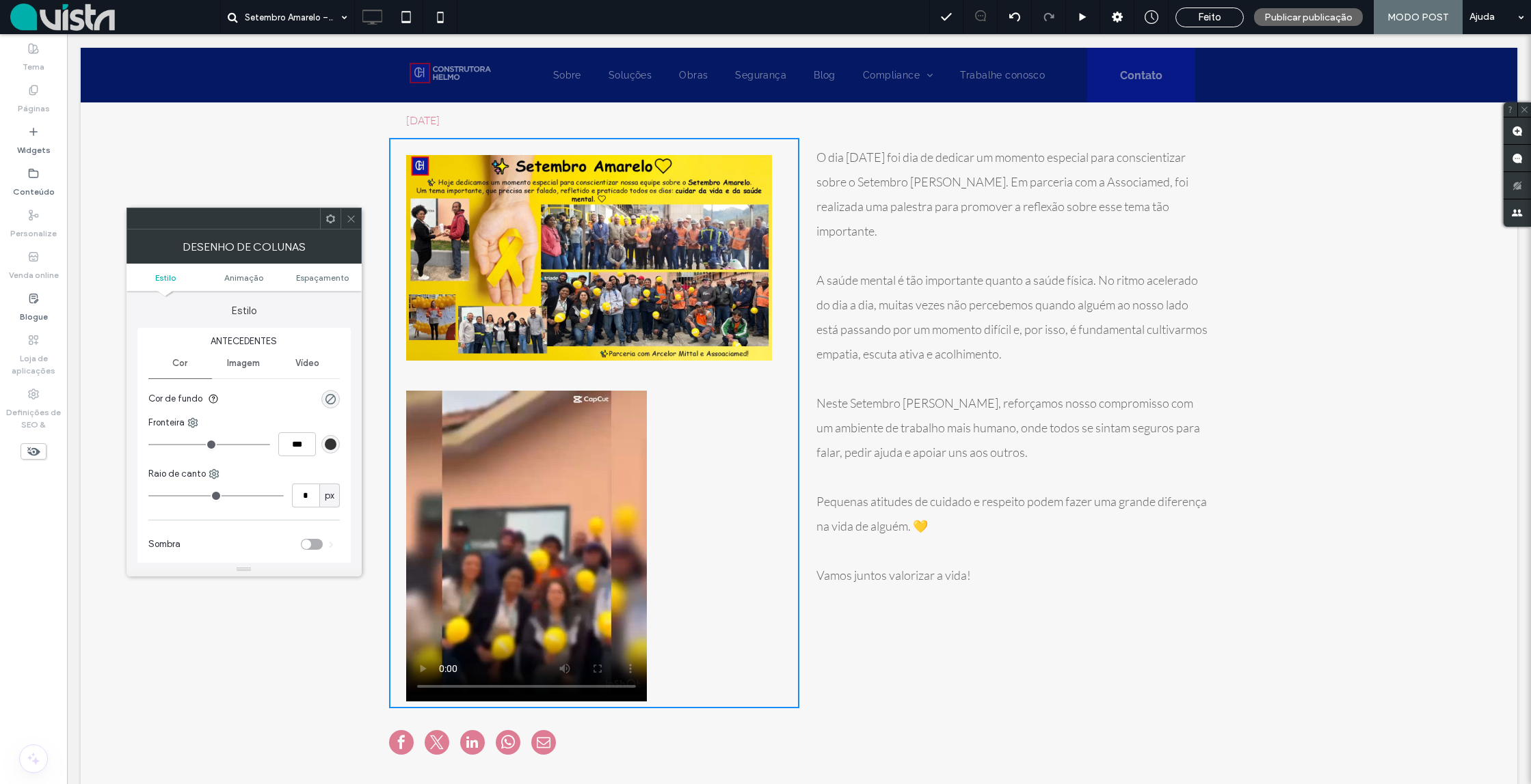
click at [244, 367] on span "Imagem" at bounding box center [243, 362] width 33 height 11
click at [168, 368] on div "Cor" at bounding box center [180, 363] width 64 height 30
click at [189, 367] on div "Animação" at bounding box center [243, 371] width 191 height 12
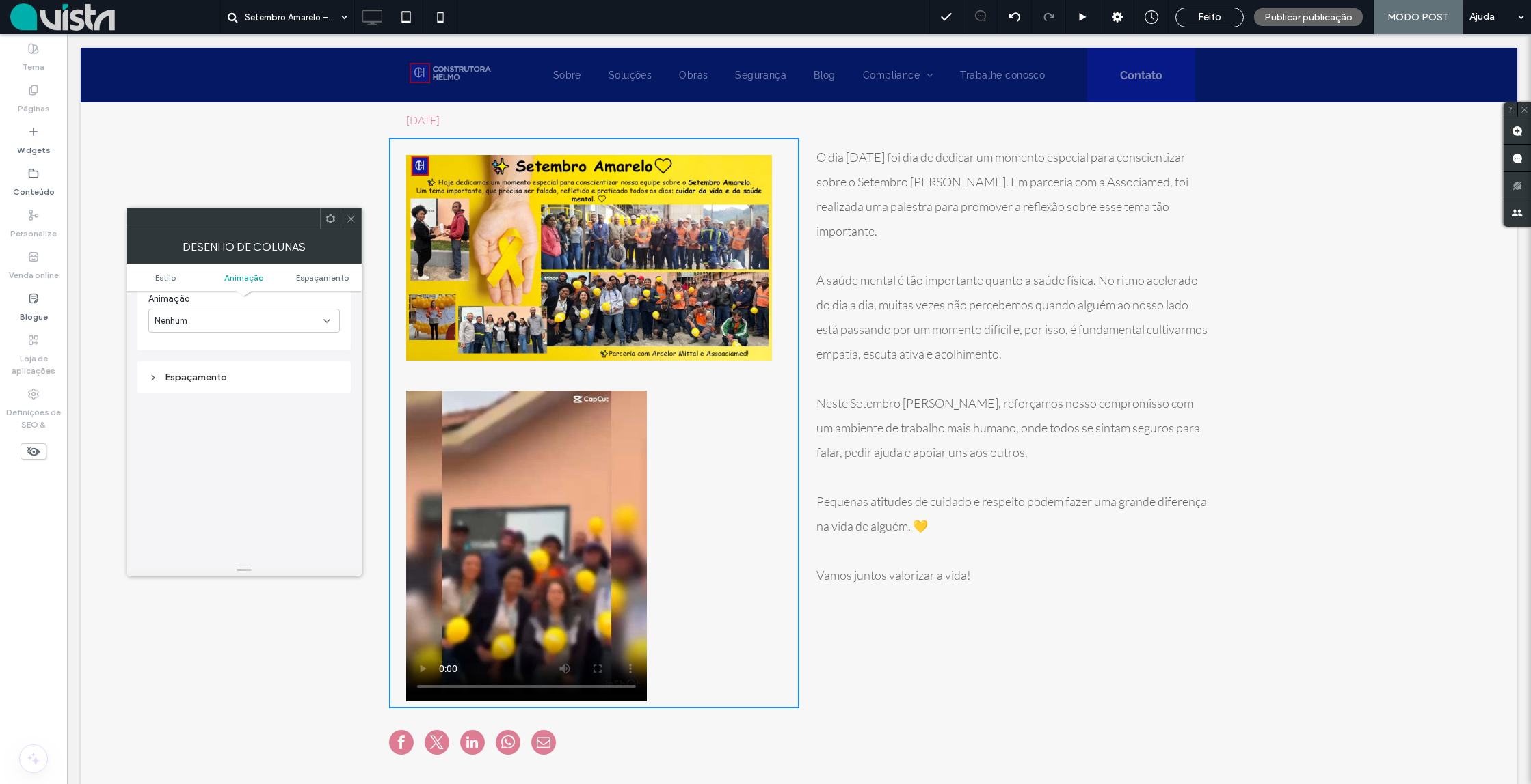
drag, startPoint x: 192, startPoint y: 369, endPoint x: 194, endPoint y: 379, distance: 10.2
click at [192, 372] on div "Espaçamento" at bounding box center [243, 378] width 191 height 12
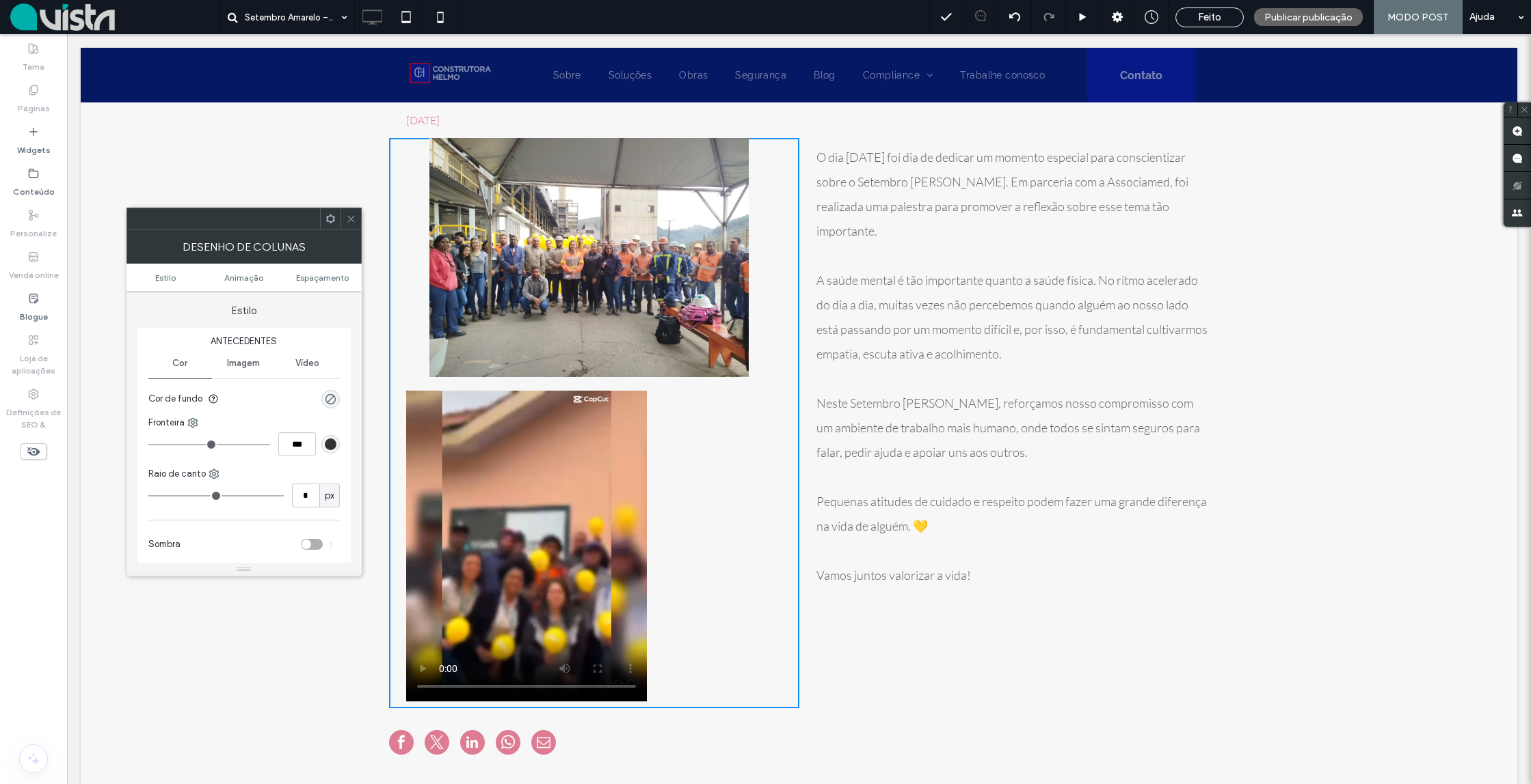
scroll to position [0, 0]
click at [249, 361] on span "Imagem" at bounding box center [243, 362] width 33 height 11
click at [301, 361] on span "Vídeo" at bounding box center [307, 362] width 24 height 11
click at [349, 220] on icon at bounding box center [351, 219] width 11 height 11
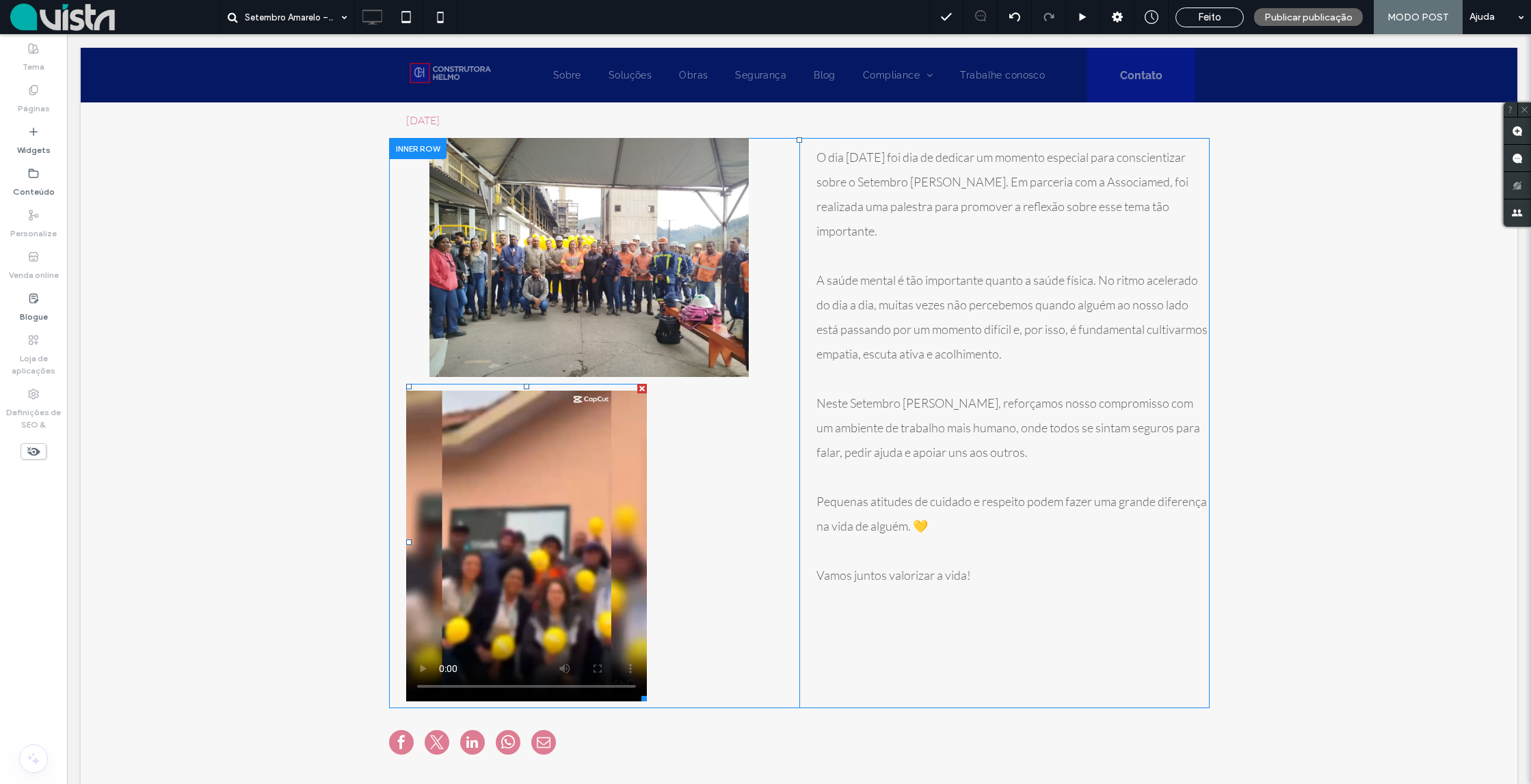
click at [624, 564] on span at bounding box center [526, 543] width 240 height 318
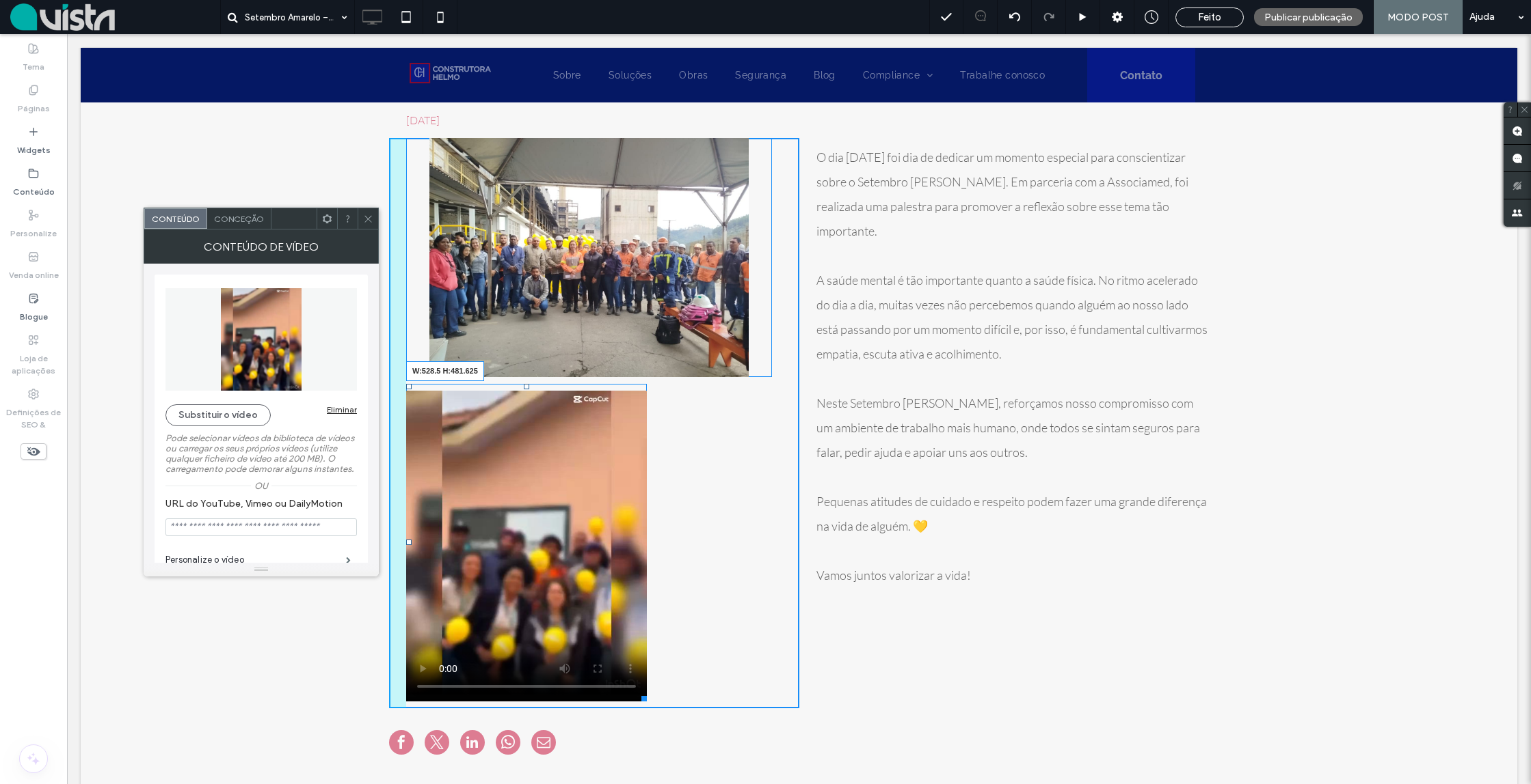
drag, startPoint x: 674, startPoint y: 703, endPoint x: 764, endPoint y: 710, distance: 90.3
click at [647, 702] on div at bounding box center [641, 696] width 11 height 11
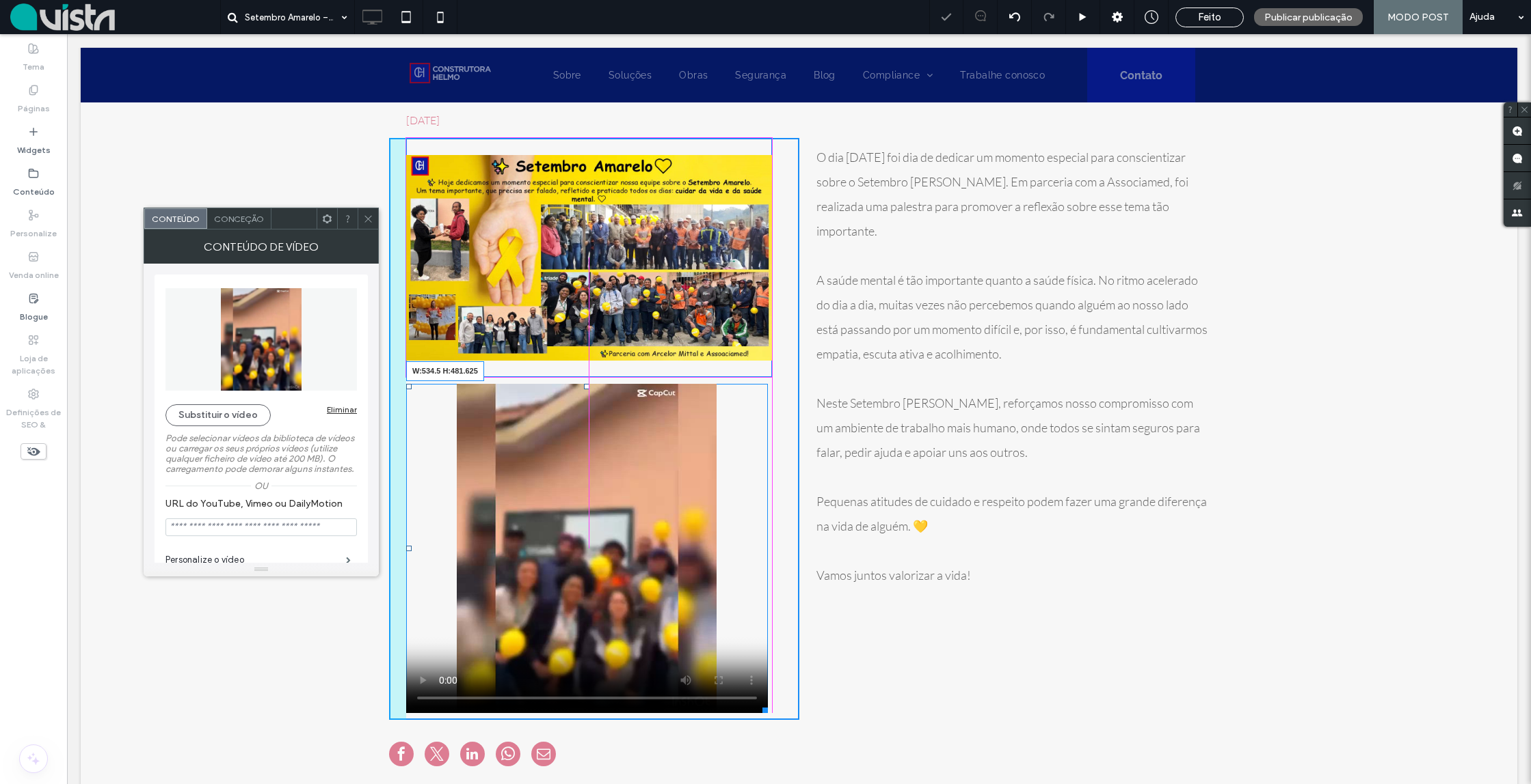
click at [771, 710] on div "Click To Paste Fila Sobre Soluções Obras [GEOGRAPHIC_DATA] Blog Compliance Polí…" at bounding box center [798, 799] width 1436 height 1669
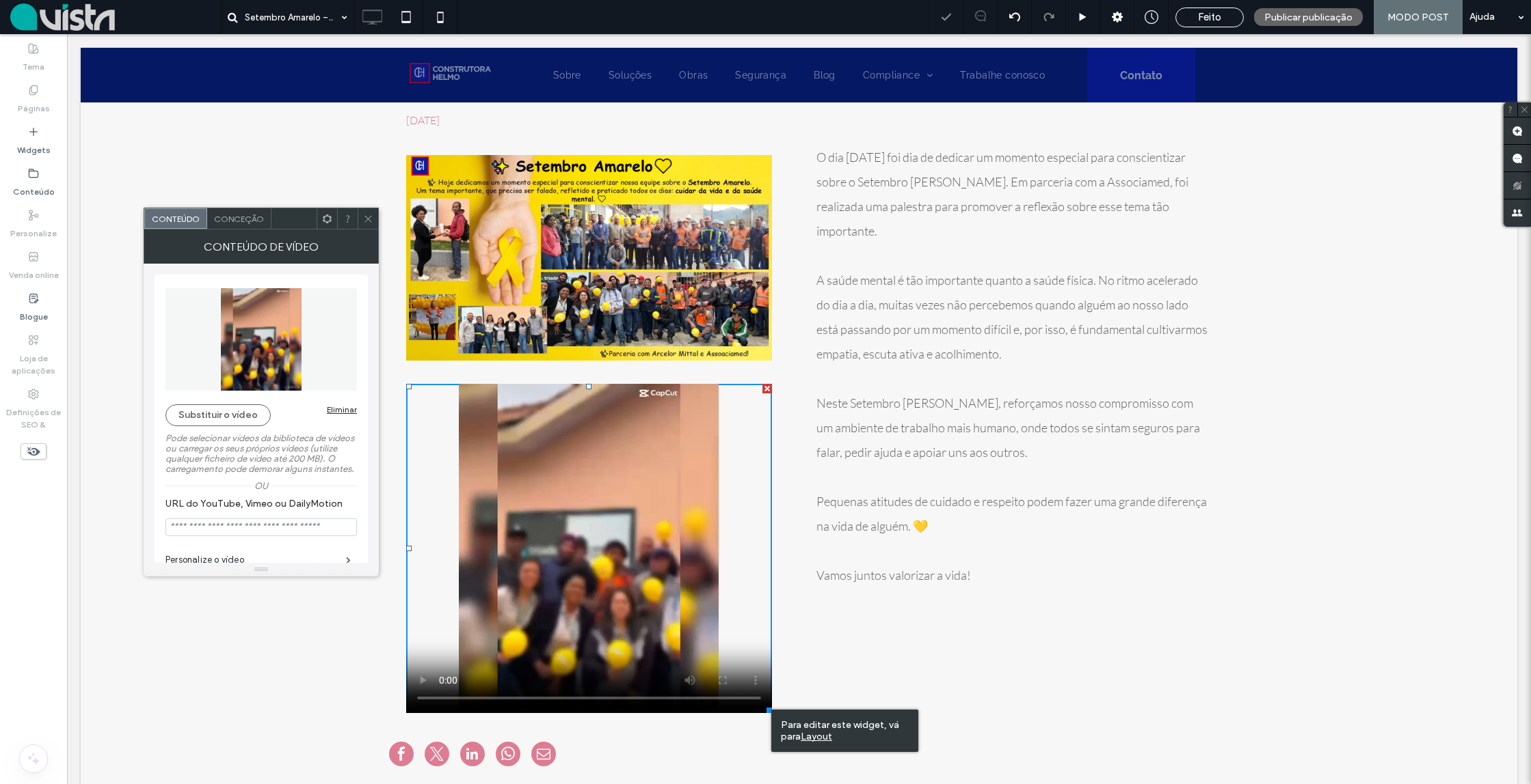
click at [445, 701] on video at bounding box center [589, 549] width 366 height 329
click at [441, 698] on video at bounding box center [589, 549] width 366 height 329
click at [531, 677] on video at bounding box center [589, 549] width 366 height 329
click at [365, 218] on icon at bounding box center [367, 219] width 11 height 11
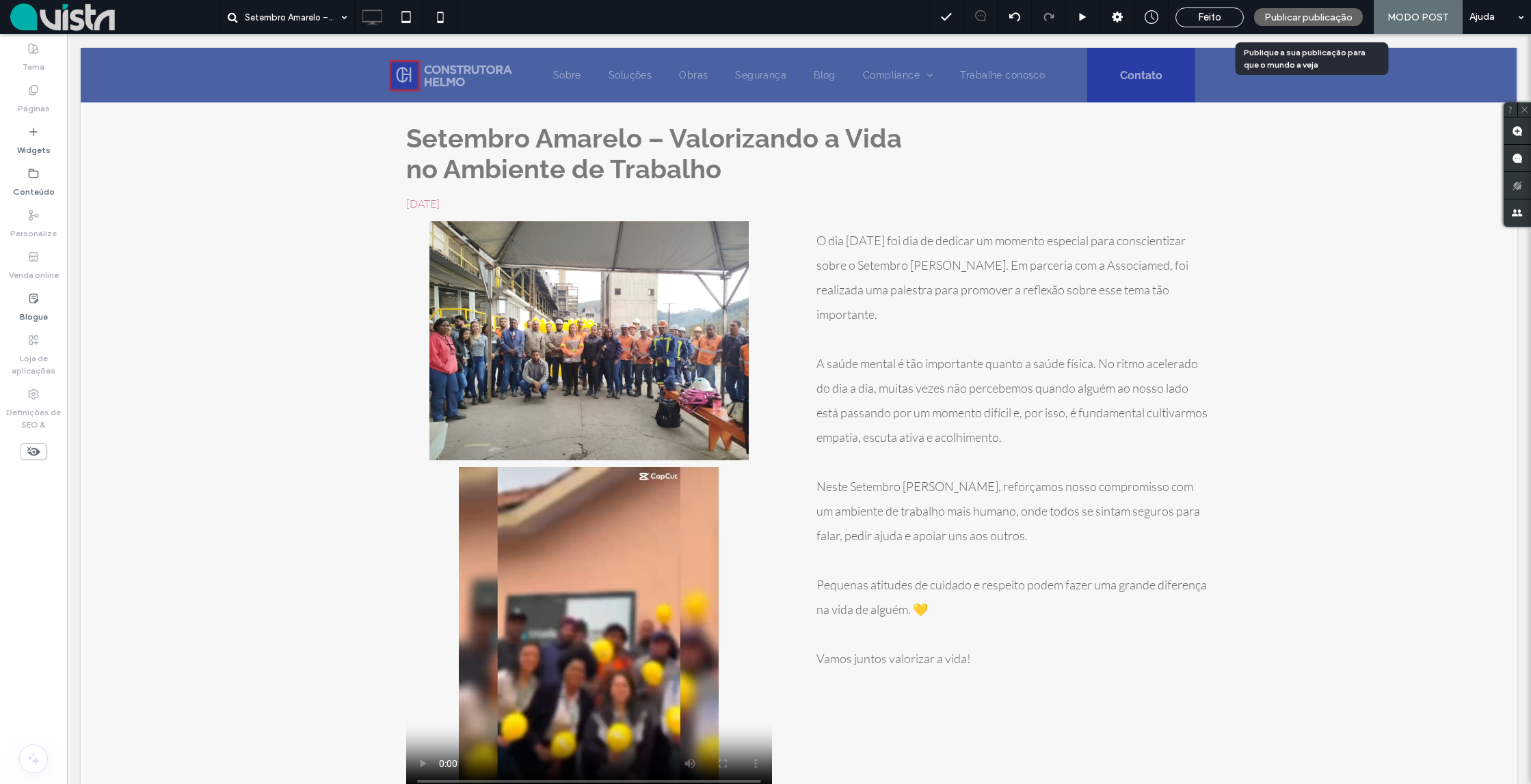
click at [1283, 17] on span "Publicar publicação" at bounding box center [1308, 17] width 88 height 12
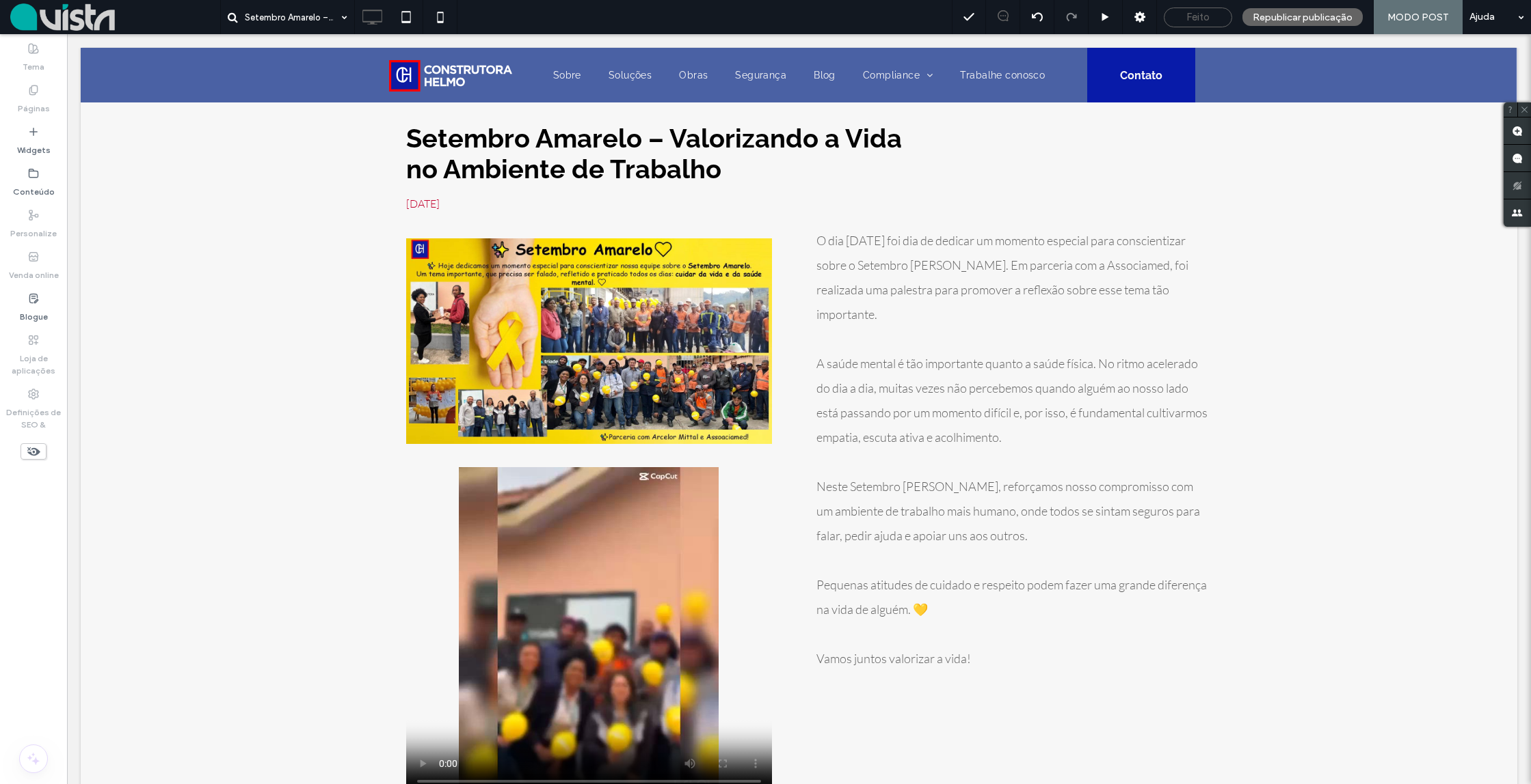
click at [1189, 16] on span "Feito" at bounding box center [1197, 16] width 23 height 13
